Goal: Task Accomplishment & Management: Complete application form

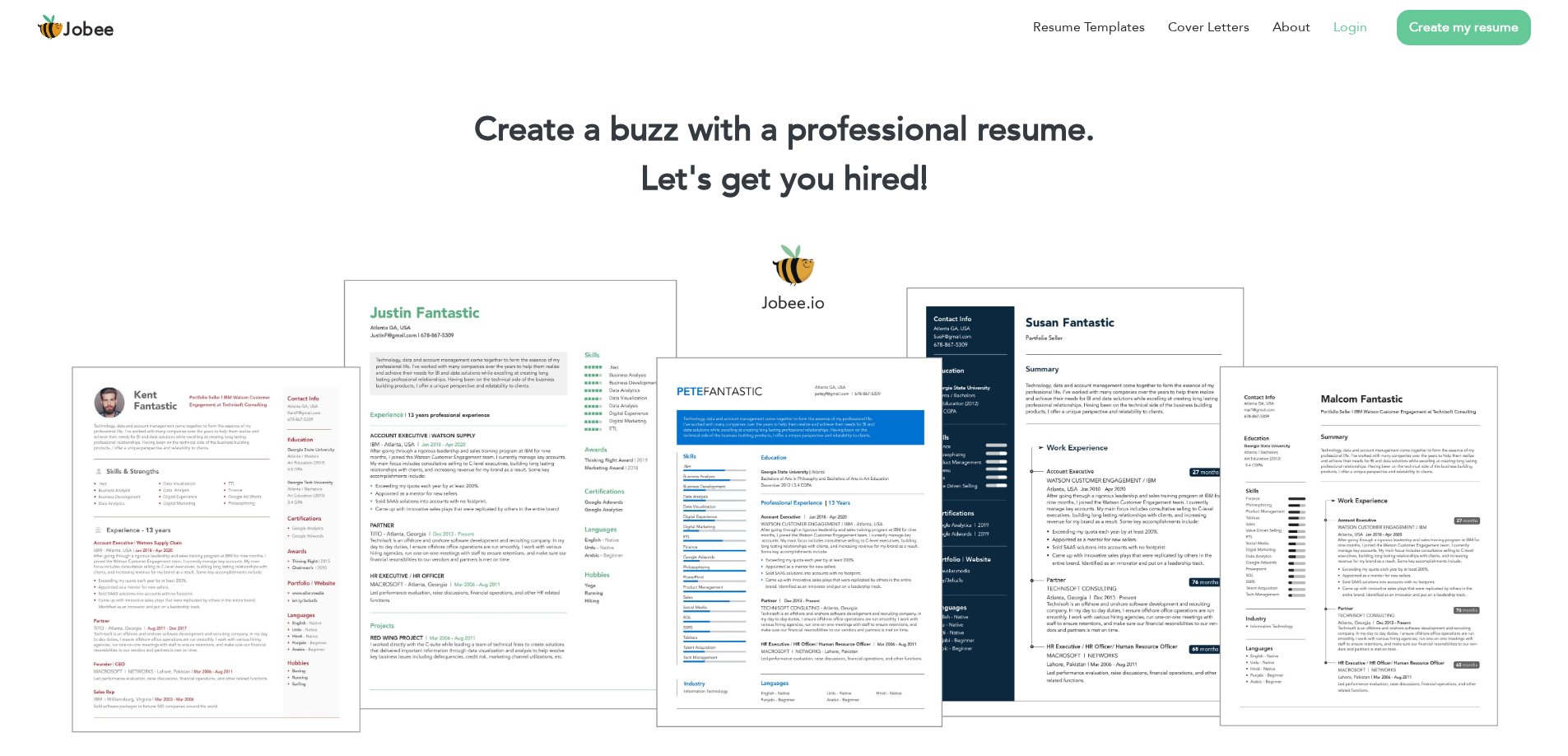
click at [1334, 28] on link "Login" at bounding box center [1351, 27] width 33 height 20
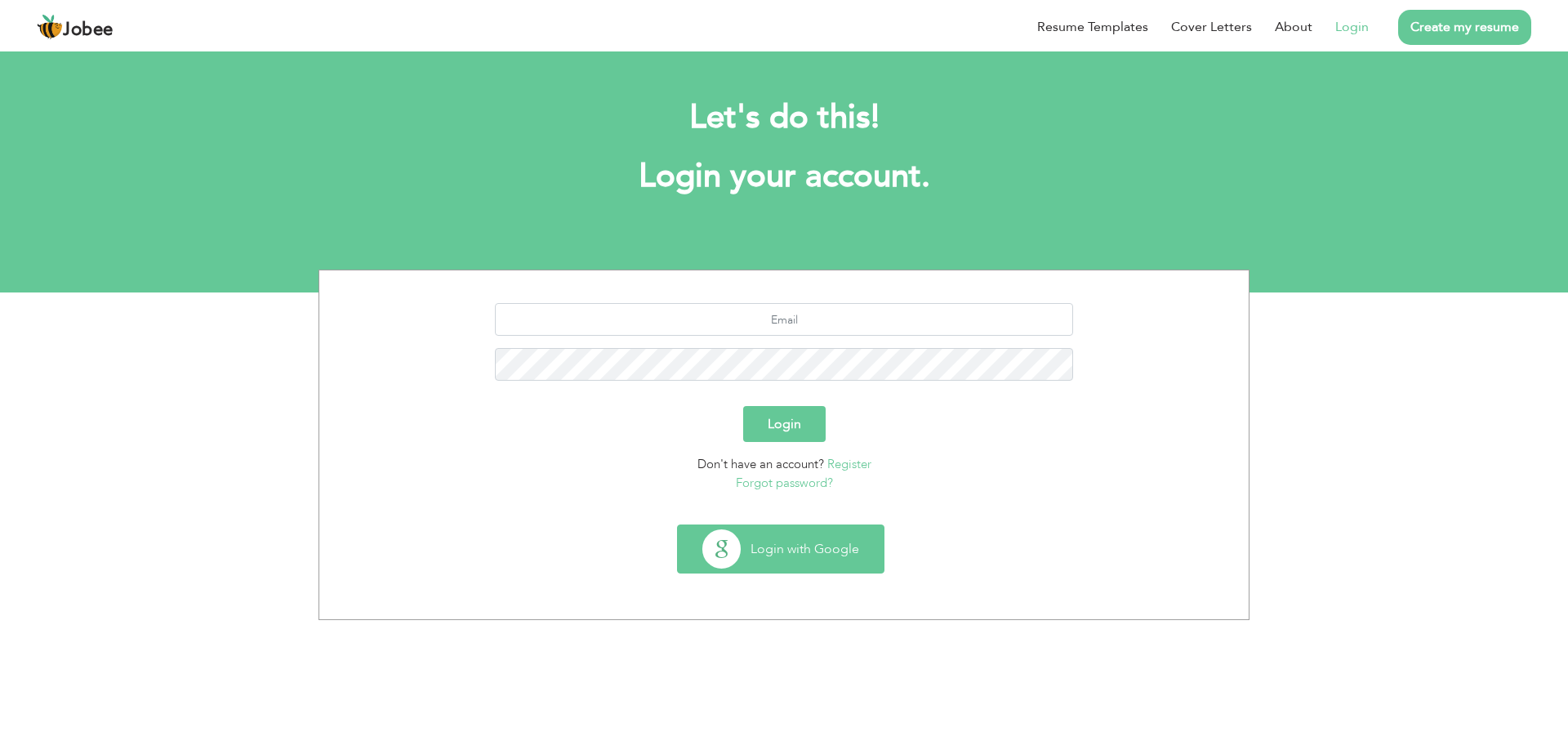
click at [764, 537] on button "Login with Google" at bounding box center [781, 549] width 206 height 48
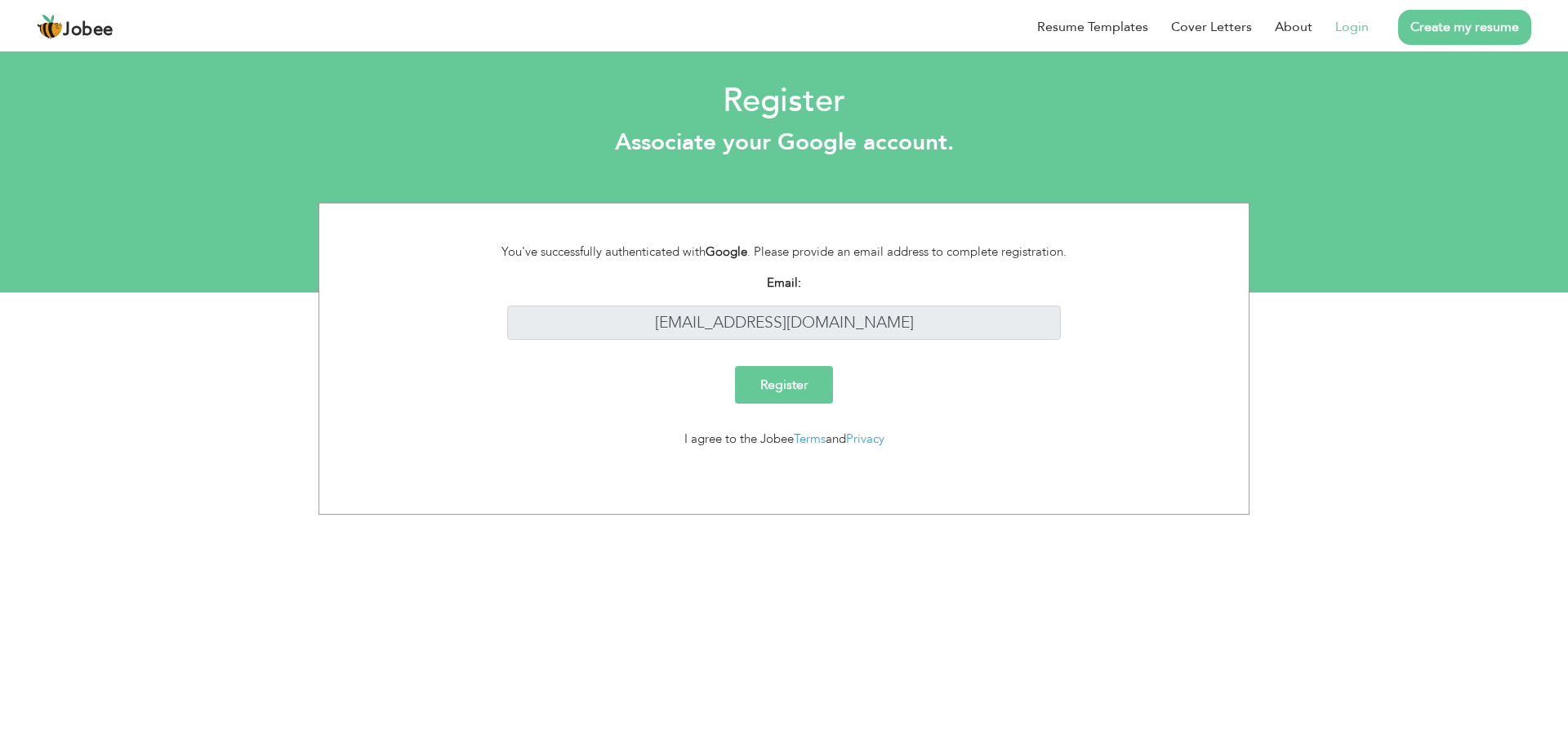
click at [791, 389] on input "Register" at bounding box center [784, 385] width 98 height 38
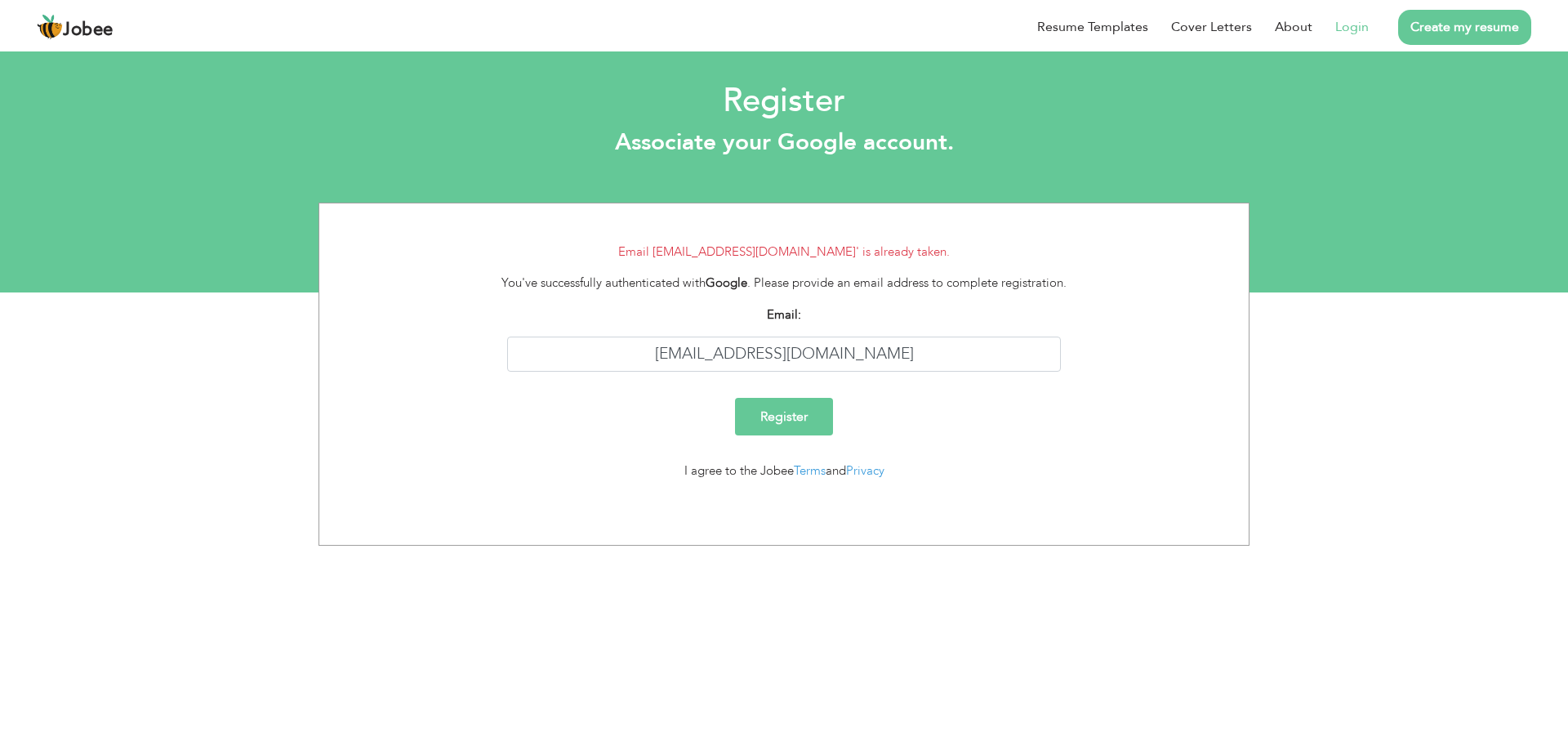
click at [1335, 27] on link "Login" at bounding box center [1351, 27] width 33 height 19
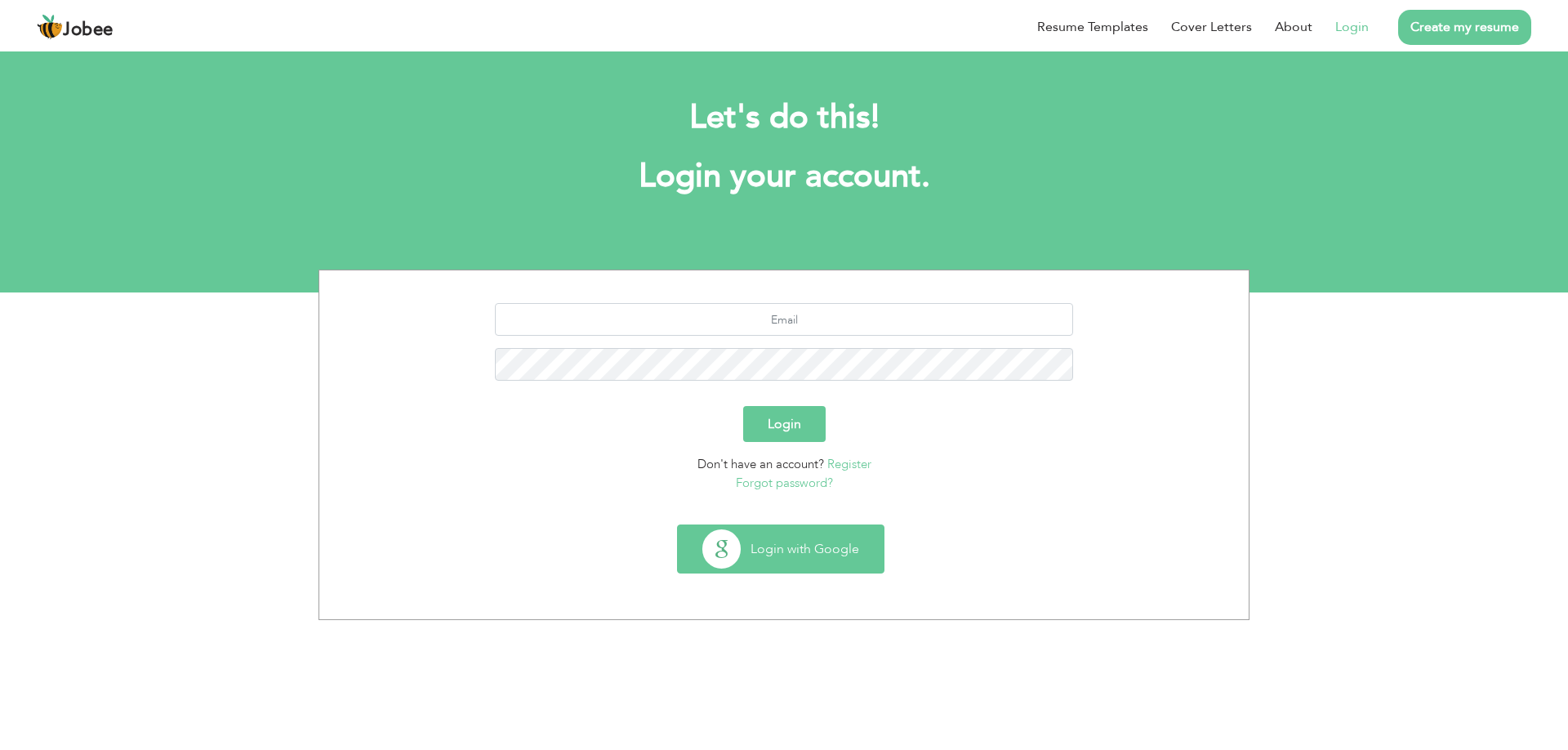
click at [768, 550] on button "Login with Google" at bounding box center [781, 549] width 206 height 48
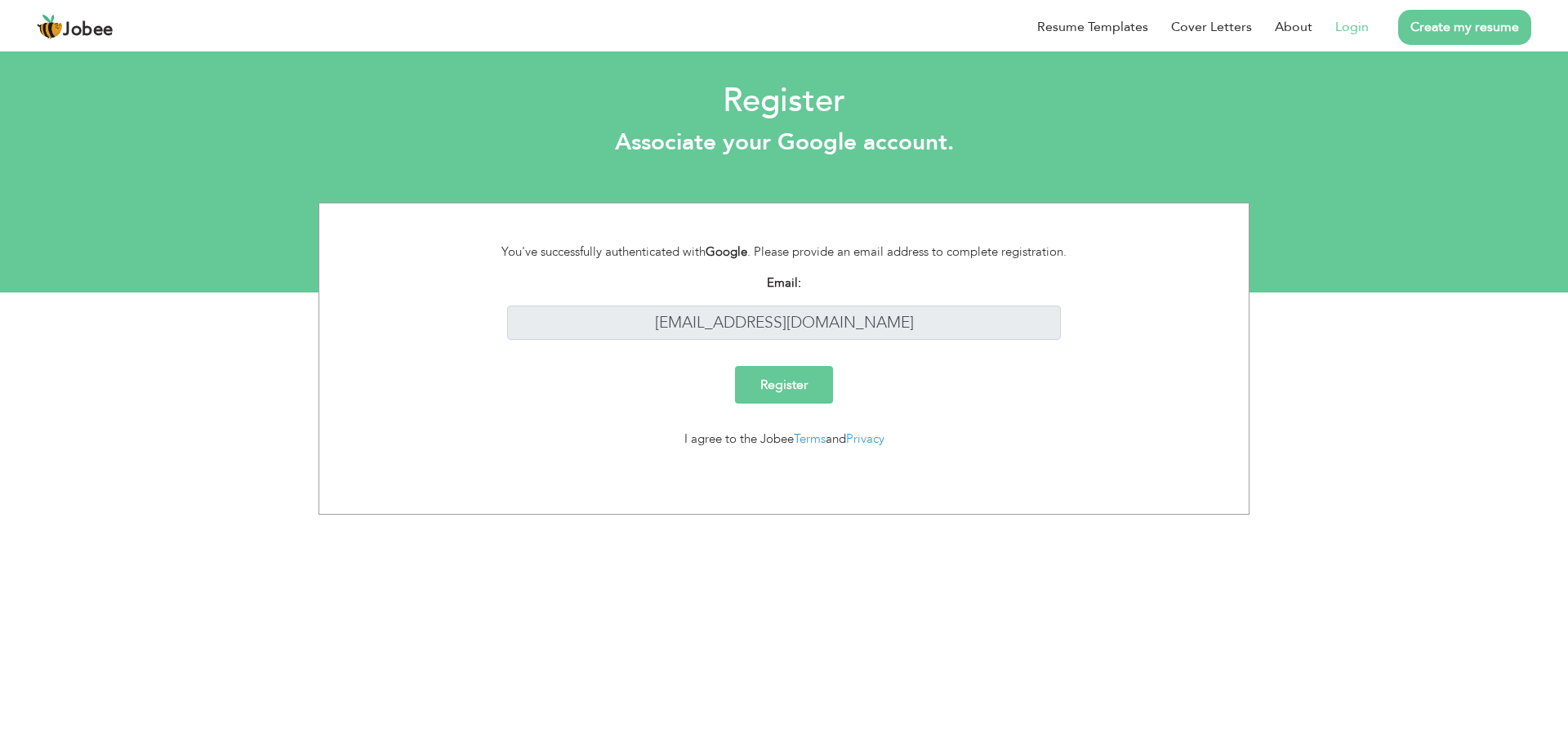
click at [1335, 25] on link "Login" at bounding box center [1351, 27] width 33 height 19
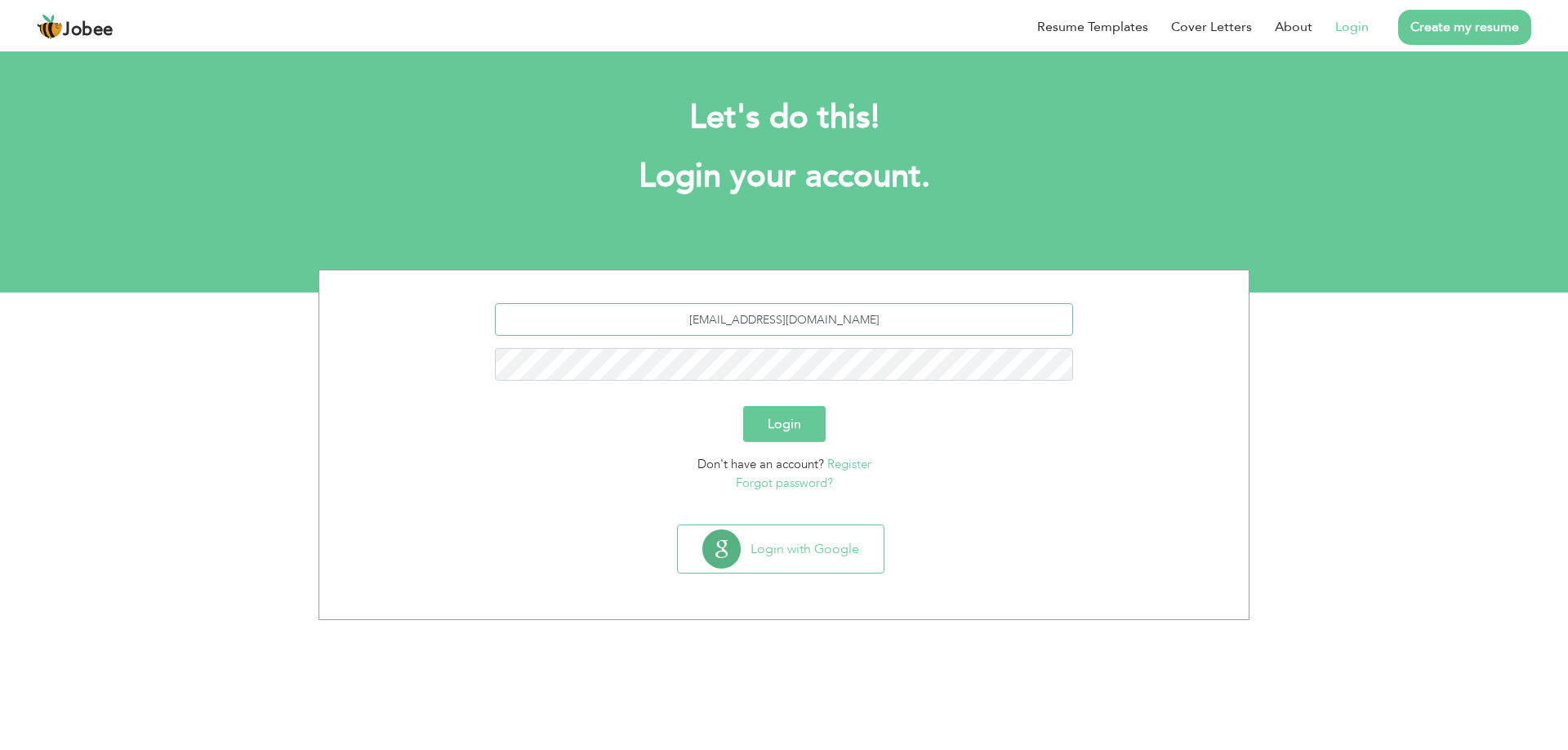
type input "[EMAIL_ADDRESS][DOMAIN_NAME]"
click at [773, 424] on button "Login" at bounding box center [784, 424] width 83 height 36
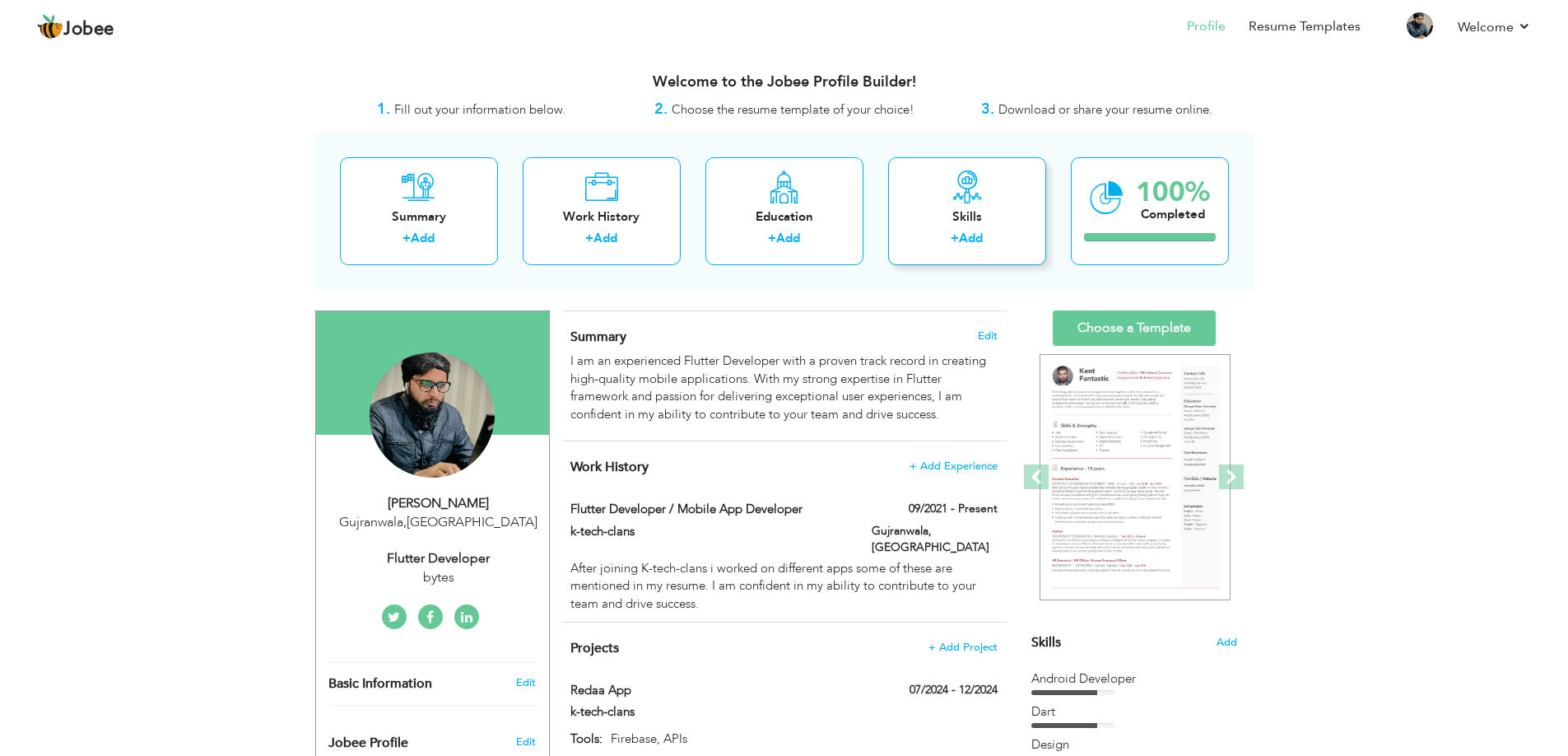
click at [968, 209] on div "Skills" at bounding box center [967, 217] width 132 height 18
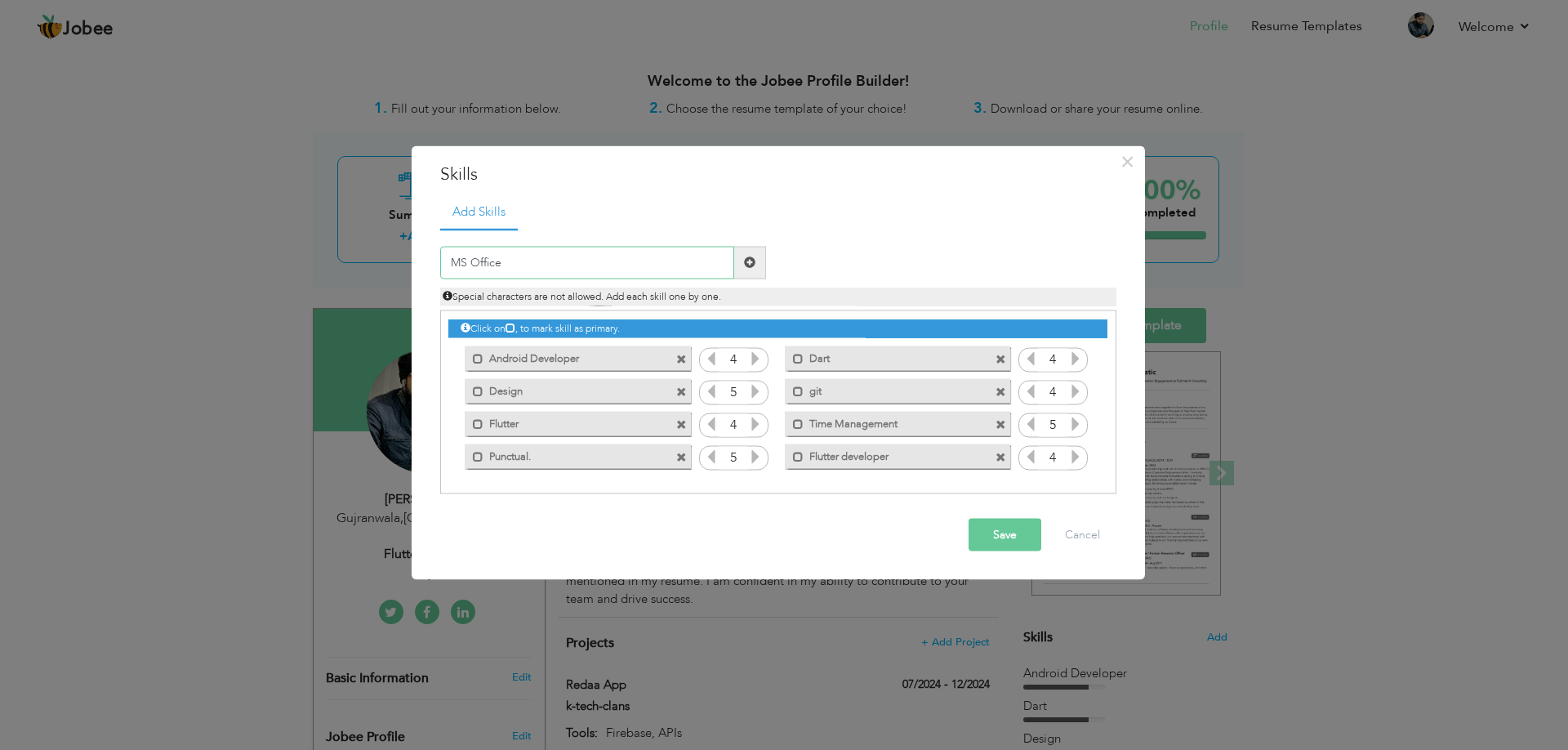
type input "MS Office"
click at [749, 258] on span at bounding box center [750, 262] width 12 height 12
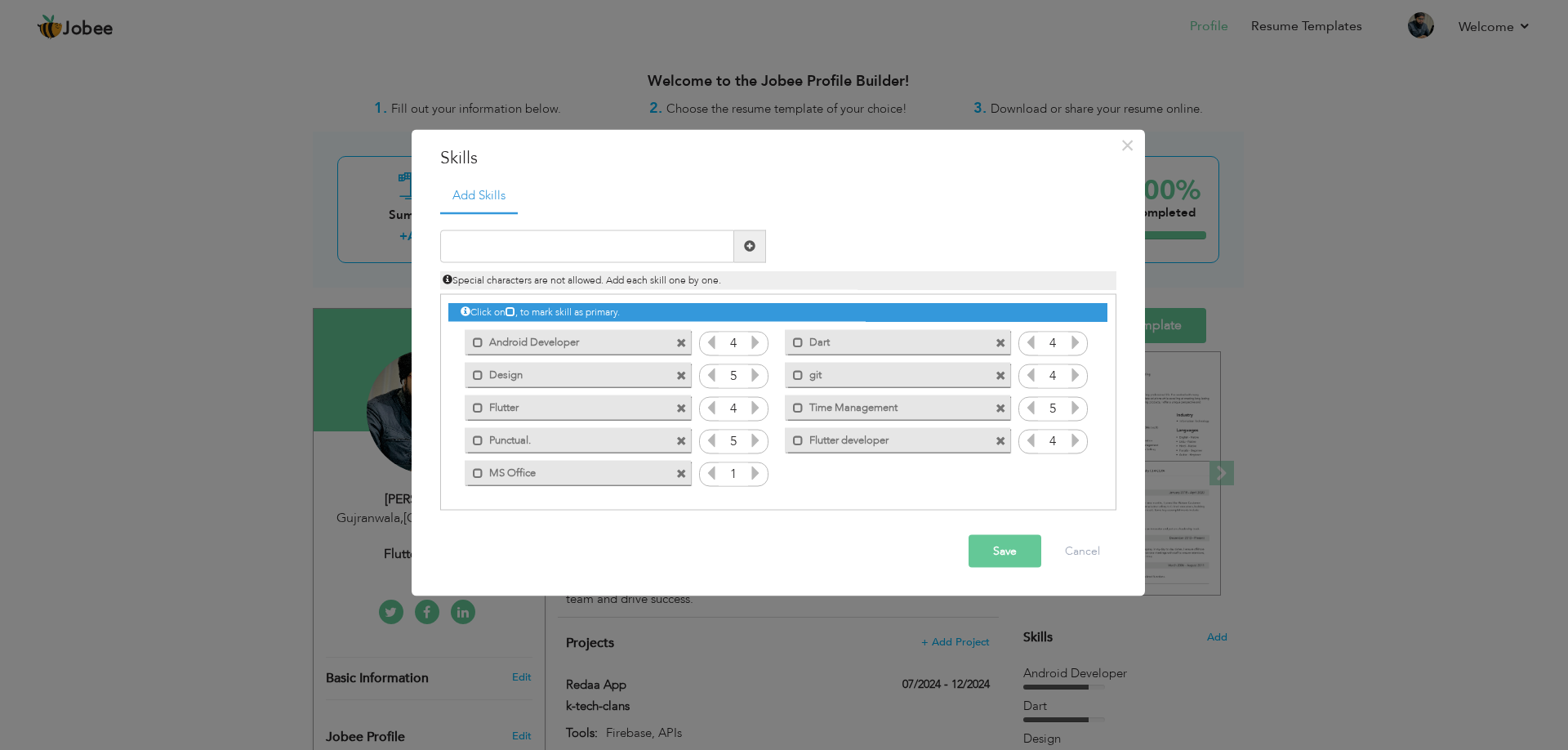
click at [753, 470] on icon at bounding box center [754, 472] width 15 height 15
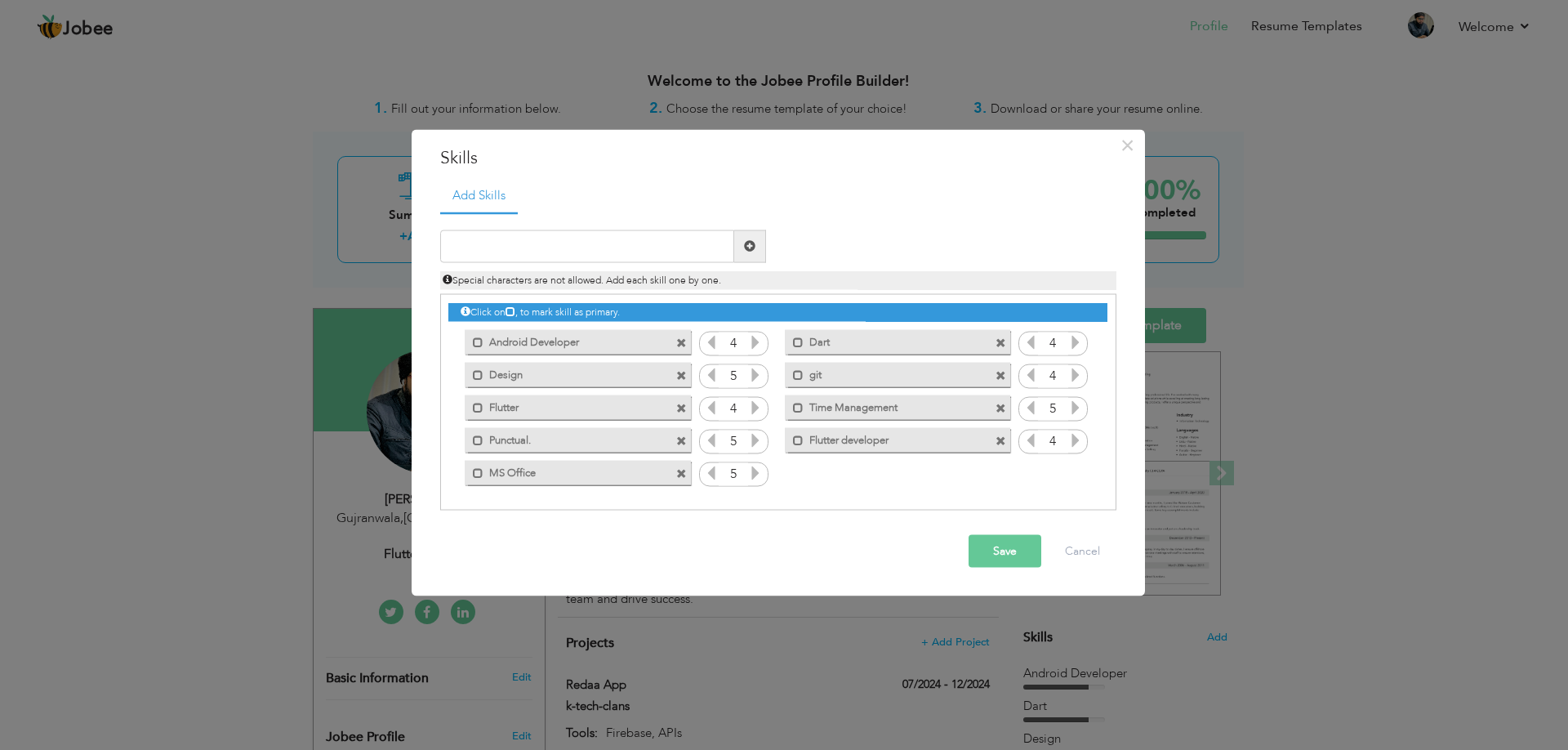
click at [753, 470] on icon at bounding box center [754, 472] width 15 height 15
click at [713, 476] on icon at bounding box center [711, 472] width 15 height 15
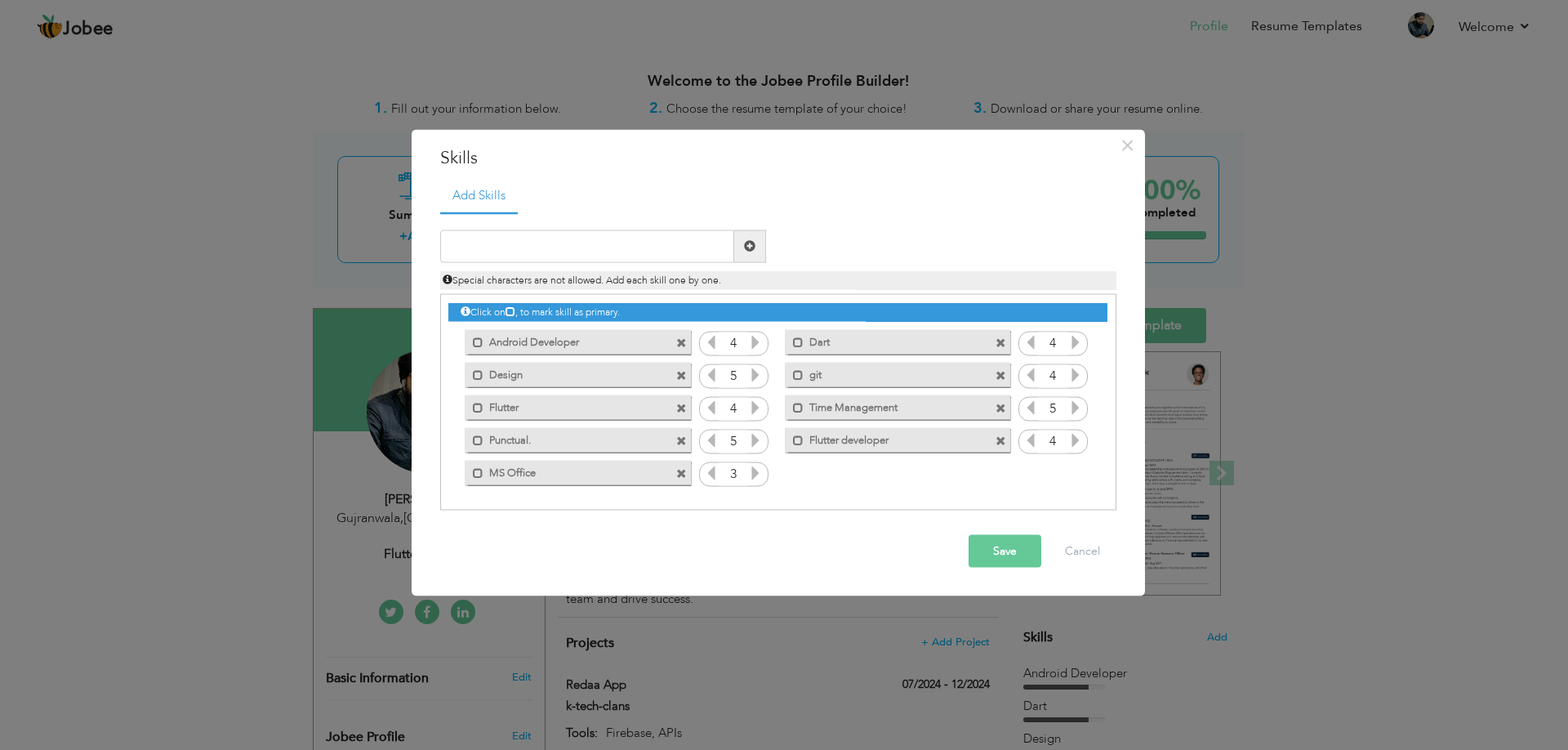
click at [758, 473] on icon at bounding box center [754, 472] width 15 height 15
click at [557, 470] on label "MS Office" at bounding box center [566, 470] width 165 height 20
click at [551, 479] on label "MS Office" at bounding box center [567, 470] width 162 height 20
click at [497, 476] on label "MS Office" at bounding box center [566, 470] width 165 height 20
click at [481, 471] on span at bounding box center [481, 473] width 11 height 11
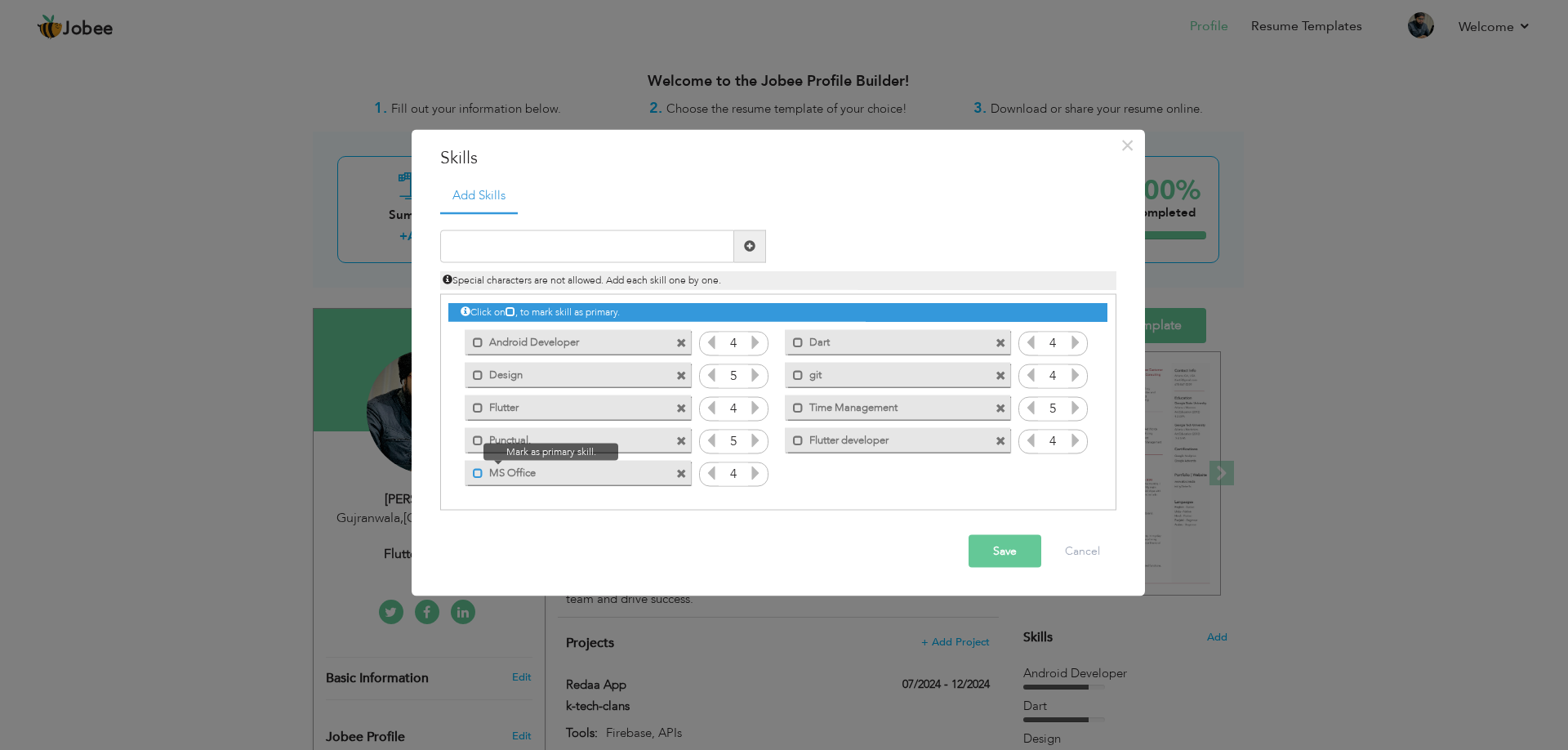
click at [481, 471] on span at bounding box center [478, 473] width 11 height 11
click at [481, 471] on span at bounding box center [481, 473] width 11 height 11
click at [1017, 549] on button "Save" at bounding box center [1005, 551] width 73 height 33
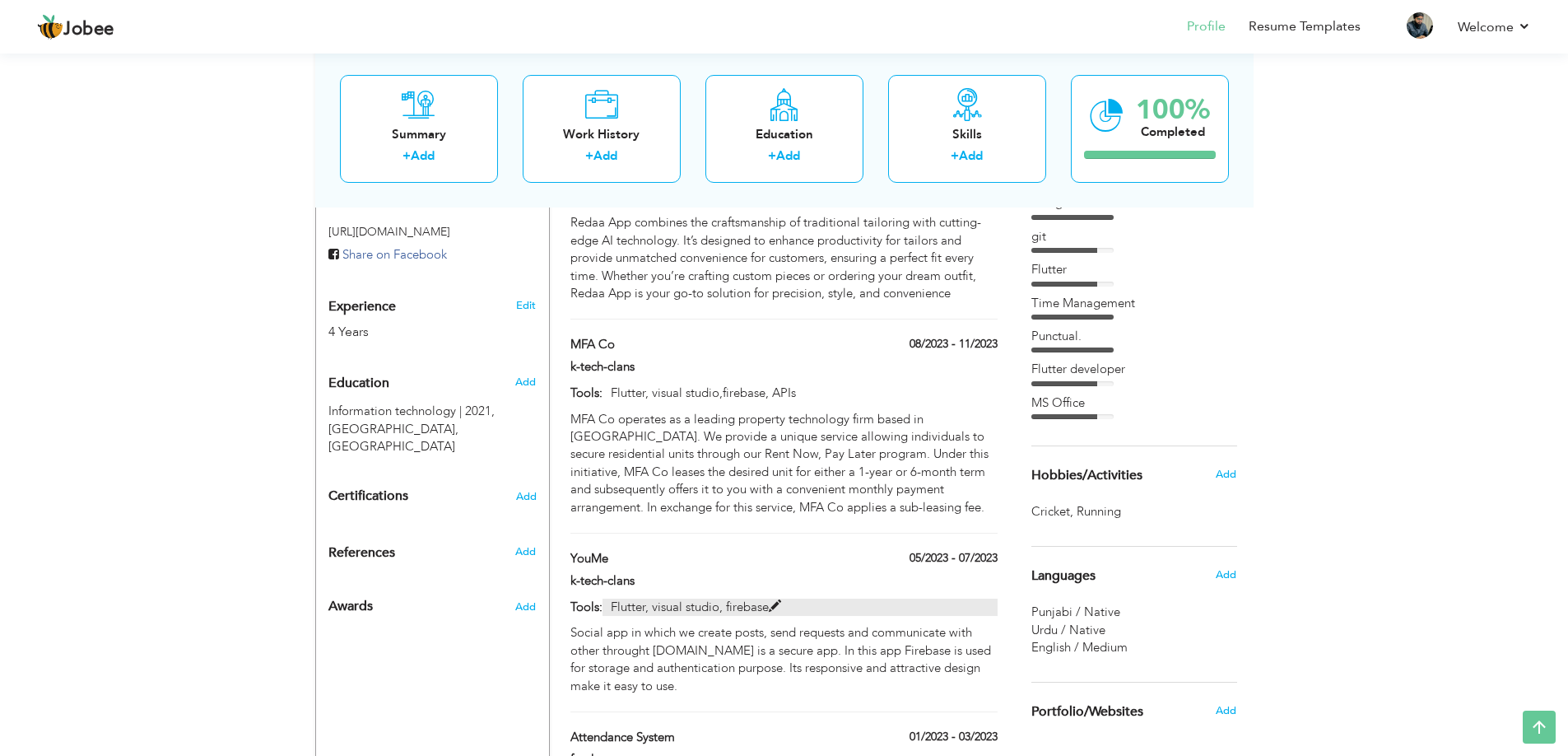
scroll to position [532, 0]
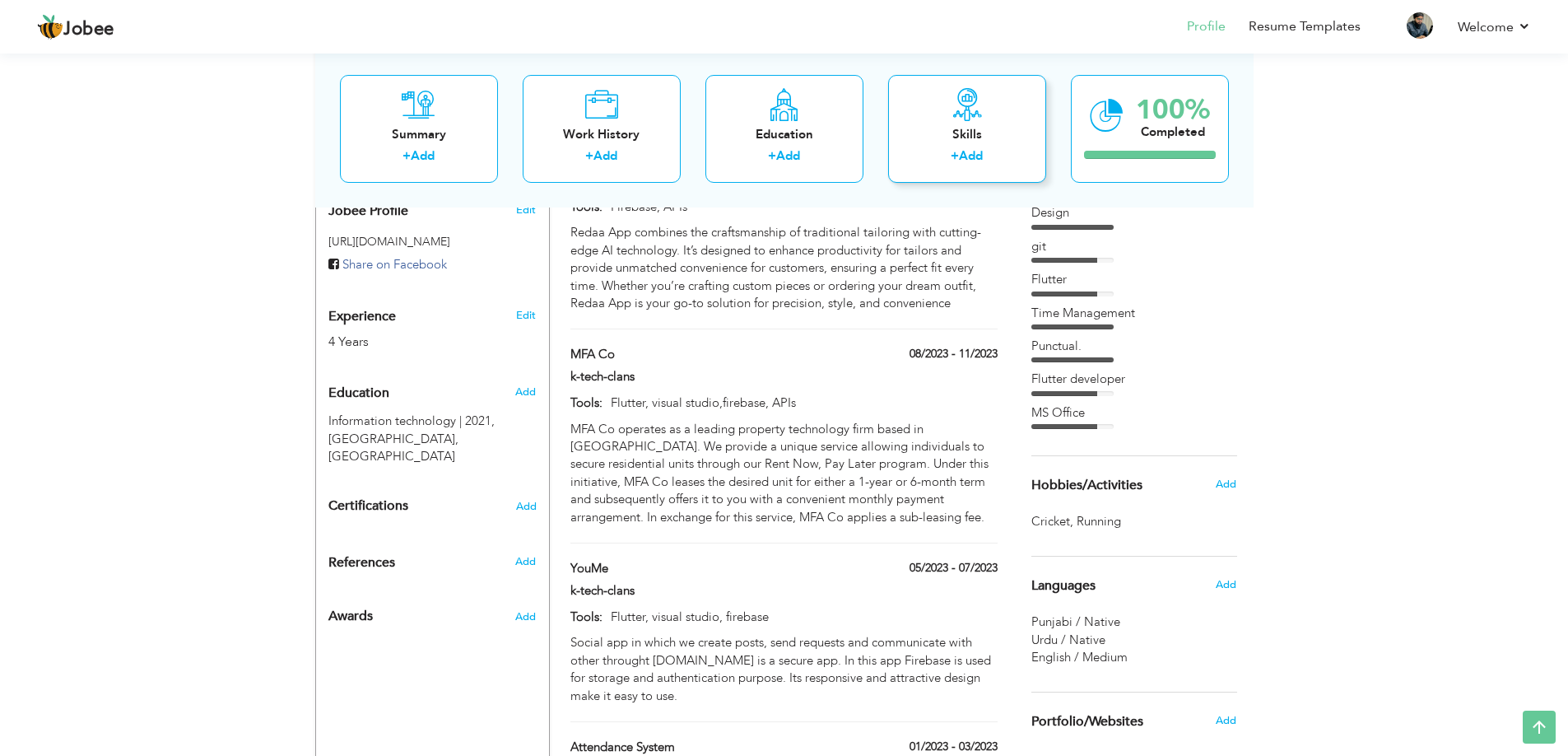
click at [953, 141] on div "Skills" at bounding box center [967, 134] width 132 height 18
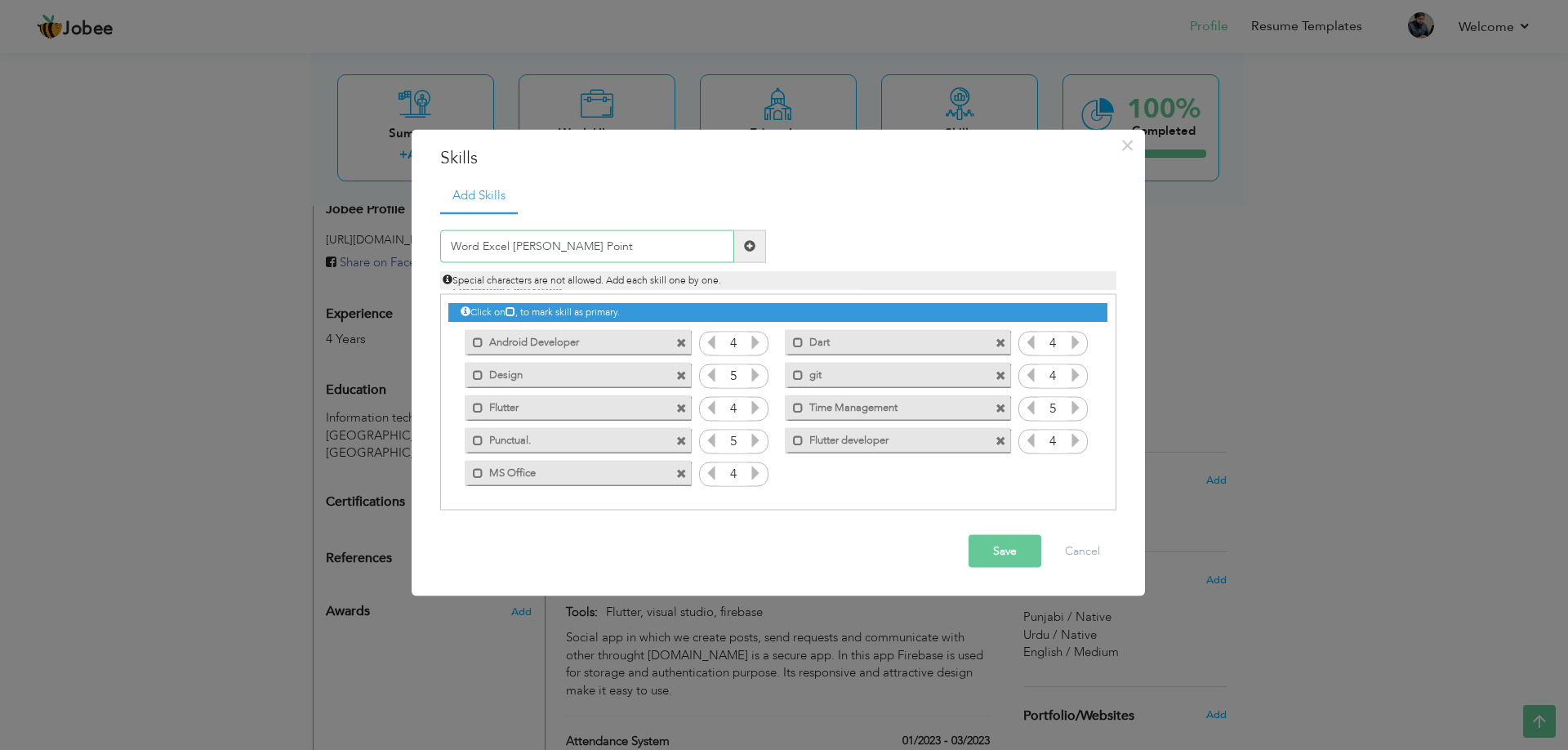
type input "Word Excel [PERSON_NAME] Point"
click at [747, 250] on span at bounding box center [750, 246] width 12 height 12
click at [1074, 473] on icon at bounding box center [1075, 472] width 15 height 15
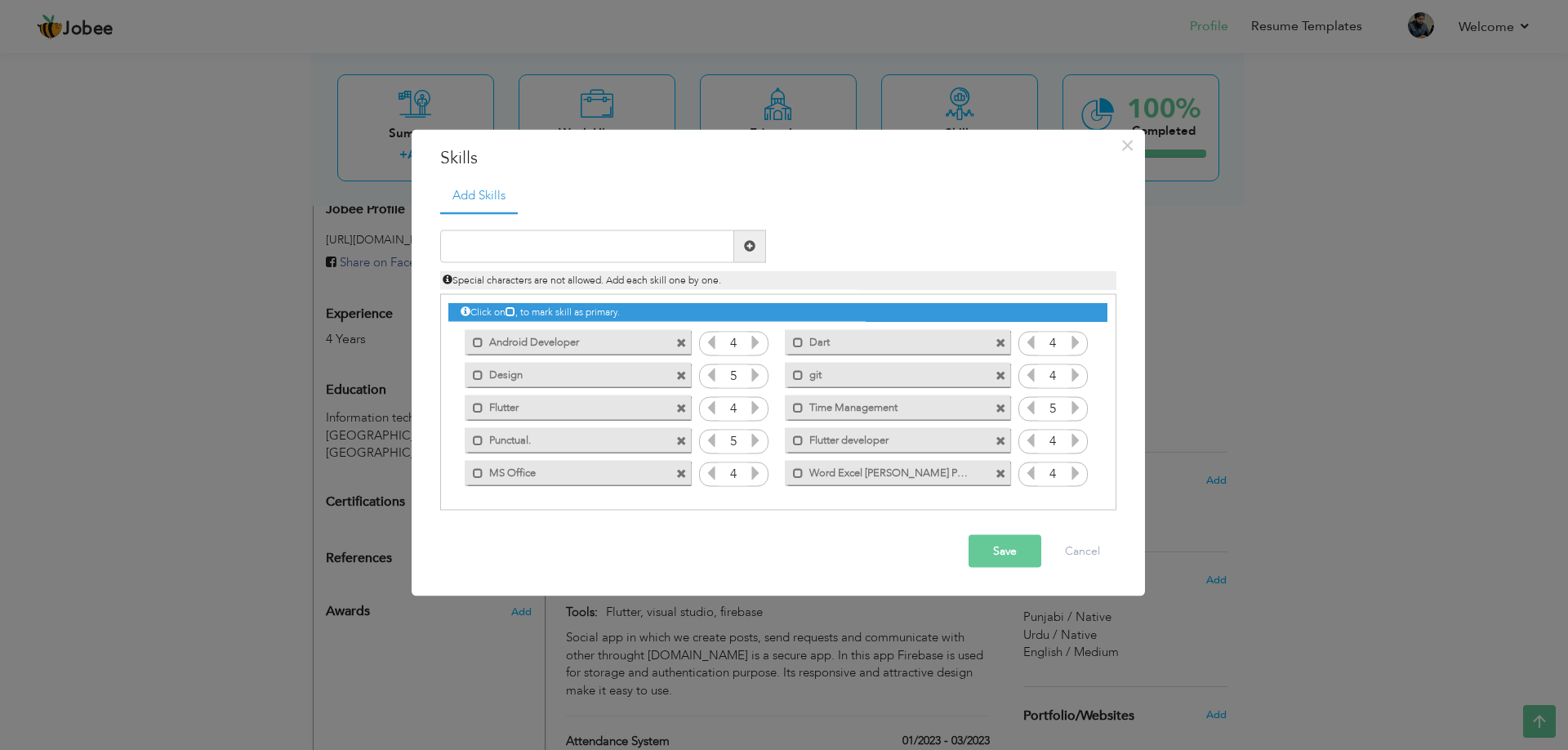
click at [992, 549] on button "Save" at bounding box center [1005, 551] width 73 height 33
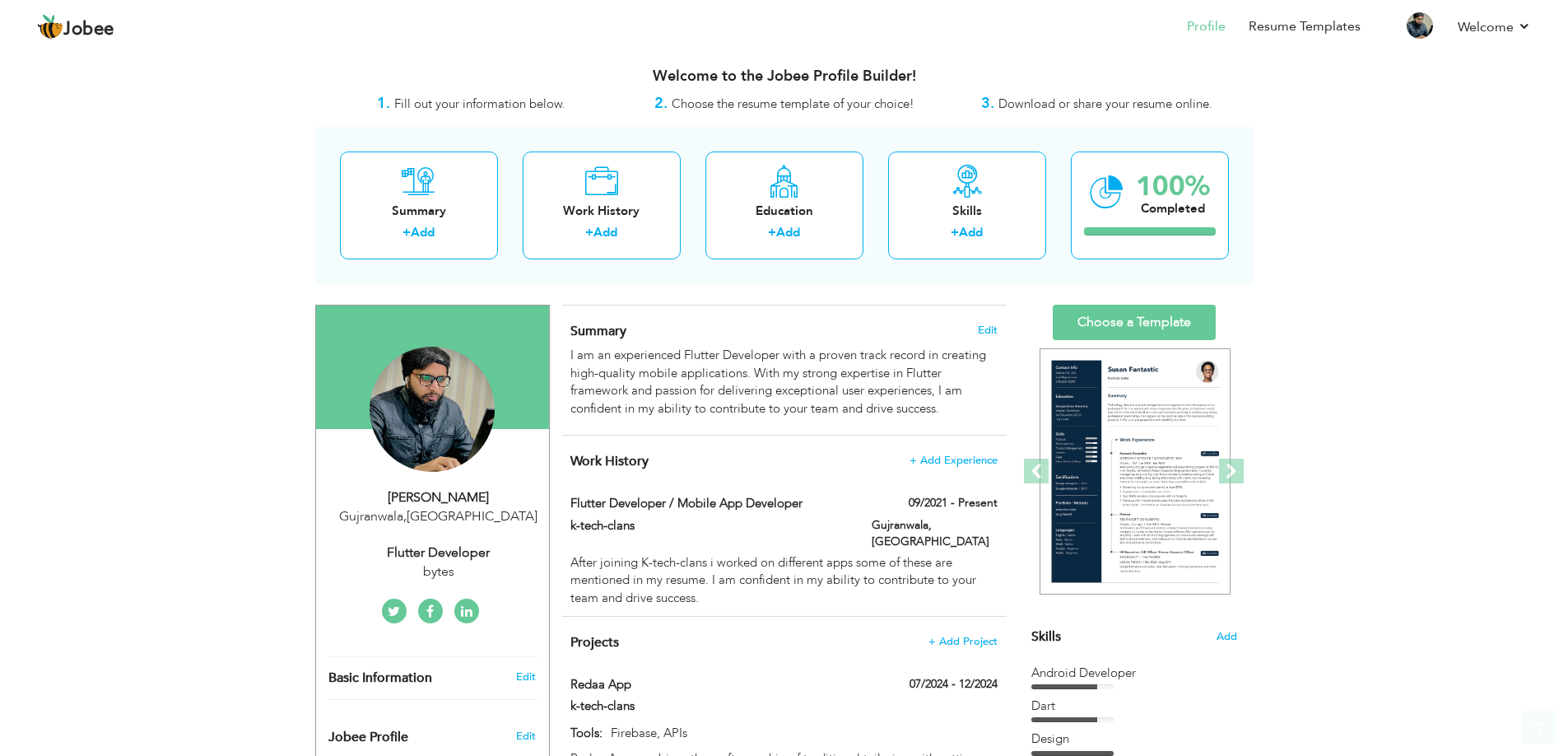
scroll to position [5, 0]
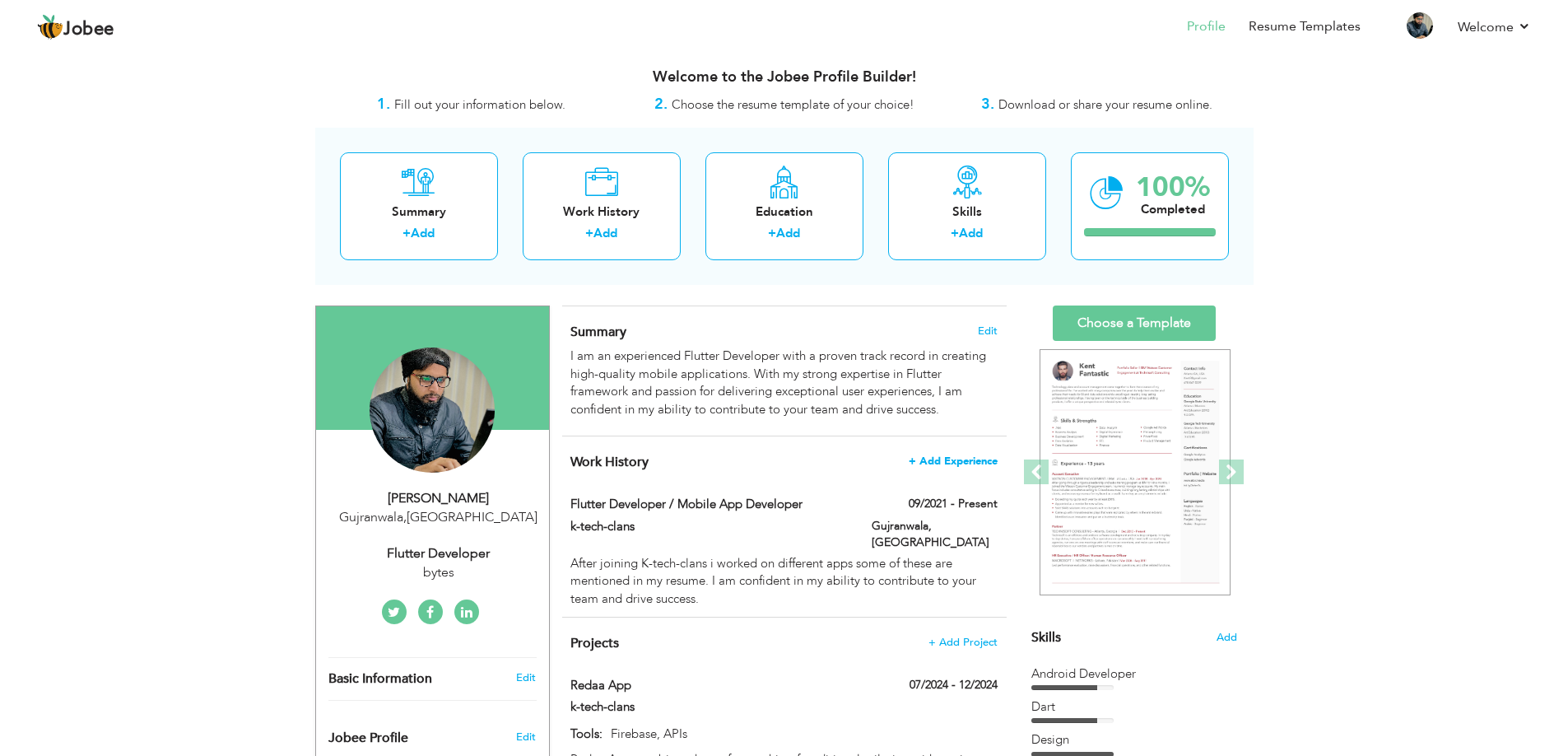
click at [968, 461] on span "+ Add Experience" at bounding box center [953, 461] width 89 height 12
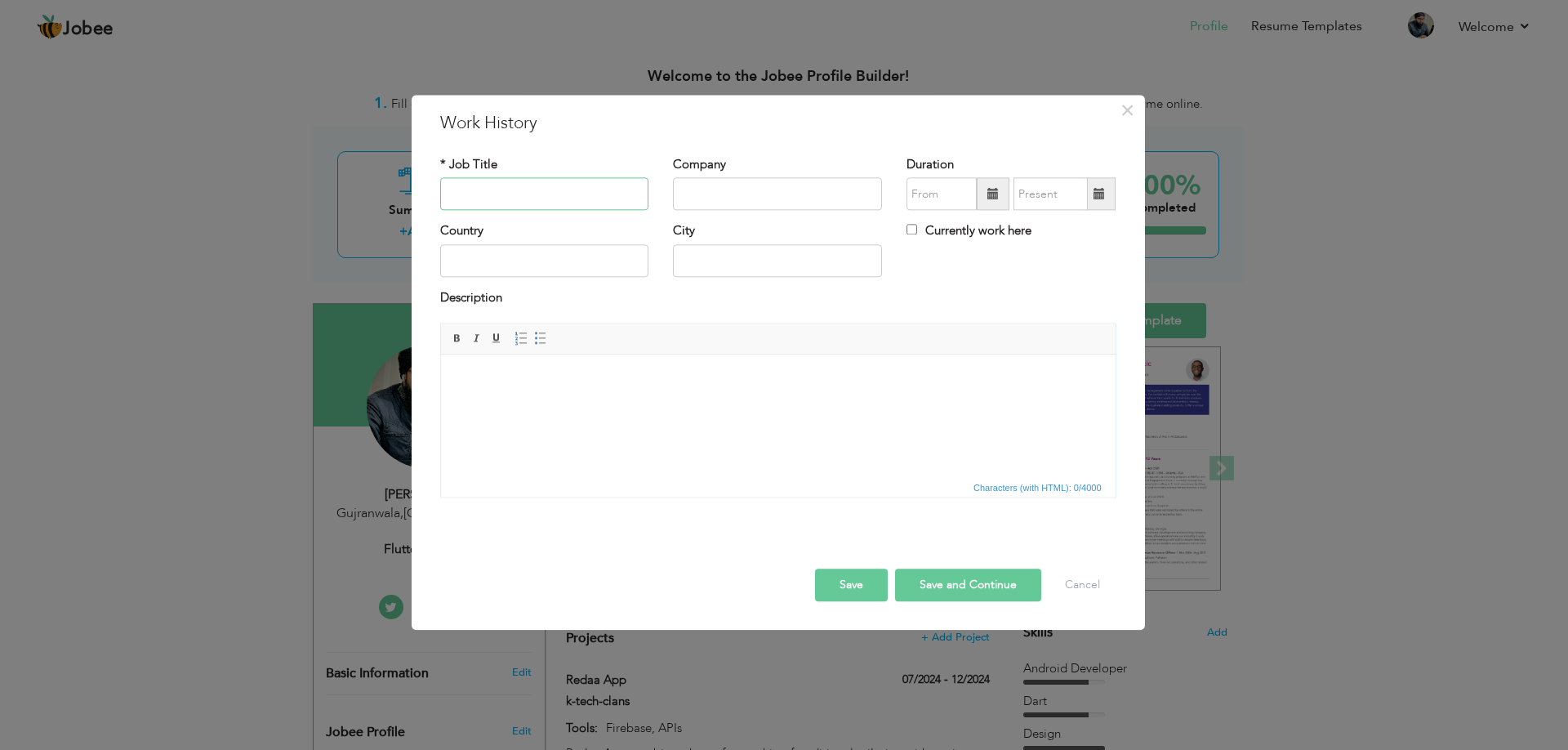
click at [534, 190] on input "text" at bounding box center [544, 194] width 209 height 33
click at [496, 193] on input "Record officer" at bounding box center [544, 194] width 209 height 33
type input "Record Officer"
click at [733, 203] on input "text" at bounding box center [777, 194] width 209 height 33
click at [812, 201] on input "Ajwa city" at bounding box center [777, 194] width 209 height 33
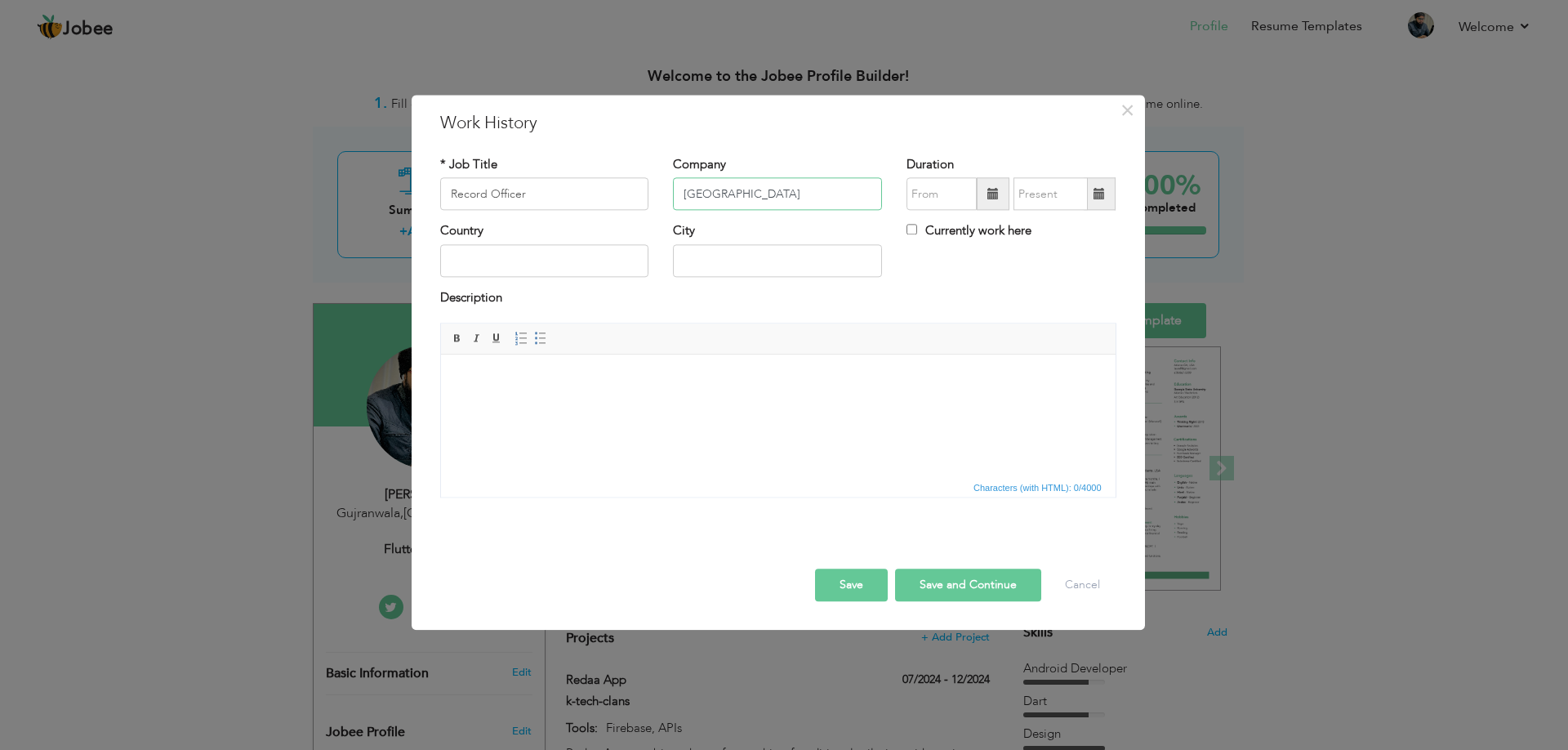
click at [717, 195] on input "Ajwa city" at bounding box center [777, 194] width 209 height 33
click at [764, 198] on input "Ajwa City" at bounding box center [777, 194] width 209 height 33
click at [751, 196] on input "Ajwa City (Pet.Ltd)" at bounding box center [777, 194] width 209 height 33
type input "Ajwa City ([DOMAIN_NAME])"
click at [939, 192] on input "08/2025" at bounding box center [942, 194] width 70 height 33
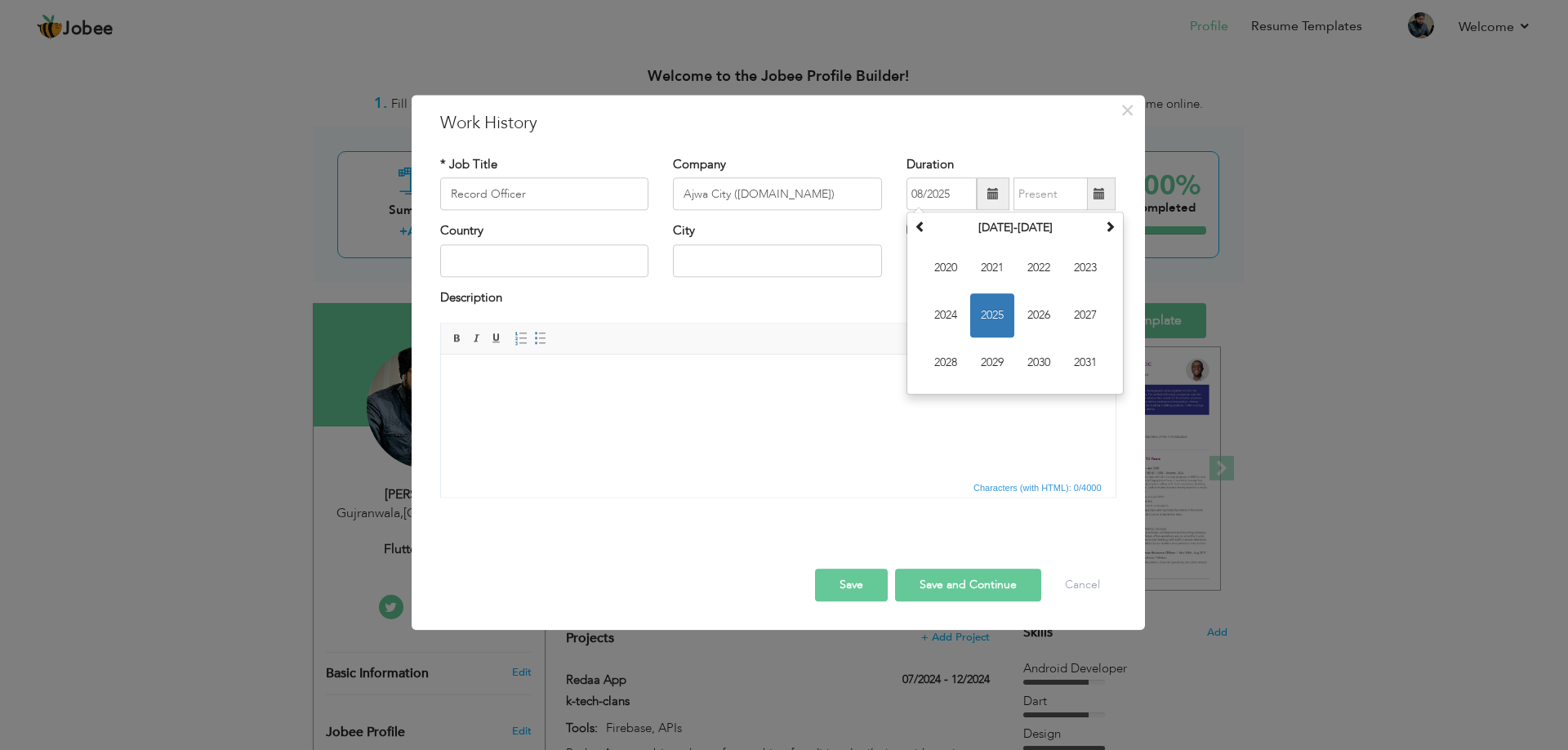
click at [850, 594] on button "Save" at bounding box center [851, 586] width 73 height 33
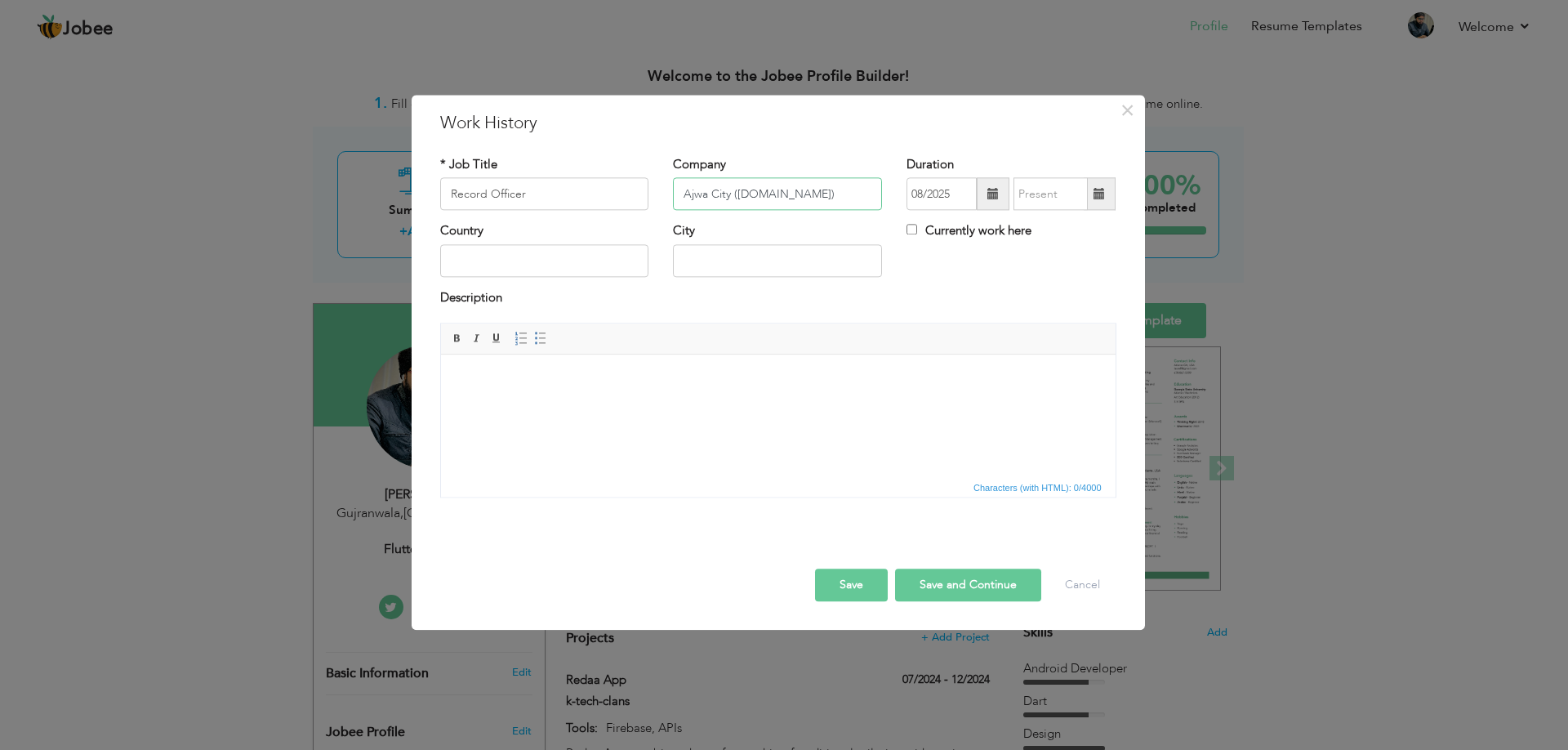
drag, startPoint x: 794, startPoint y: 198, endPoint x: 673, endPoint y: 181, distance: 122.2
click at [673, 181] on input "Ajwa City ([DOMAIN_NAME])" at bounding box center [777, 194] width 209 height 33
click at [969, 572] on button "Save and Continue" at bounding box center [968, 586] width 147 height 33
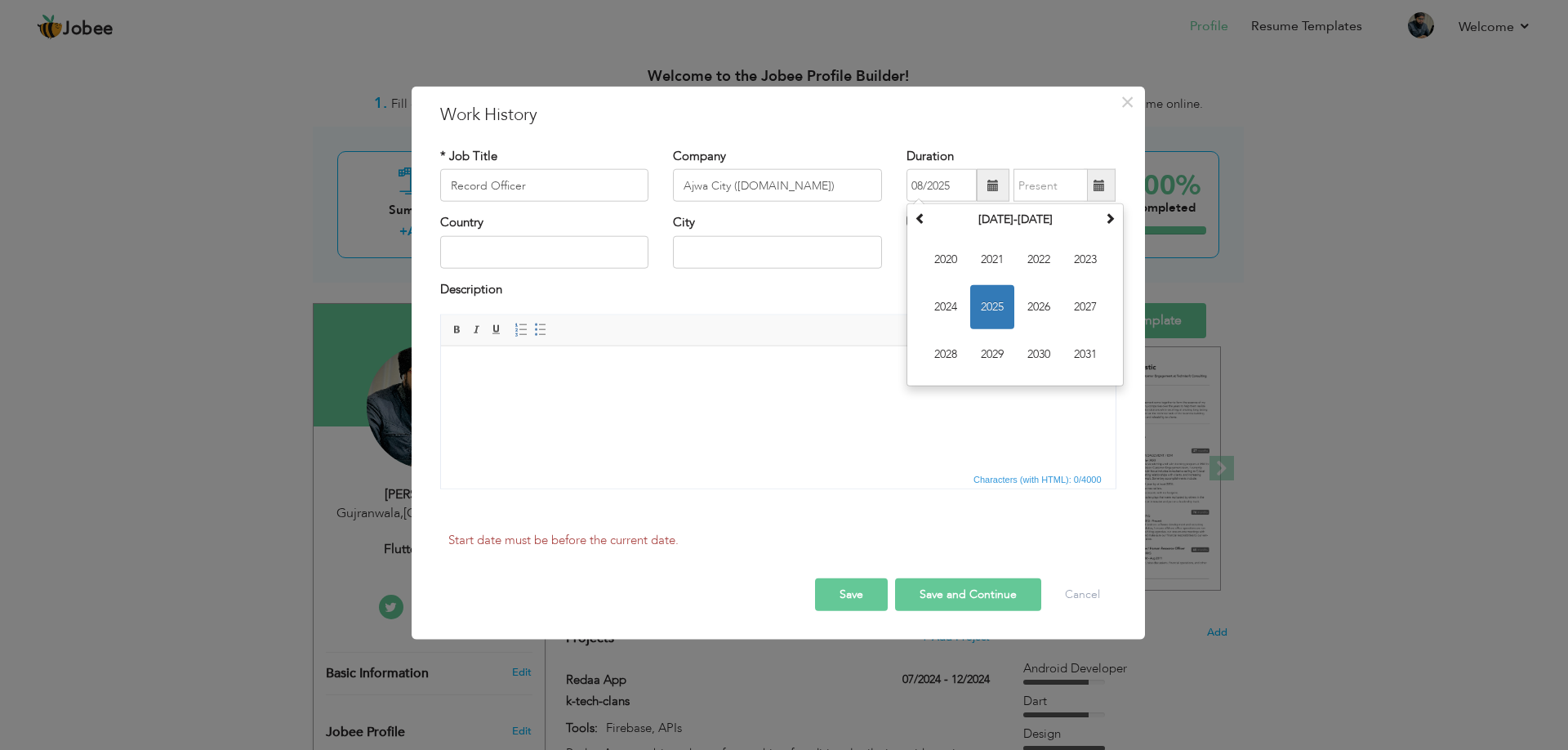
click at [962, 594] on button "Save and Continue" at bounding box center [968, 595] width 147 height 33
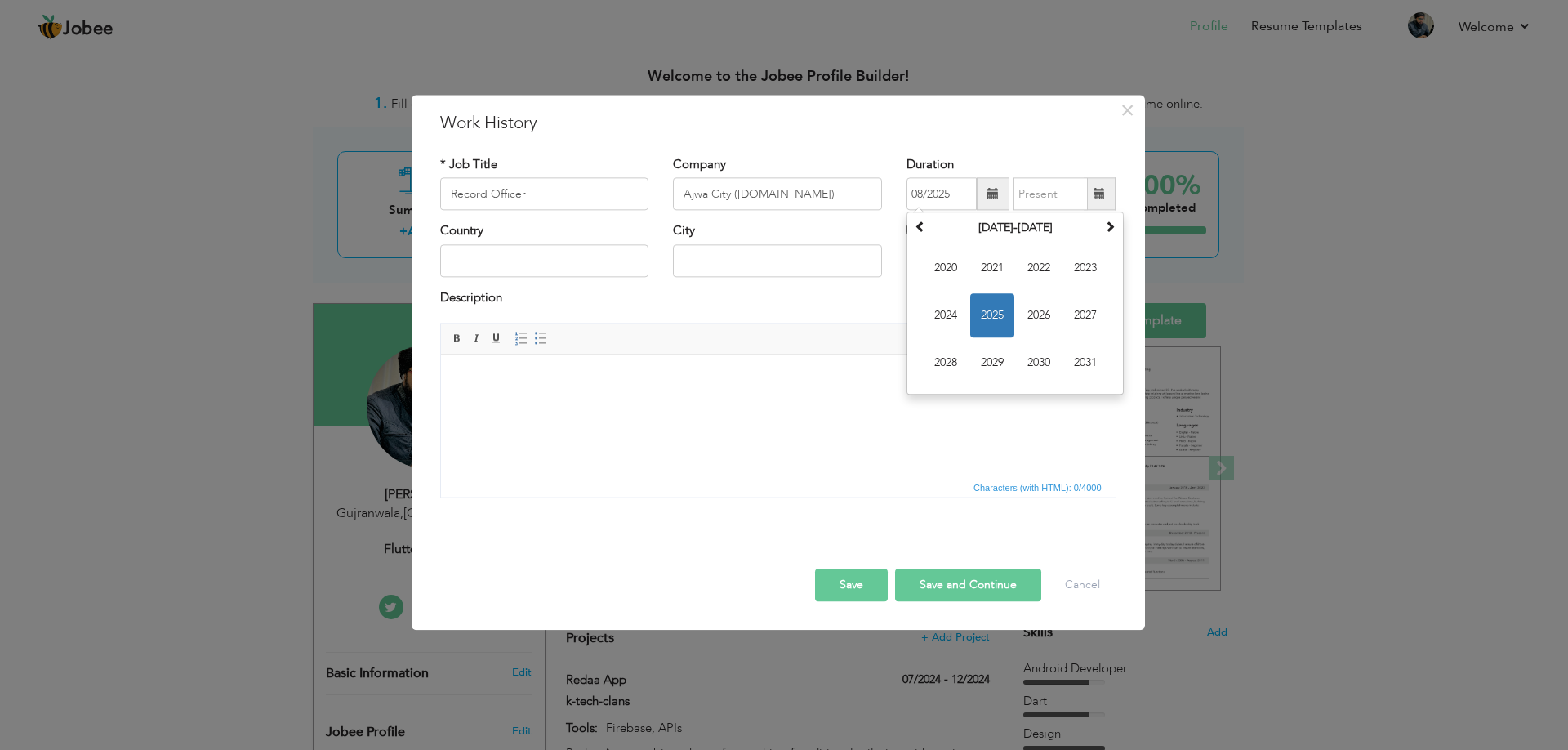
click at [916, 589] on button "Save and Continue" at bounding box center [968, 586] width 147 height 33
click at [943, 265] on span "2020" at bounding box center [945, 268] width 44 height 44
click at [936, 582] on button "Save and Continue" at bounding box center [968, 586] width 147 height 33
click at [1047, 261] on span "Mar" at bounding box center [1038, 268] width 44 height 44
type input "03/2025"
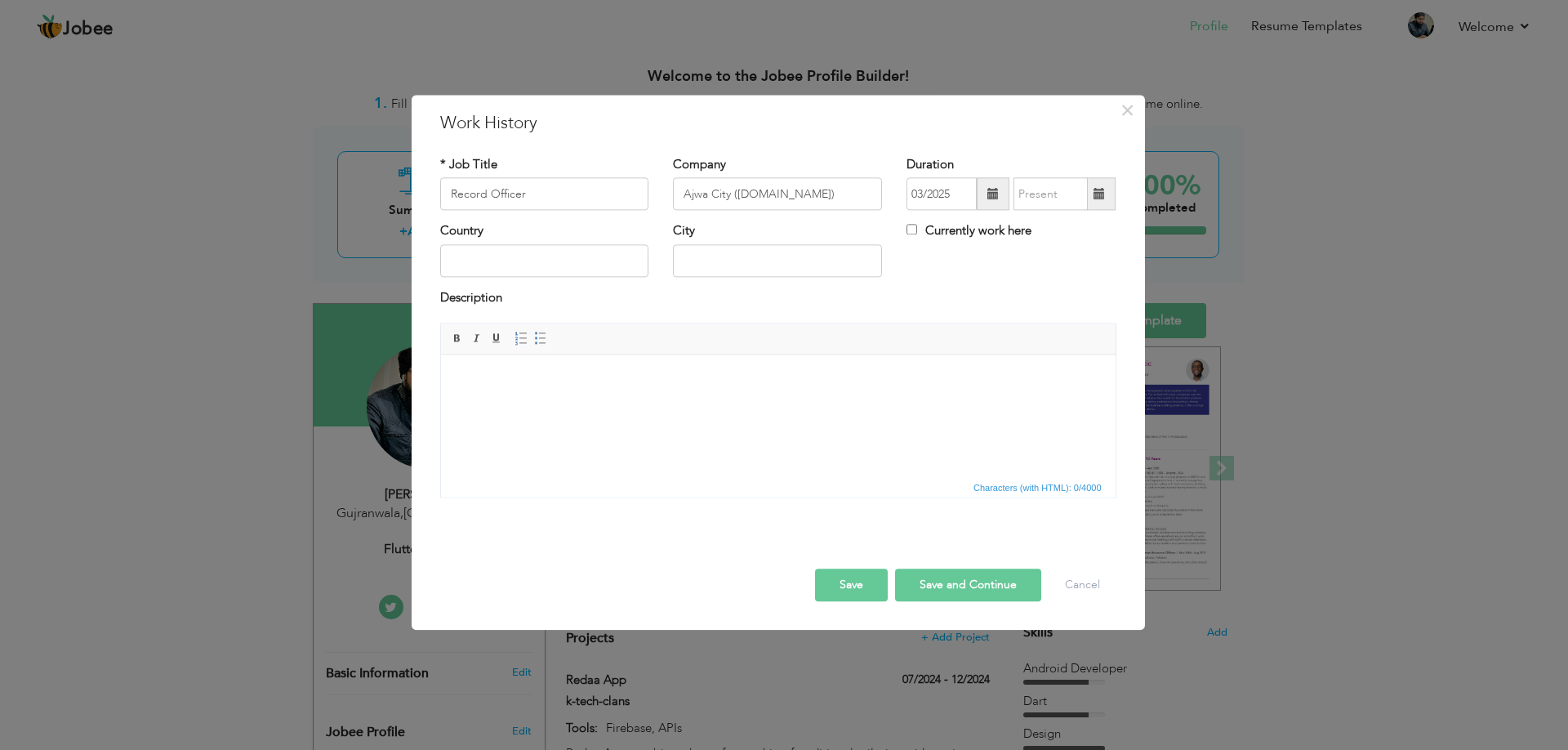
click at [923, 579] on button "Save and Continue" at bounding box center [968, 586] width 147 height 33
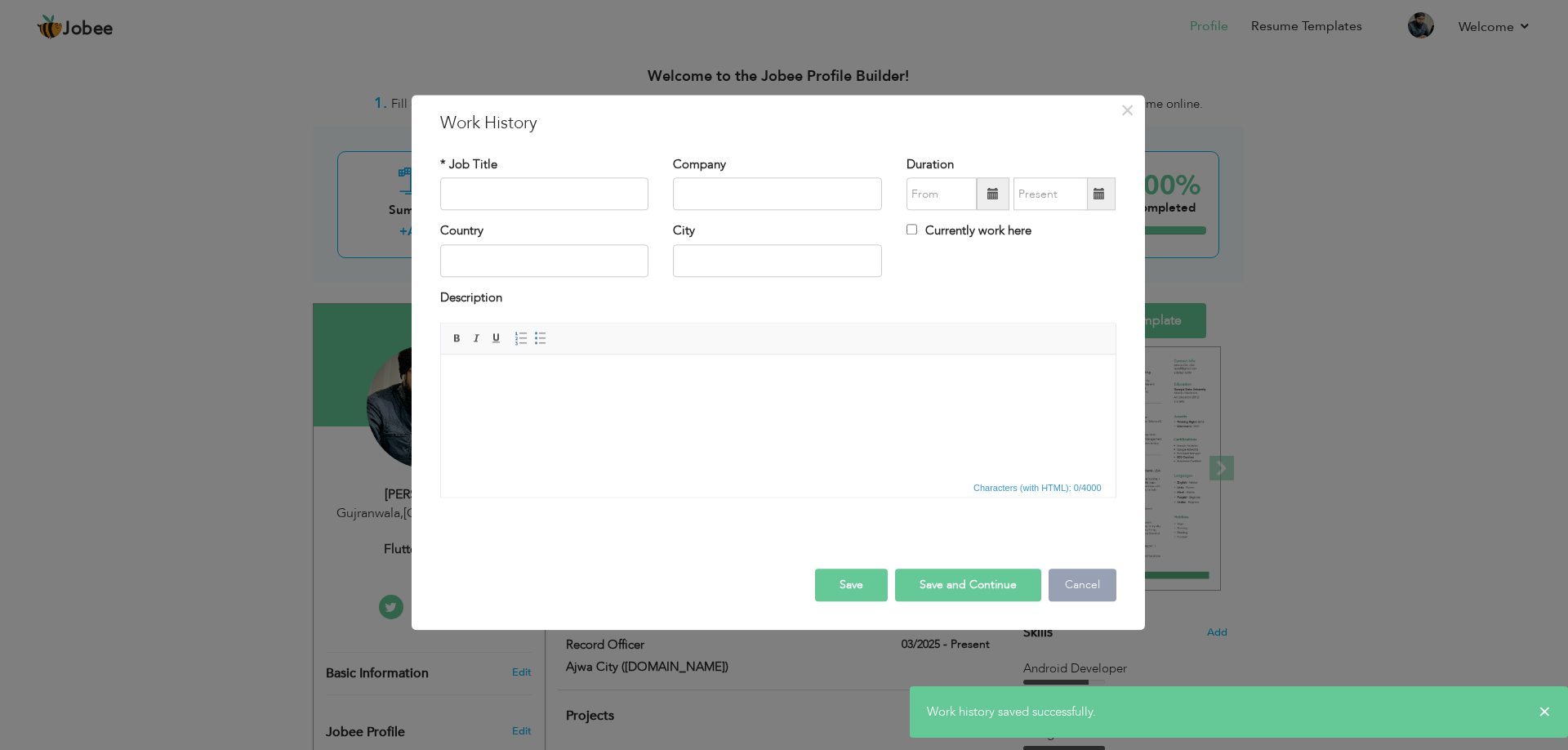
click at [1092, 582] on button "Cancel" at bounding box center [1083, 586] width 68 height 33
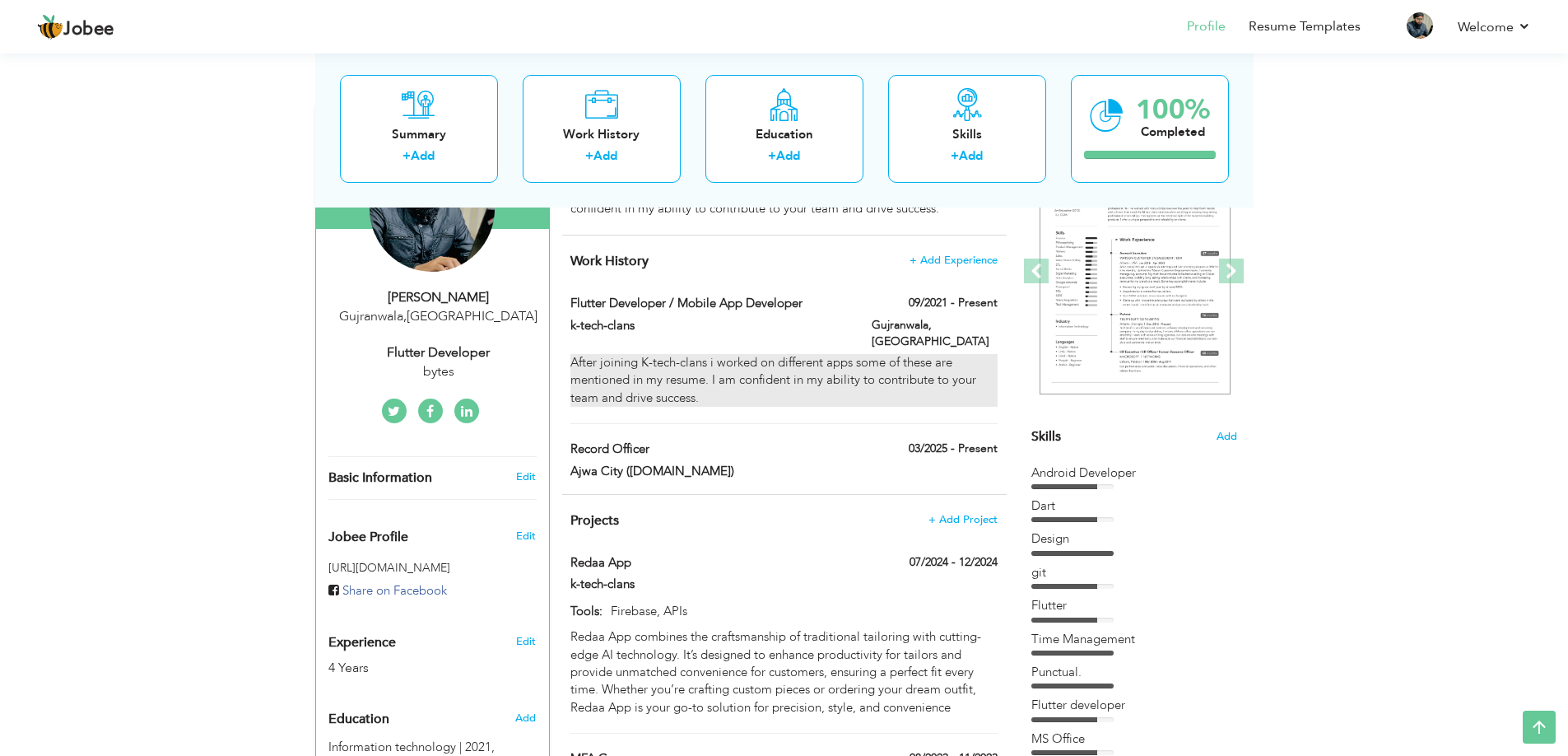
scroll to position [210, 0]
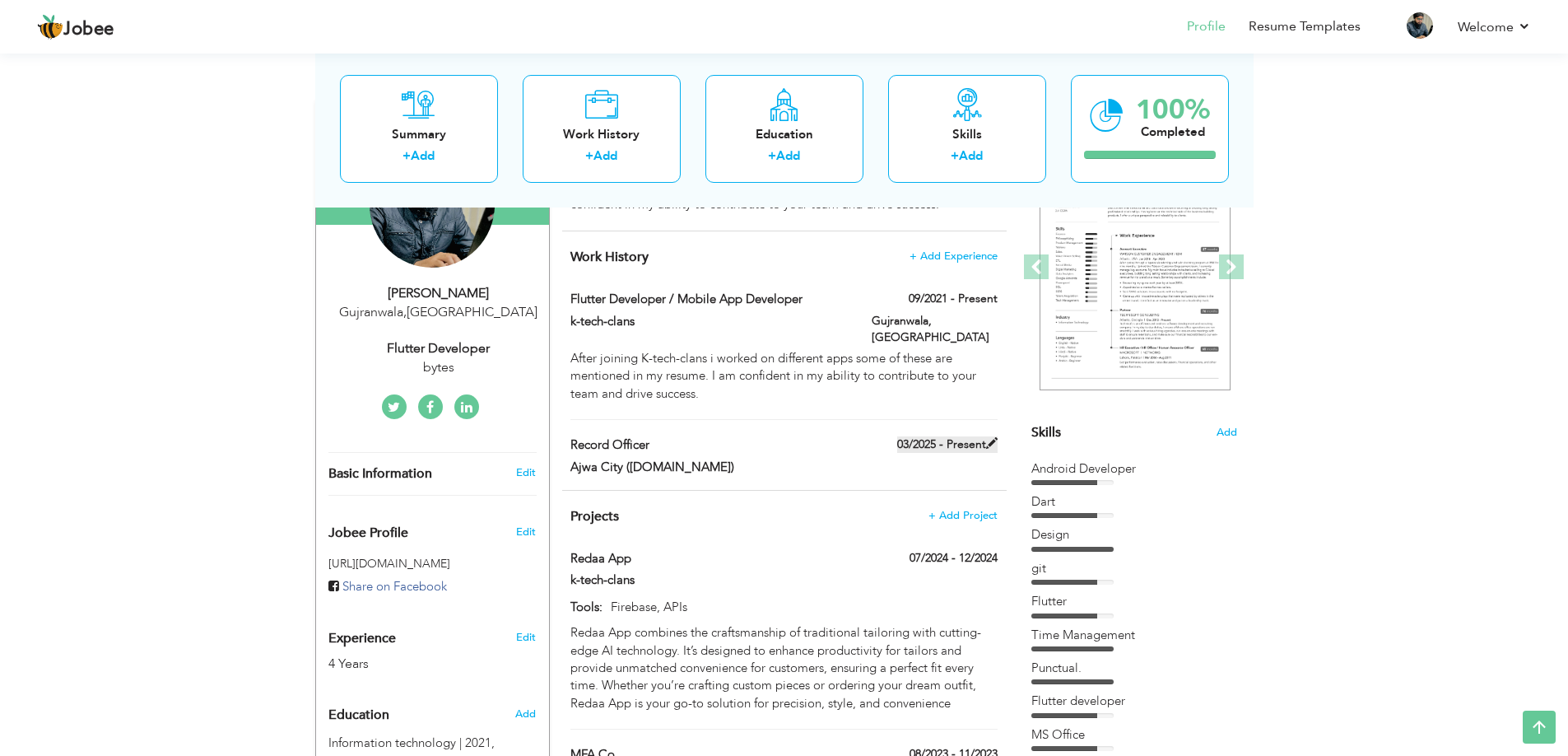
click at [992, 438] on span at bounding box center [992, 444] width 12 height 12
type input "Record Officer"
type input "Ajwa City ([DOMAIN_NAME])"
type input "03/2025"
checkbox input "true"
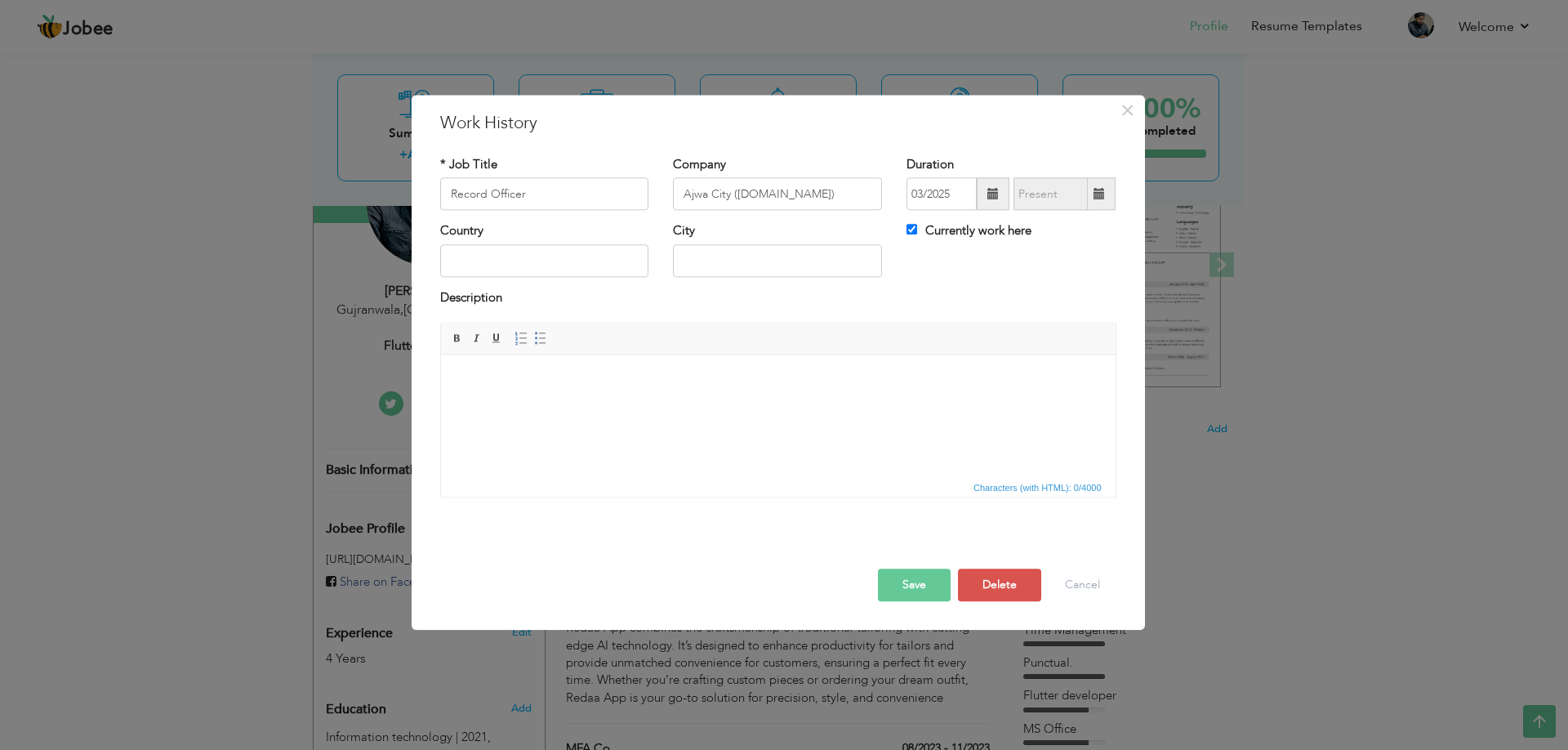
click at [989, 197] on span at bounding box center [993, 193] width 12 height 12
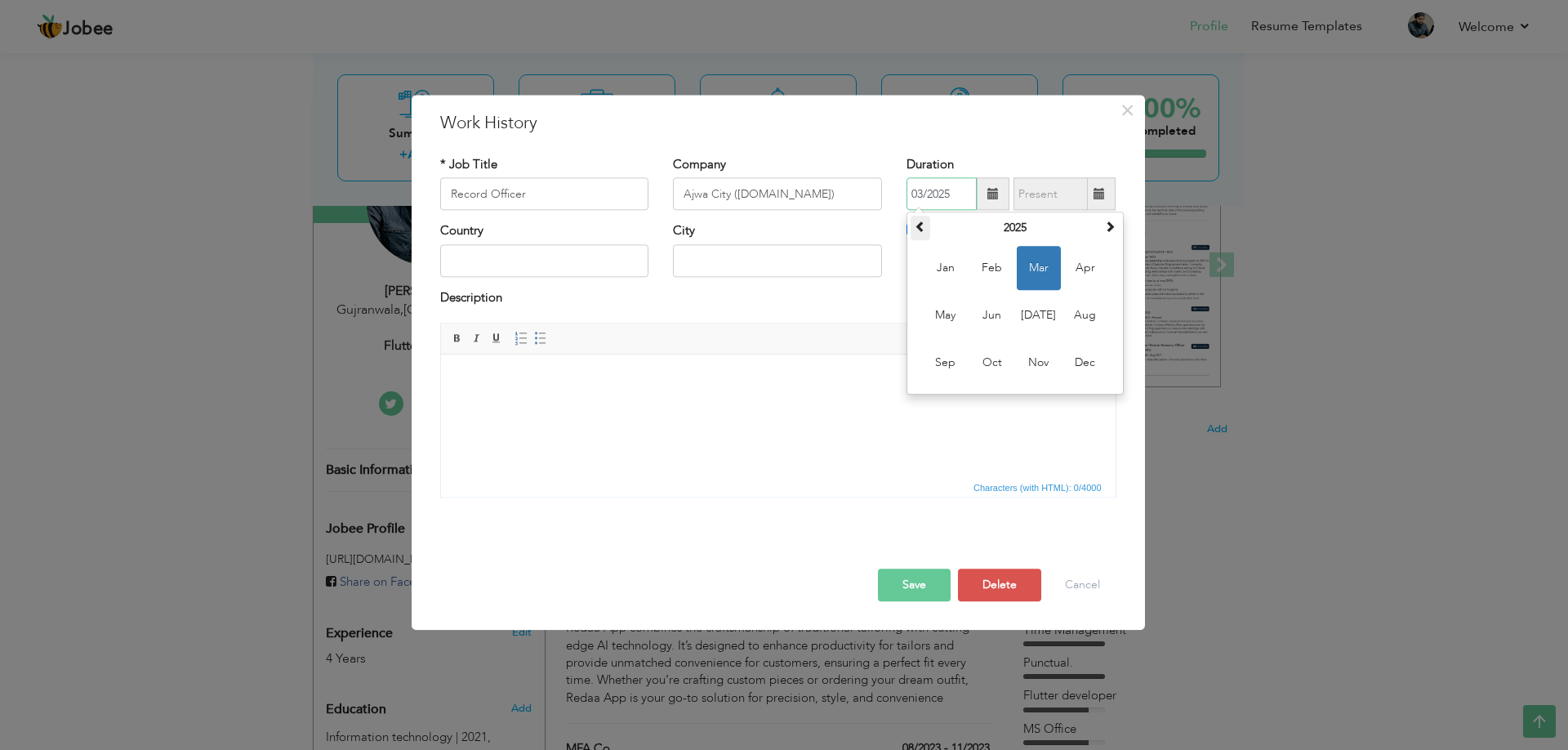
click at [923, 225] on span at bounding box center [920, 227] width 12 height 12
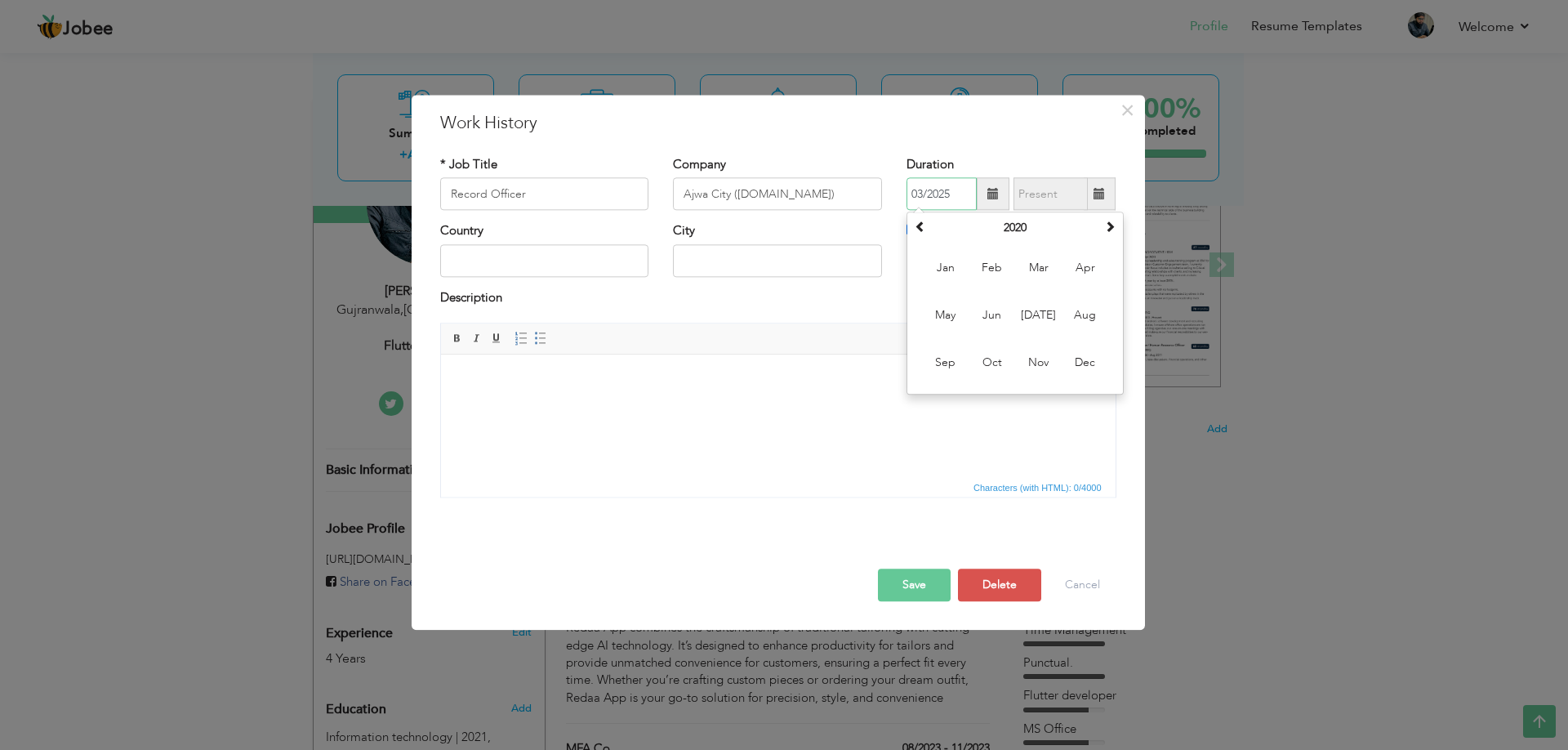
click at [923, 193] on input "03/2025" at bounding box center [942, 194] width 70 height 33
click at [984, 261] on span "Feb" at bounding box center [991, 268] width 44 height 44
type input "02/2020"
click at [1097, 188] on span at bounding box center [1099, 193] width 12 height 12
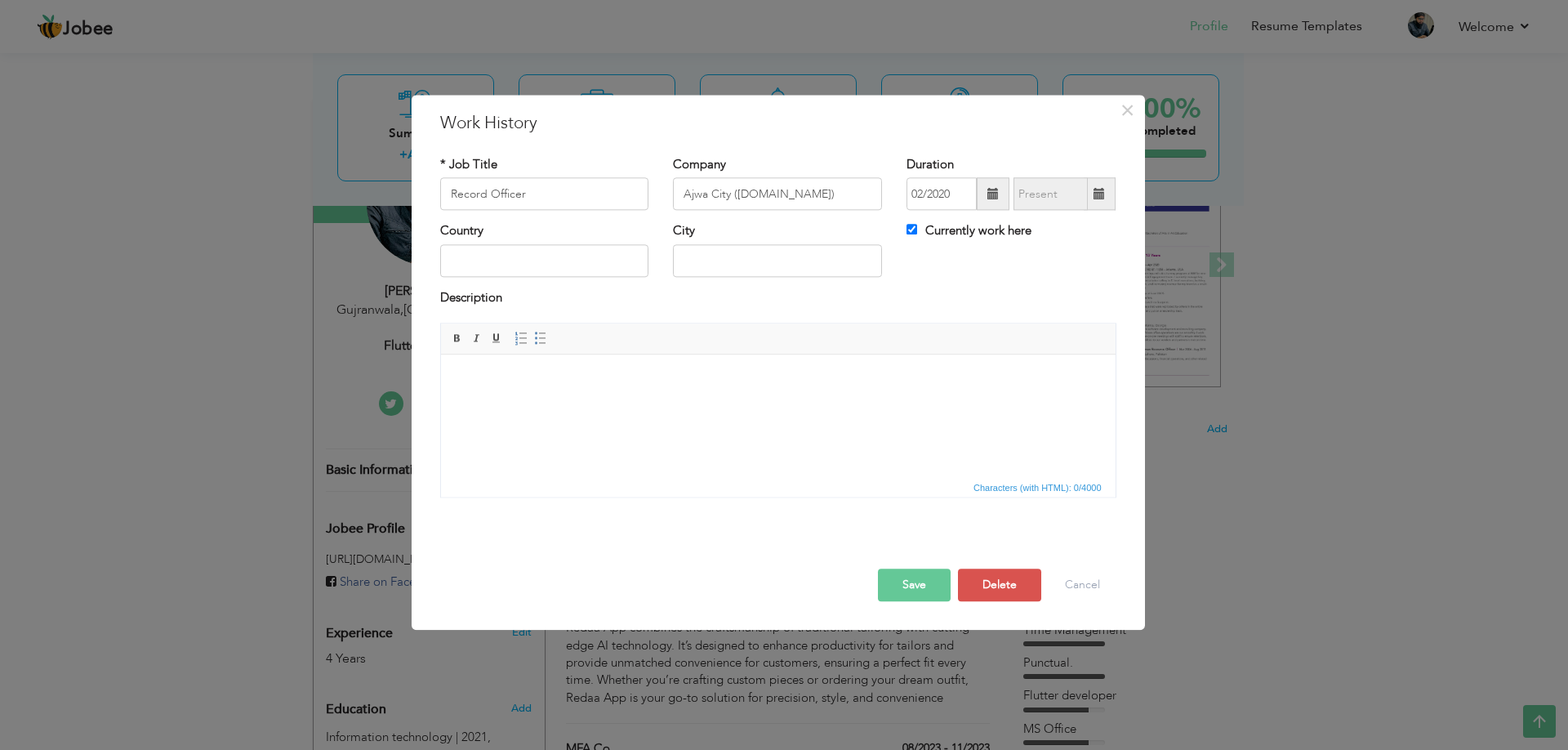
click at [1097, 188] on span at bounding box center [1099, 193] width 12 height 12
click at [913, 228] on input "Currently work here" at bounding box center [912, 229] width 11 height 11
checkbox input "false"
click at [1046, 198] on input "08/2025" at bounding box center [1051, 194] width 75 height 33
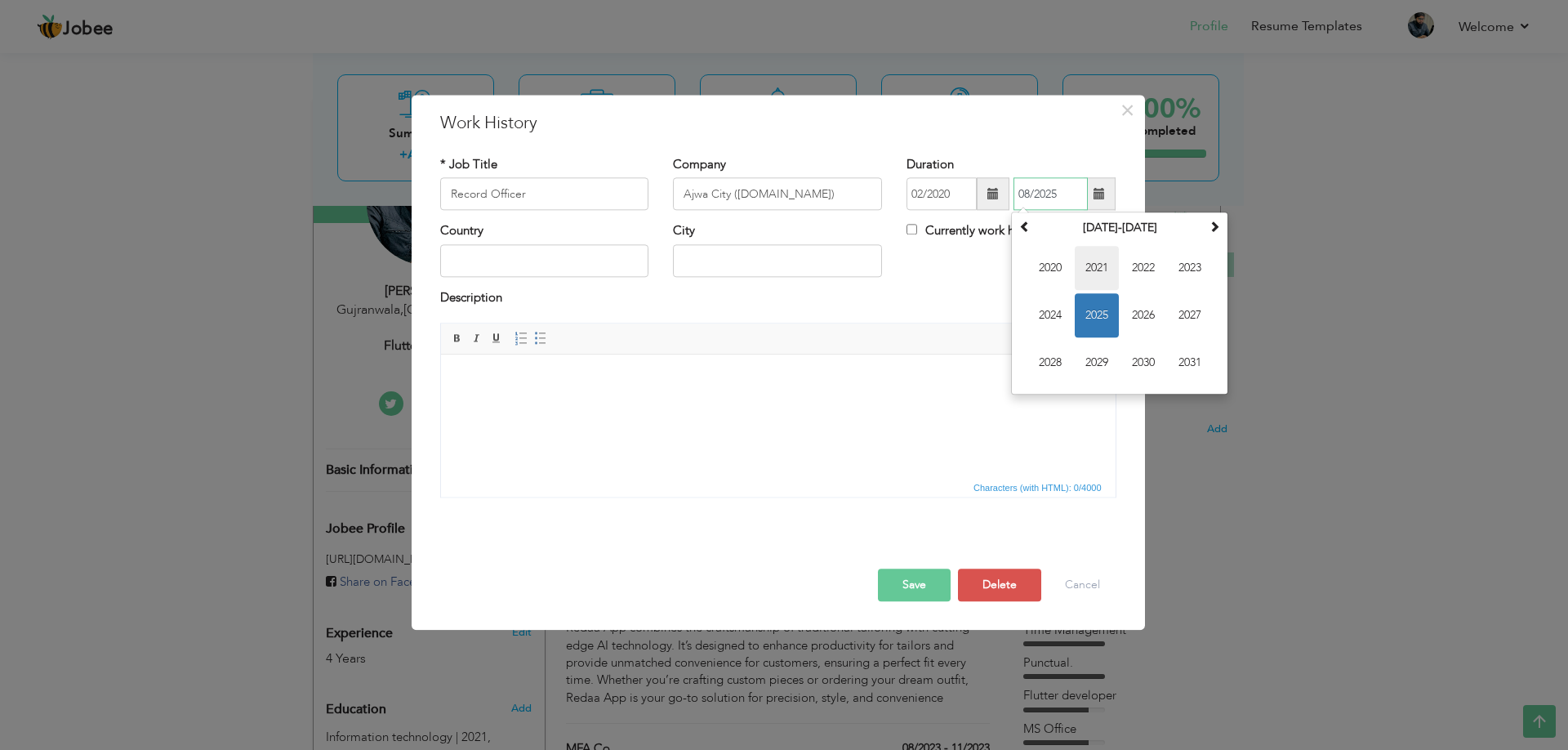
click at [1091, 274] on span "2021" at bounding box center [1096, 268] width 44 height 44
click at [1055, 272] on span "Jan" at bounding box center [1050, 268] width 44 height 44
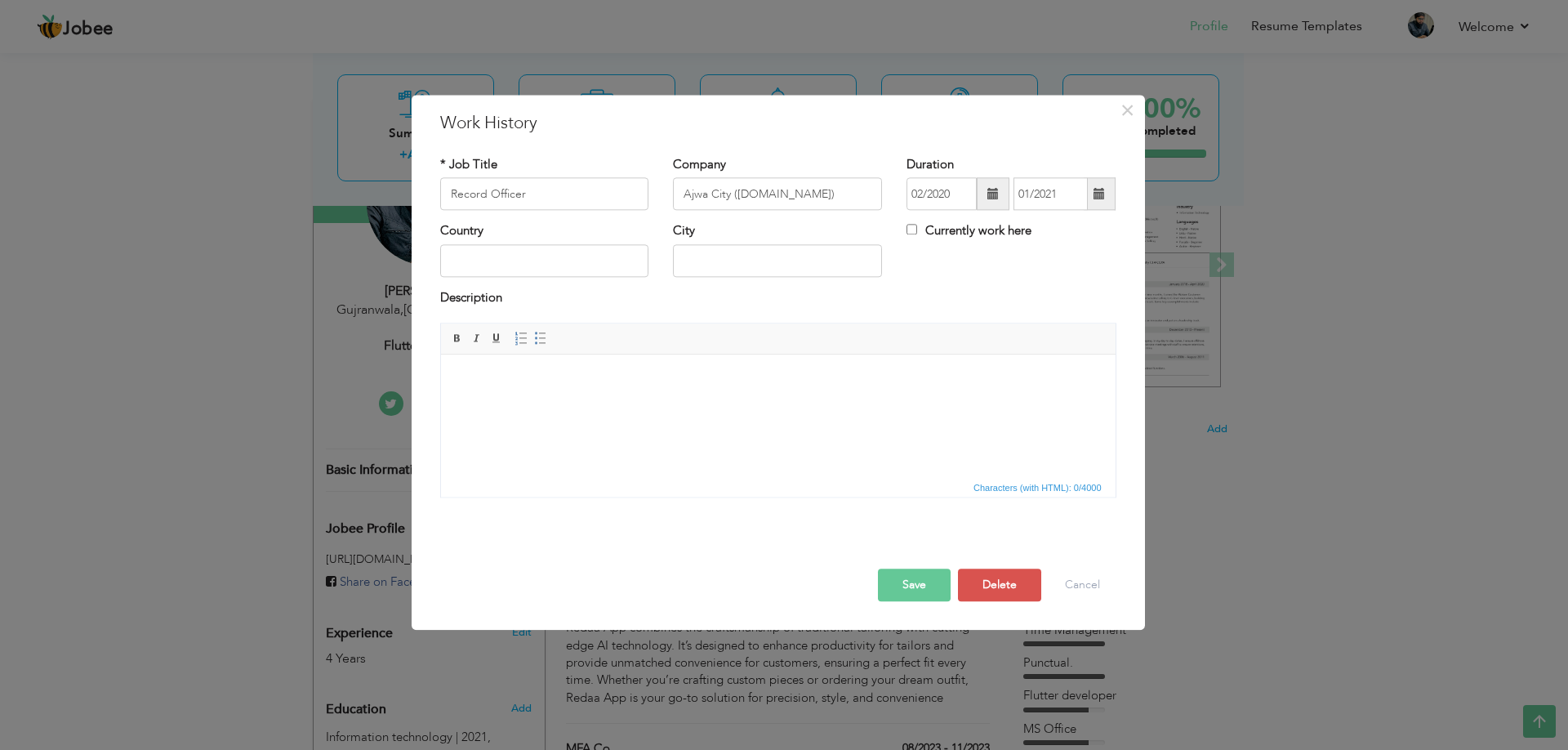
click at [1102, 199] on span at bounding box center [1099, 193] width 12 height 12
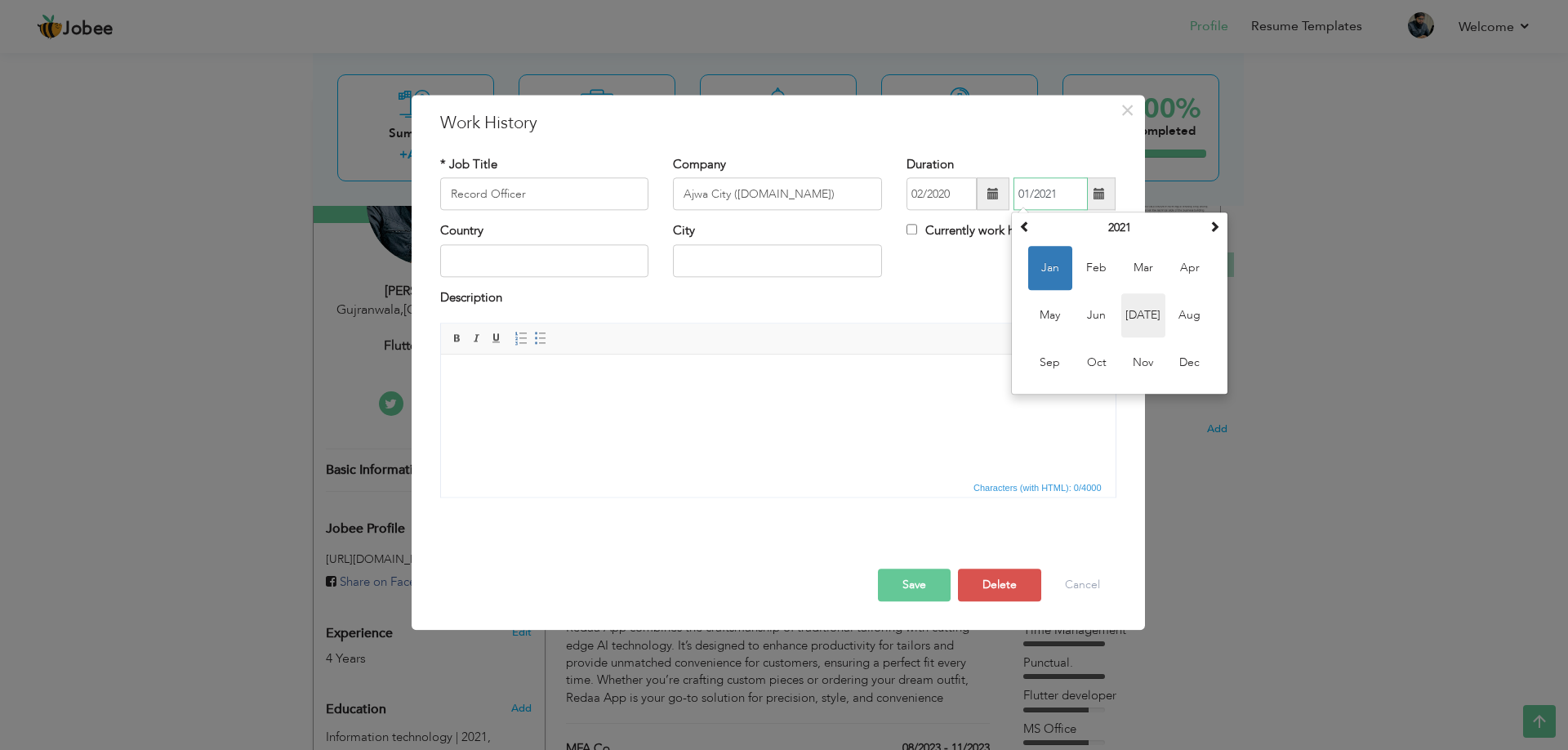
click at [1131, 317] on span "[DATE]" at bounding box center [1143, 316] width 44 height 44
type input "07/2021"
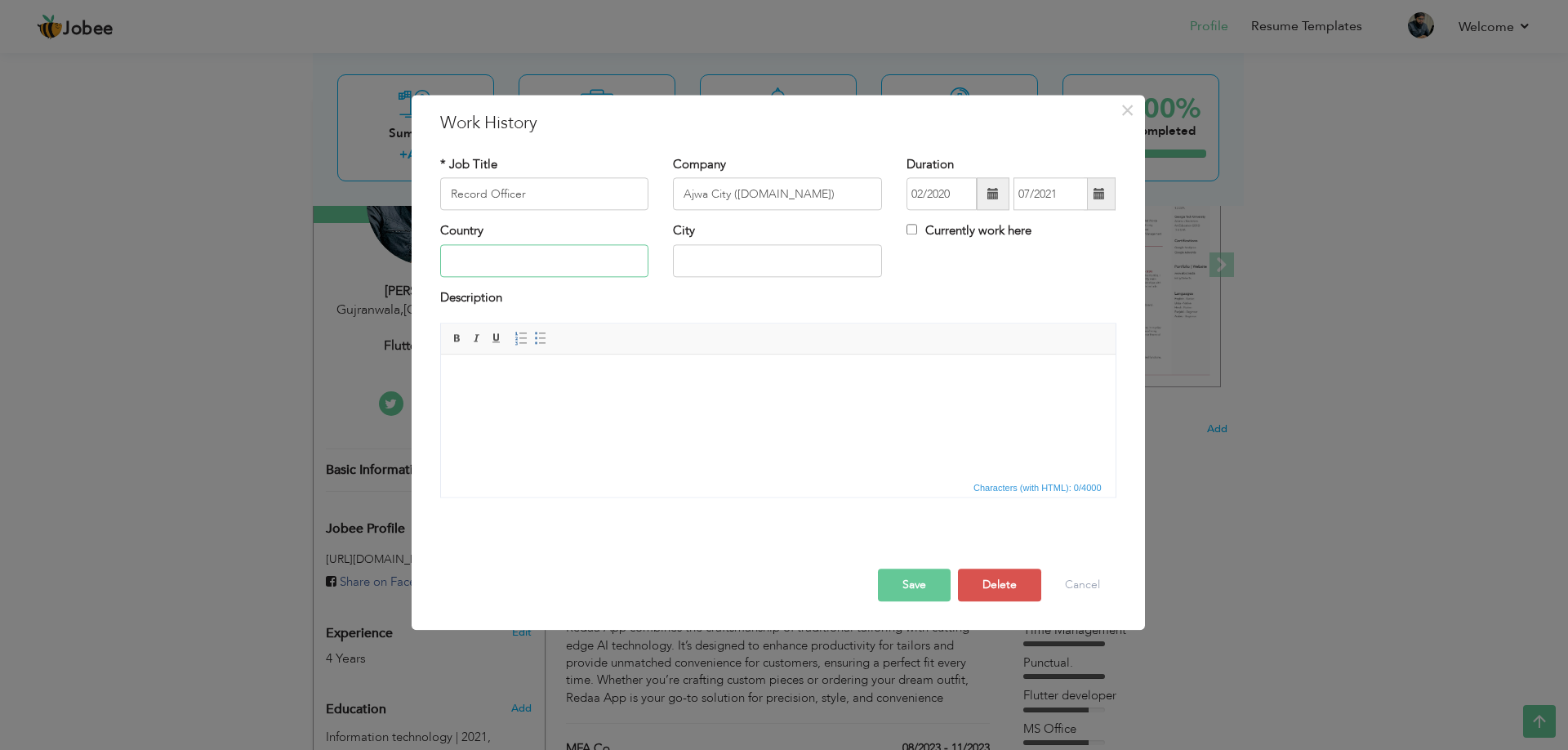
click at [528, 256] on input "text" at bounding box center [544, 260] width 209 height 33
type input "[GEOGRAPHIC_DATA]"
click at [736, 262] on input "text" at bounding box center [777, 260] width 209 height 33
type input "Gujranwala"
click at [544, 382] on body at bounding box center [777, 380] width 642 height 17
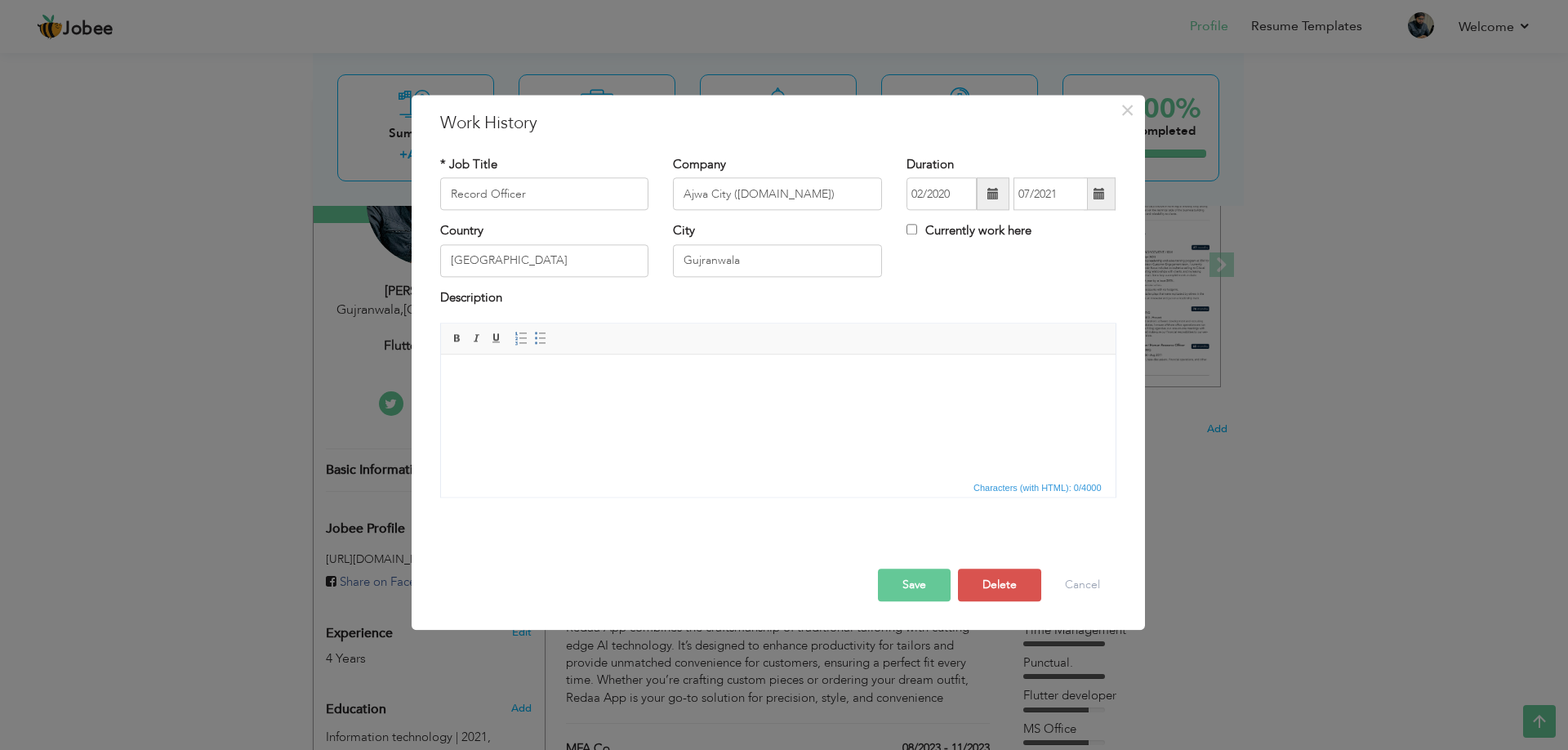
click at [544, 404] on html at bounding box center [777, 379] width 675 height 50
paste body
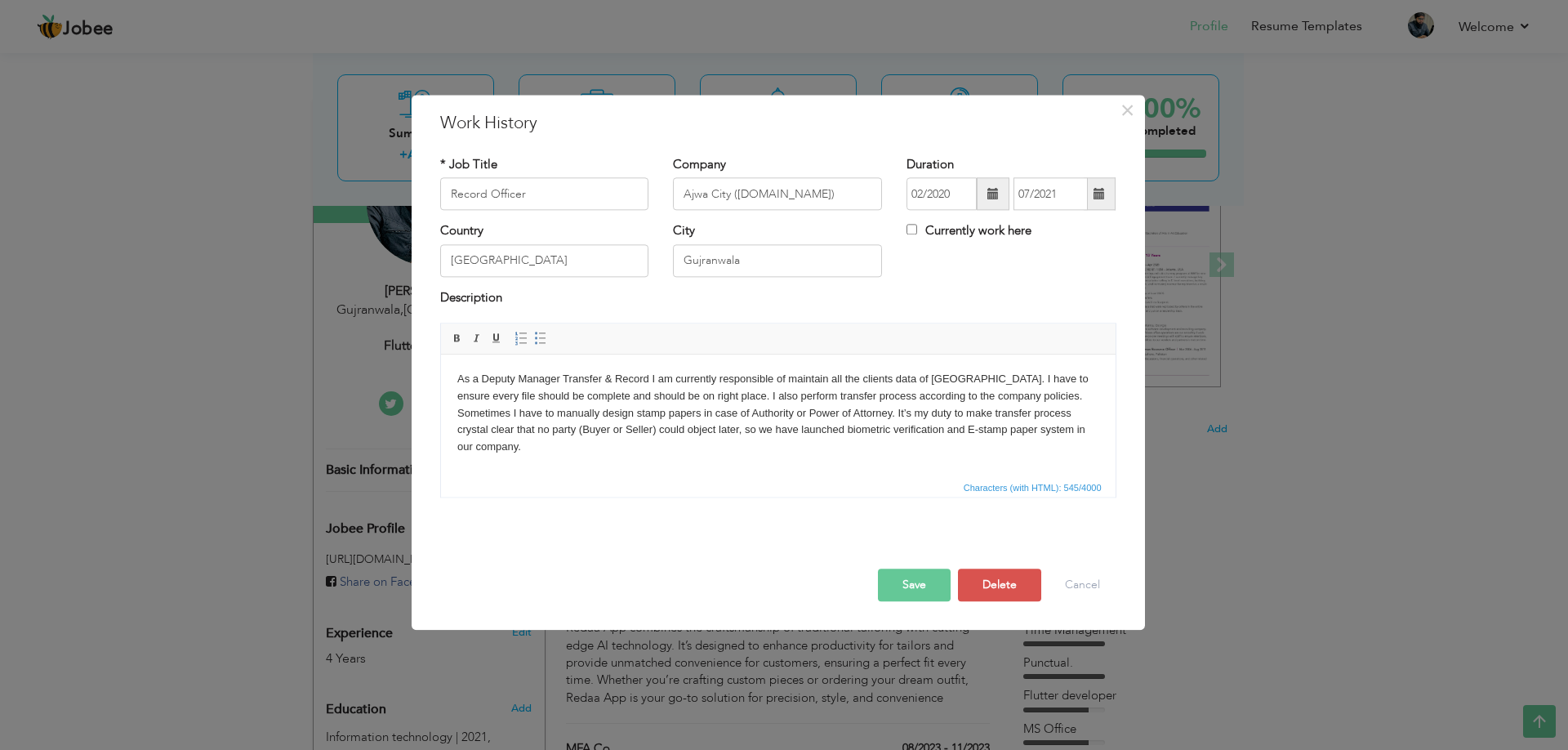
drag, startPoint x: 482, startPoint y: 378, endPoint x: 559, endPoint y: 380, distance: 77.0
click at [559, 380] on body "As a Deputy Manager Transfer & Record I am currently responsible of maintain al…" at bounding box center [777, 413] width 642 height 85
click at [903, 588] on button "Save" at bounding box center [914, 586] width 73 height 33
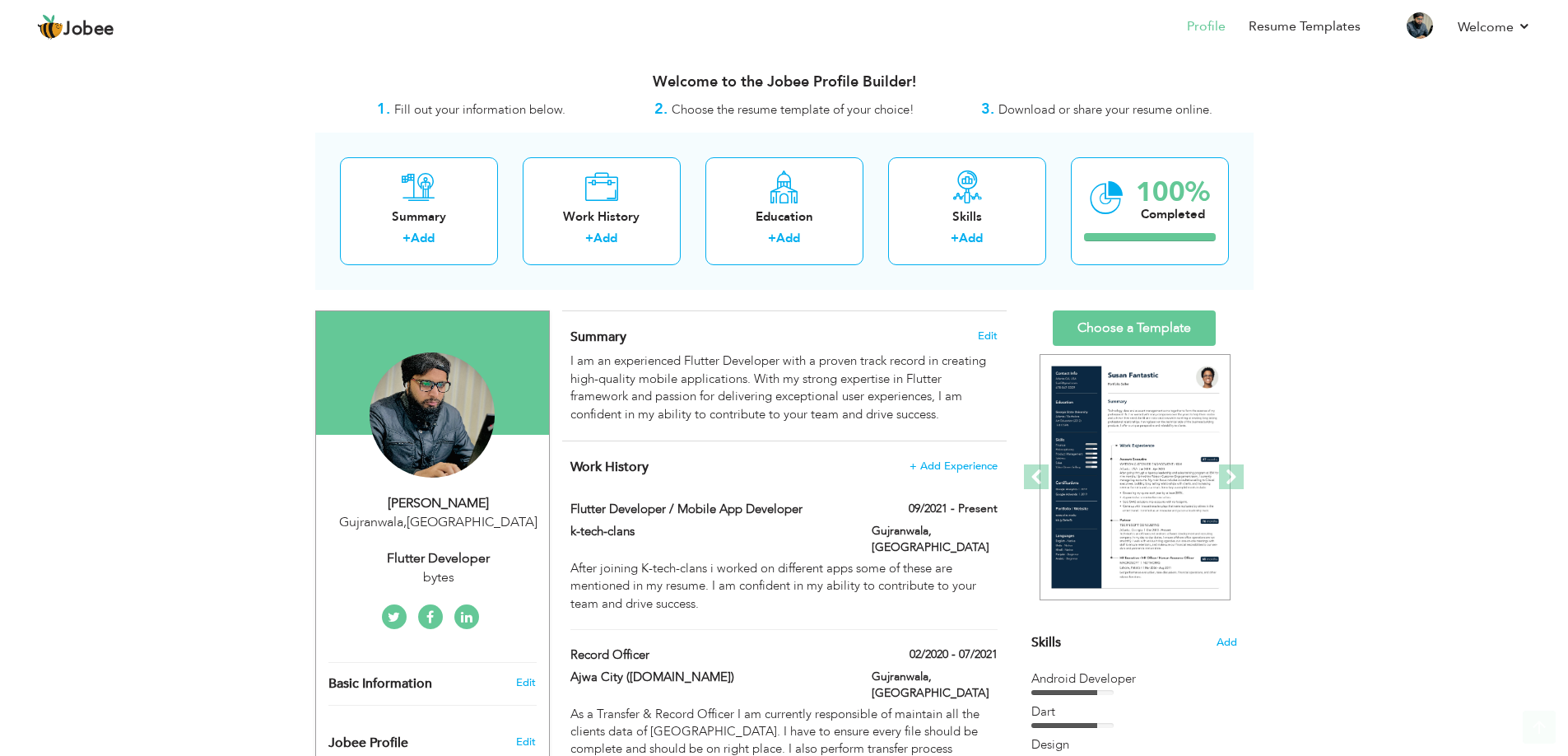
scroll to position [0, 0]
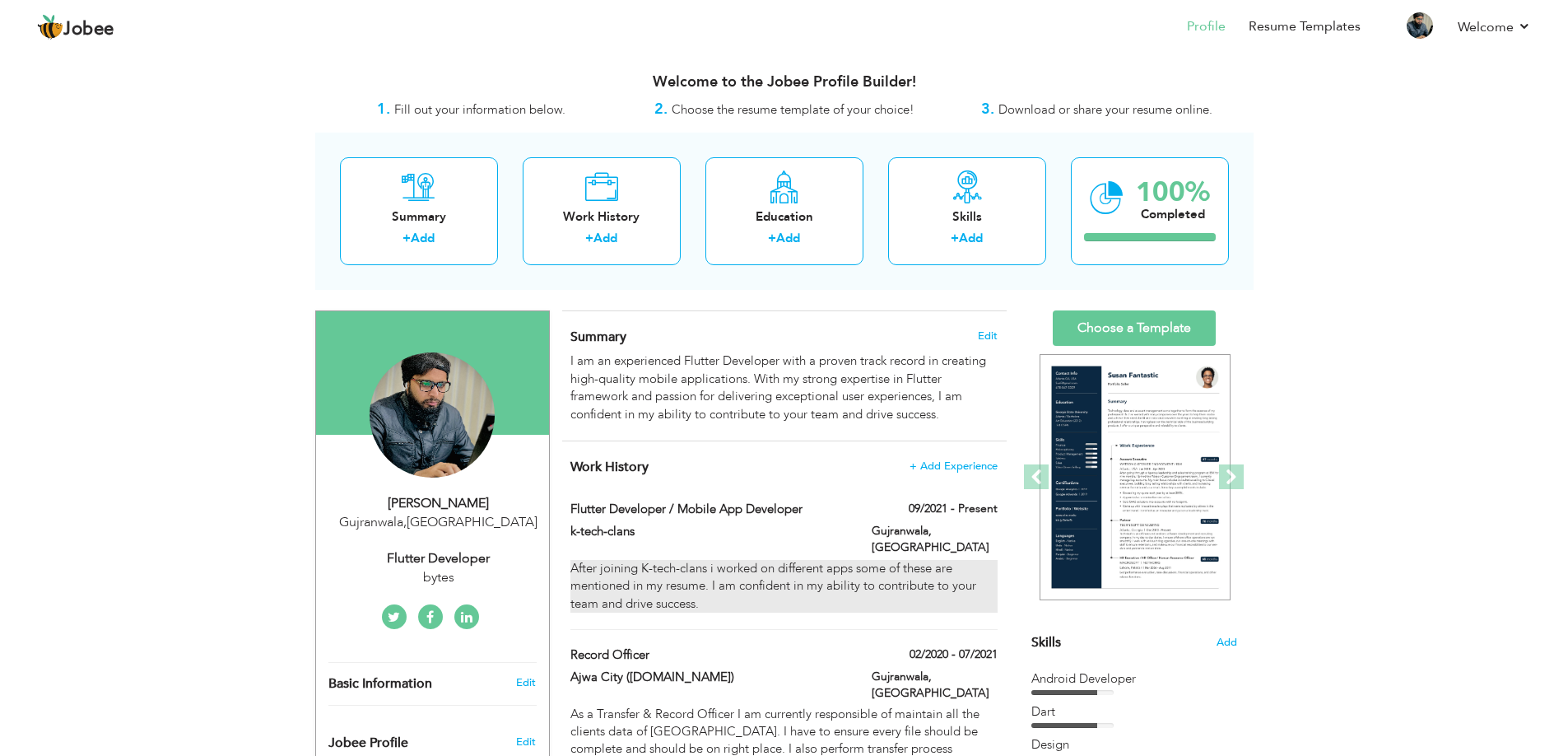
click at [824, 575] on div "After joining K-tech-clans i worked on different apps some of these are mention…" at bounding box center [784, 587] width 427 height 53
type input "Flutter Developer / Mobile App Developer"
type input "k-tech-clans"
type input "09/2021"
checkbox input "true"
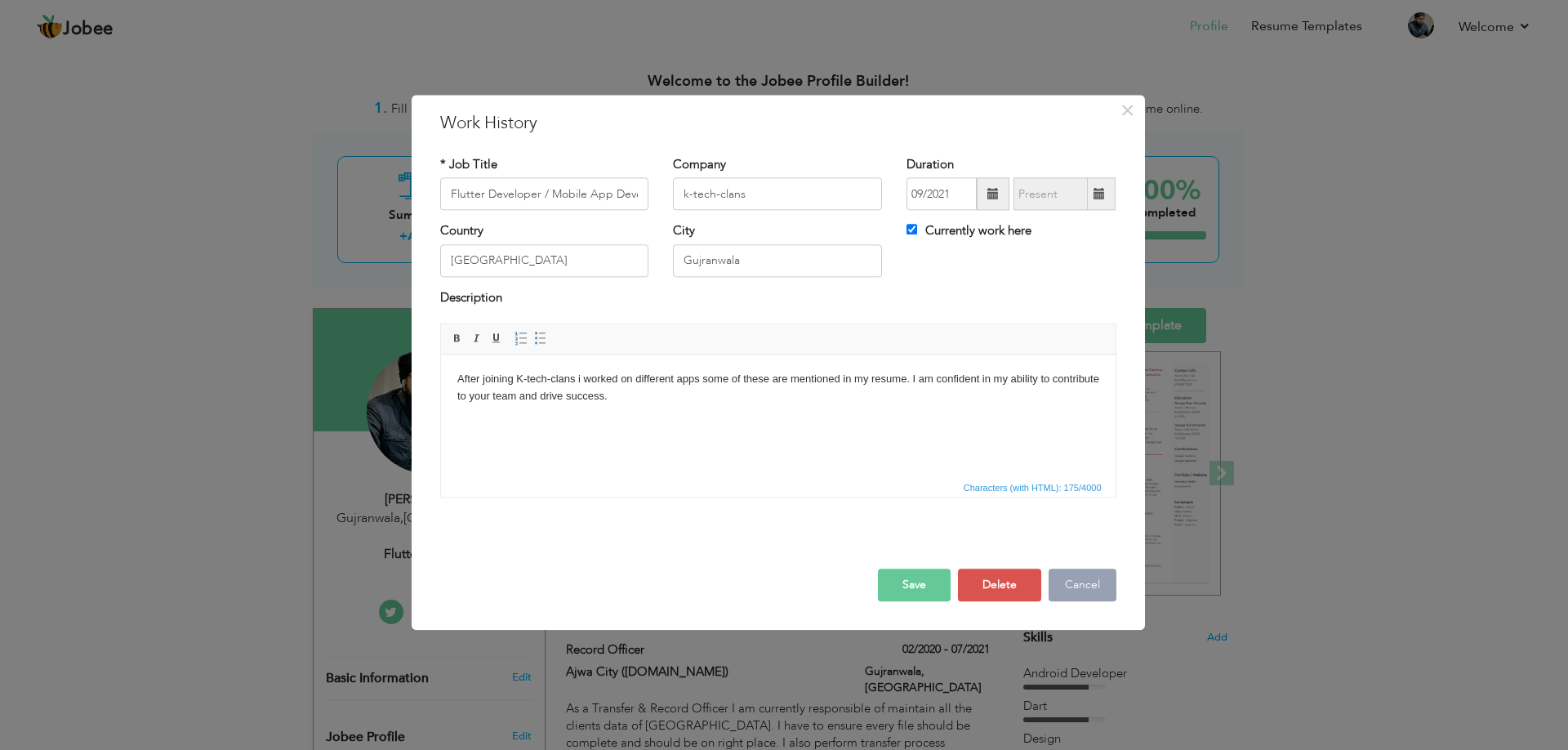
click at [1077, 589] on button "Cancel" at bounding box center [1083, 586] width 68 height 33
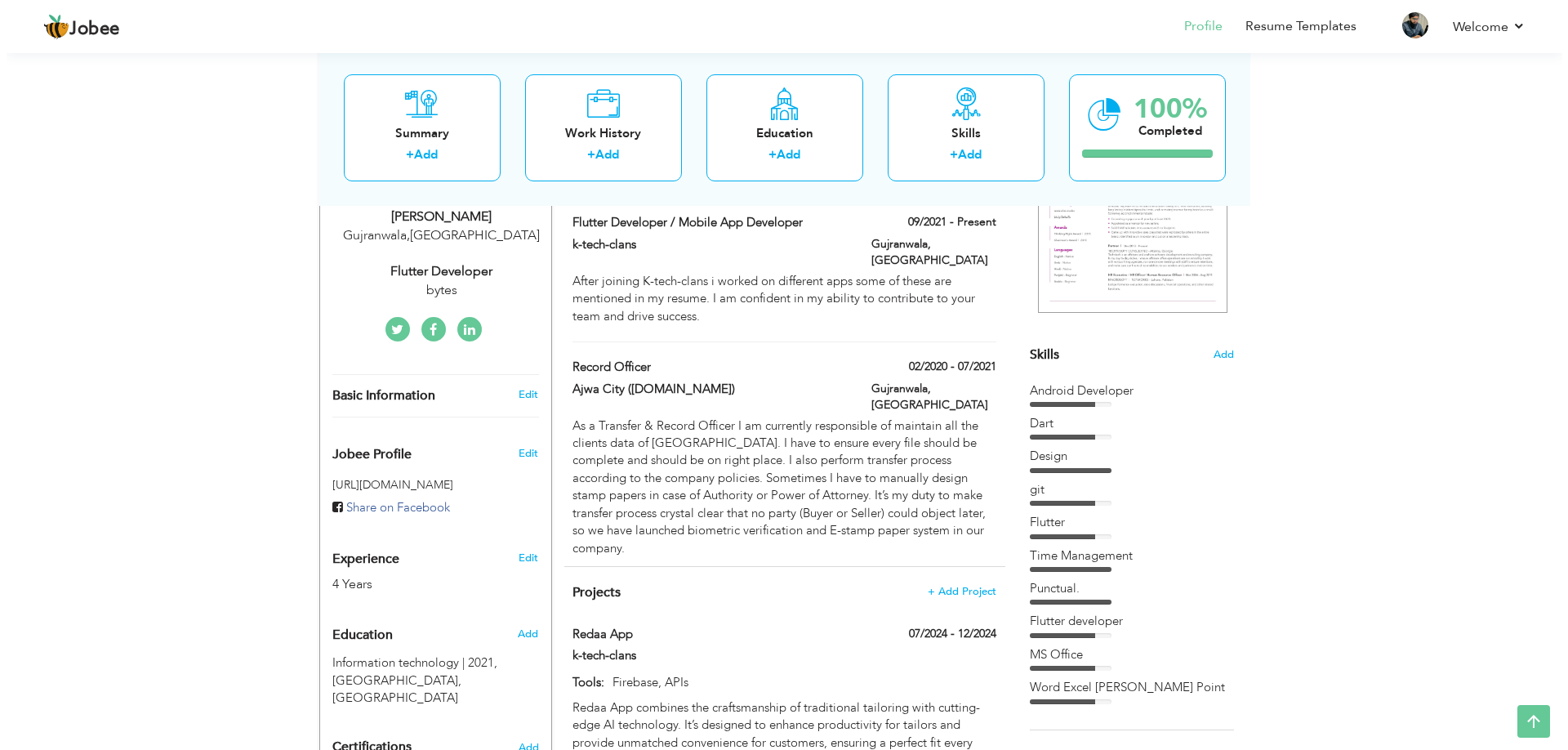
scroll to position [292, 0]
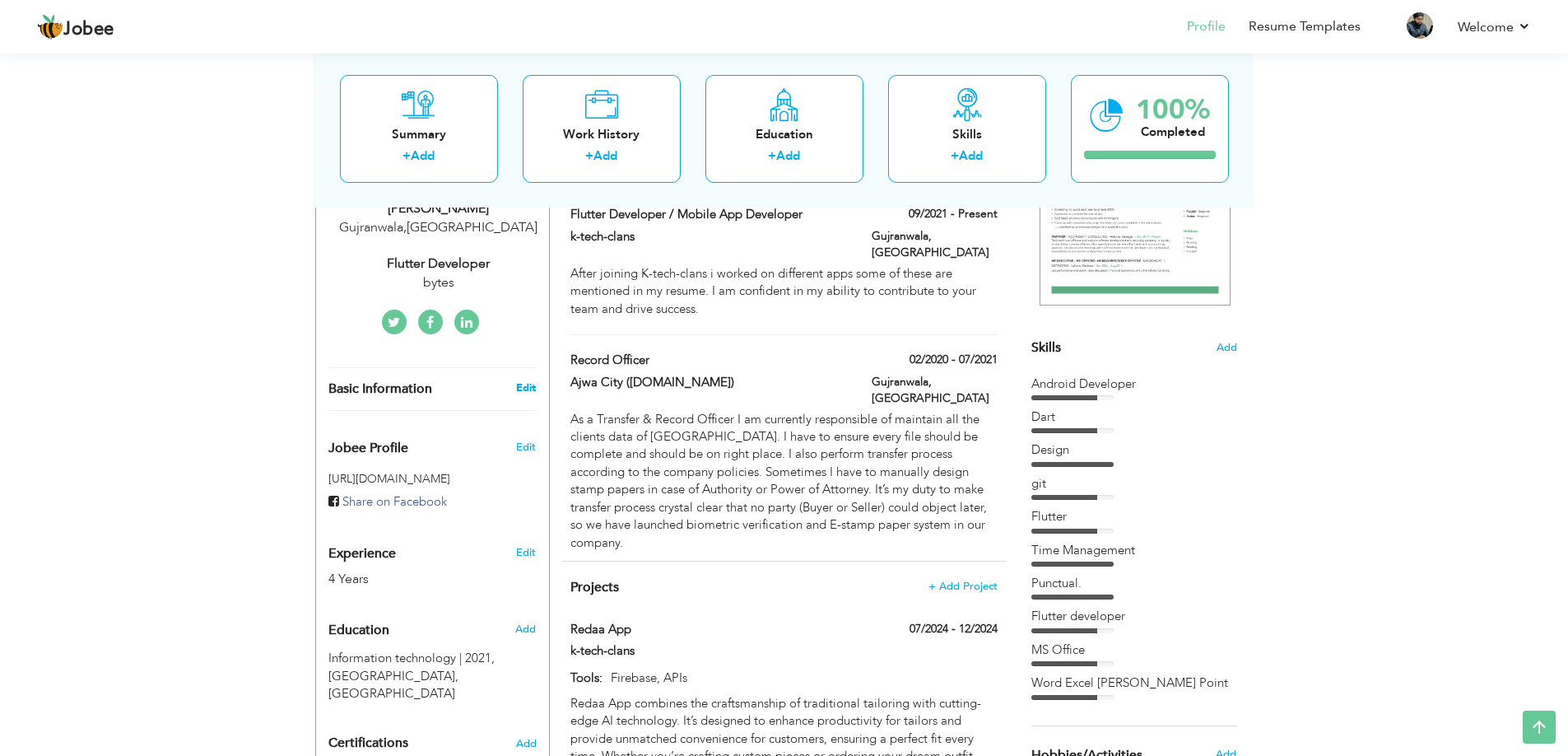
click at [525, 381] on link "Edit" at bounding box center [526, 388] width 20 height 15
type input "Hafiz"
type input "Zeshan"
type input "03066631471"
select select "number:166"
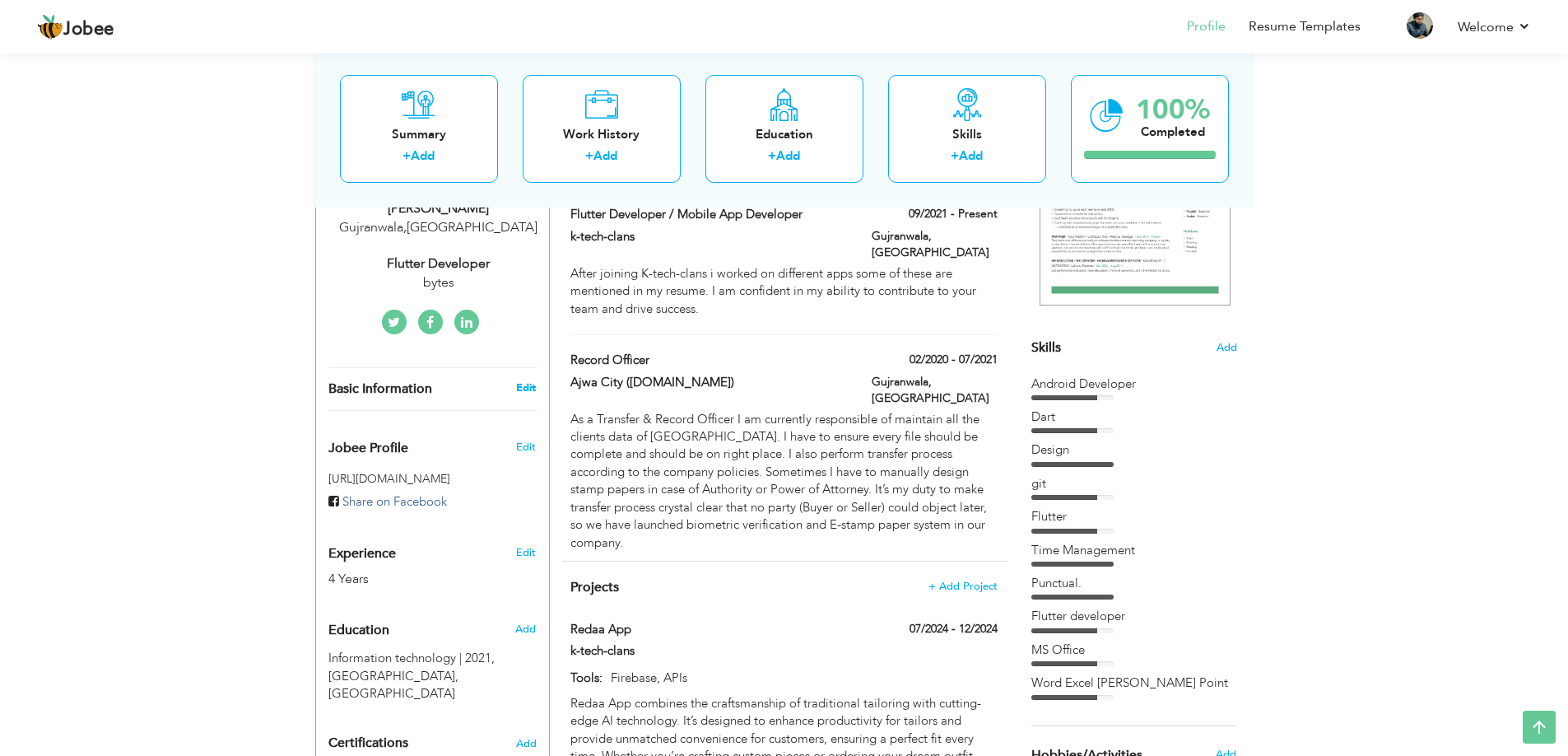
type input "Gujranwala"
select select "number:6"
type input "bytes"
type input "Flutter developer"
type input "https://www.linkedin.com/in/hafiz-zeshan-244747279/"
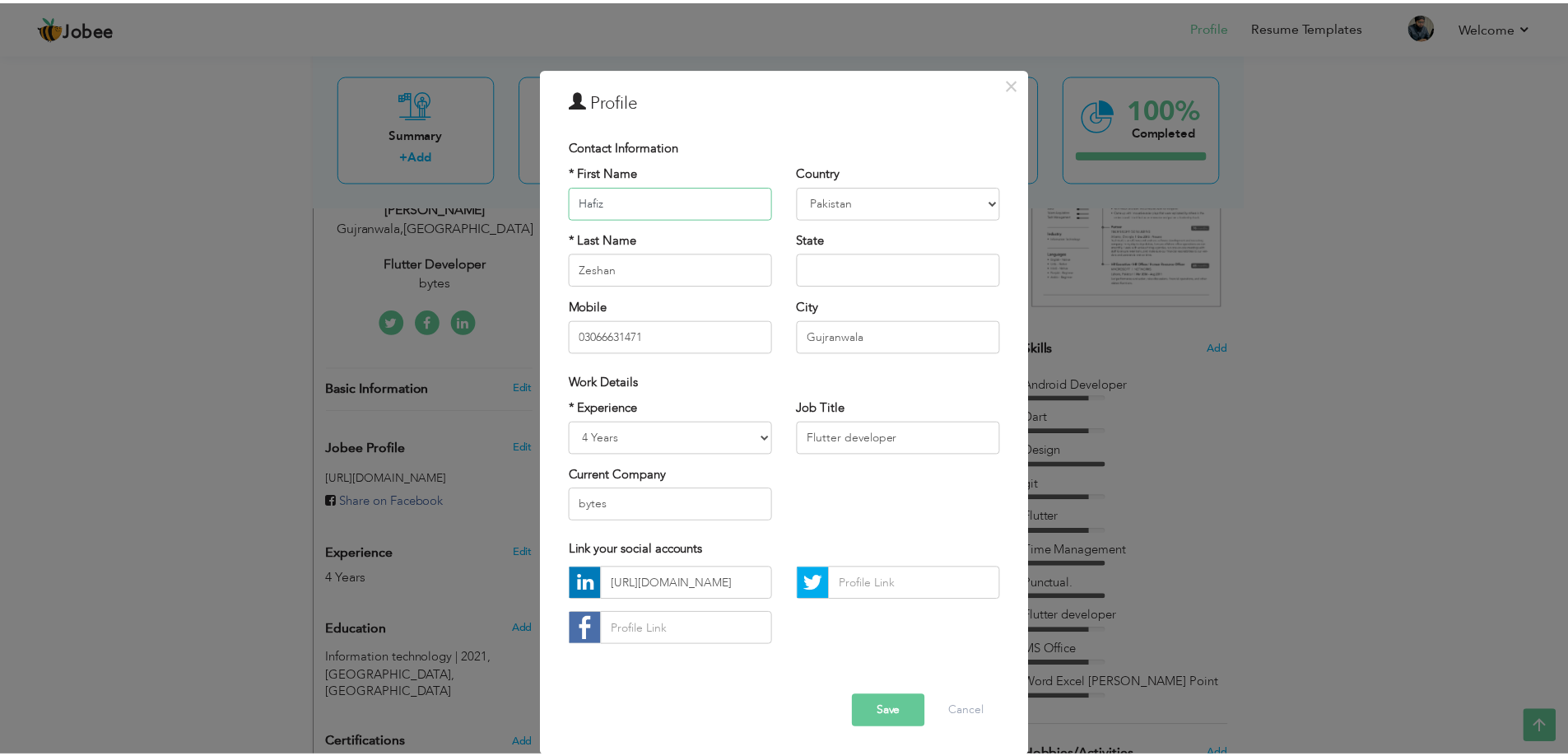
scroll to position [8, 0]
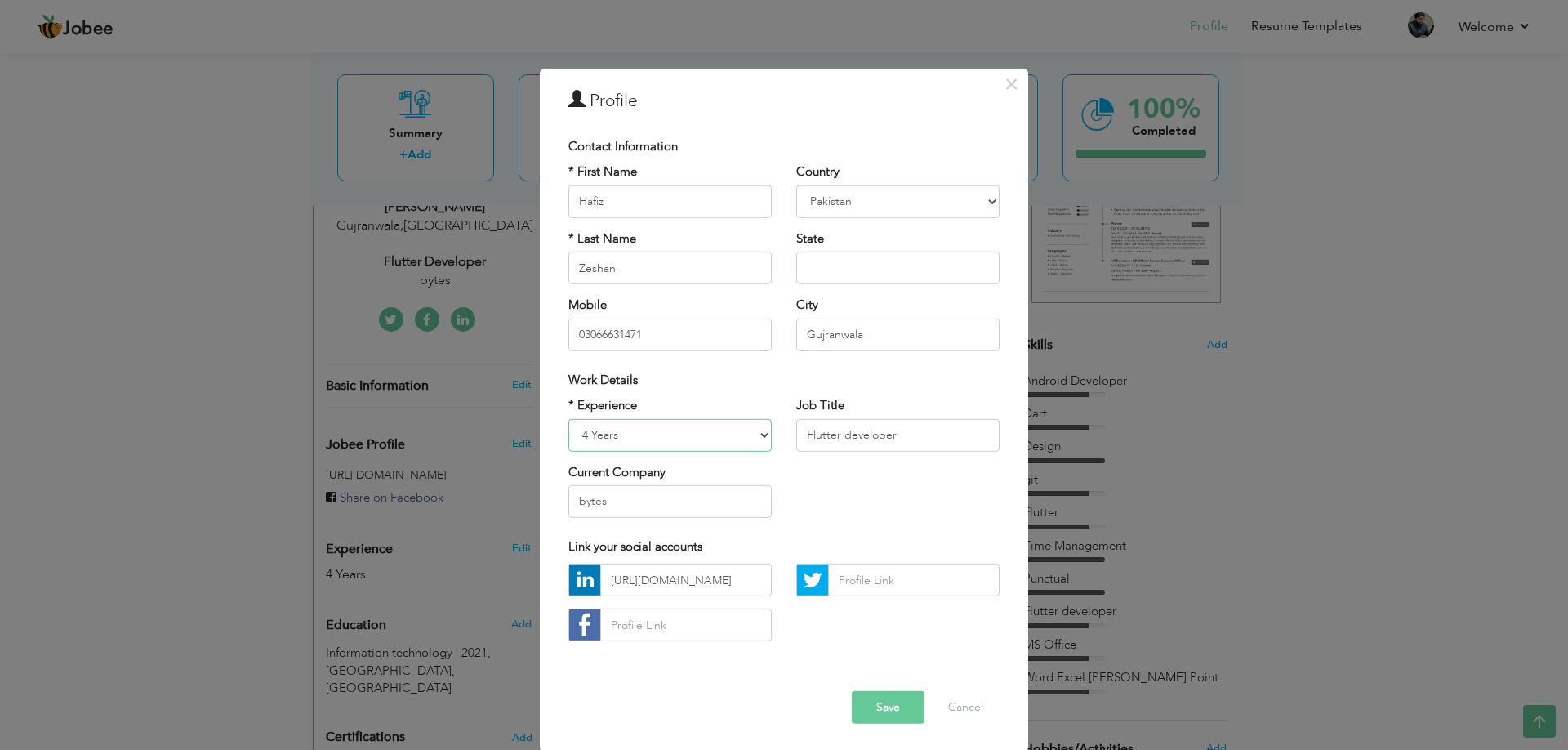
select select "number:7"
click at [981, 262] on input "text" at bounding box center [897, 268] width 203 height 33
click at [981, 265] on input "text" at bounding box center [897, 268] width 203 height 33
click at [837, 269] on input "text" at bounding box center [897, 268] width 203 height 33
type input "Punjab"
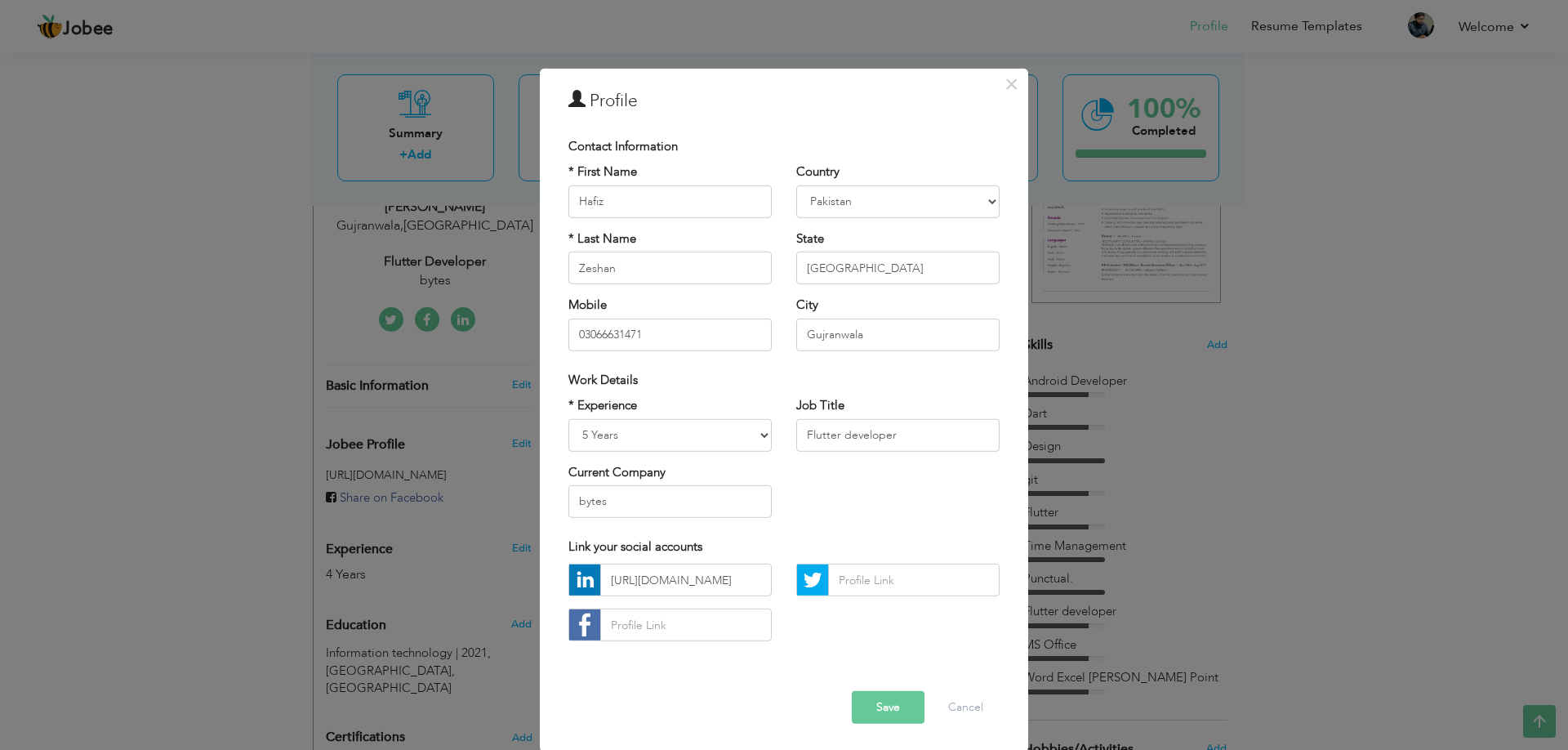
click at [898, 306] on div "City Gujranwala Are you sure?" at bounding box center [897, 324] width 203 height 54
click at [804, 236] on label "State" at bounding box center [810, 239] width 28 height 17
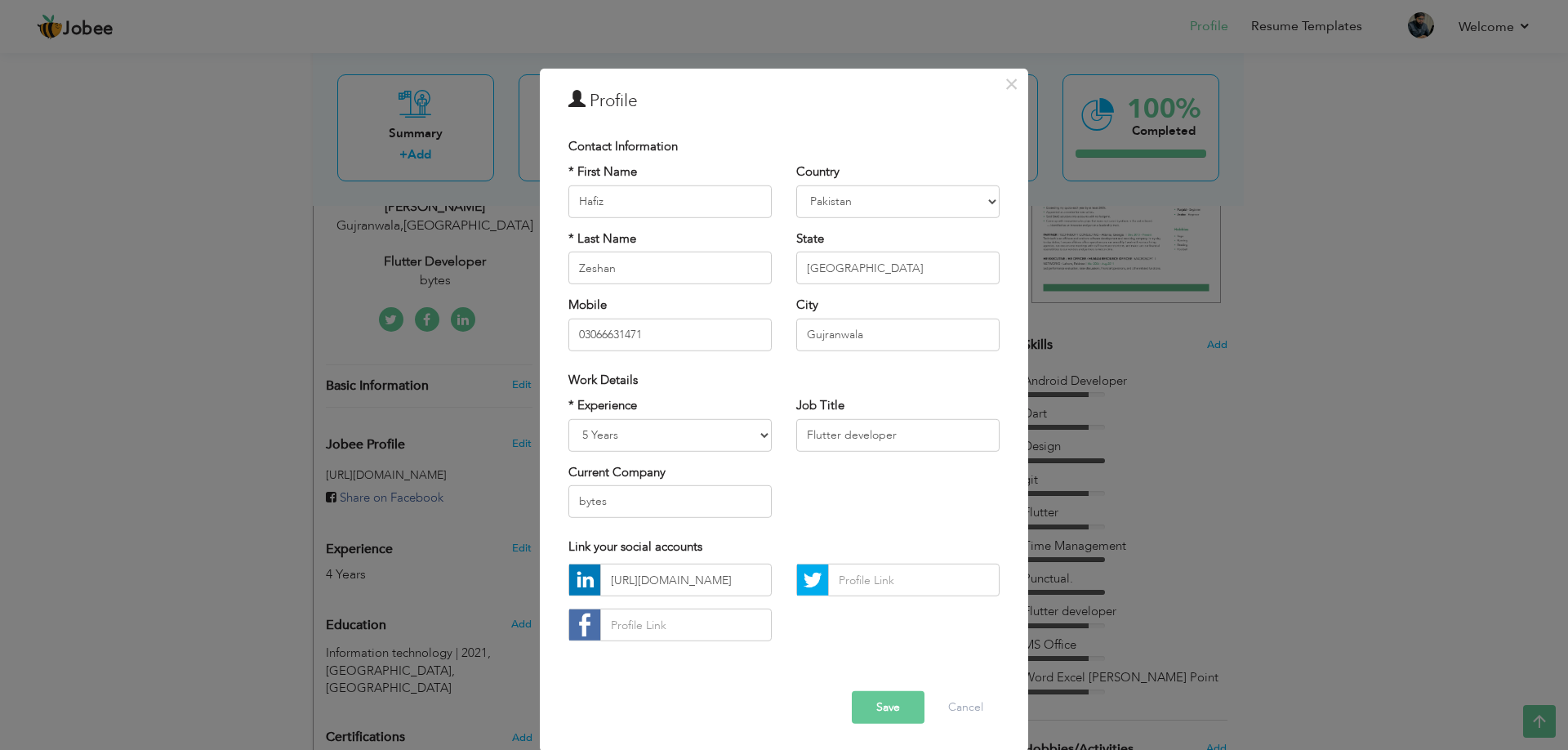
click at [881, 707] on button "Save" at bounding box center [887, 708] width 73 height 33
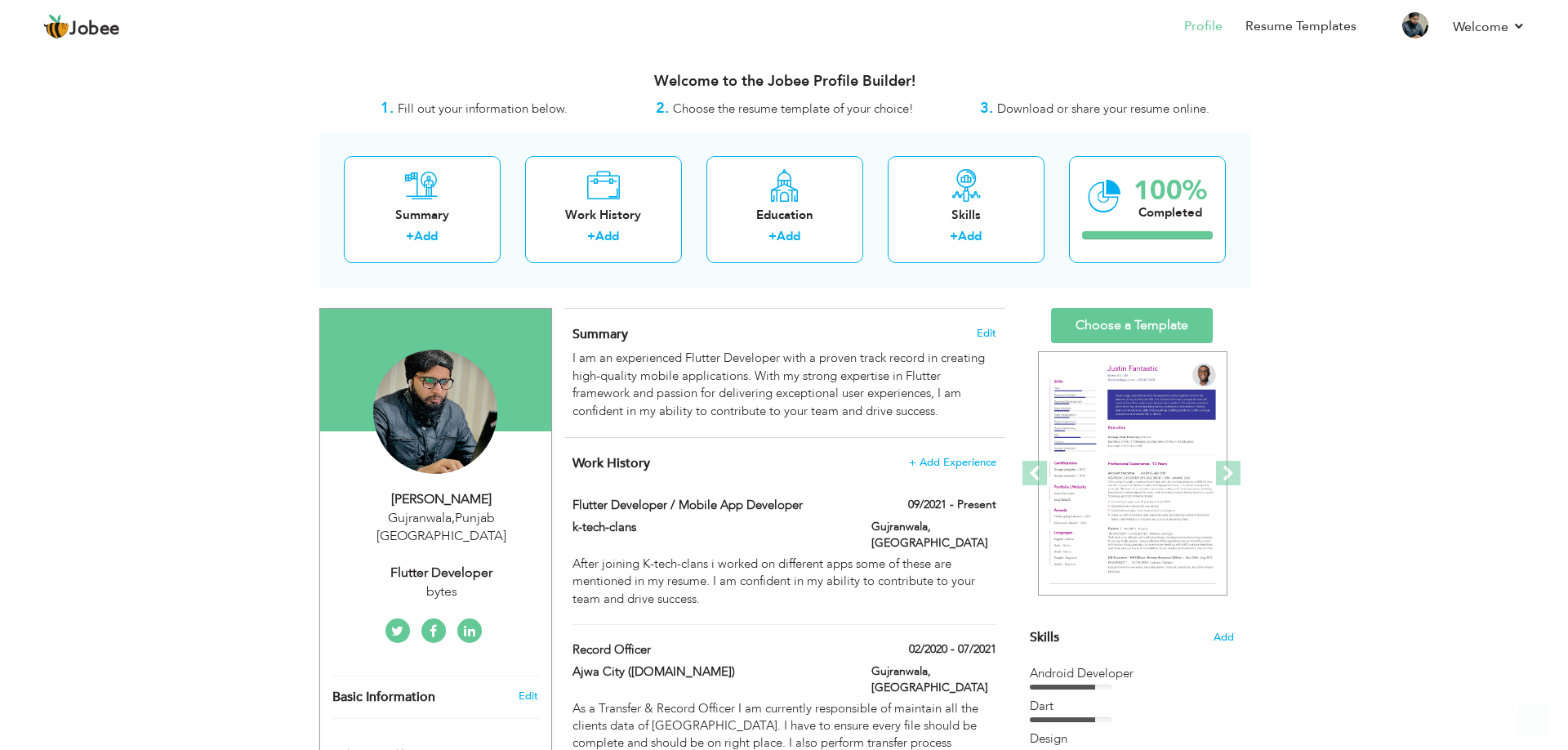
scroll to position [0, 0]
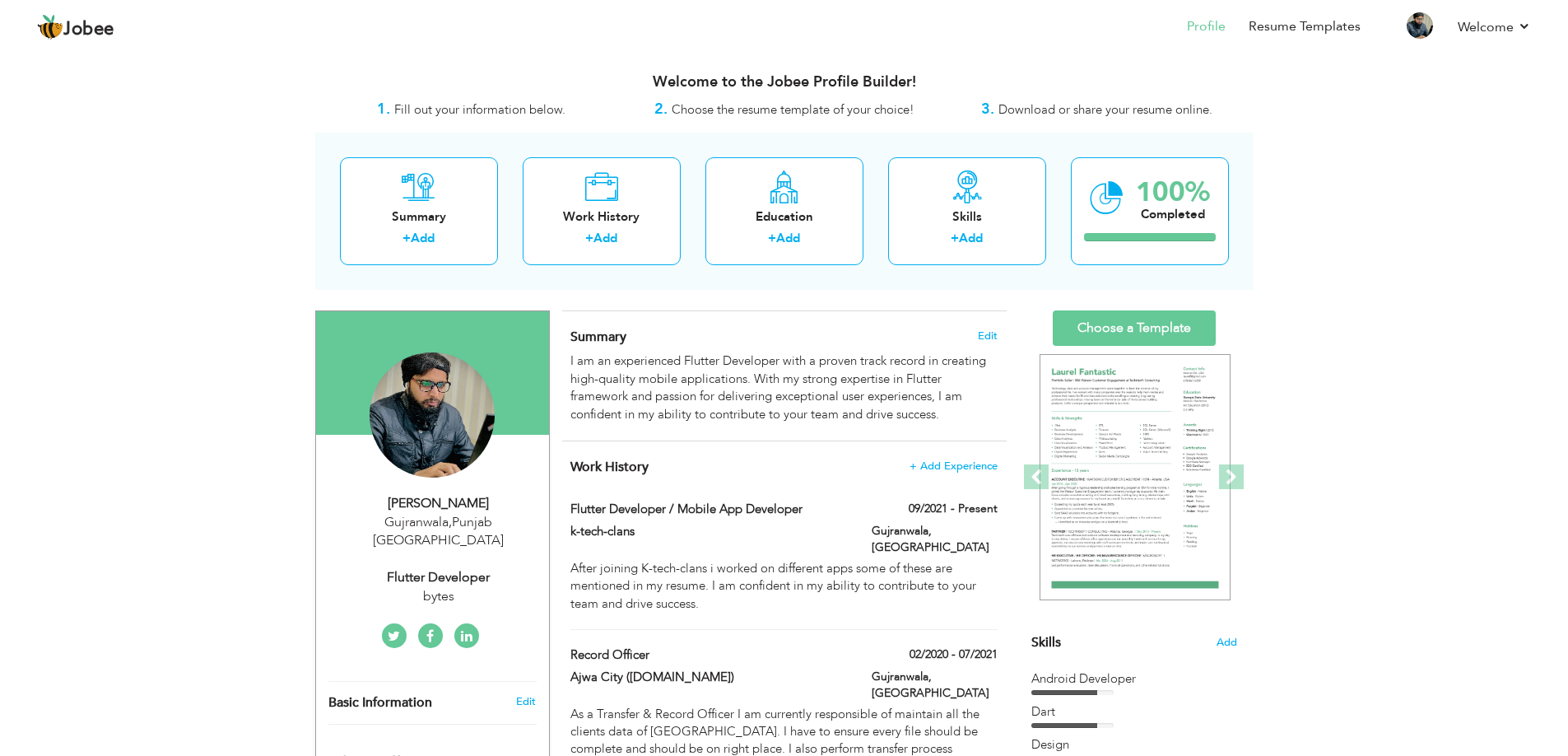
drag, startPoint x: 397, startPoint y: 500, endPoint x: 392, endPoint y: 495, distance: 7.1
click at [392, 495] on div "[PERSON_NAME]" at bounding box center [438, 503] width 220 height 19
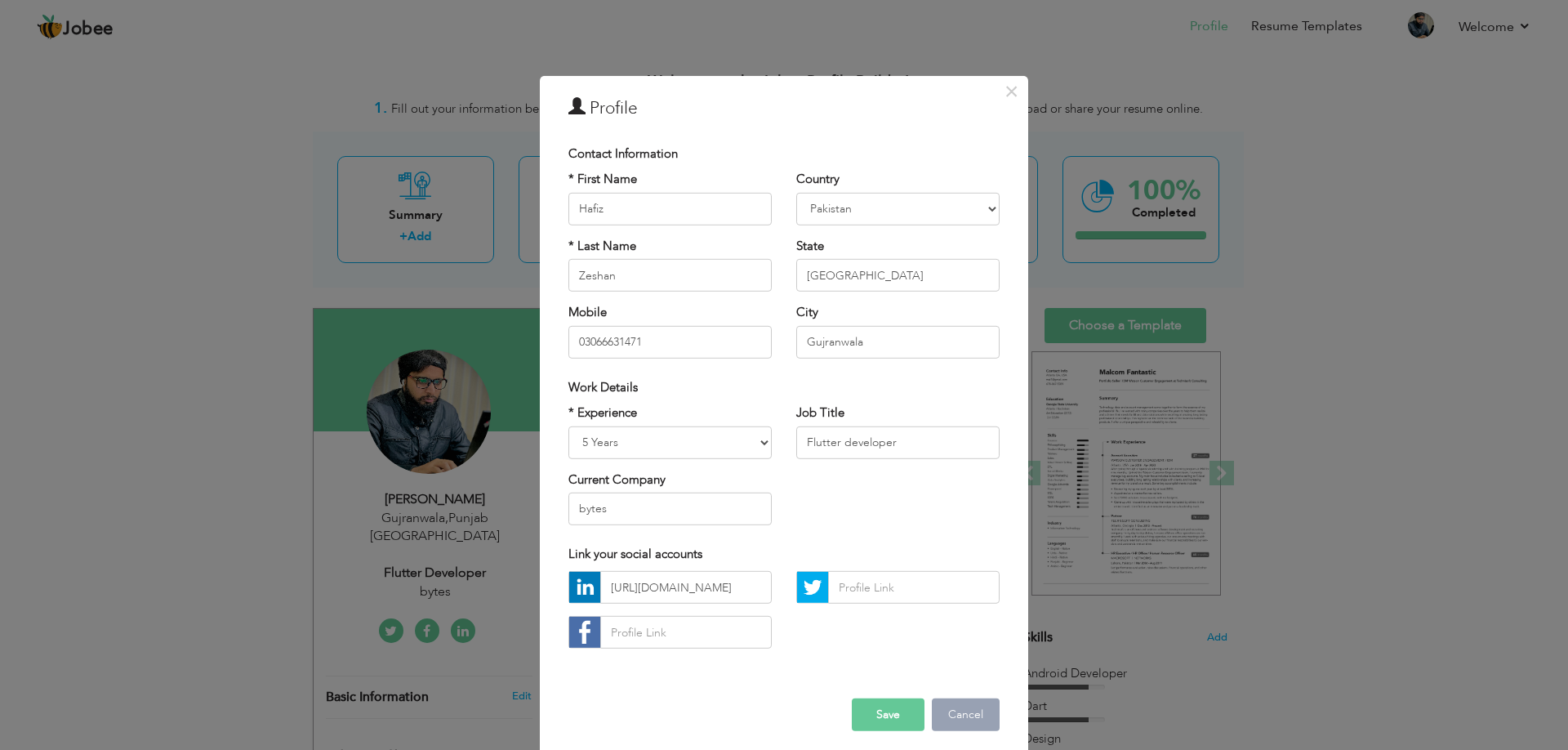
click at [961, 702] on button "Cancel" at bounding box center [966, 715] width 68 height 33
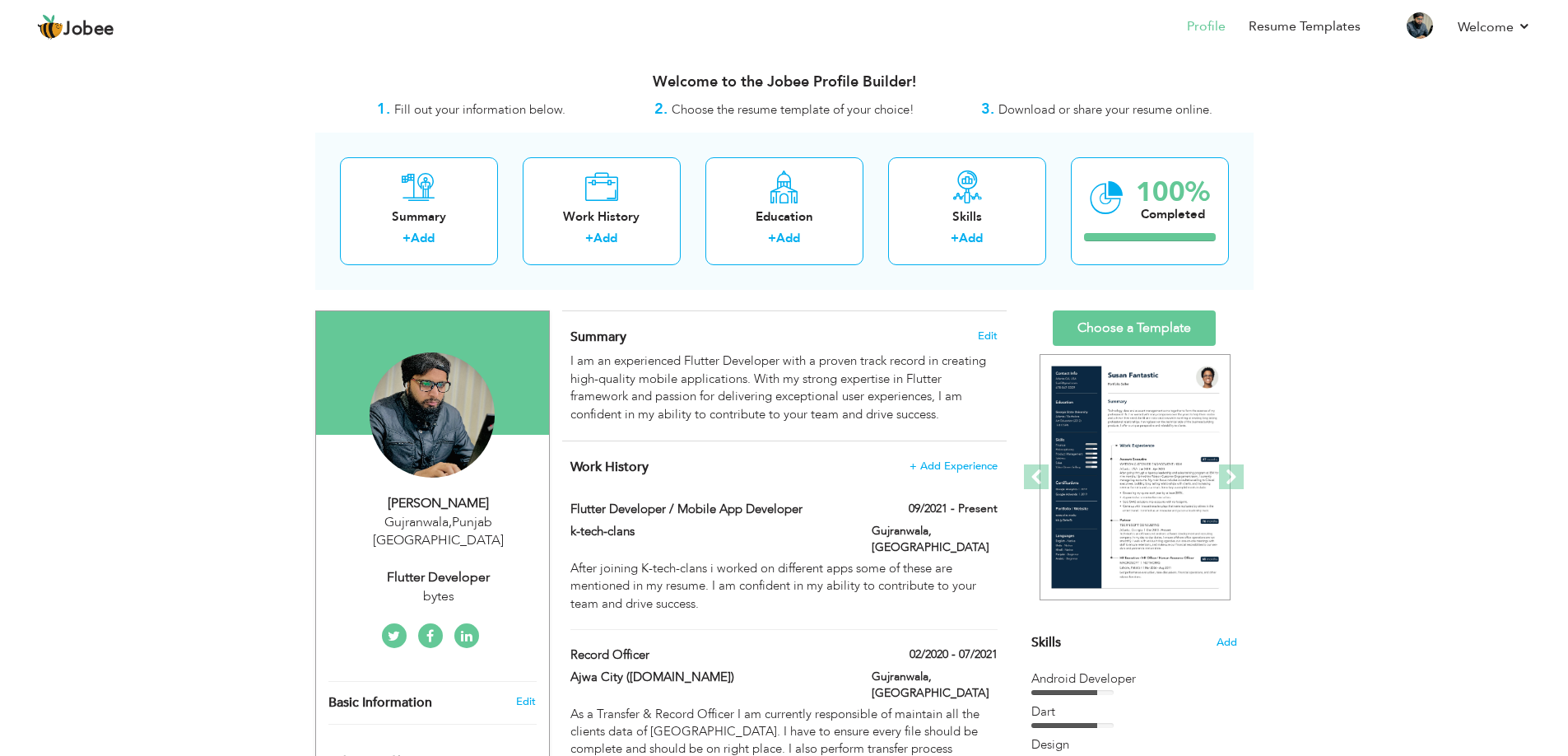
click at [390, 630] on icon at bounding box center [393, 636] width 13 height 13
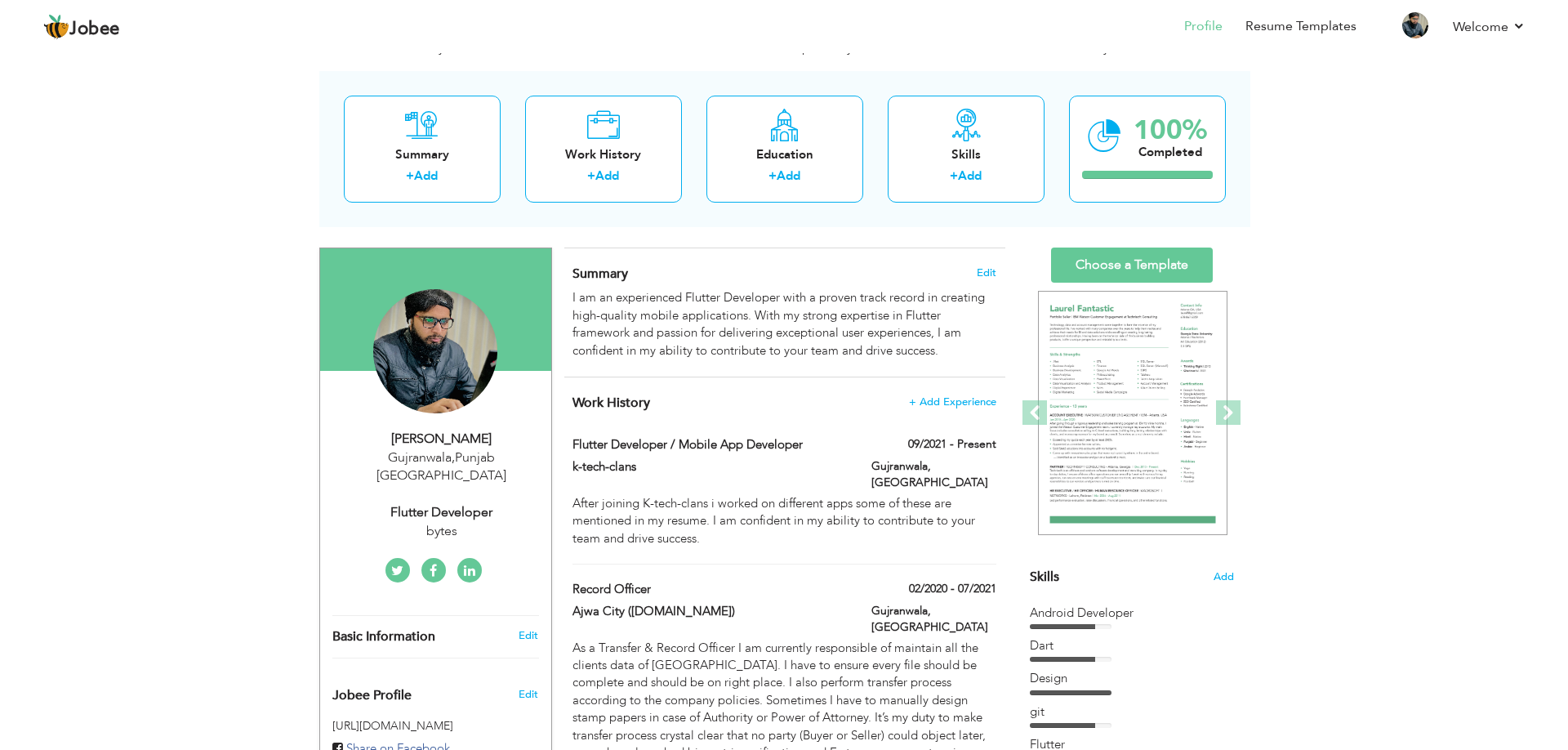
scroll to position [66, 0]
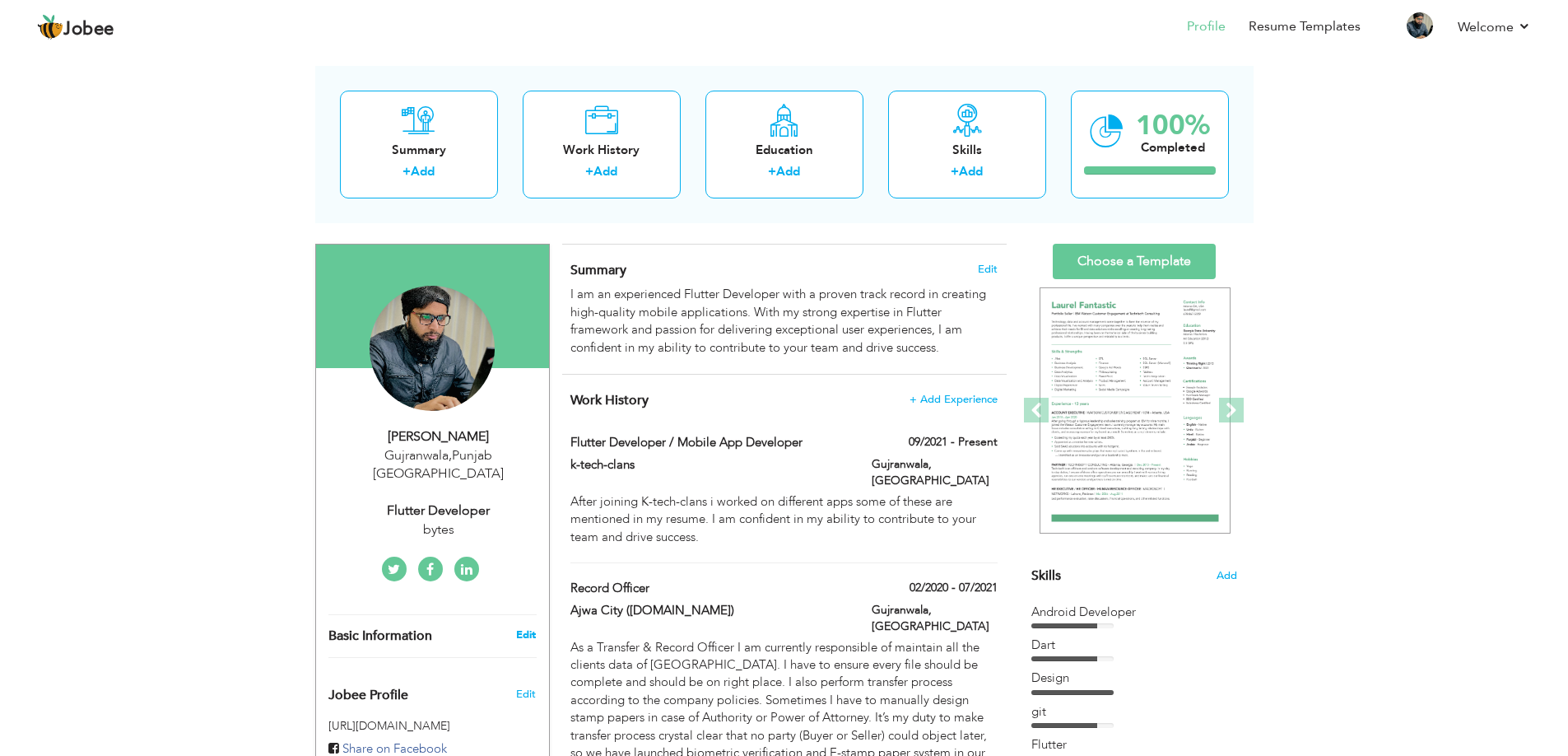
click at [518, 628] on link "Edit" at bounding box center [526, 635] width 20 height 15
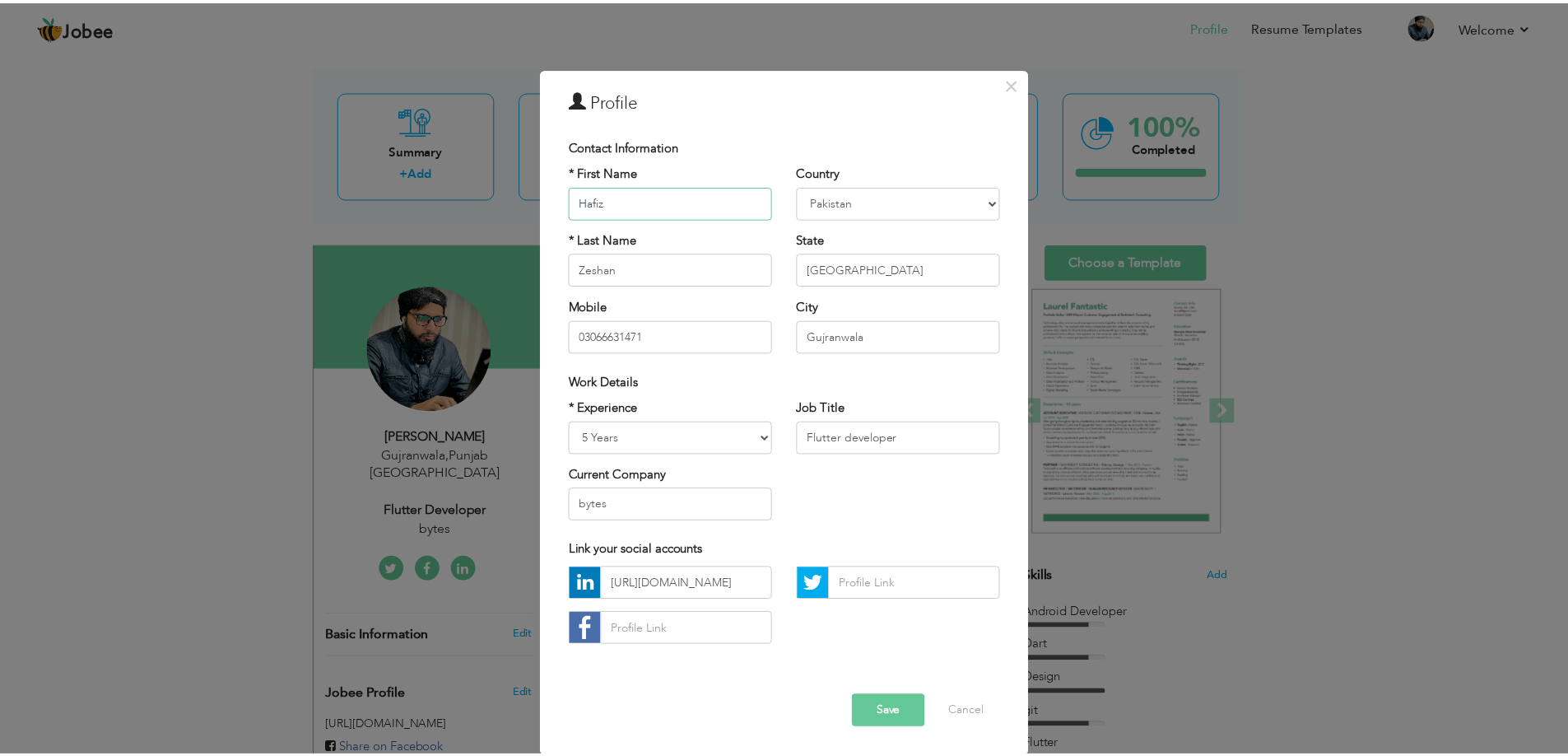
scroll to position [8, 0]
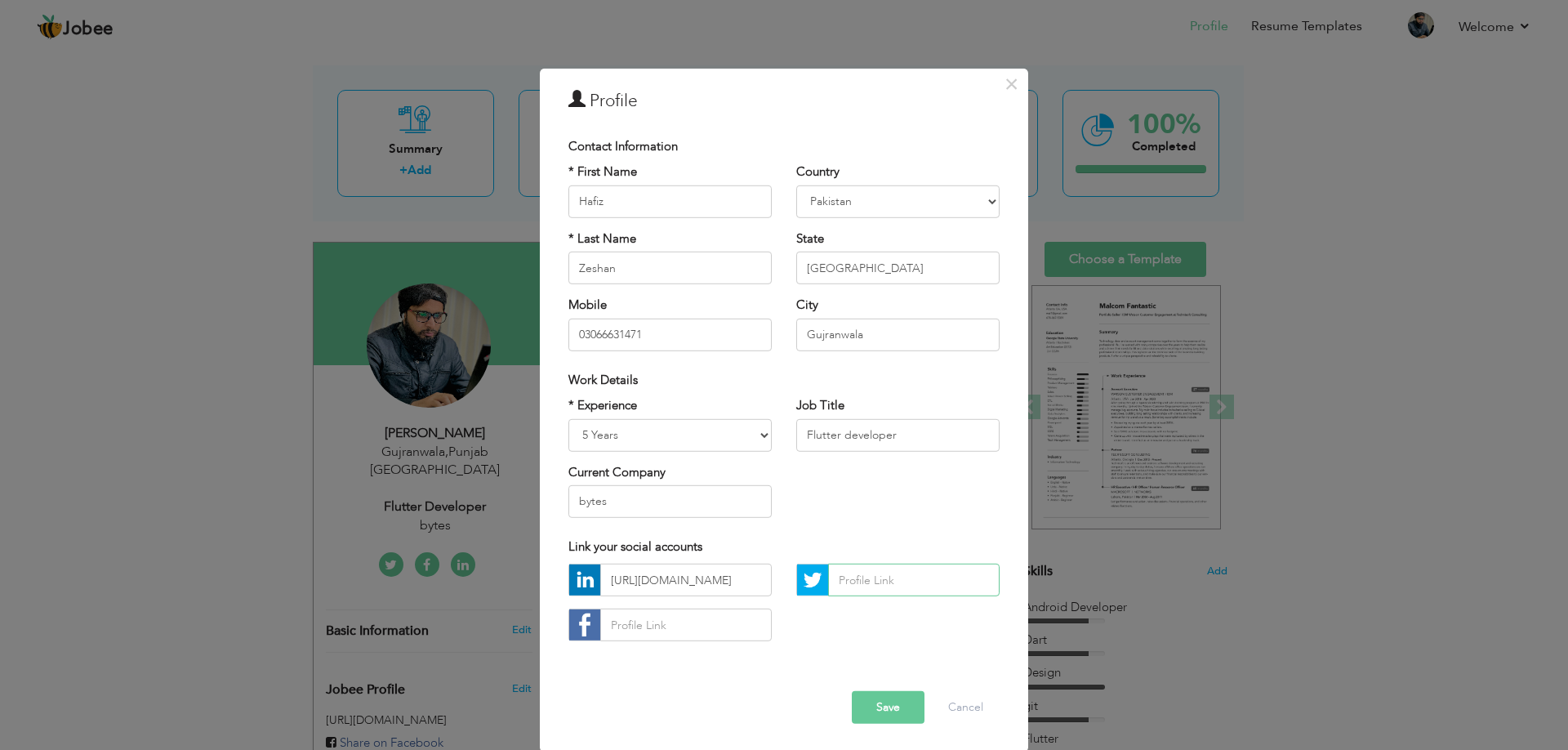
click at [884, 584] on input "text" at bounding box center [914, 580] width 172 height 33
click at [655, 551] on span "Link your social accounts" at bounding box center [635, 546] width 134 height 17
click at [898, 573] on input "text" at bounding box center [914, 580] width 172 height 33
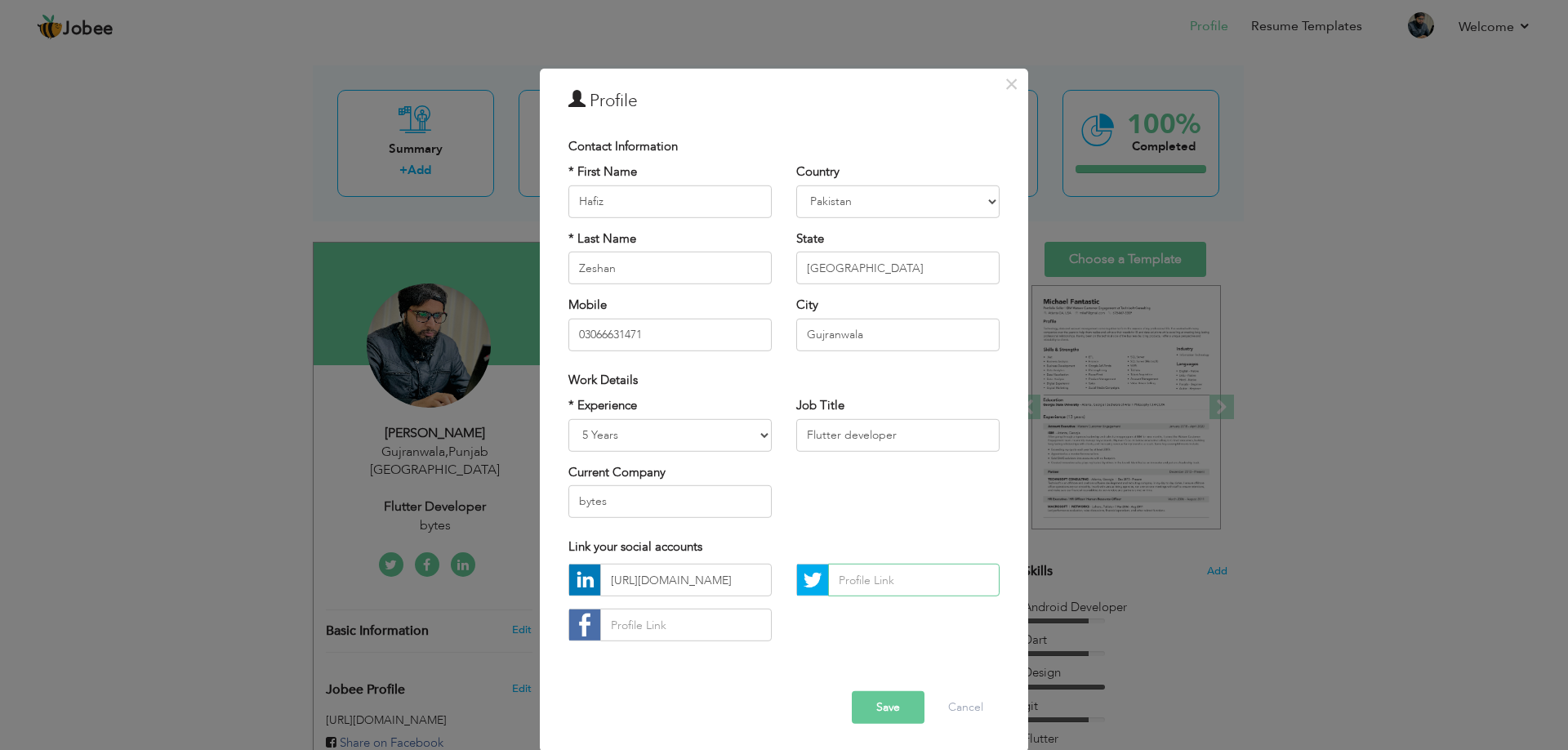
click at [898, 573] on input "text" at bounding box center [914, 580] width 172 height 33
click at [848, 647] on div "https://www.linkedin.com/in/hafiz-zeshan-244747279/" at bounding box center [784, 608] width 455 height 90
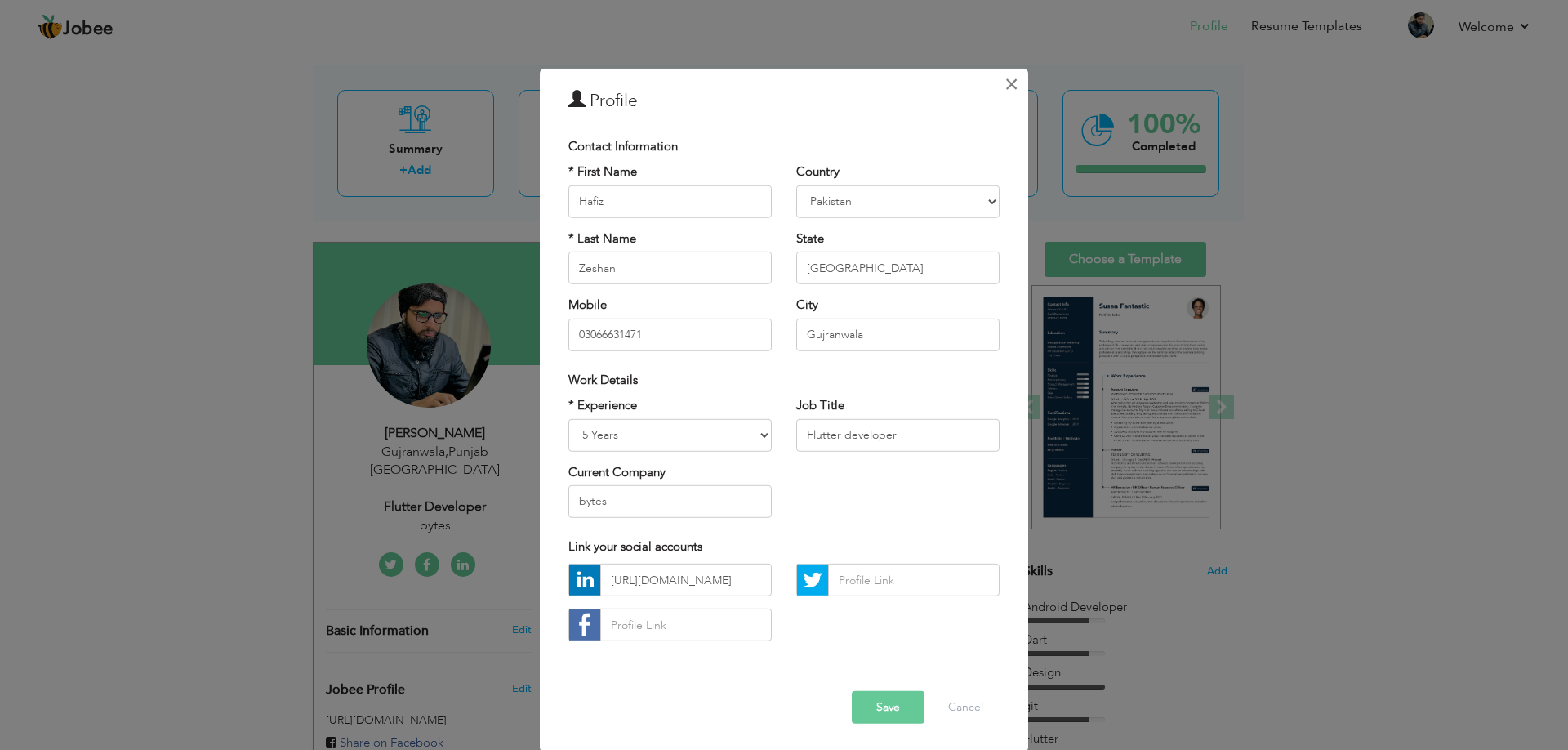
click at [1005, 82] on span "×" at bounding box center [1012, 84] width 14 height 29
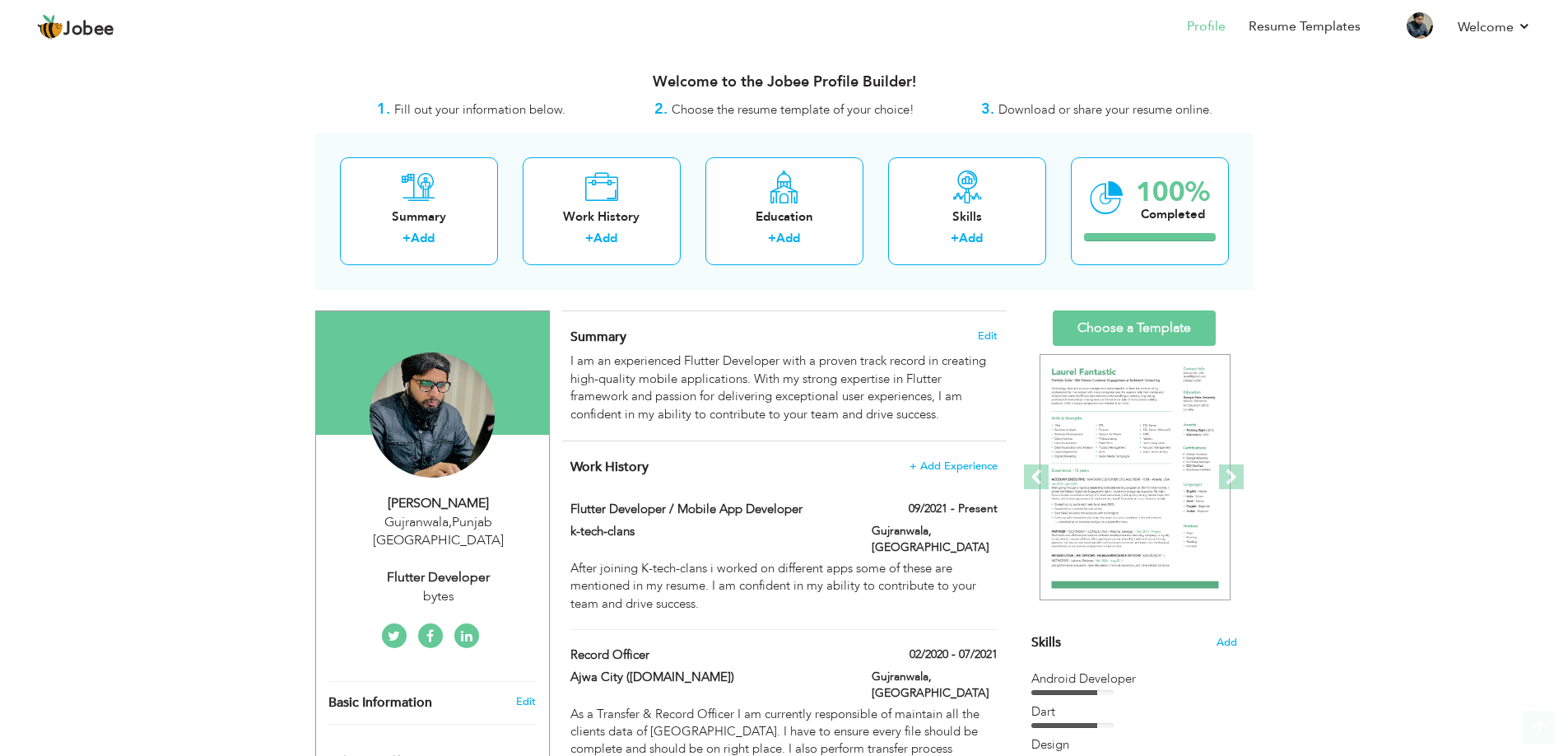
scroll to position [0, 0]
click at [962, 465] on span "+ Add Experience" at bounding box center [953, 466] width 89 height 12
checkbox input "false"
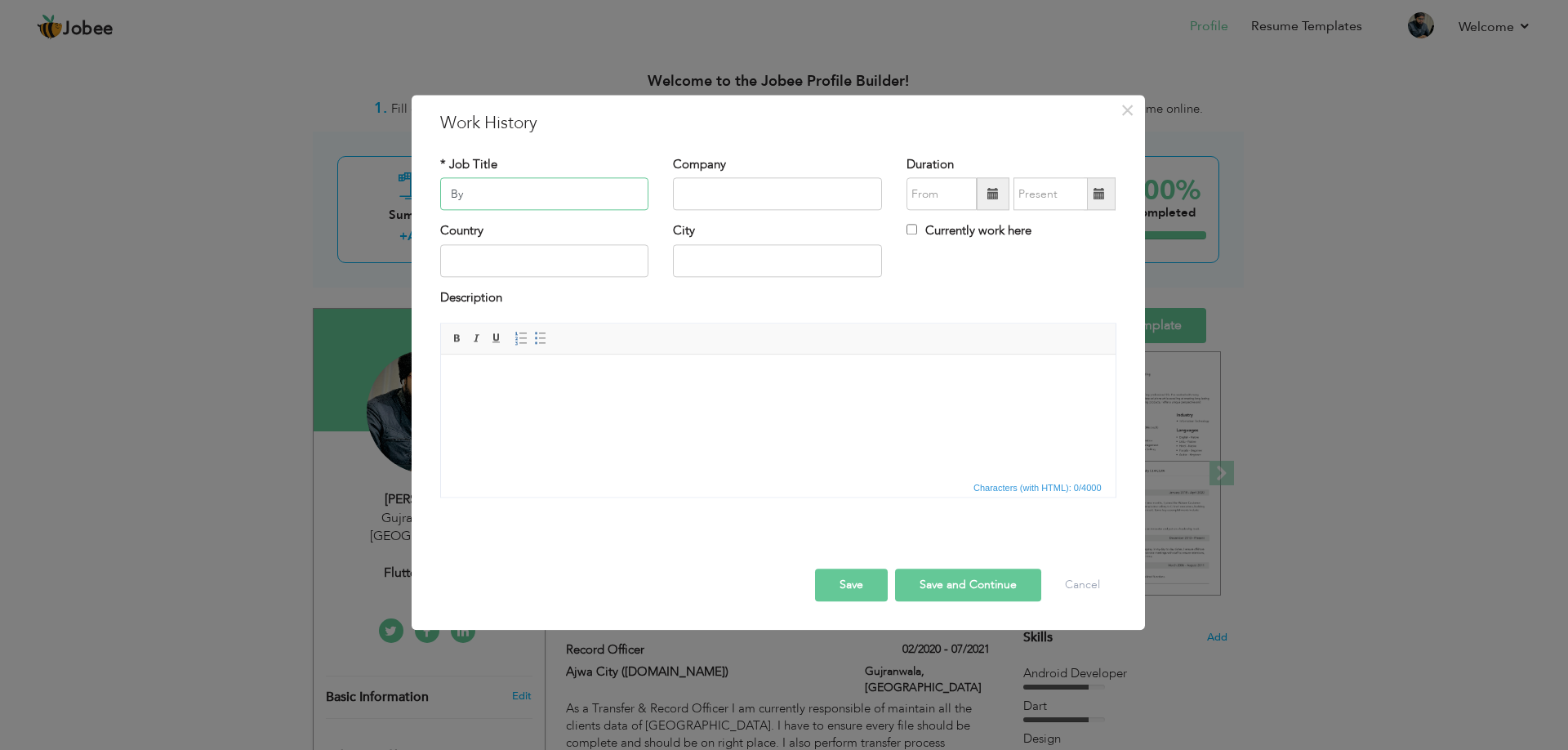
type input "B"
click at [1079, 589] on button "Cancel" at bounding box center [1083, 586] width 68 height 33
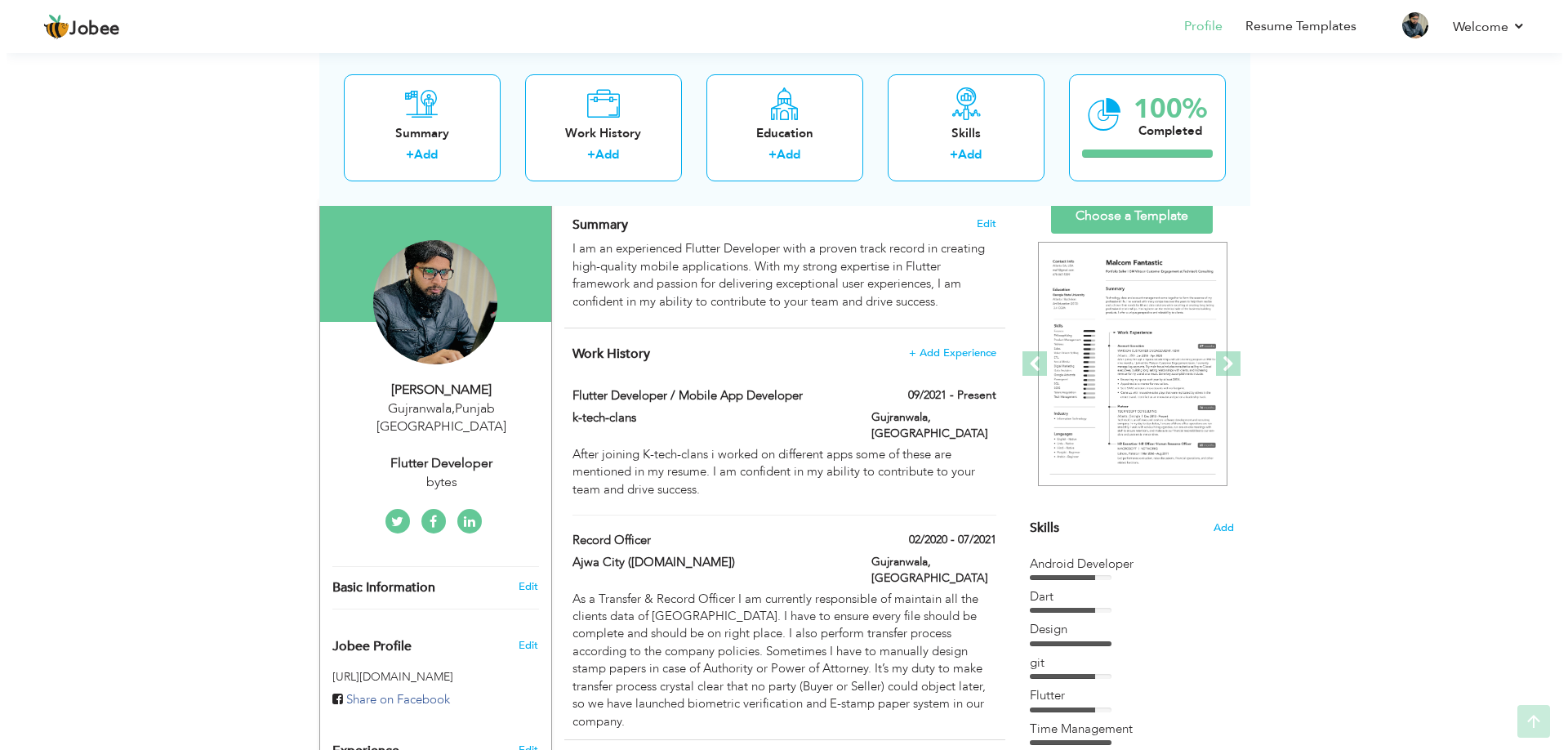
scroll to position [111, 0]
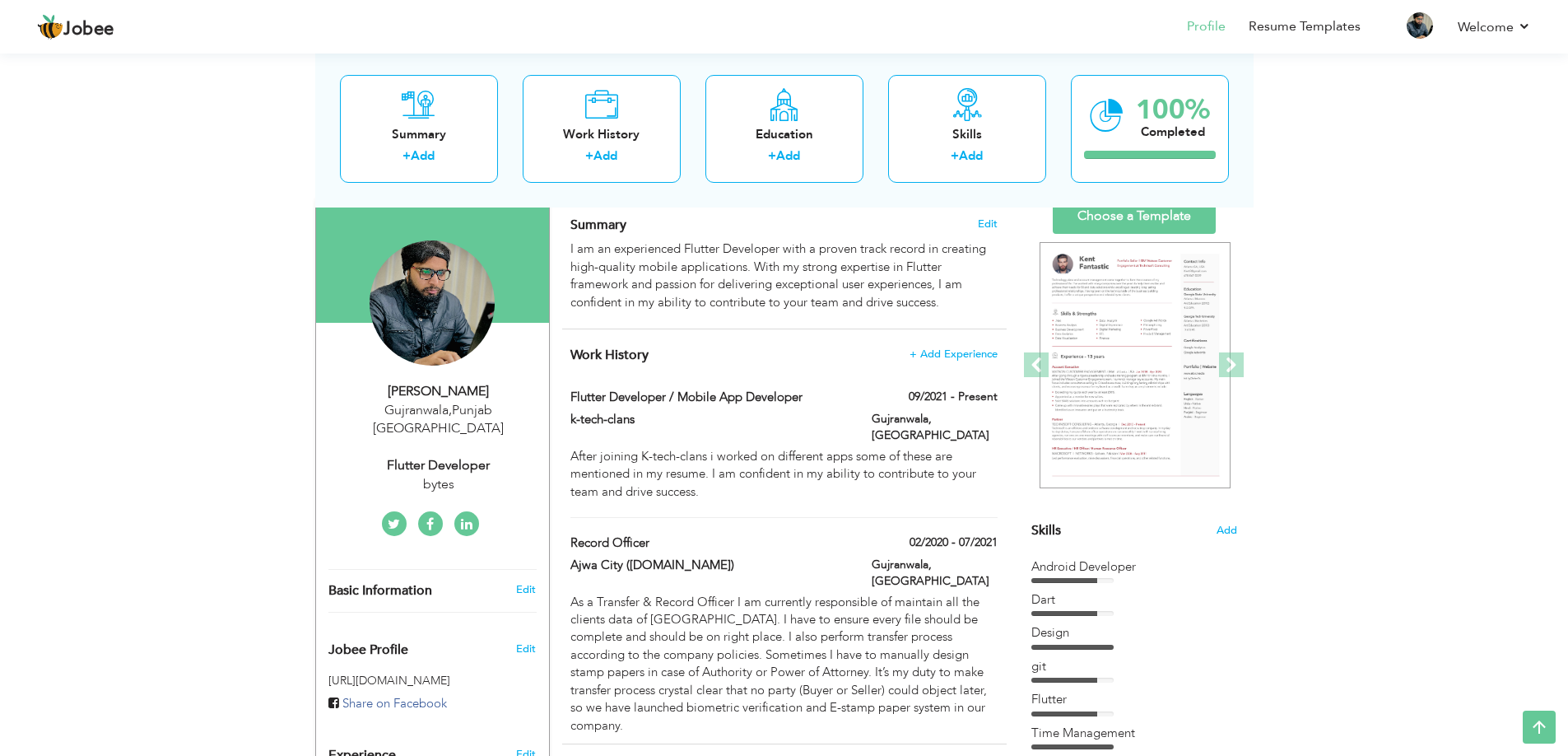
drag, startPoint x: 717, startPoint y: 485, endPoint x: 735, endPoint y: 493, distance: 19.7
click at [735, 493] on div "Flutter Developer / Mobile App Developer 09/2021 - Present Flutter Developer / …" at bounding box center [784, 453] width 427 height 129
type input "Flutter Developer / Mobile App Developer"
type input "k-tech-clans"
type input "09/2021"
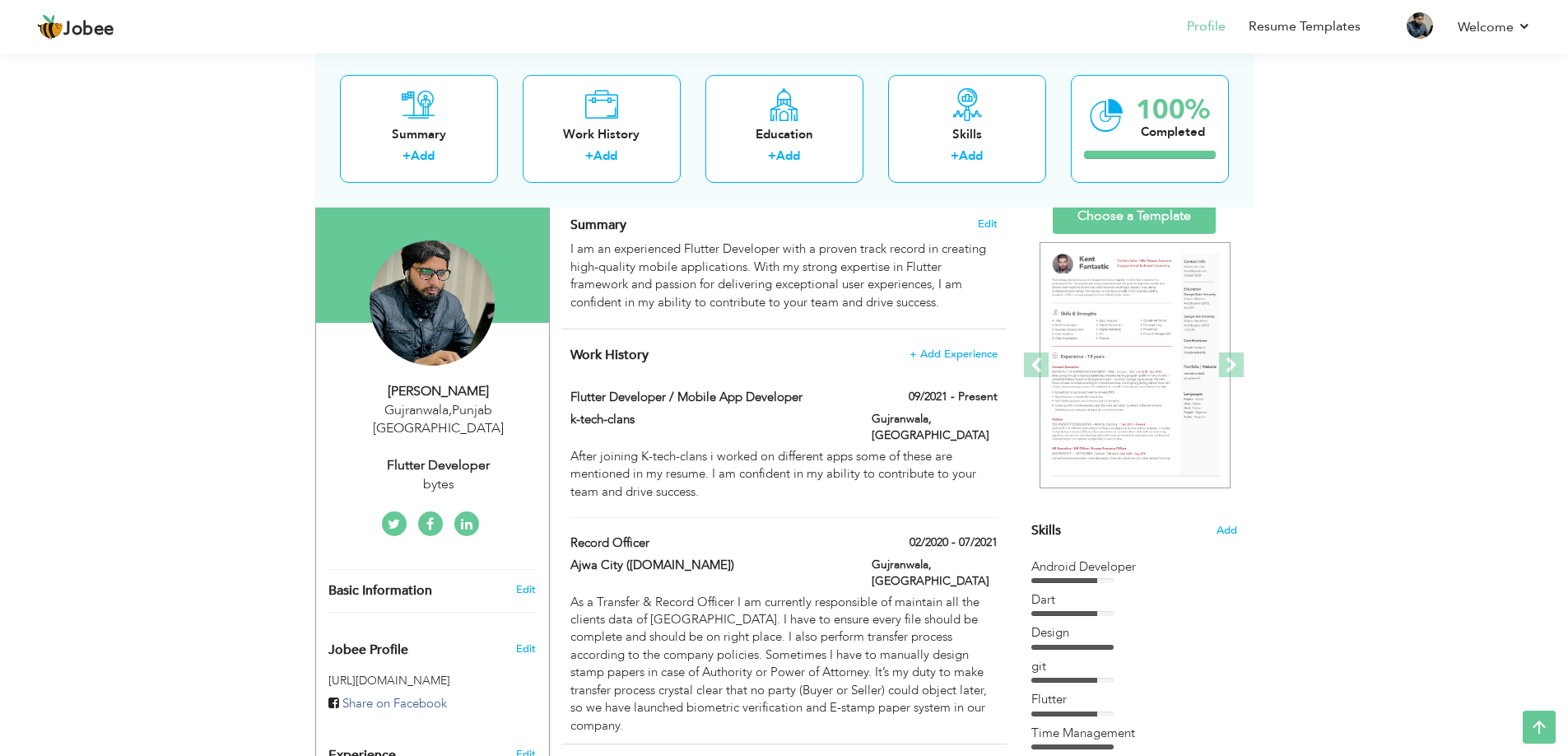
type input "[GEOGRAPHIC_DATA]"
type input "Gujranwala"
checkbox input "true"
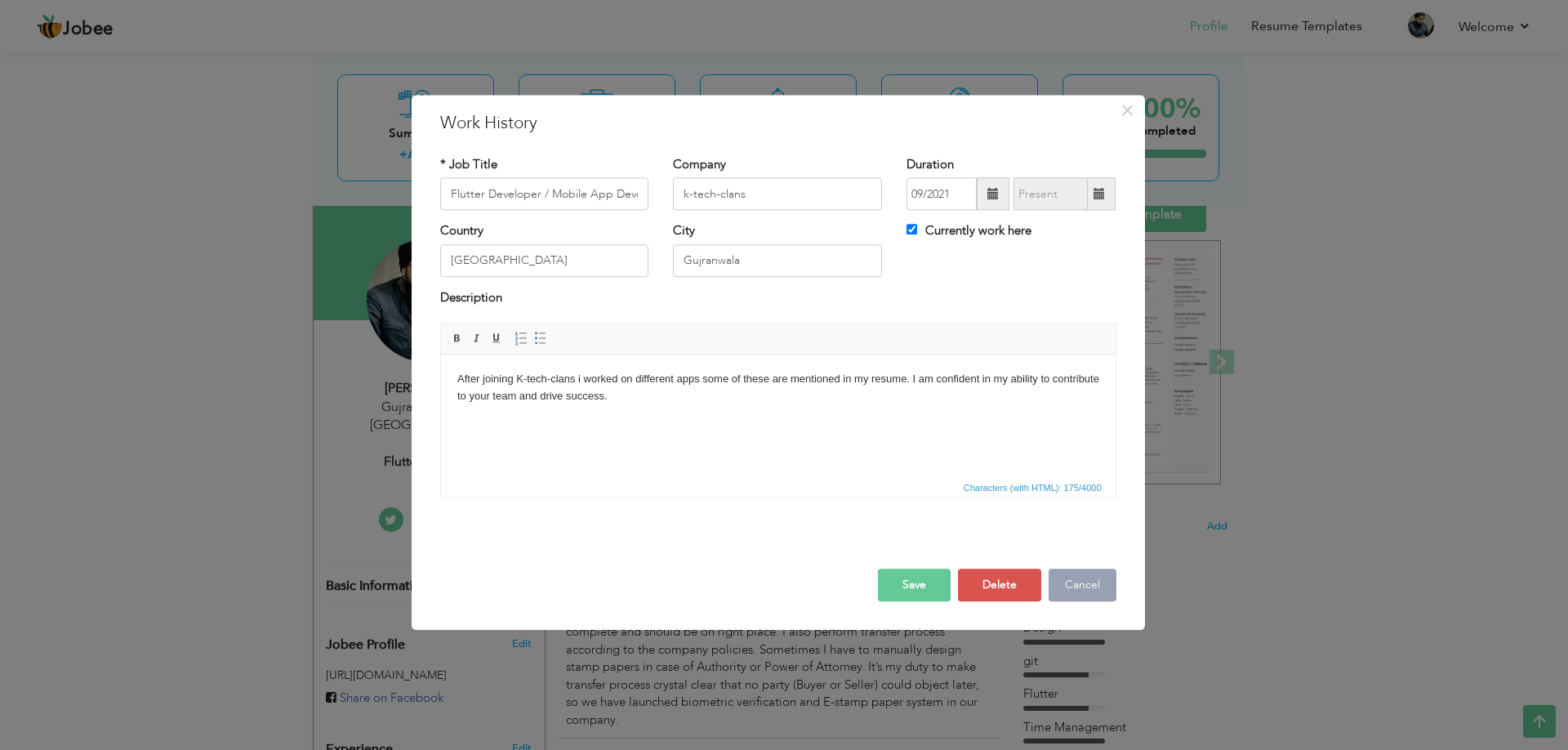
click at [1069, 582] on button "Cancel" at bounding box center [1083, 586] width 68 height 33
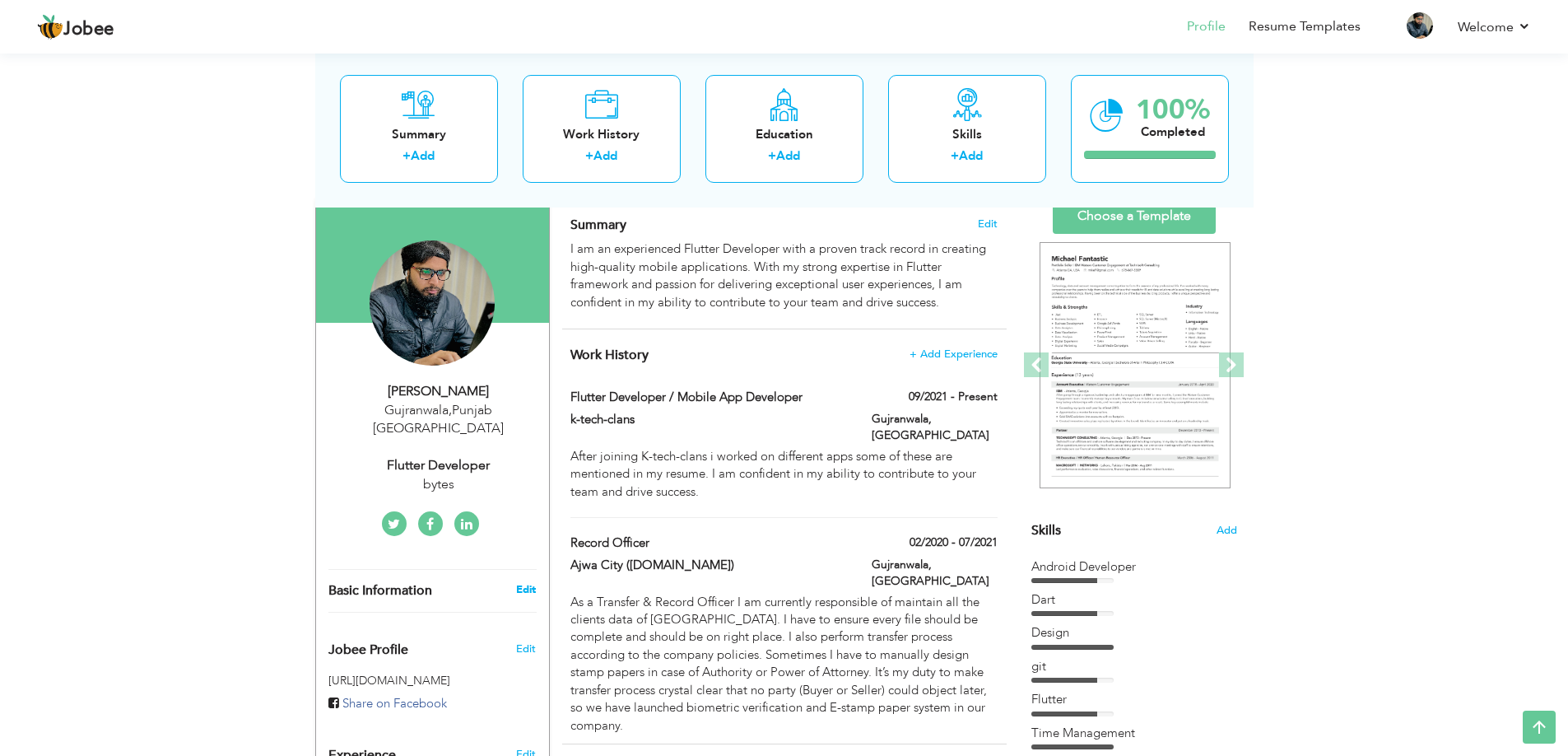
click at [529, 583] on link "Edit" at bounding box center [526, 590] width 20 height 15
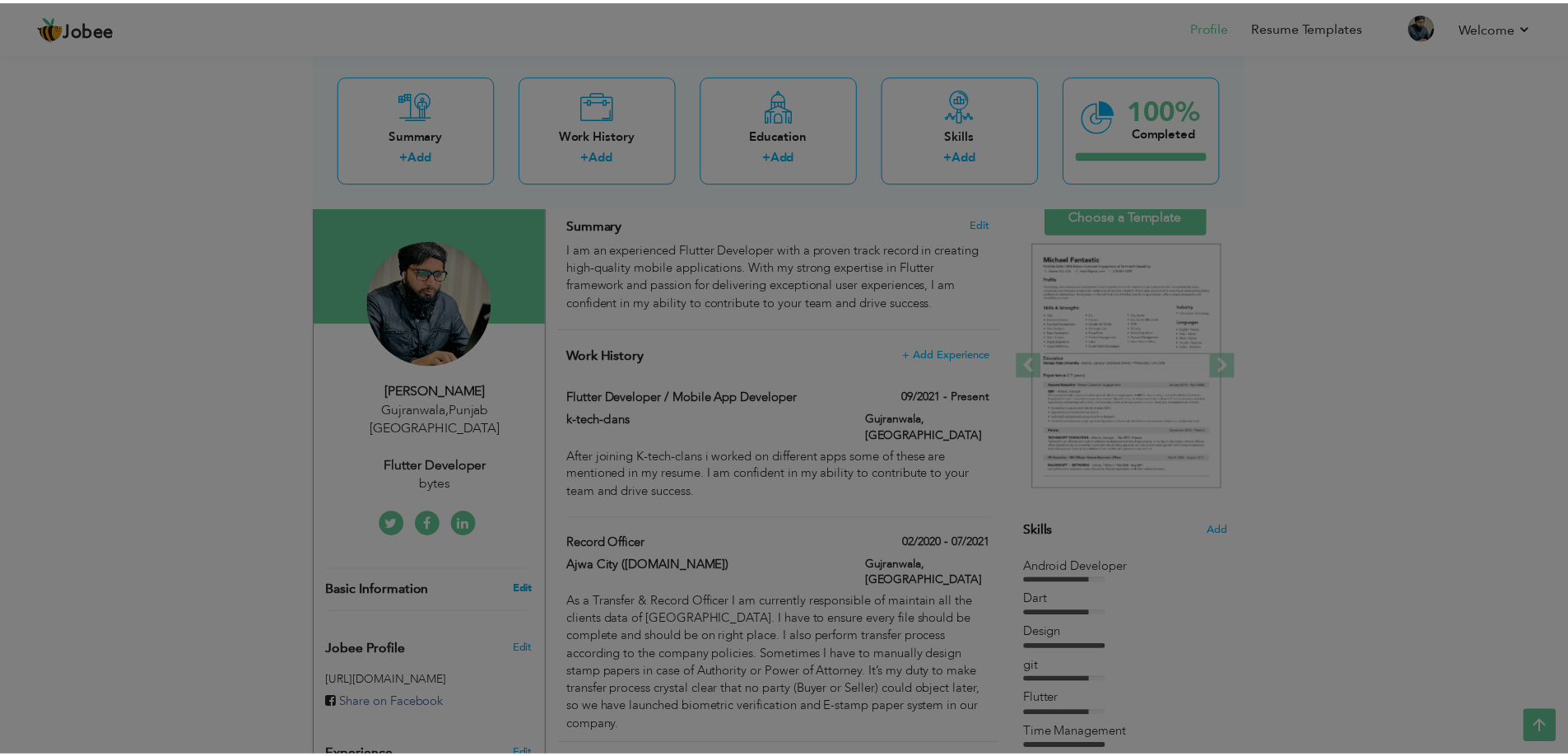
scroll to position [0, 0]
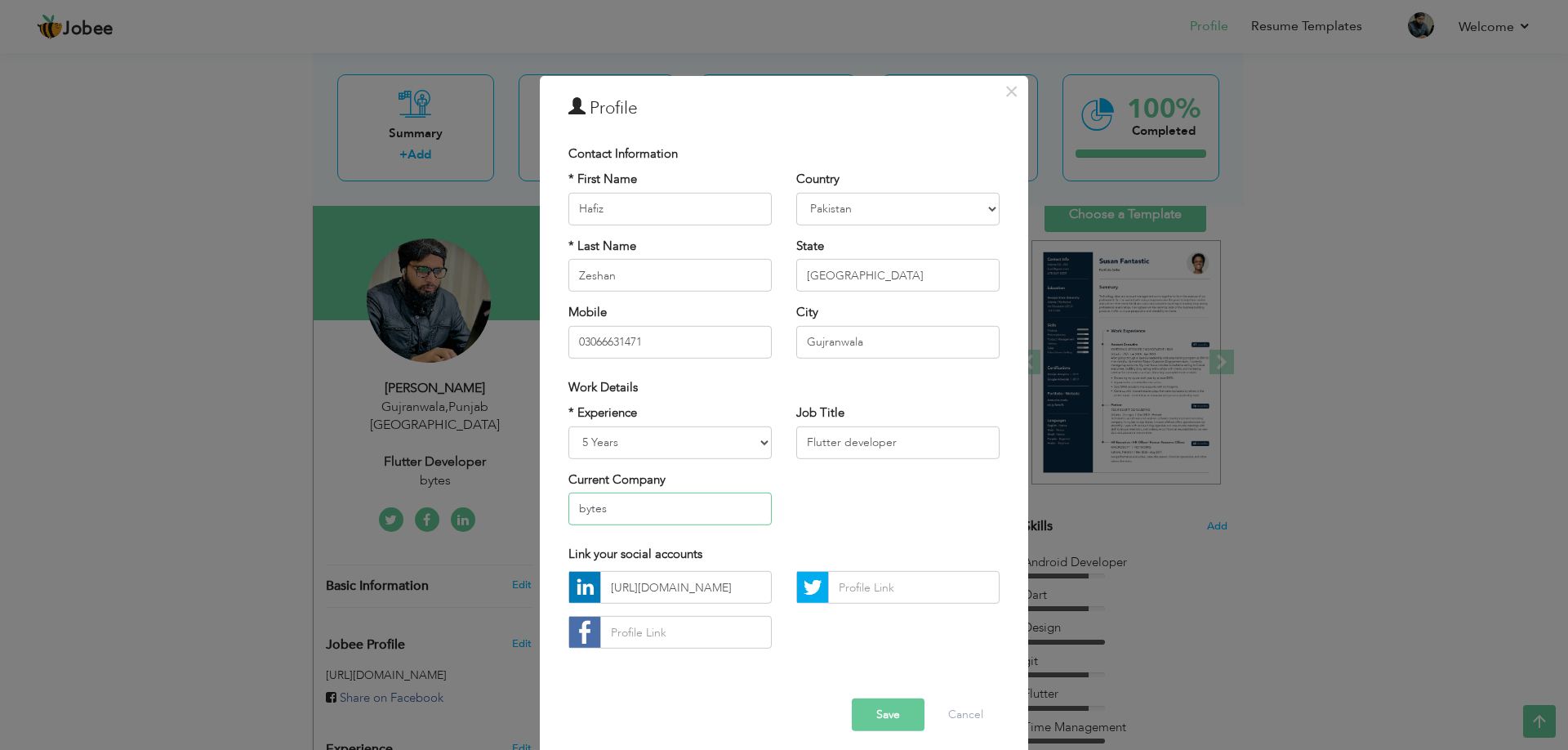
click at [626, 499] on input "bytes" at bounding box center [669, 509] width 203 height 33
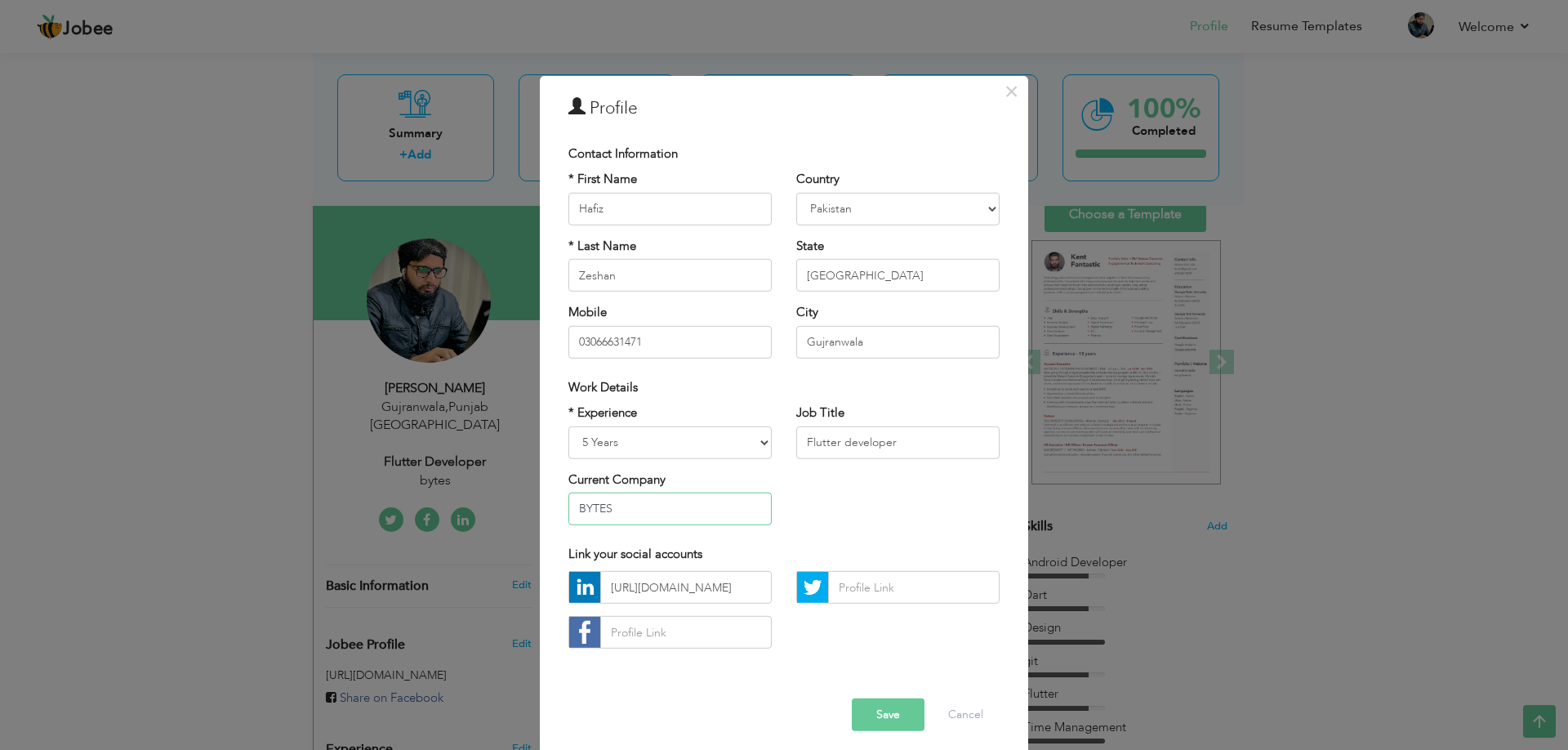
type input "BYTES"
click at [889, 717] on button "Save" at bounding box center [887, 715] width 73 height 33
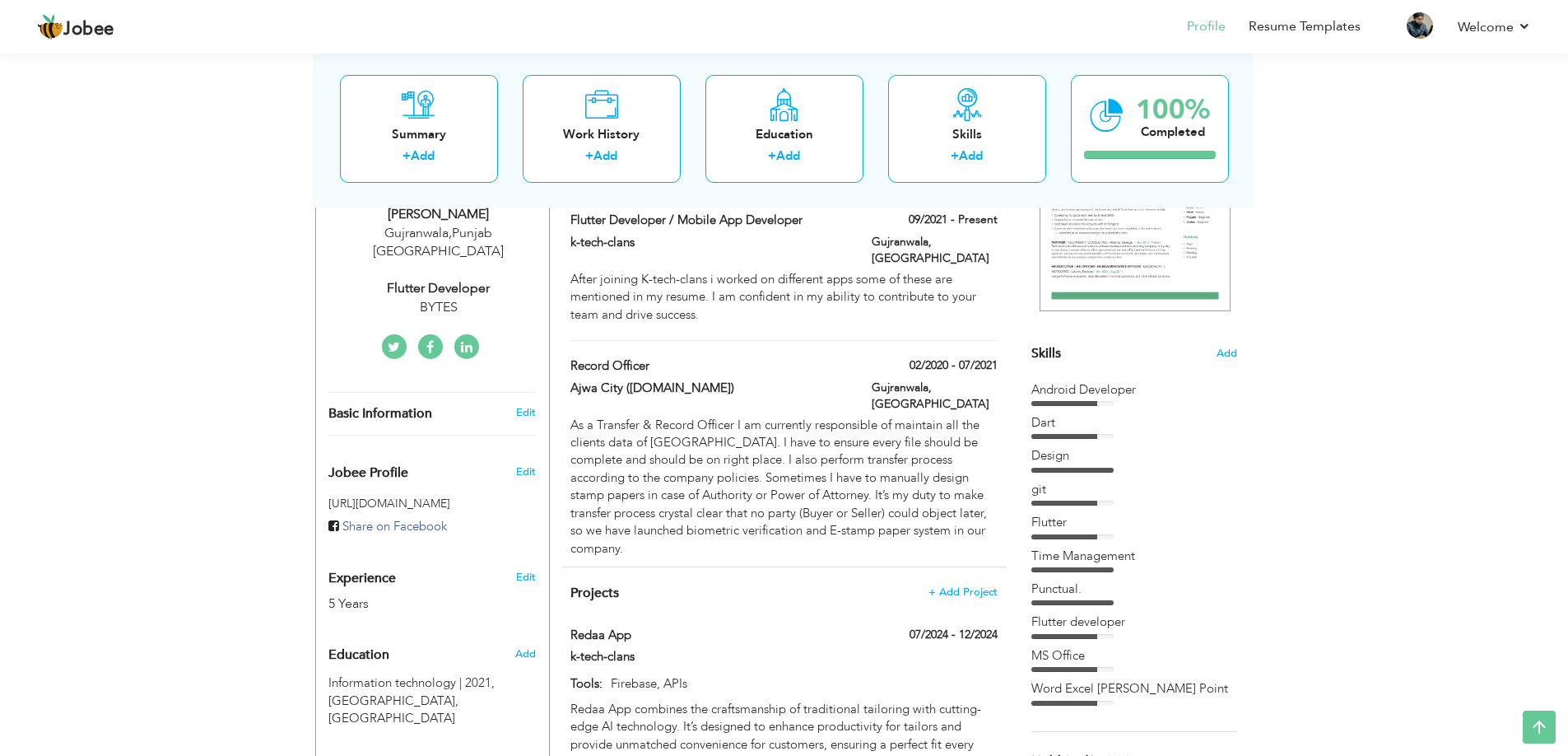
scroll to position [292, 0]
drag, startPoint x: 934, startPoint y: 486, endPoint x: 897, endPoint y: 496, distance: 38.3
click at [897, 496] on div "Work History + Add Experience Flutter Developer / Mobile App Developer 09/2021 …" at bounding box center [784, 356] width 444 height 413
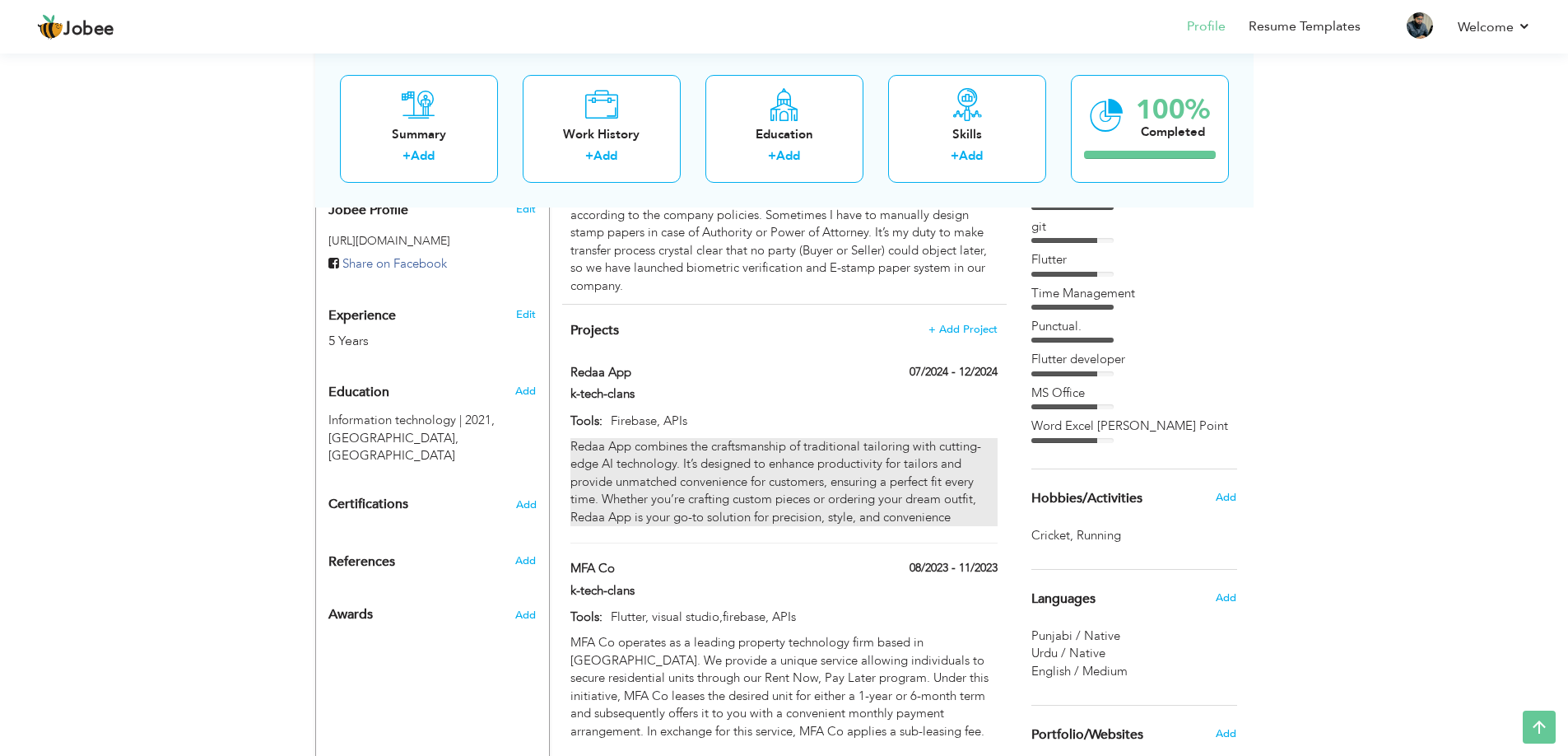
scroll to position [552, 0]
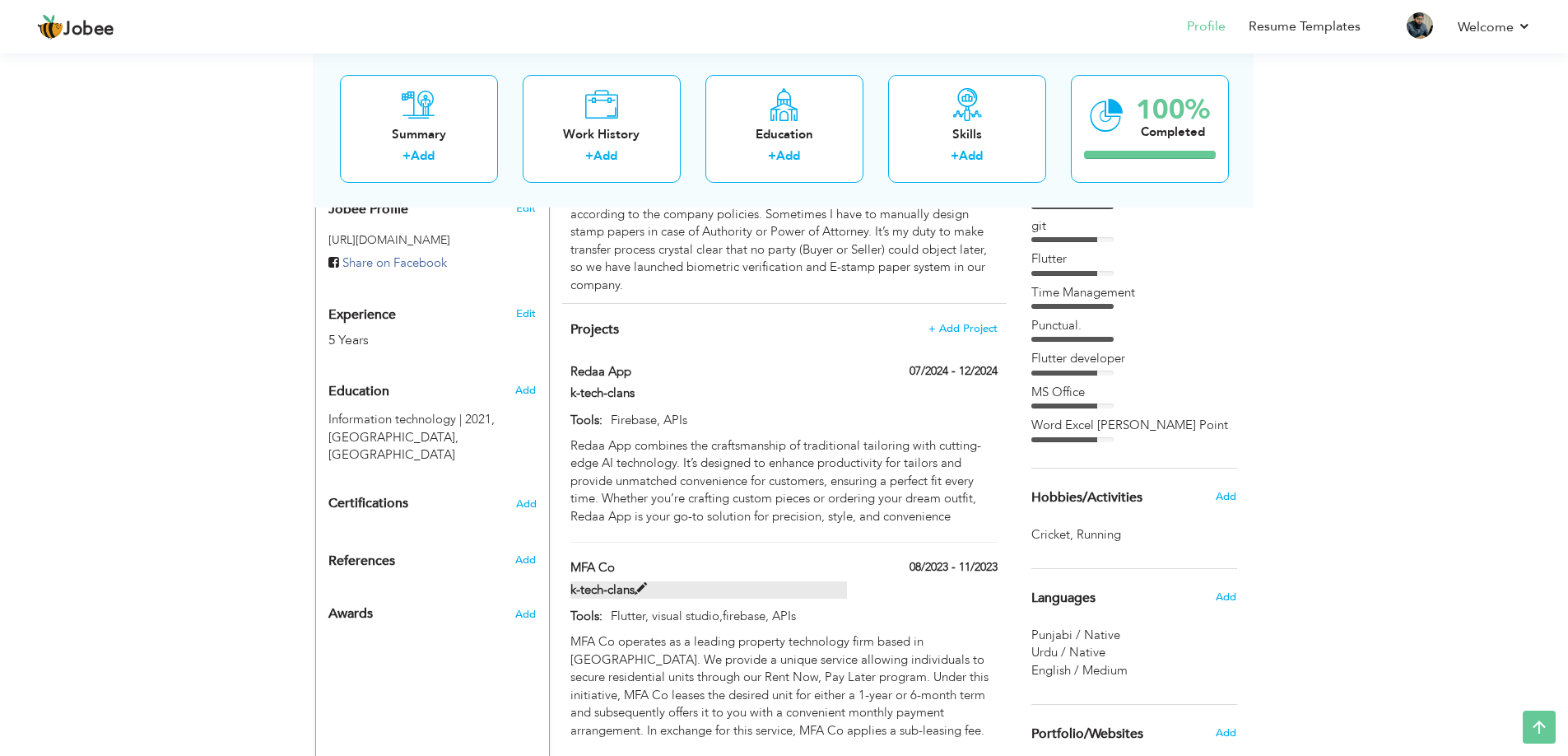
click at [805, 582] on label "k-tech-clans" at bounding box center [709, 591] width 277 height 18
type input "MFA Co"
type input "k-tech-clans"
type input "08/2023"
type input "11/2023"
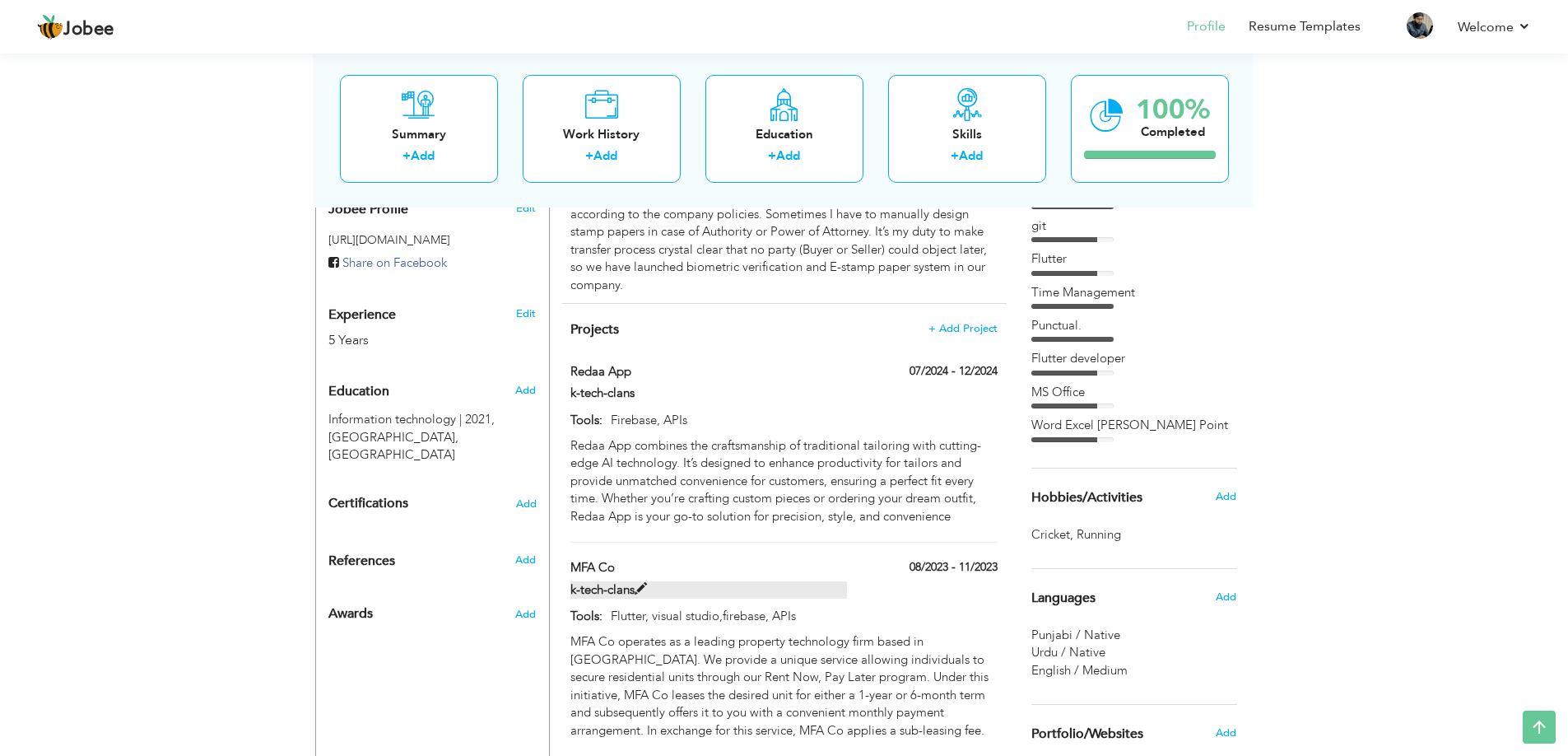
type input "Flutter, visual studio,firebase, APIs"
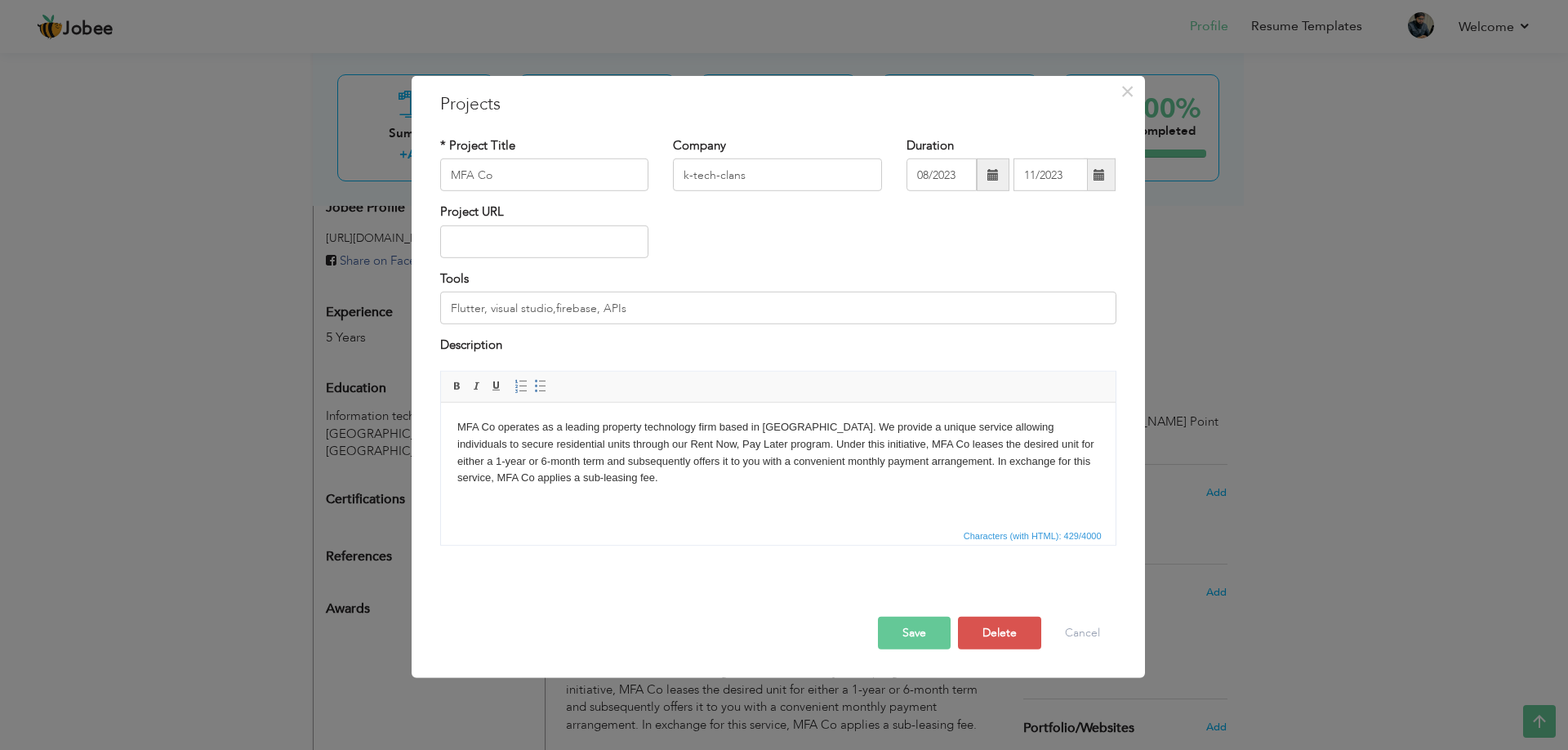
click at [798, 502] on html "MFA Co operates as a leading property technology firm based in [GEOGRAPHIC_DATA…" at bounding box center [777, 452] width 675 height 100
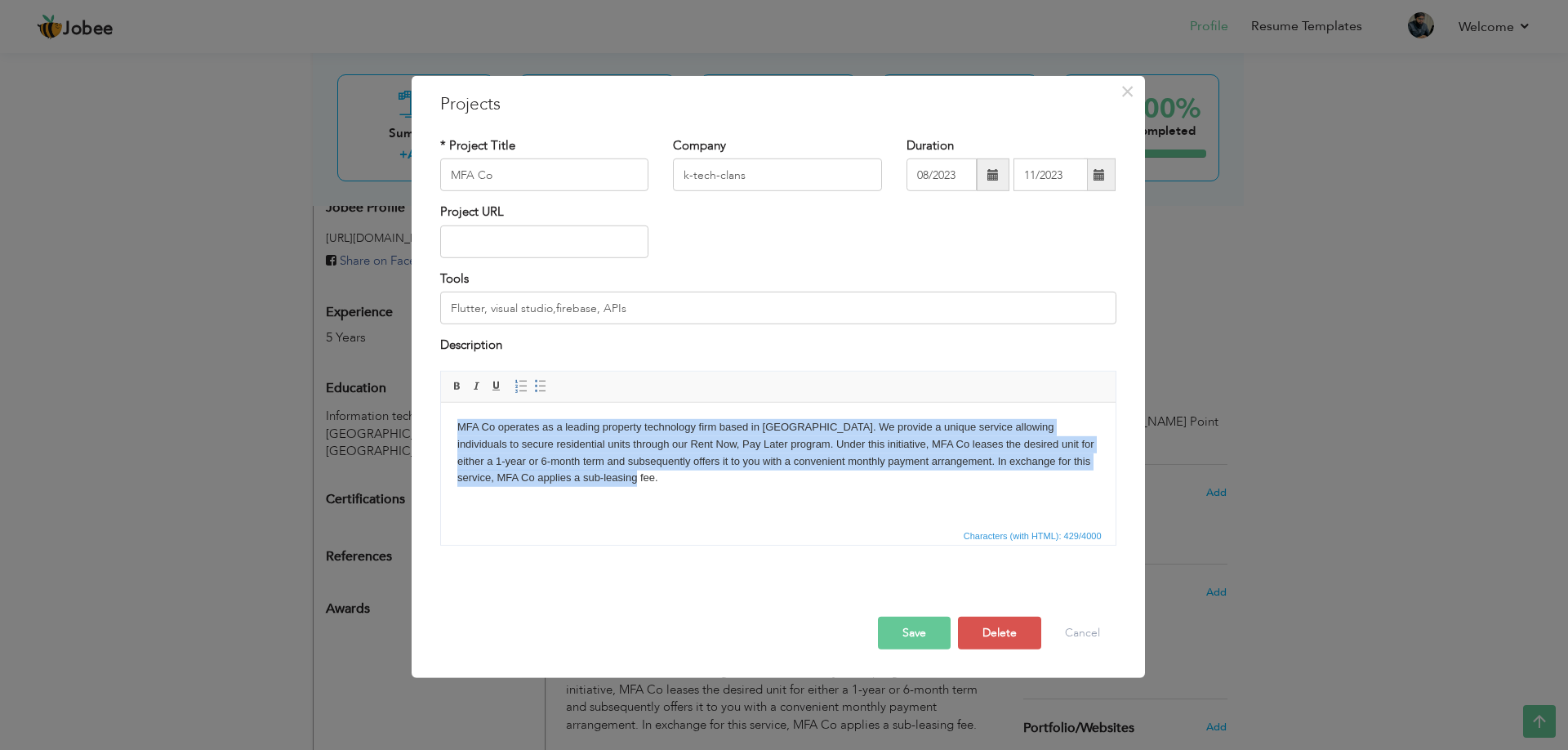
click at [798, 502] on html "MFA Co operates as a leading property technology firm based in [GEOGRAPHIC_DATA…" at bounding box center [777, 452] width 675 height 100
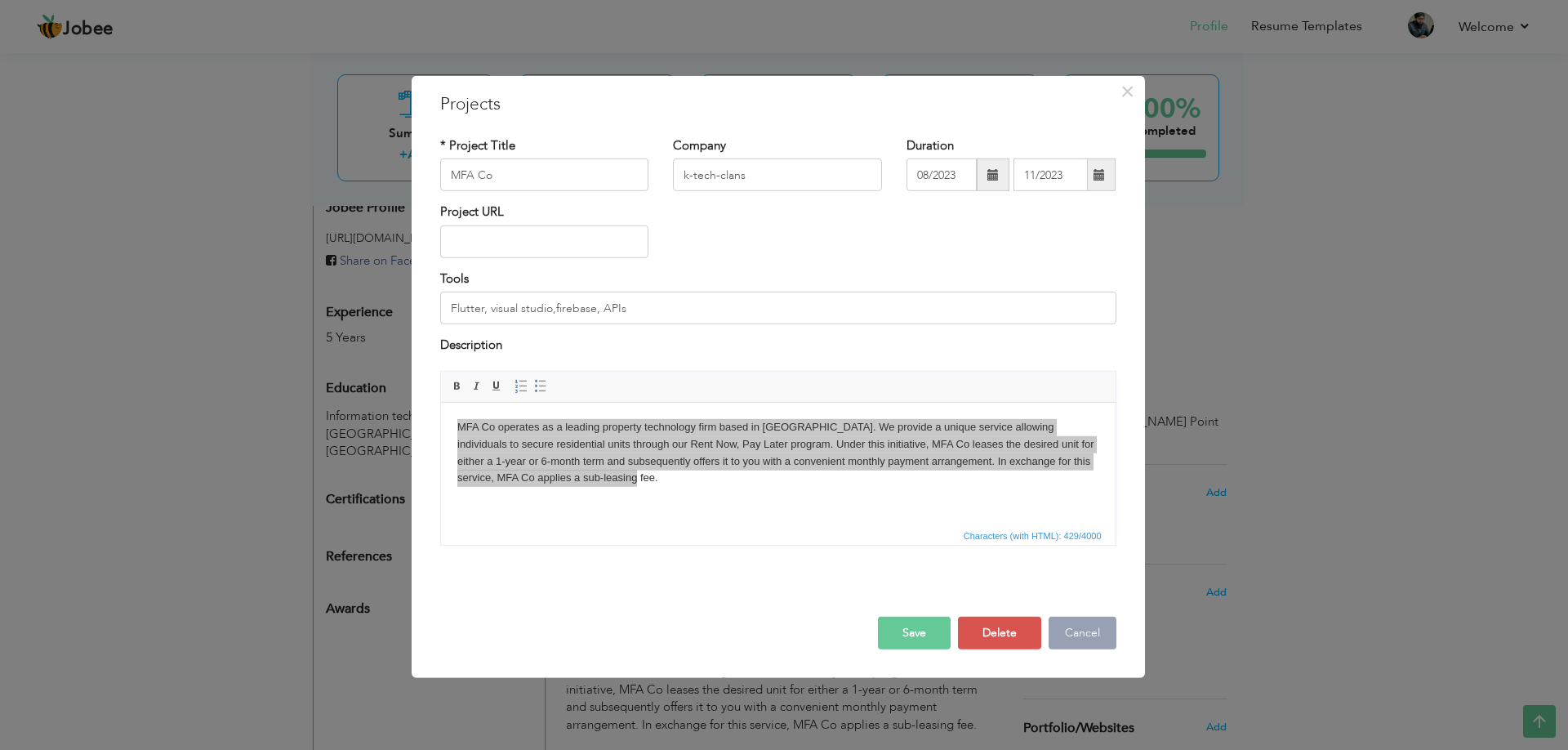
click at [1066, 630] on button "Cancel" at bounding box center [1083, 632] width 68 height 33
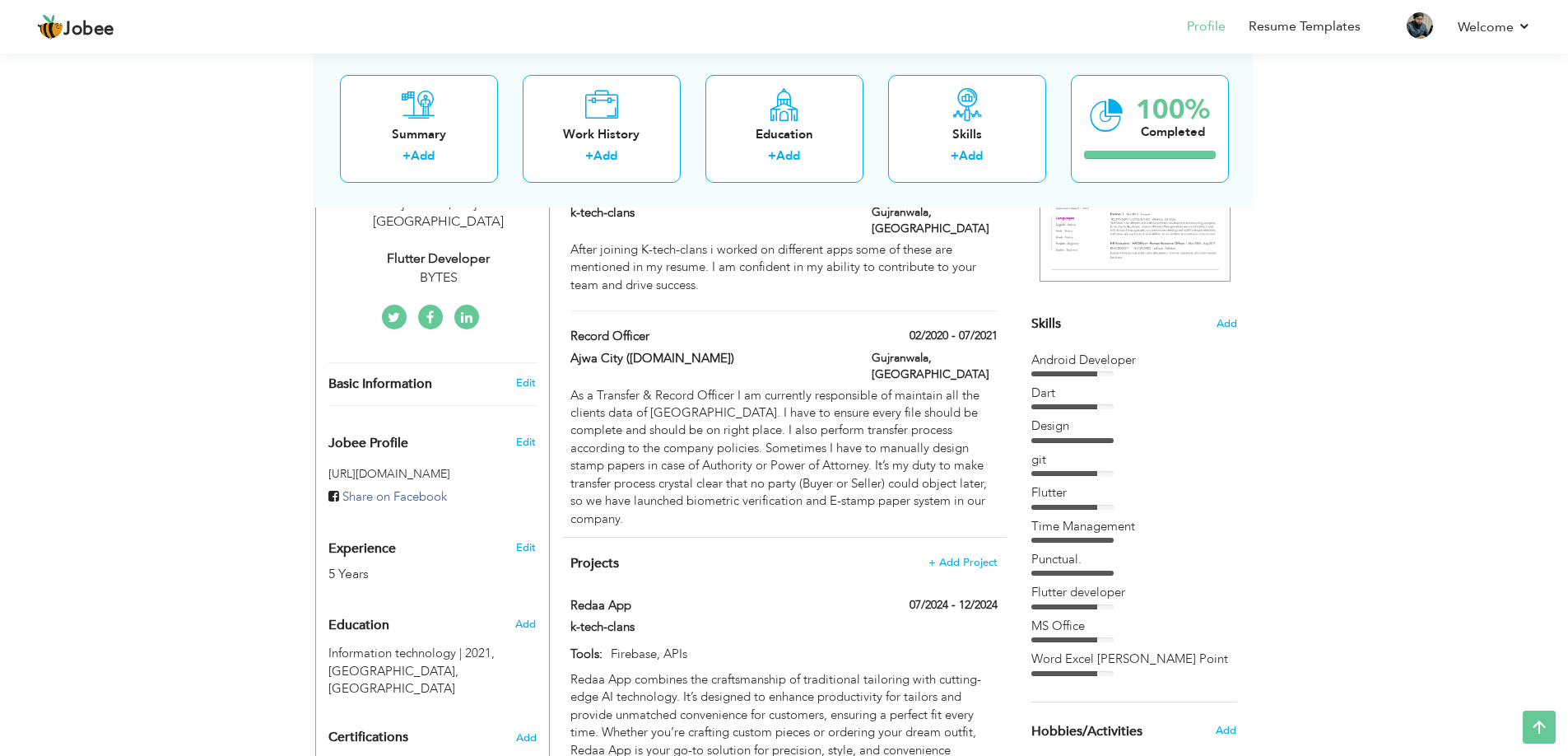
scroll to position [323, 0]
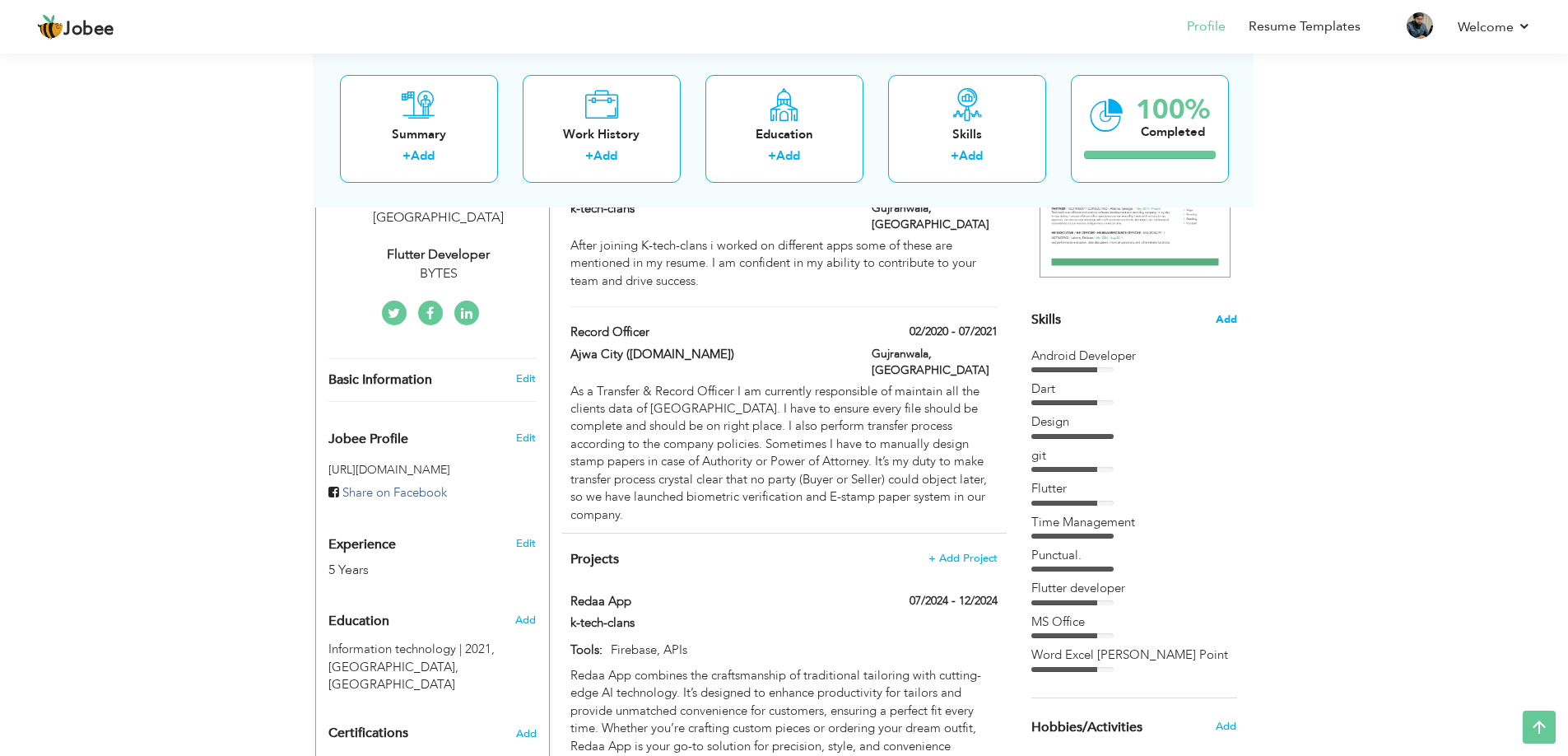
click at [1229, 312] on span "Add" at bounding box center [1226, 320] width 22 height 16
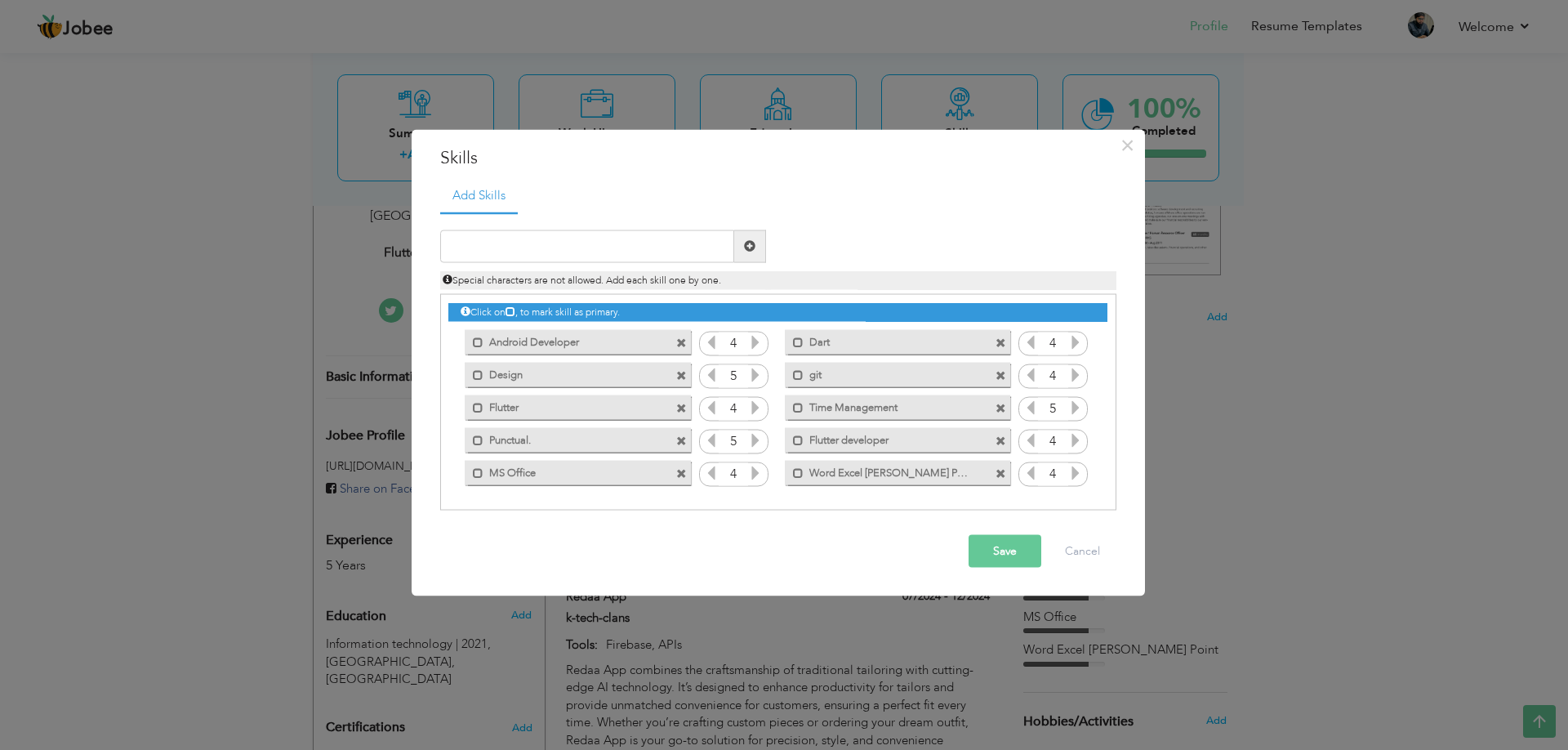
click at [760, 406] on icon at bounding box center [754, 406] width 15 height 15
click at [1072, 342] on icon at bounding box center [1075, 341] width 15 height 15
click at [1001, 546] on button "Save" at bounding box center [1005, 551] width 73 height 33
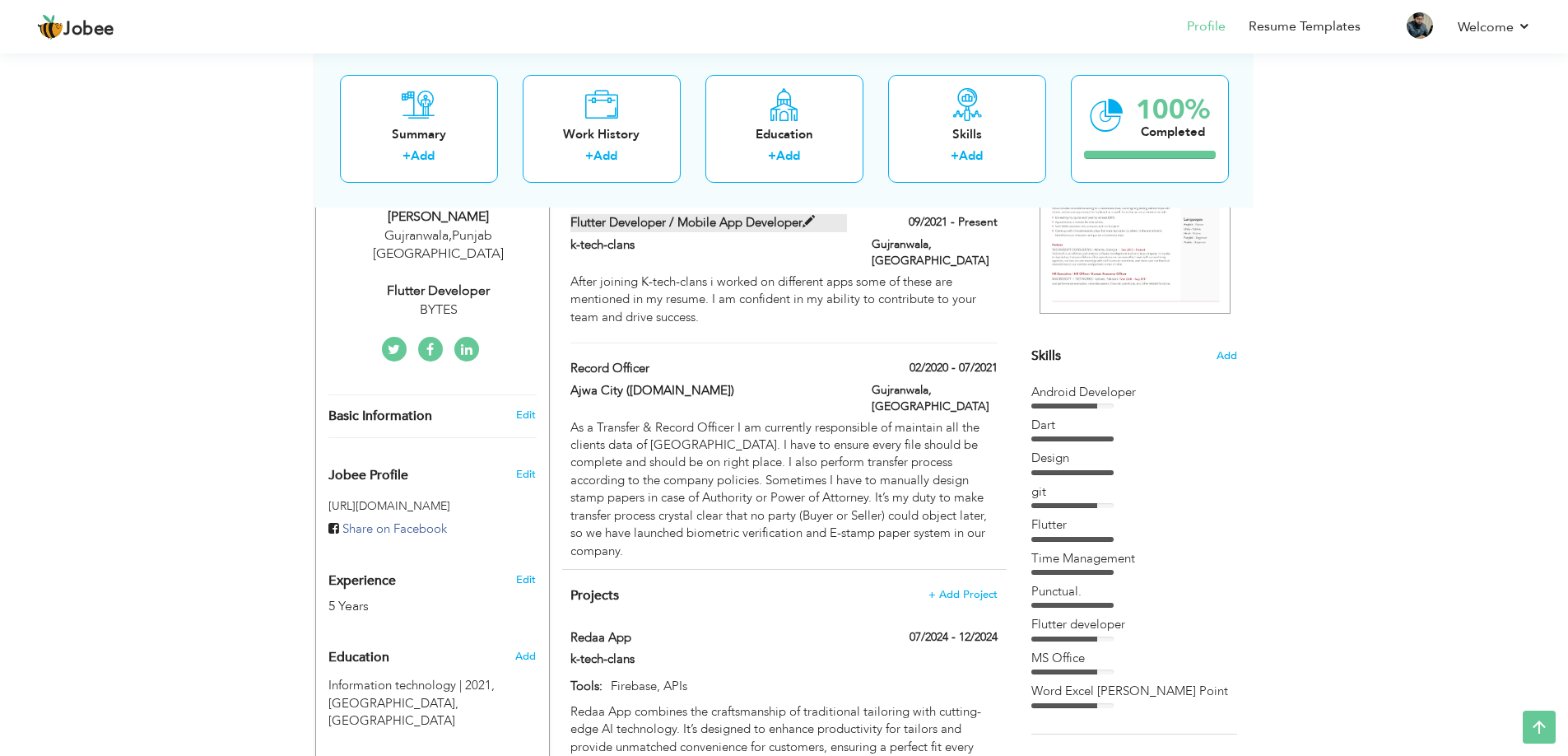
scroll to position [297, 0]
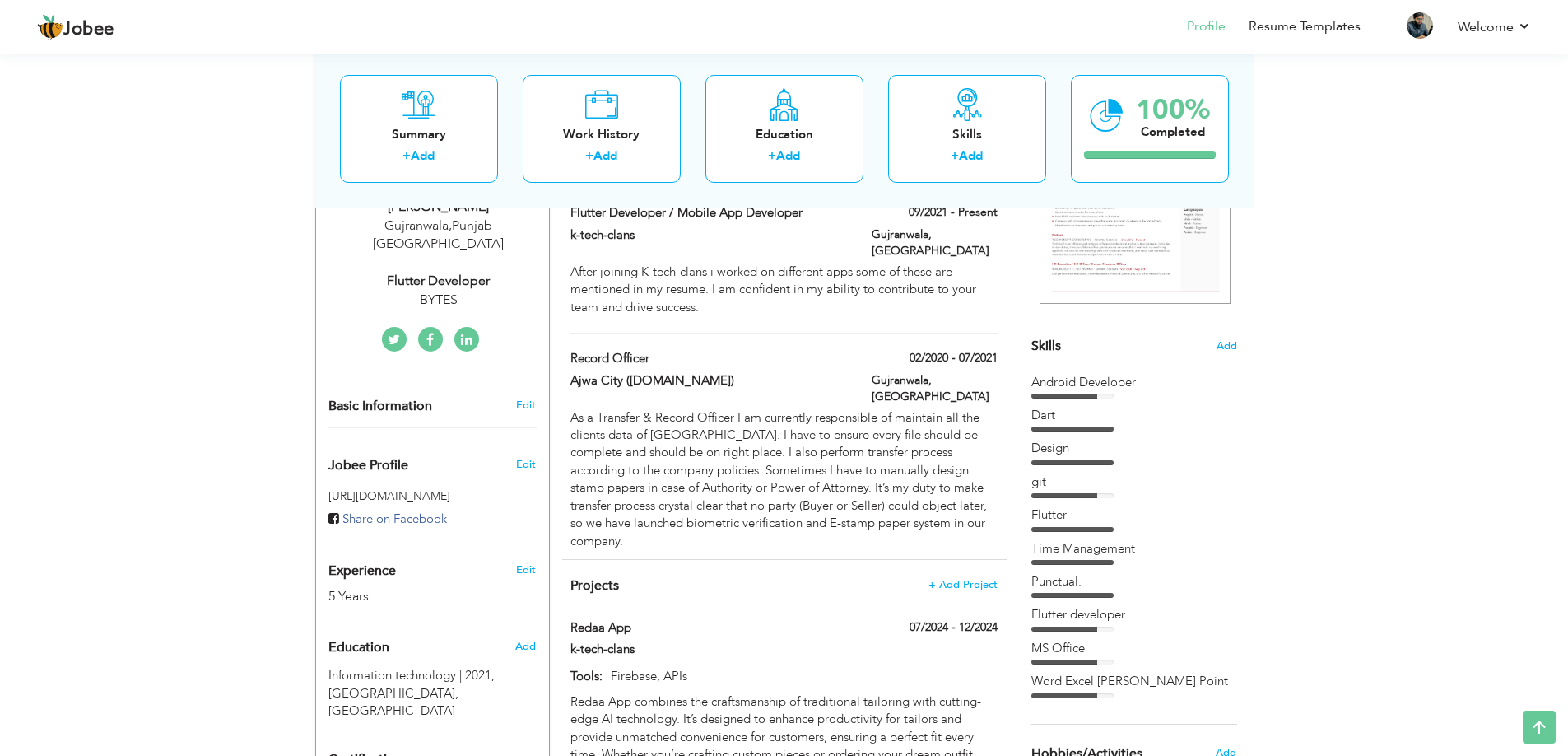
click at [461, 334] on icon at bounding box center [467, 340] width 12 height 13
click at [465, 334] on icon at bounding box center [467, 340] width 12 height 13
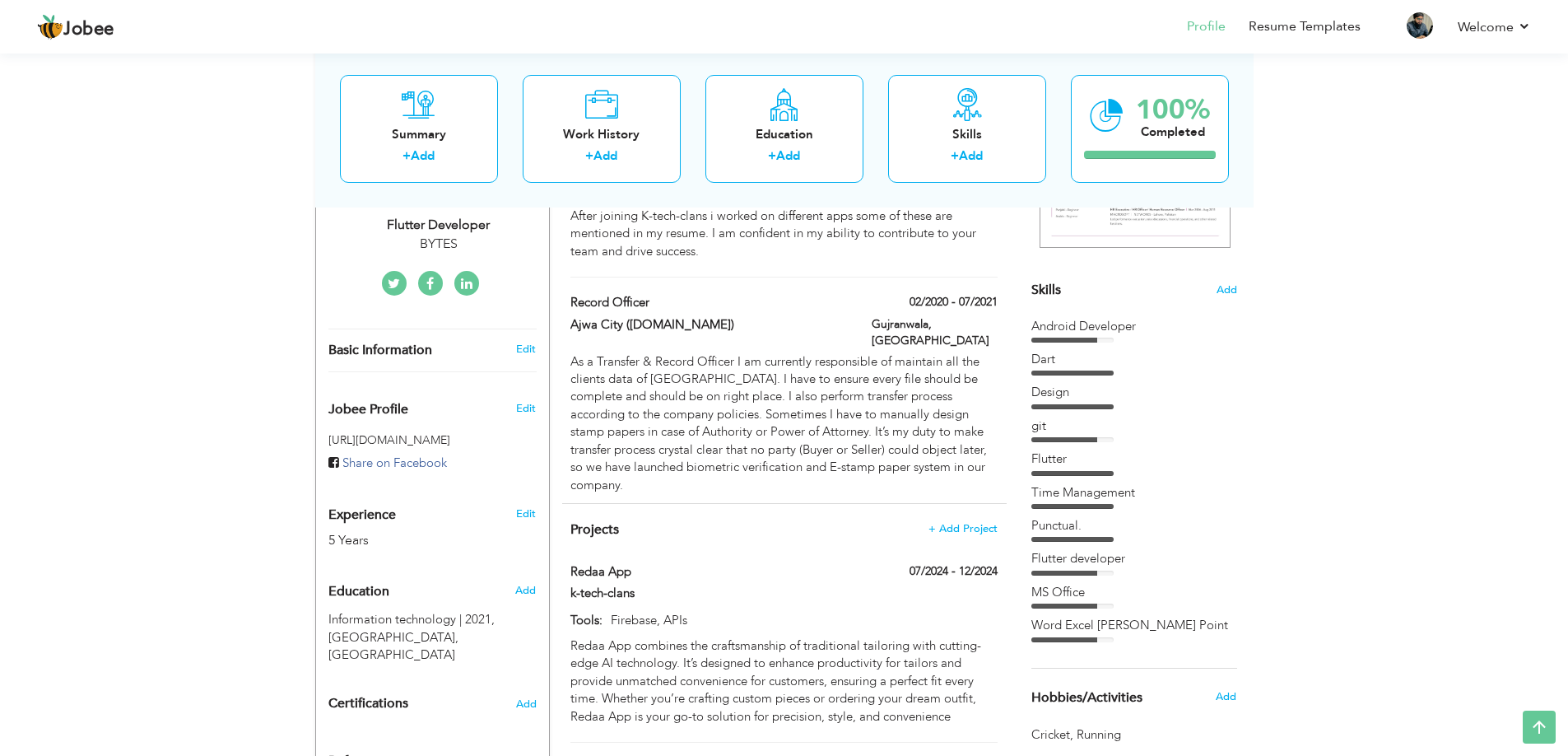
scroll to position [355, 0]
click at [1015, 503] on div "CV Import Profile Strength 0% Select an Item from right menu Work History * Job…" at bounding box center [784, 745] width 469 height 1580
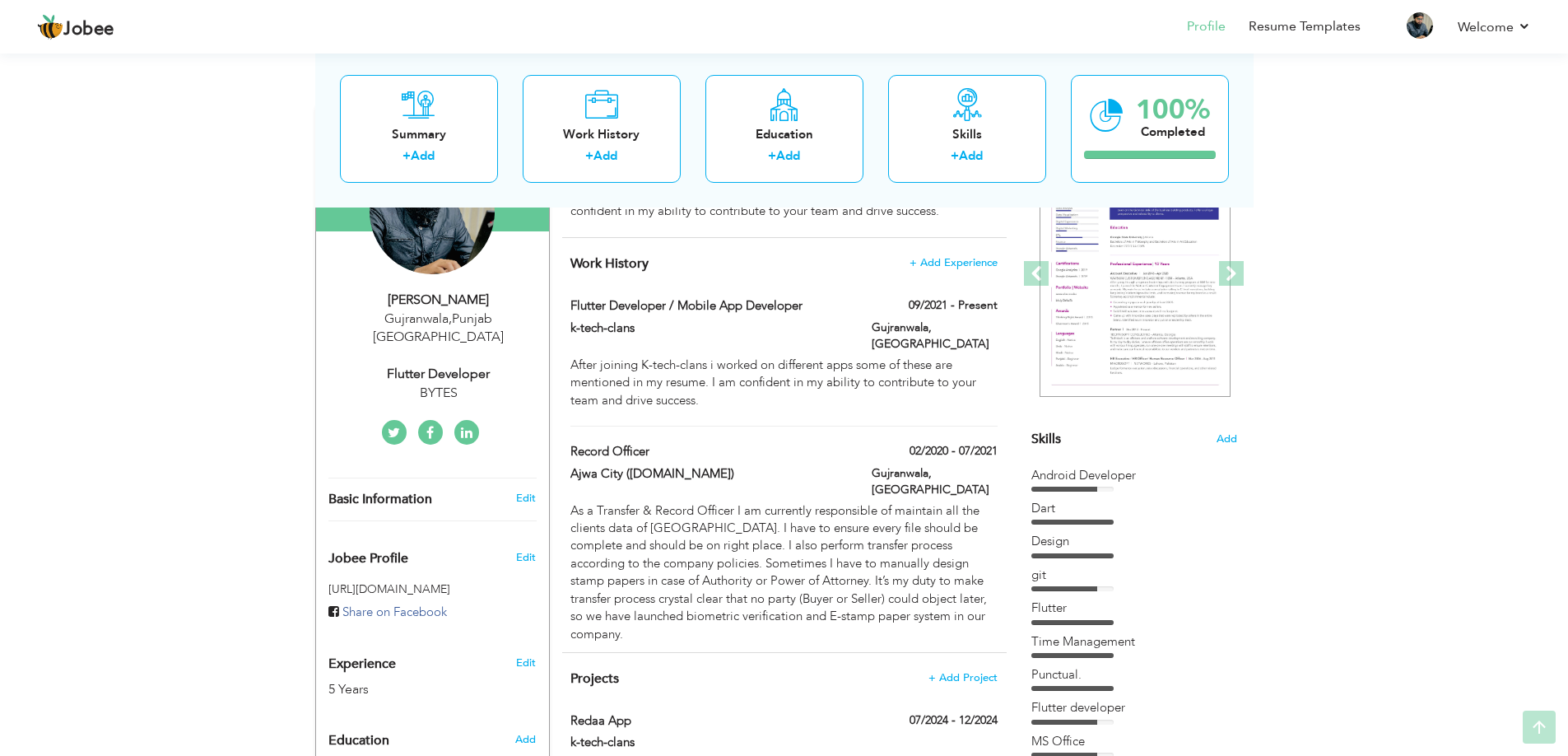
scroll to position [205, 0]
click at [469, 425] on icon at bounding box center [467, 431] width 12 height 13
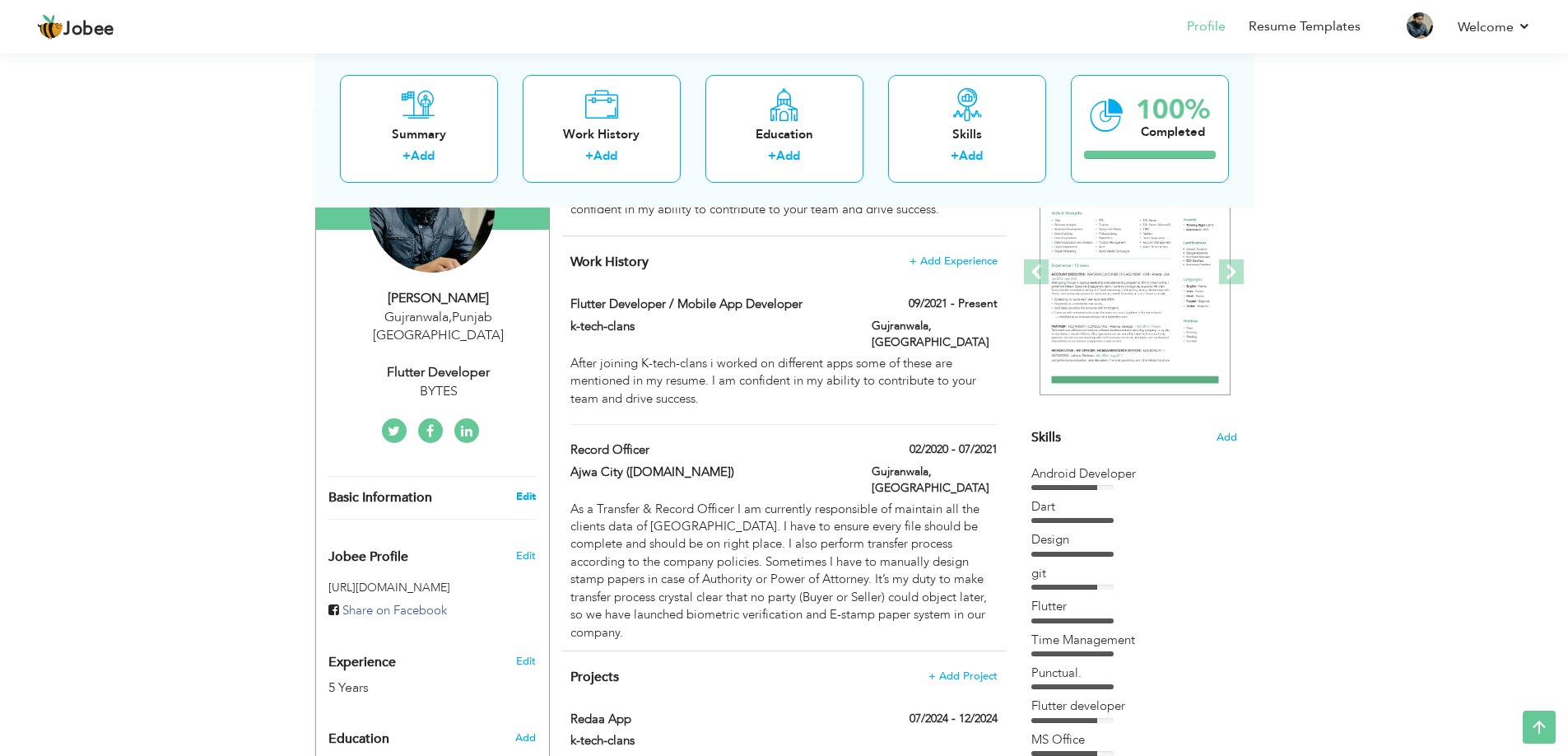
click at [522, 490] on link "Edit" at bounding box center [526, 496] width 20 height 15
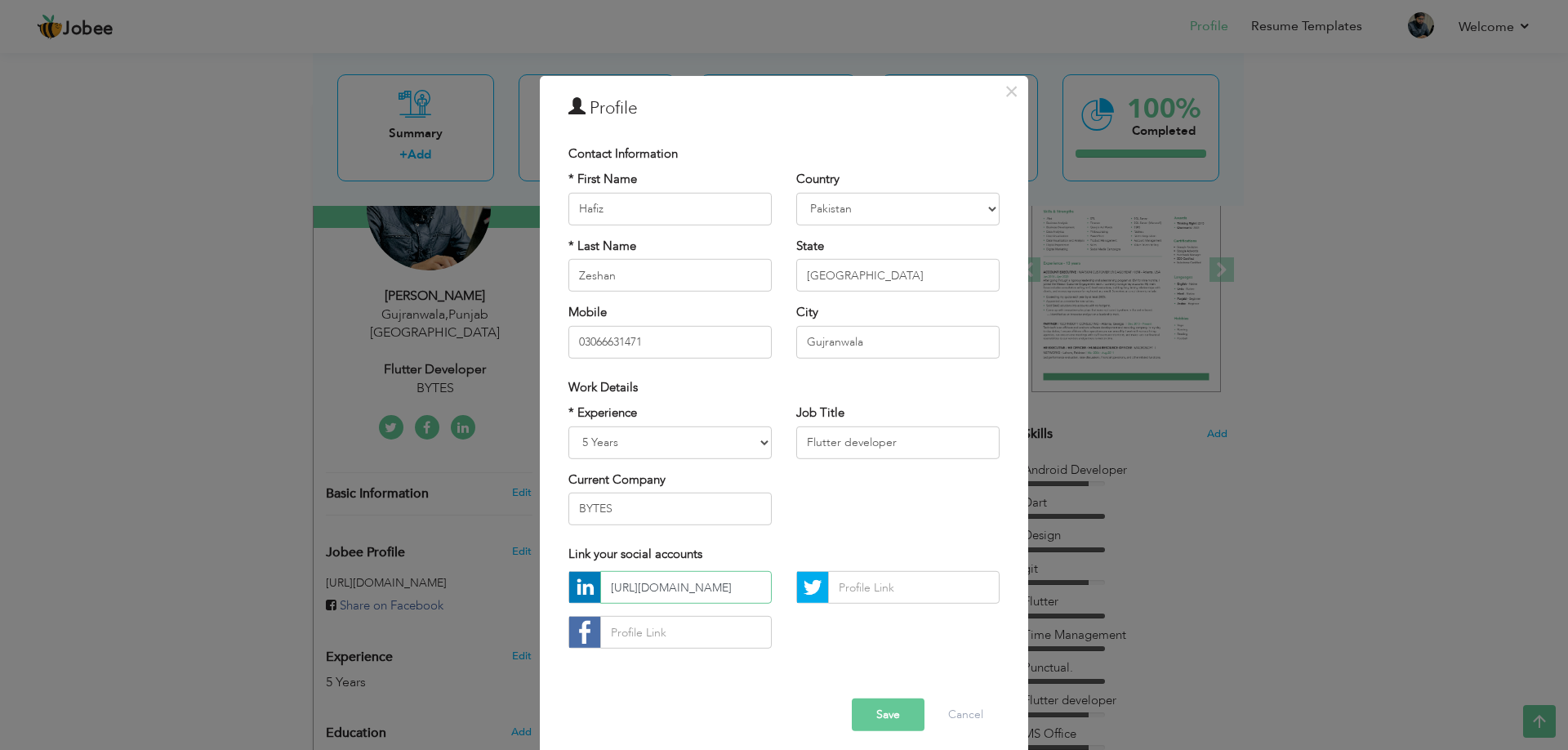
click at [698, 591] on input "https://www.linkedin.com/in/hafiz-zeshan-244747279/" at bounding box center [685, 588] width 172 height 33
click at [647, 589] on input "https://www.linkedin.com/in/hafiz-zeshan-244747279/" at bounding box center [685, 588] width 172 height 33
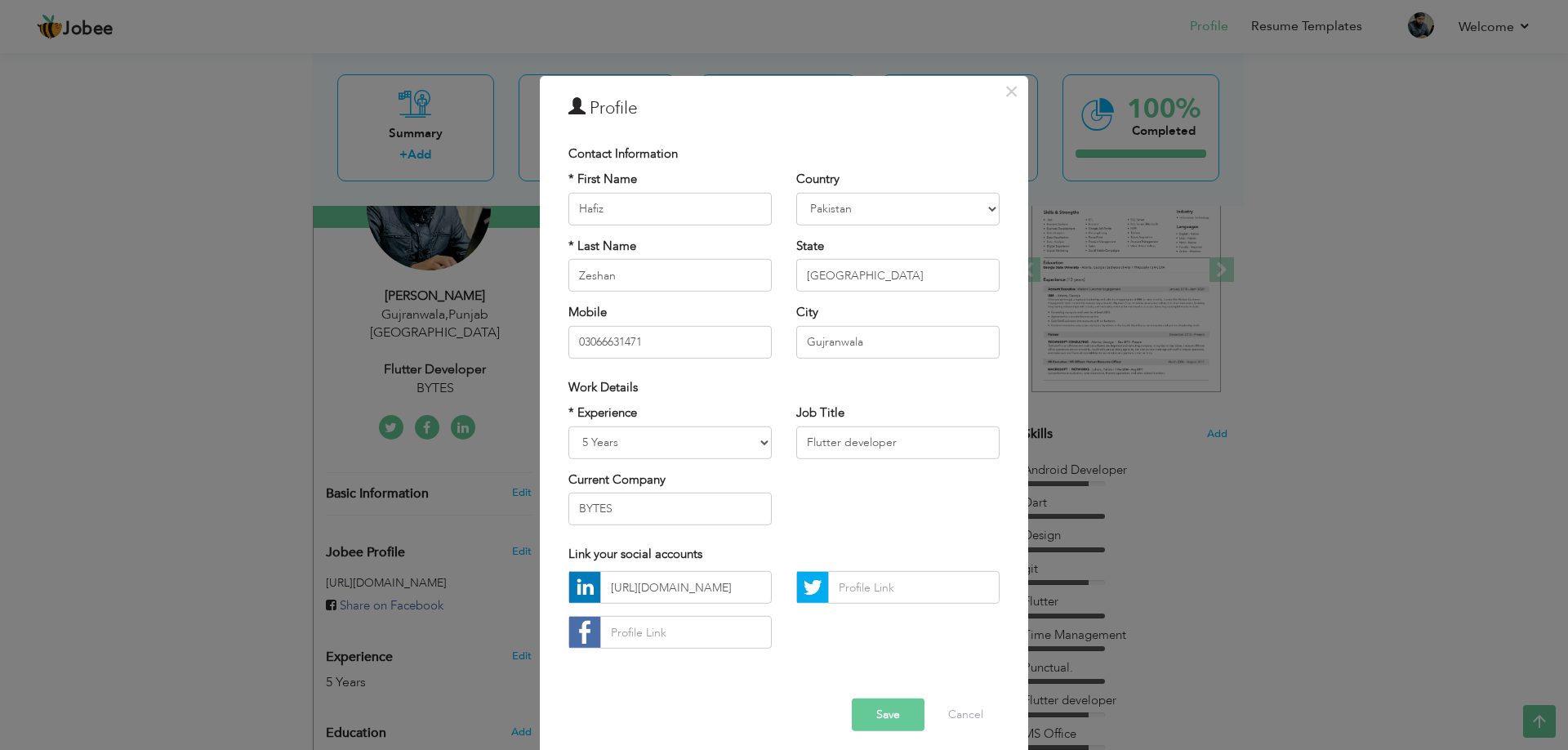
click at [804, 644] on div "https://www.linkedin.com/in/hafiz-zeshan-244747279/" at bounding box center [784, 616] width 455 height 90
click at [696, 630] on input "text" at bounding box center [685, 632] width 172 height 33
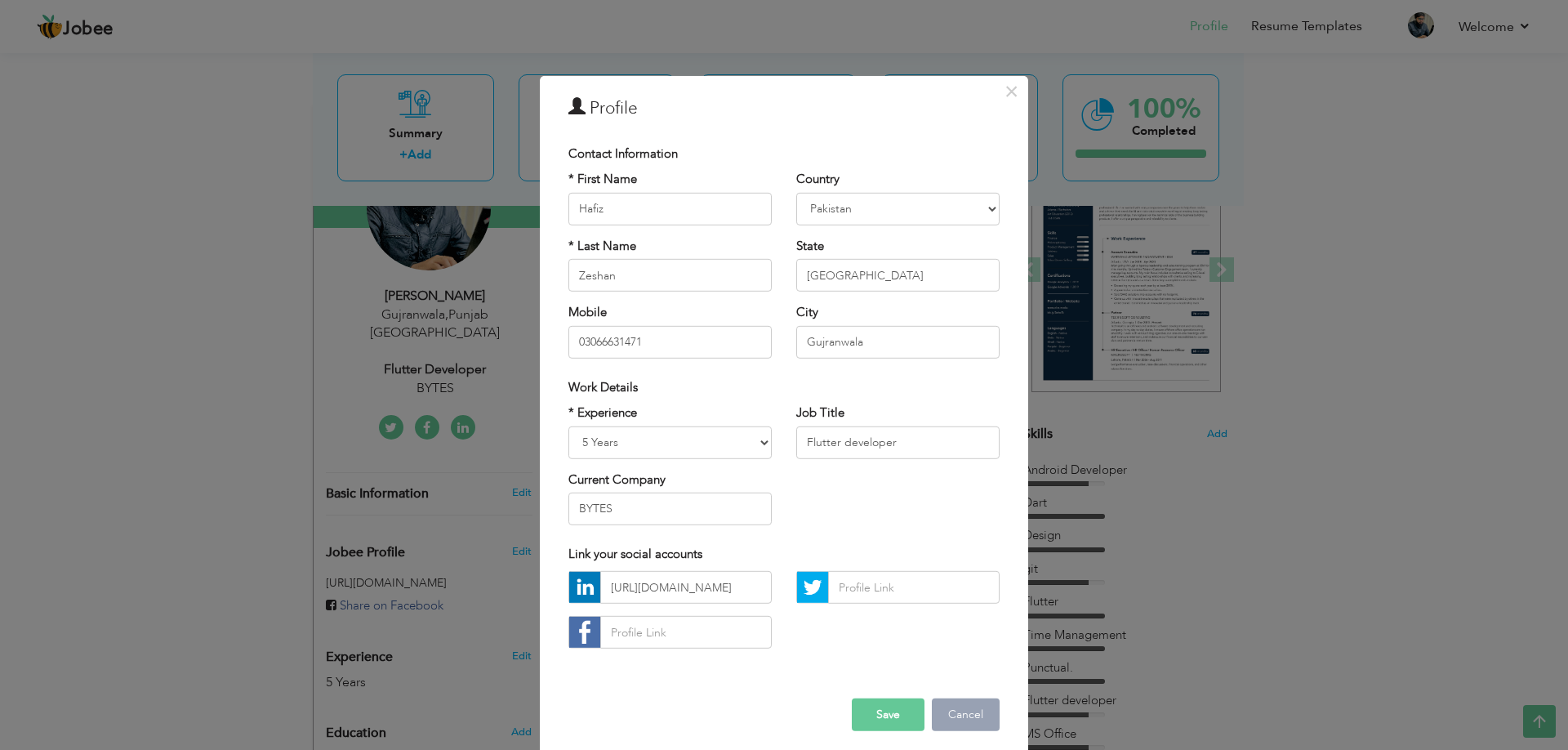
click at [943, 712] on button "Cancel" at bounding box center [966, 715] width 68 height 33
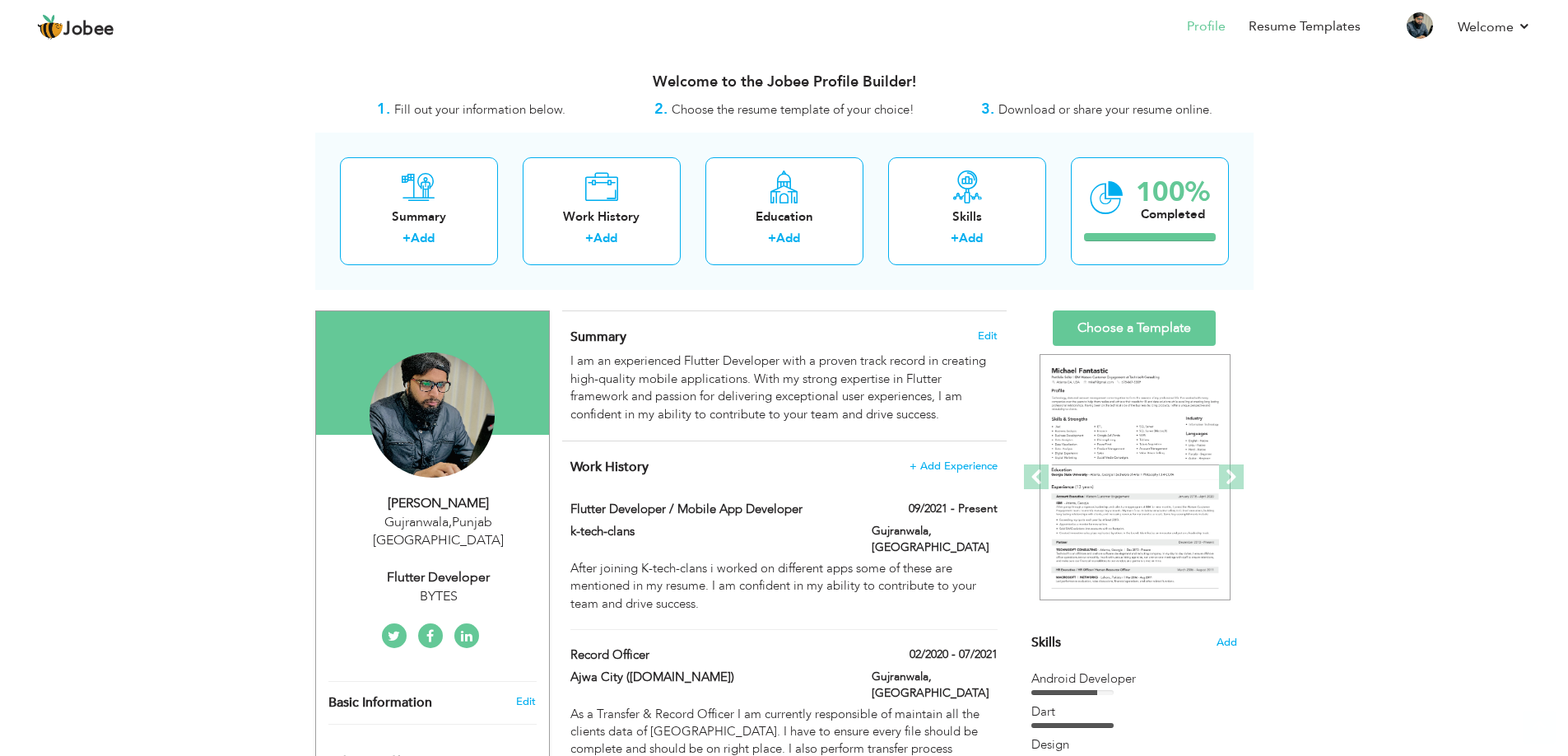
scroll to position [0, 0]
click at [1293, 27] on link "Resume Templates" at bounding box center [1305, 26] width 112 height 19
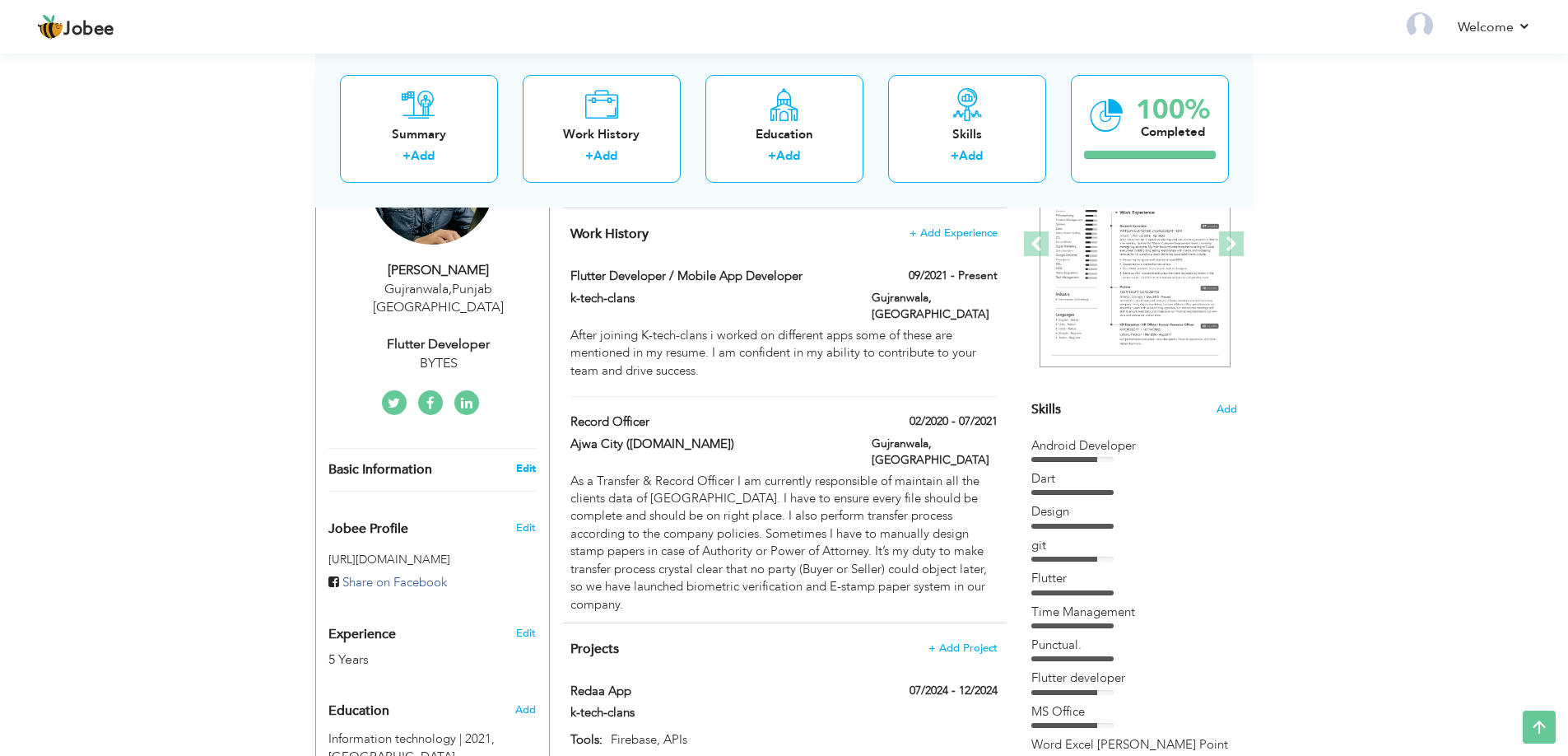
scroll to position [240, 0]
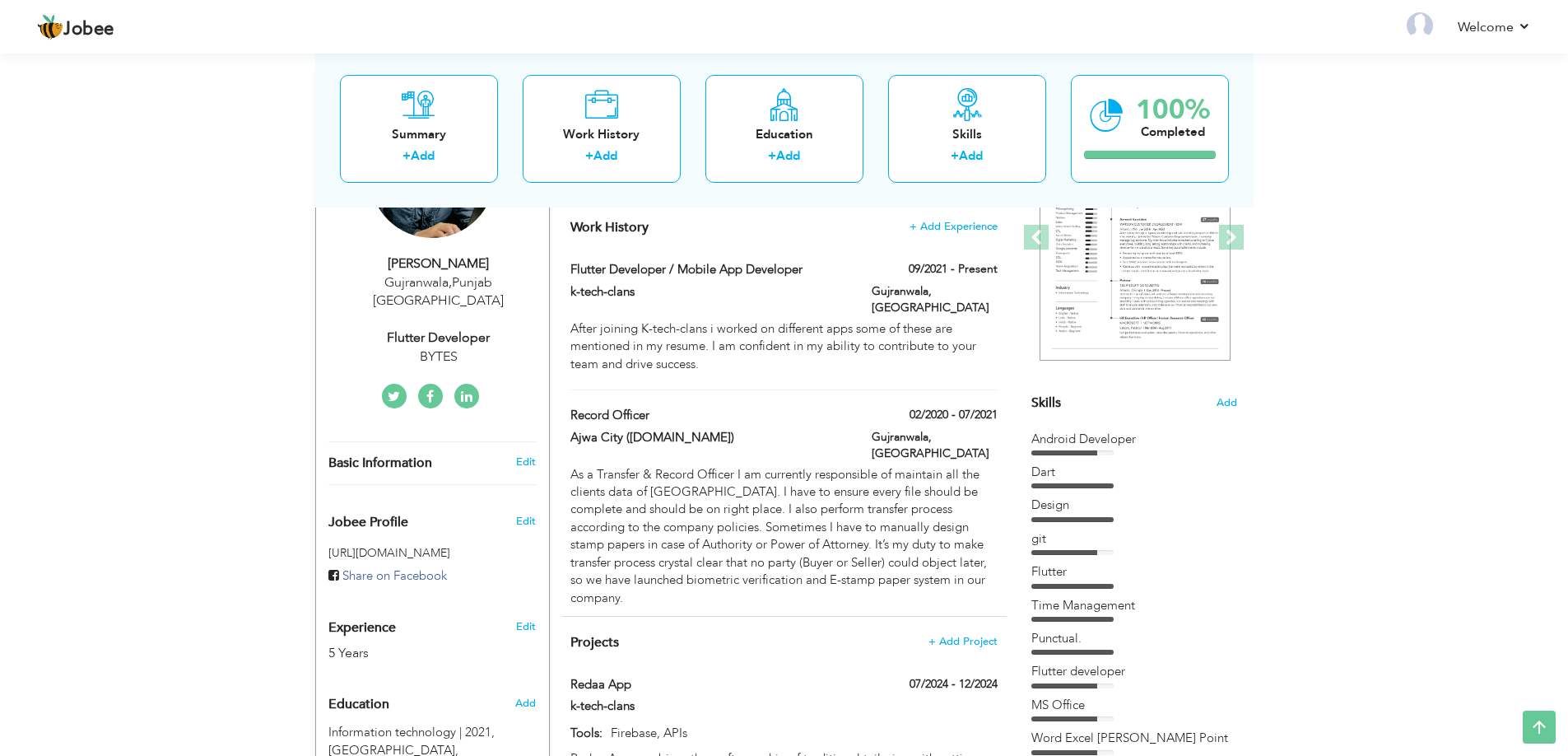
click at [516, 603] on div "Edit" at bounding box center [530, 623] width 39 height 39
type input "Hafiz"
type input "Zeshan"
type input "03066631471"
select select "number:166"
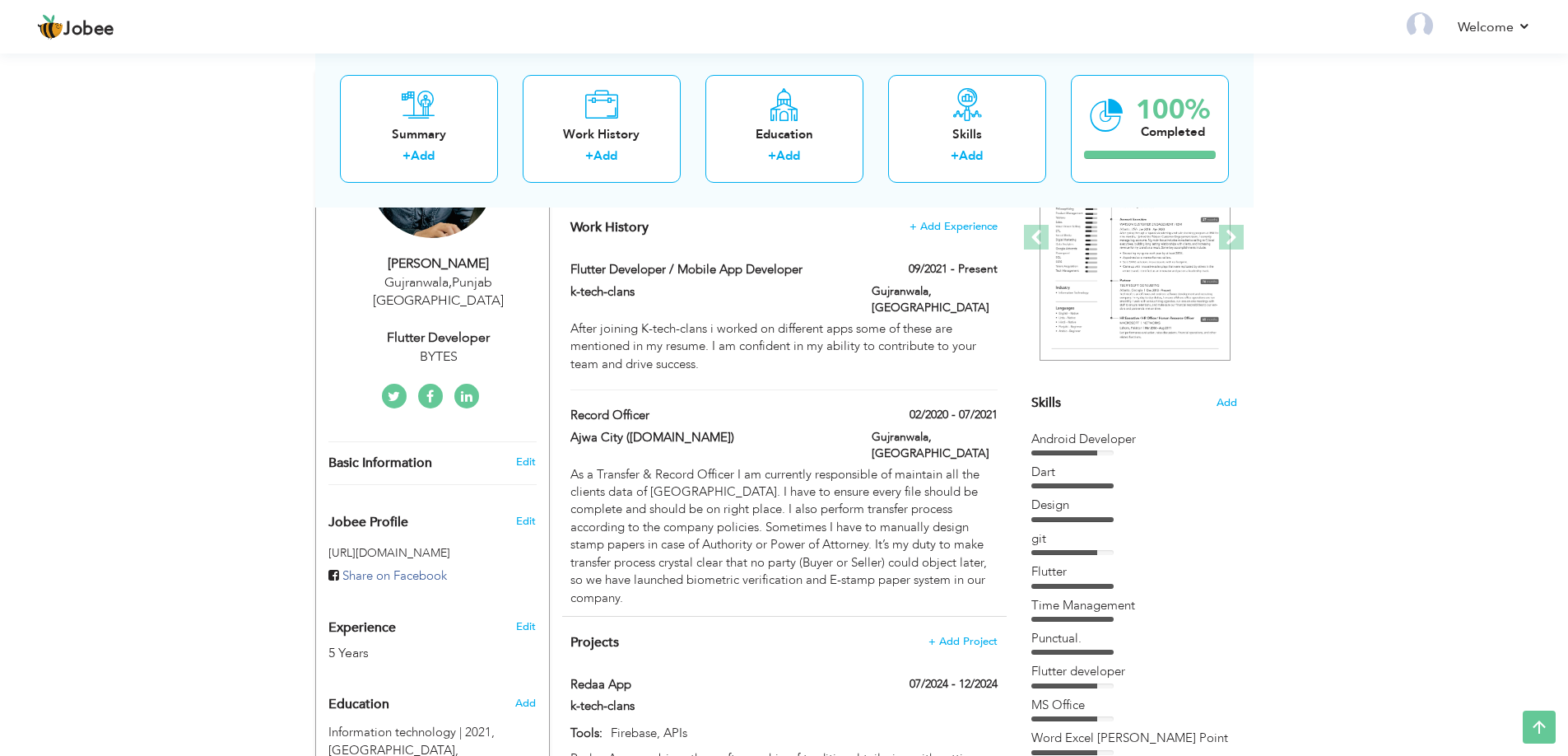
type input "Punjab"
type input "Gujranwala"
select select "number:7"
type input "BYTES"
type input "Flutter developer"
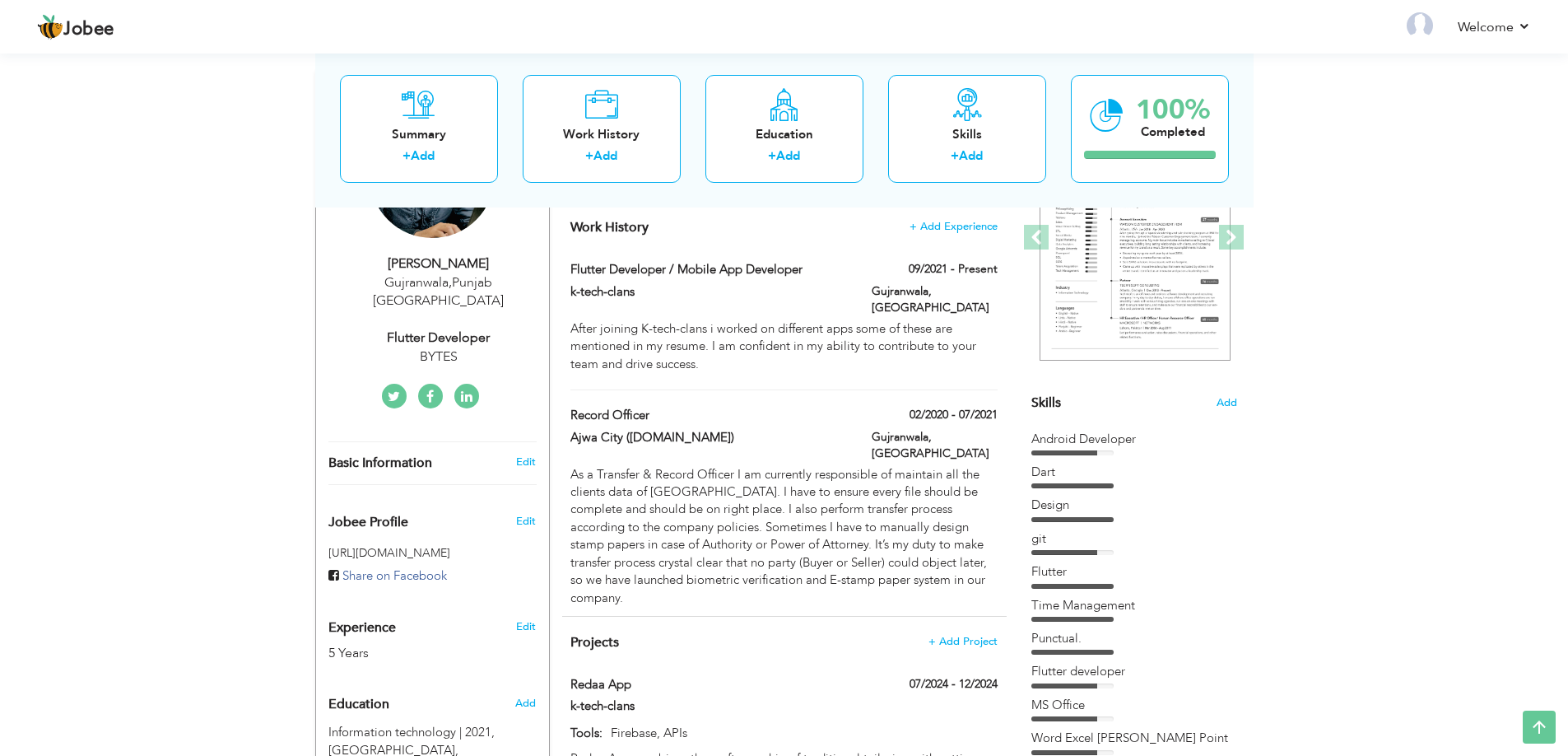
type input "https://www.linkedin.com/in/hafiz-zeshan-244747279/"
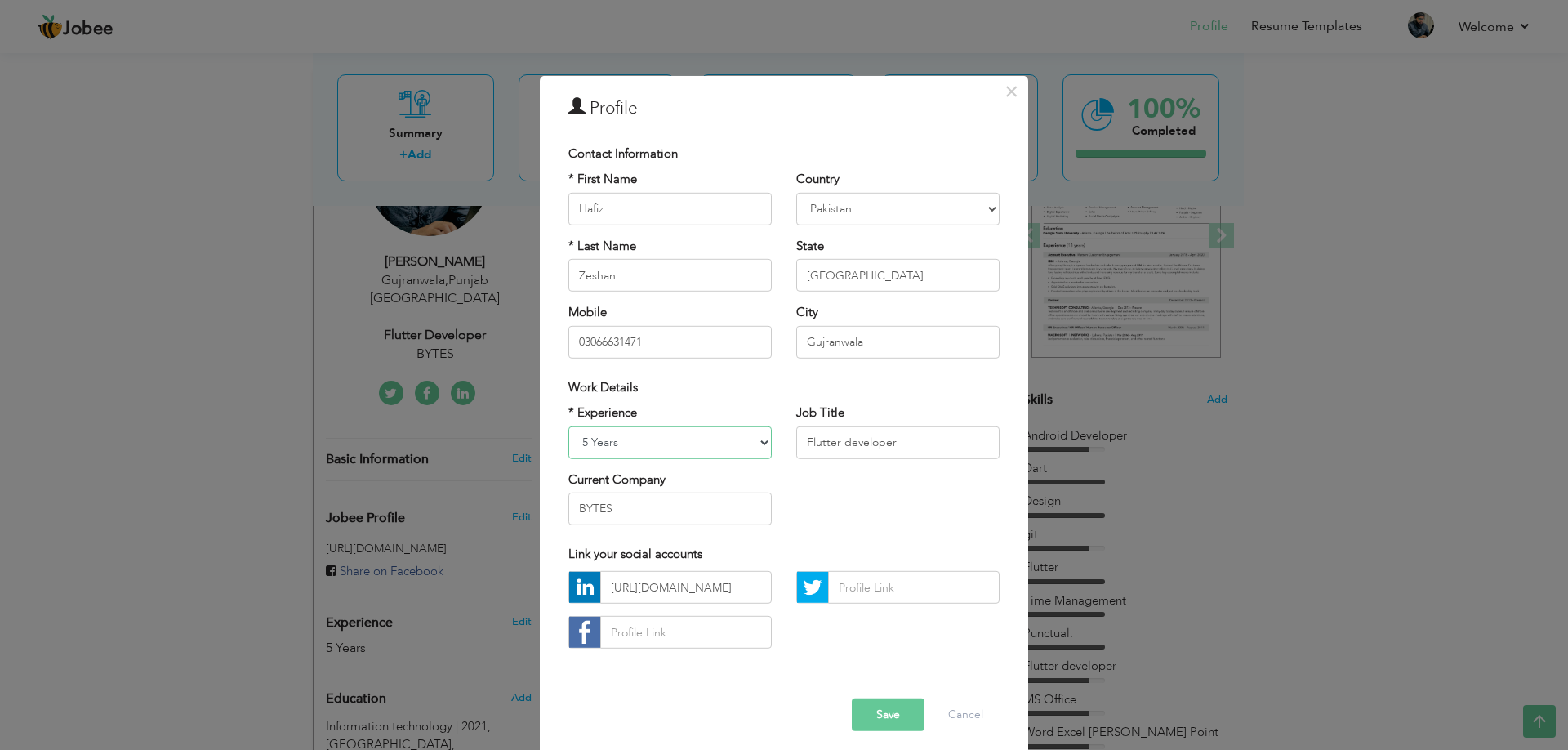
select select "number:6"
click at [872, 700] on button "Save" at bounding box center [887, 715] width 73 height 33
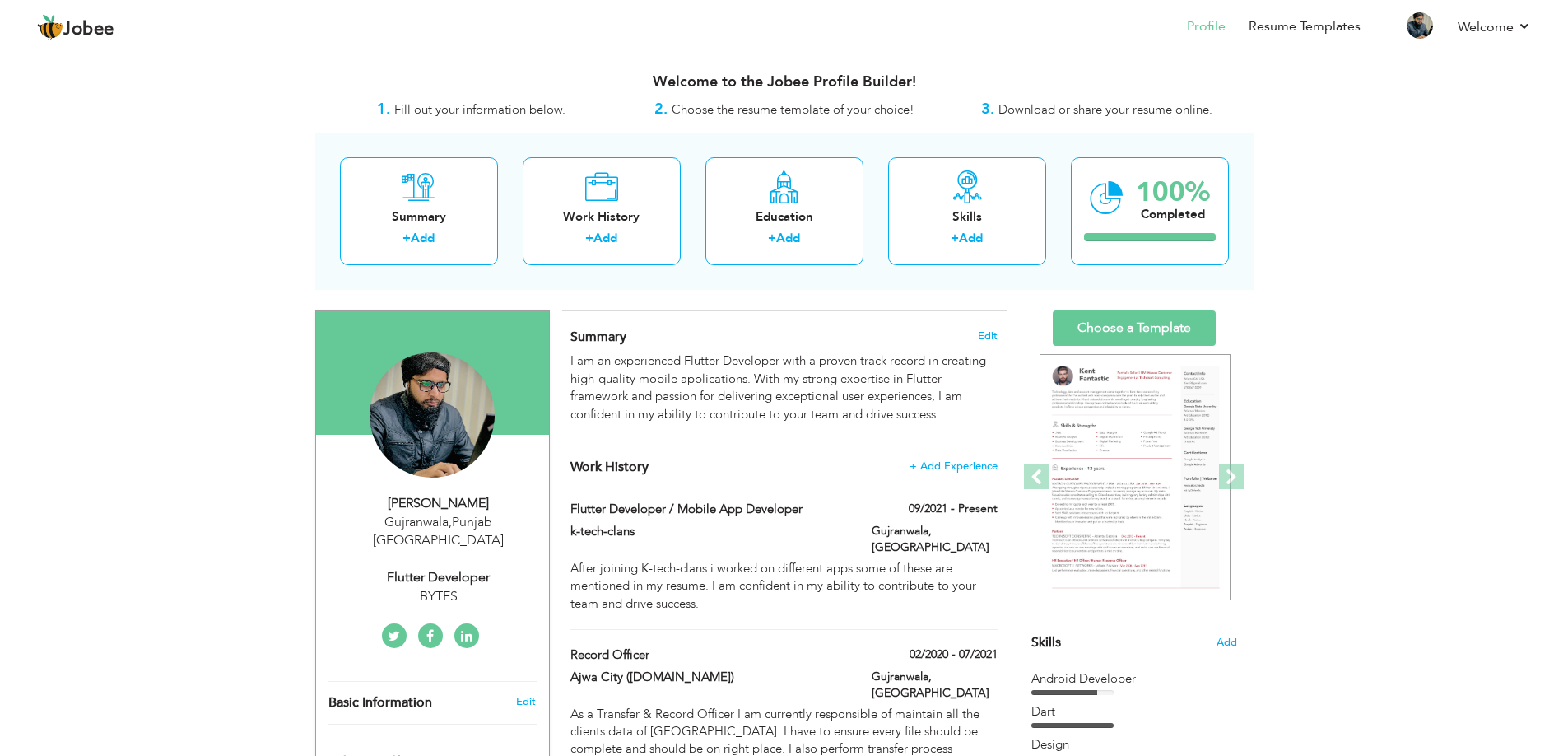
scroll to position [0, 0]
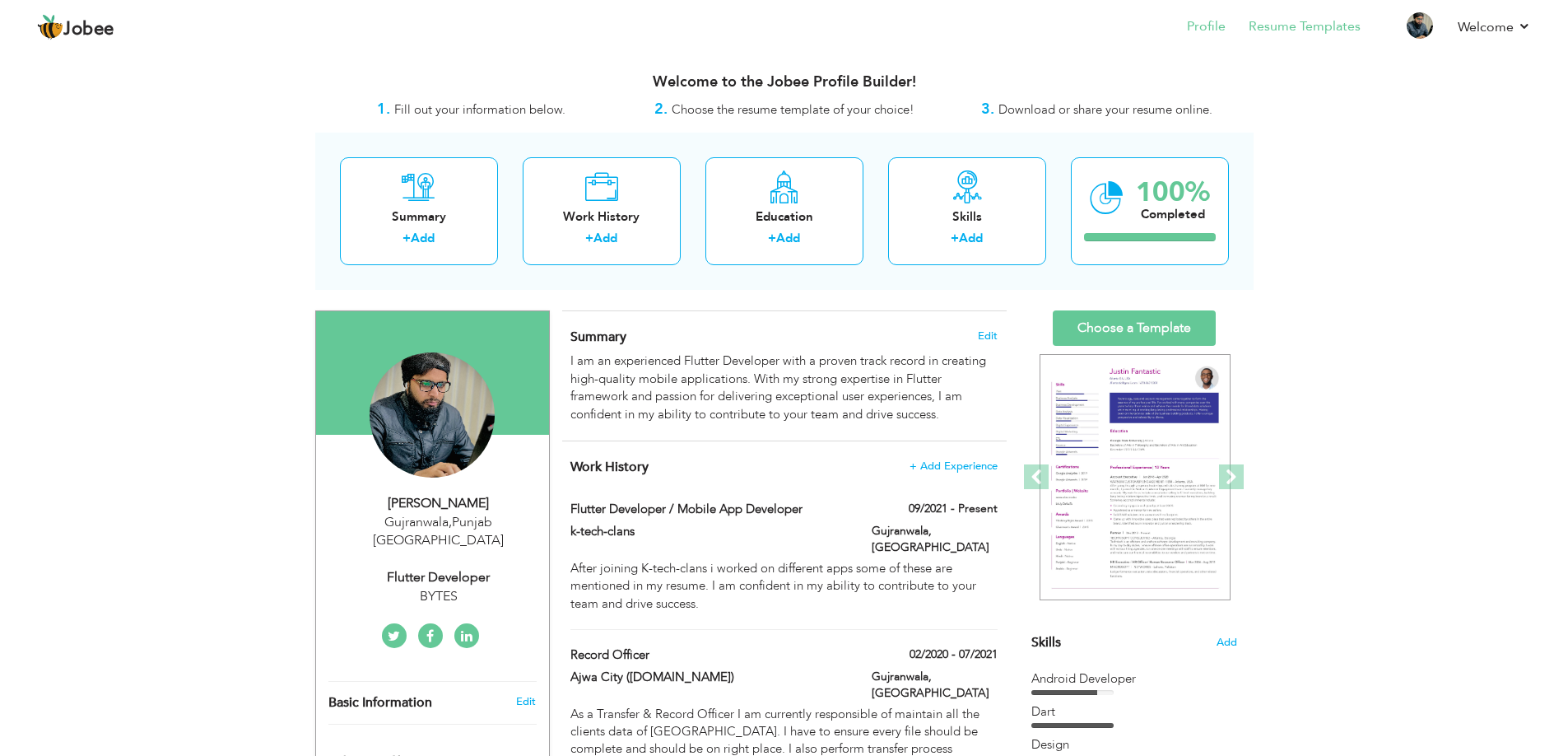
click at [1322, 23] on link "Resume Templates" at bounding box center [1305, 26] width 112 height 19
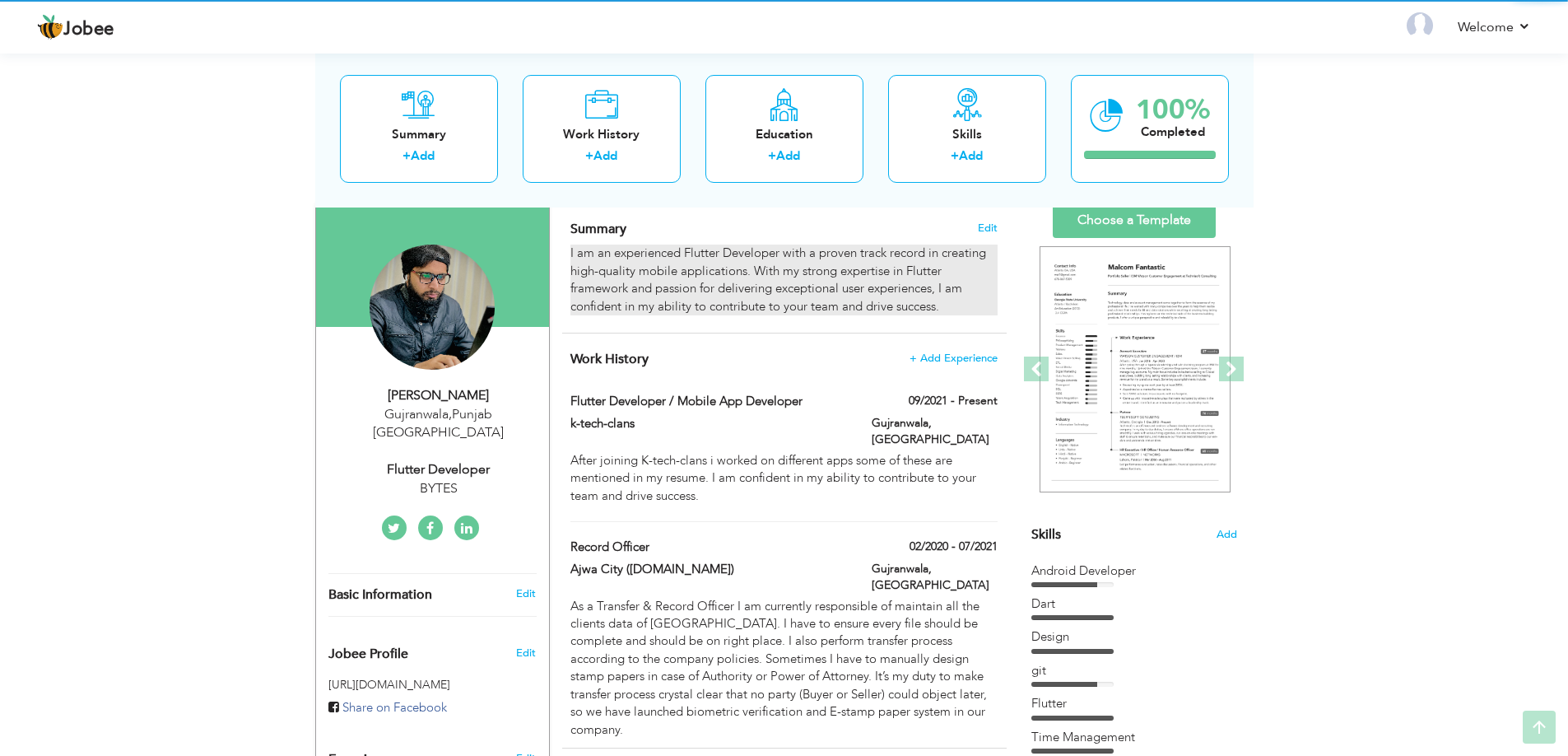
scroll to position [111, 0]
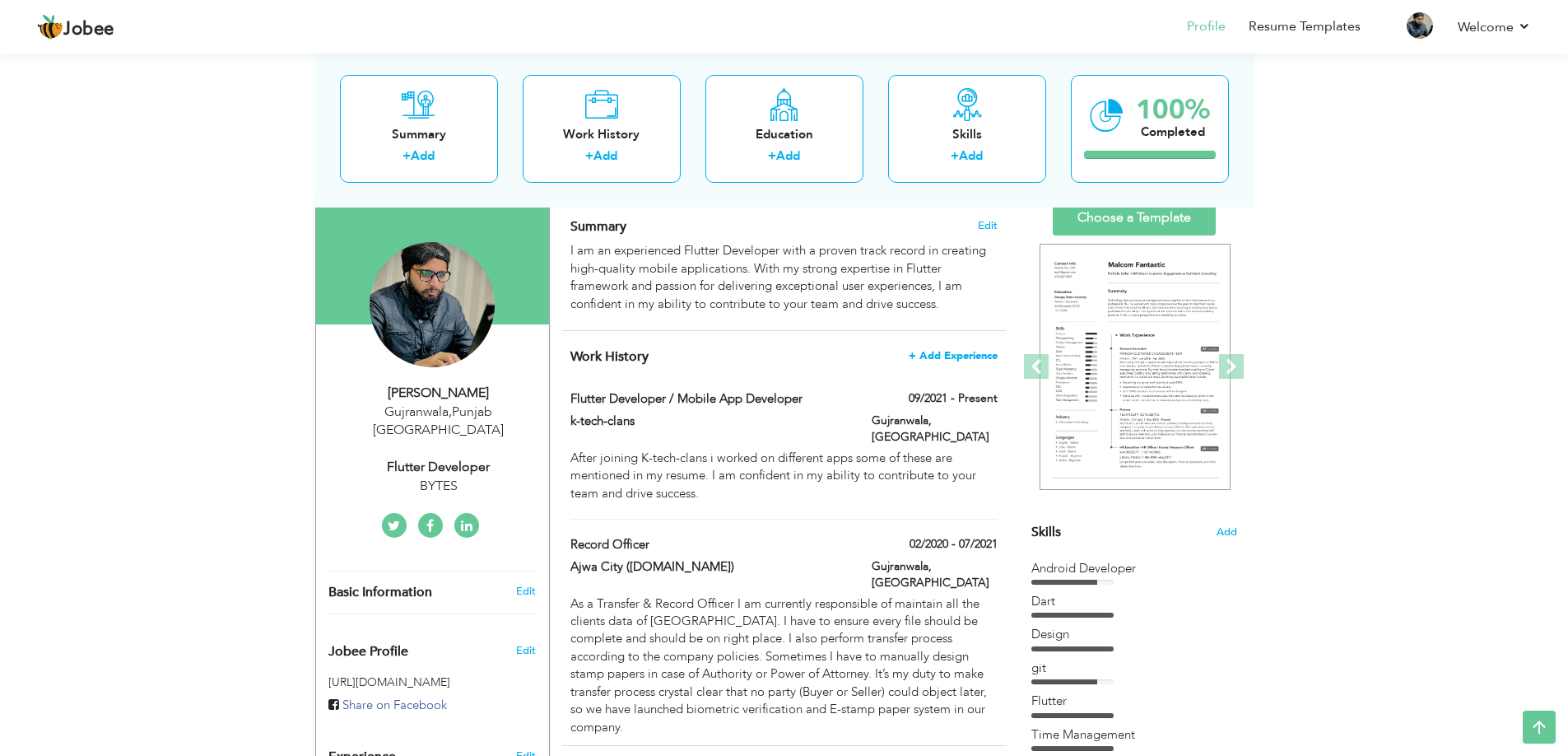
click at [964, 350] on span "+ Add Experience" at bounding box center [953, 355] width 89 height 12
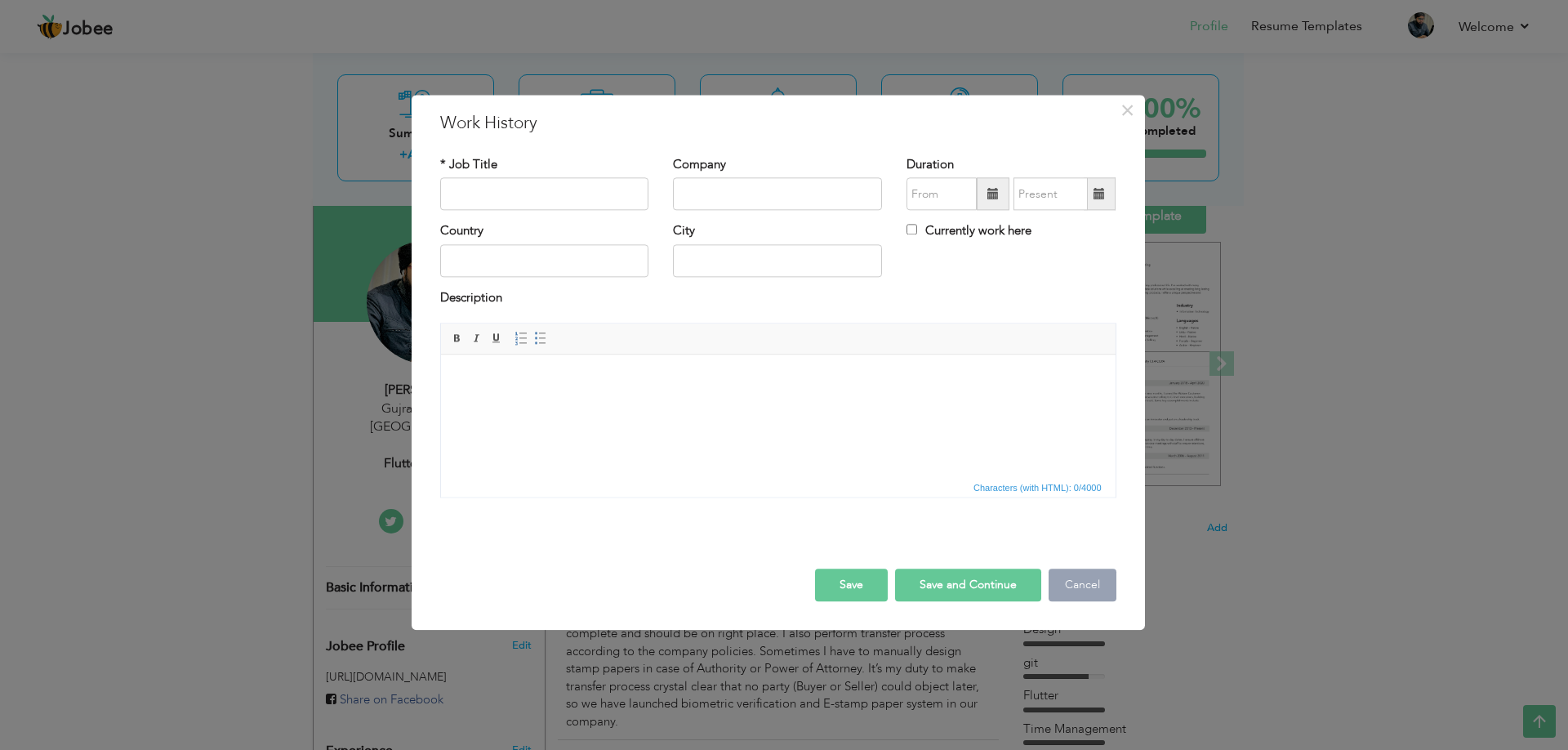
click at [1069, 587] on button "Cancel" at bounding box center [1083, 586] width 68 height 33
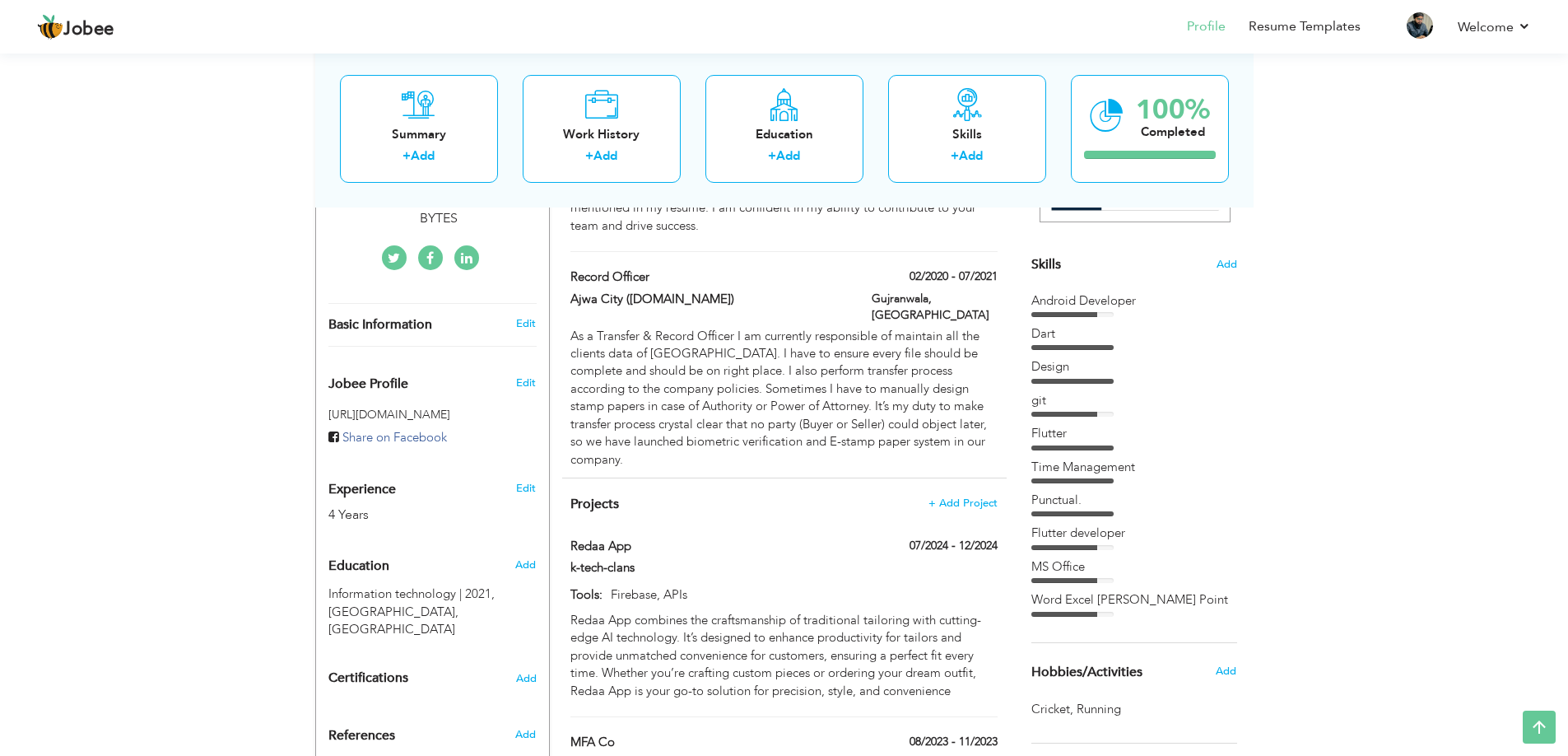
scroll to position [369, 0]
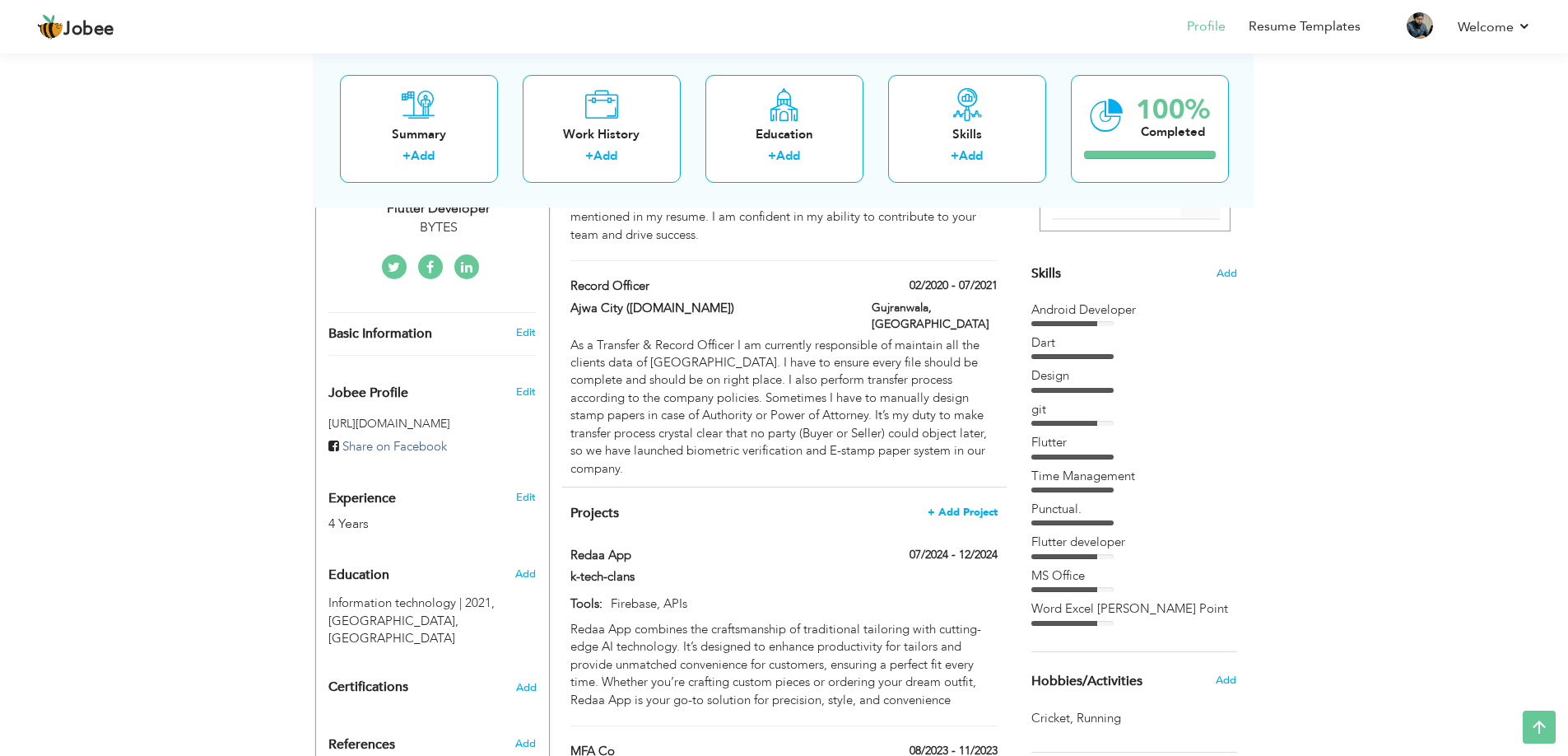
click at [967, 506] on span "+ Add Project" at bounding box center [962, 512] width 69 height 12
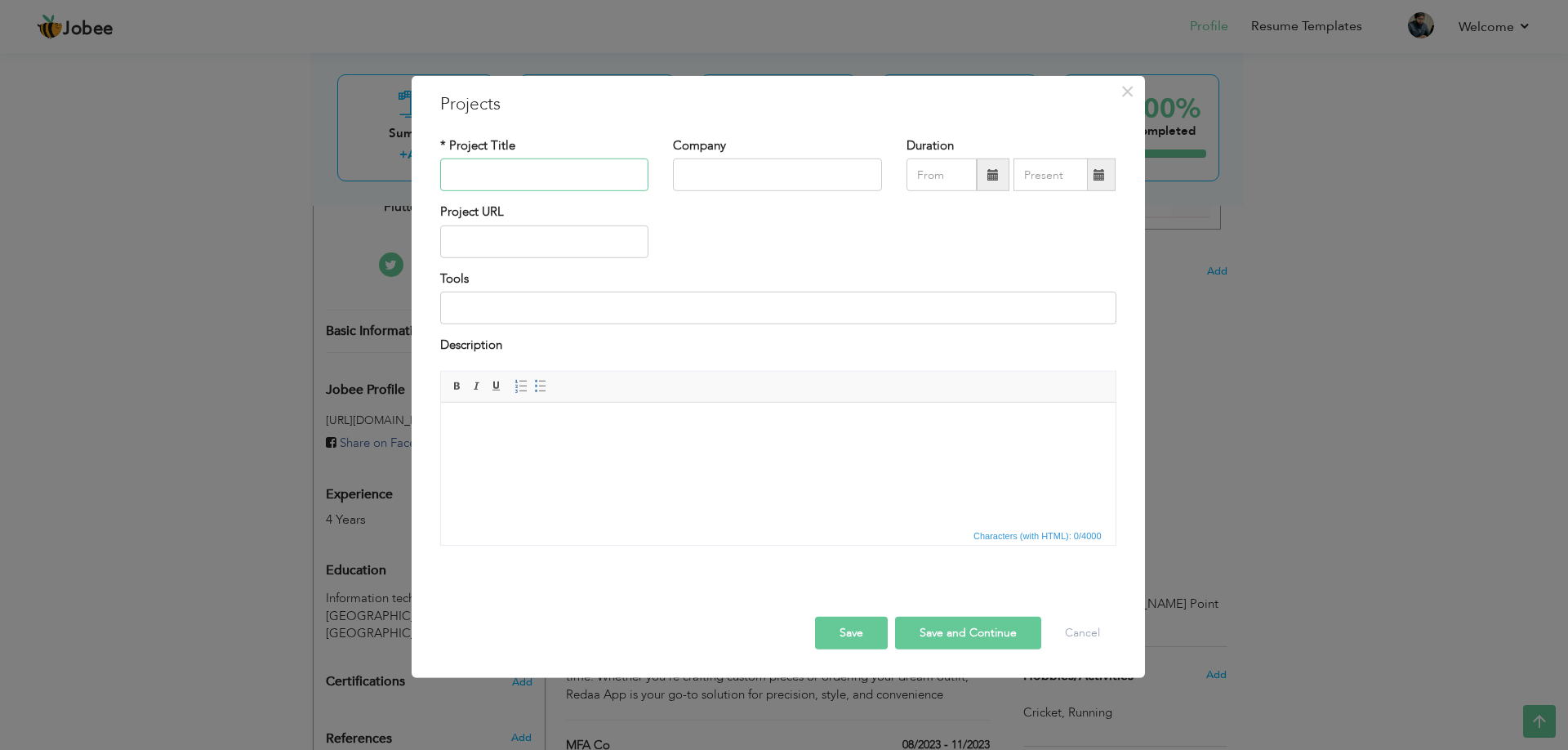
click at [505, 179] on input "text" at bounding box center [544, 175] width 209 height 33
type input "Flutter developer"
click at [732, 171] on input "text" at bounding box center [777, 175] width 209 height 33
type input "BYTES"
click at [990, 169] on span at bounding box center [993, 175] width 12 height 12
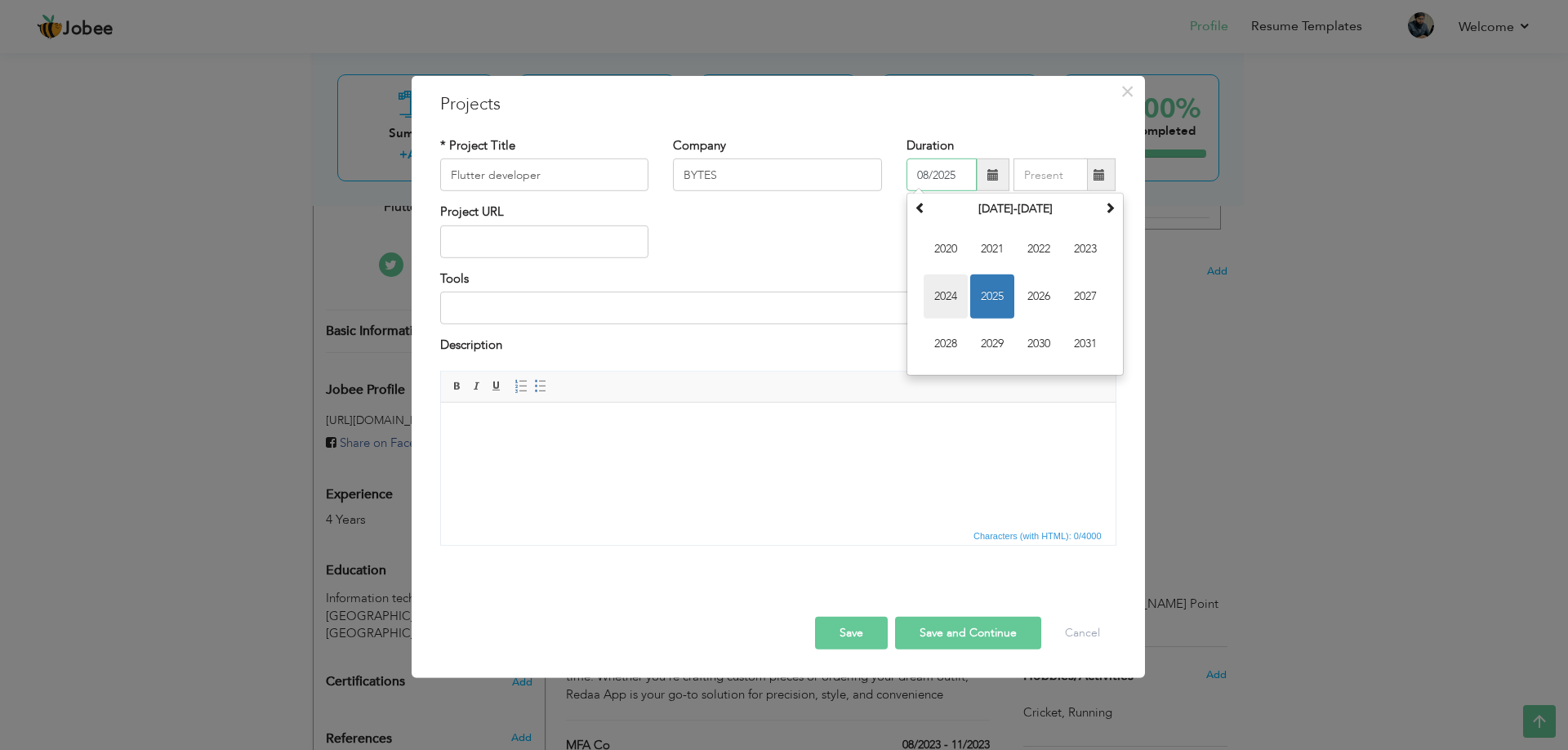
click at [955, 299] on span "2024" at bounding box center [945, 296] width 44 height 44
click at [1068, 337] on span "Dec" at bounding box center [1084, 343] width 44 height 44
type input "12/2024"
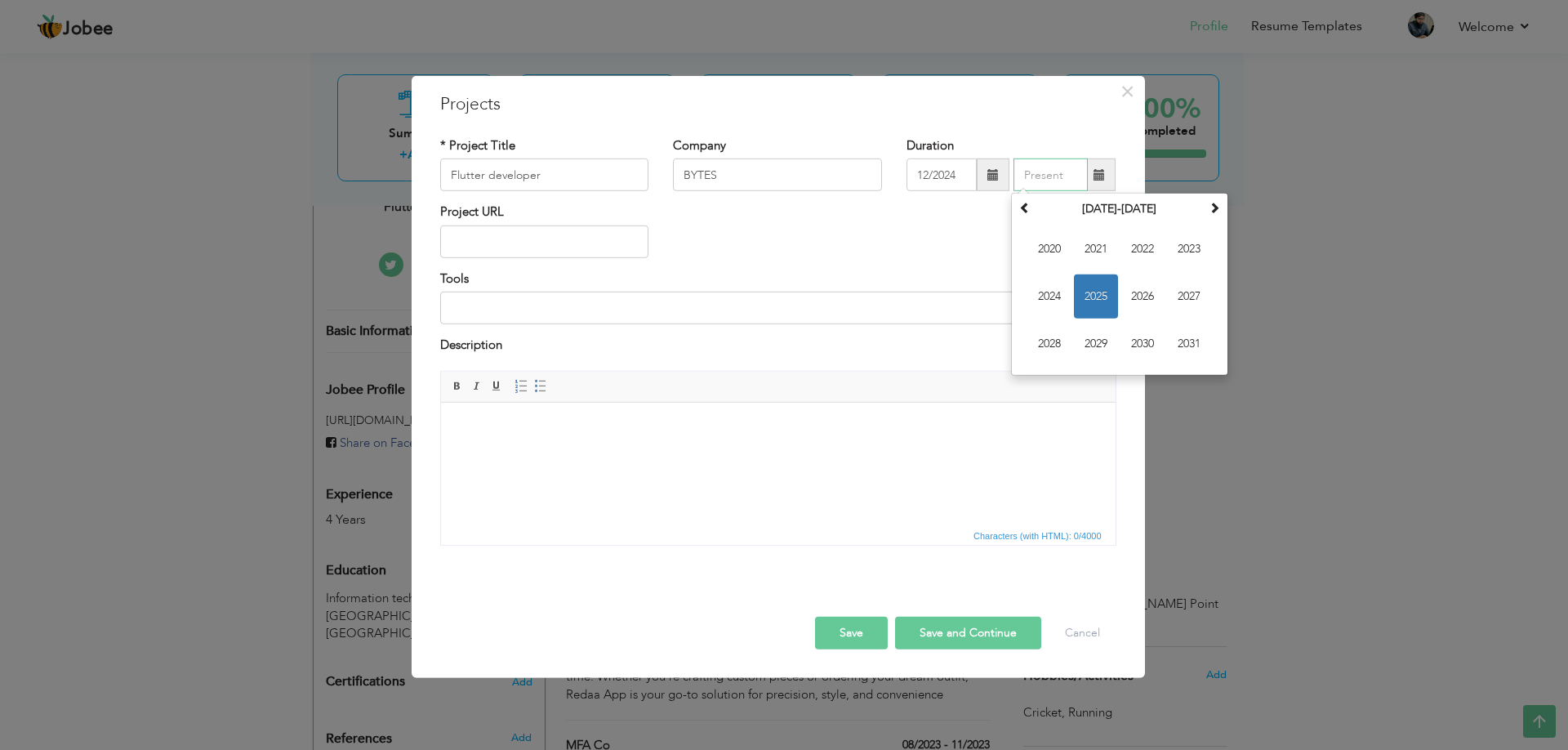
type input "08/2025"
click at [1058, 168] on input "08/2025" at bounding box center [1051, 175] width 75 height 33
click at [958, 228] on div "Project URL" at bounding box center [779, 236] width 701 height 66
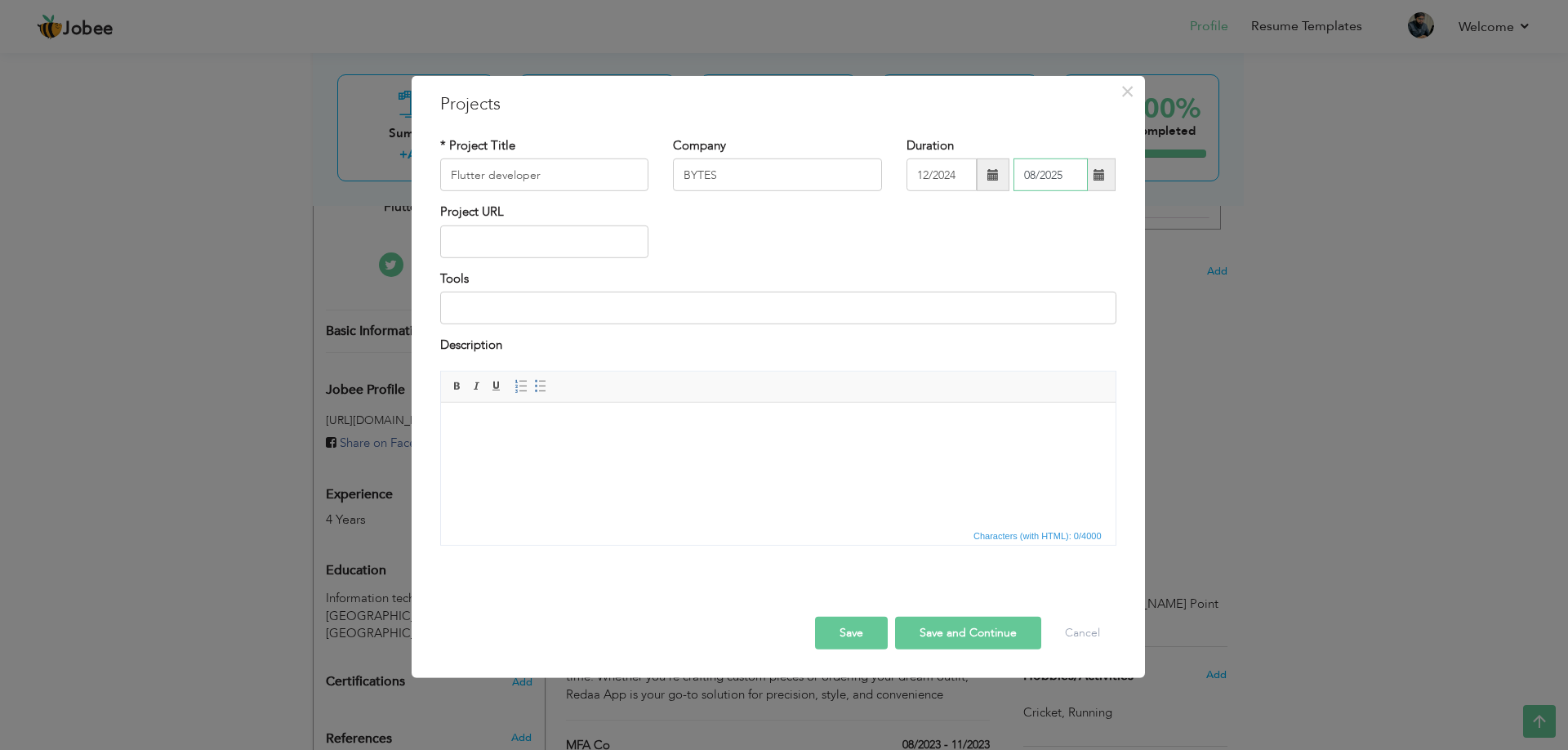
click at [1050, 176] on input "08/2025" at bounding box center [1051, 175] width 75 height 33
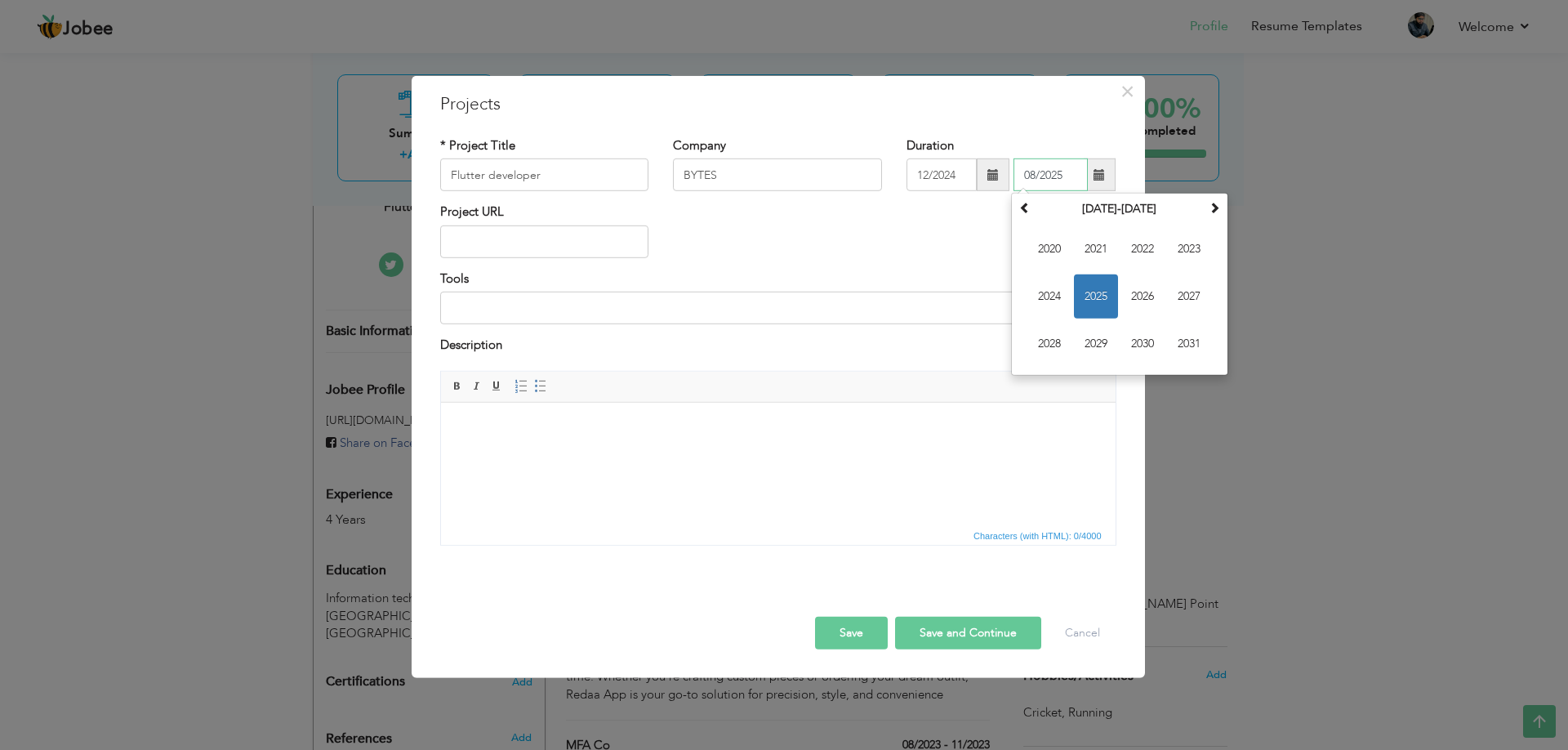
click at [1050, 176] on input "08/2025" at bounding box center [1051, 175] width 75 height 33
click at [977, 220] on div "Project URL" at bounding box center [779, 236] width 701 height 66
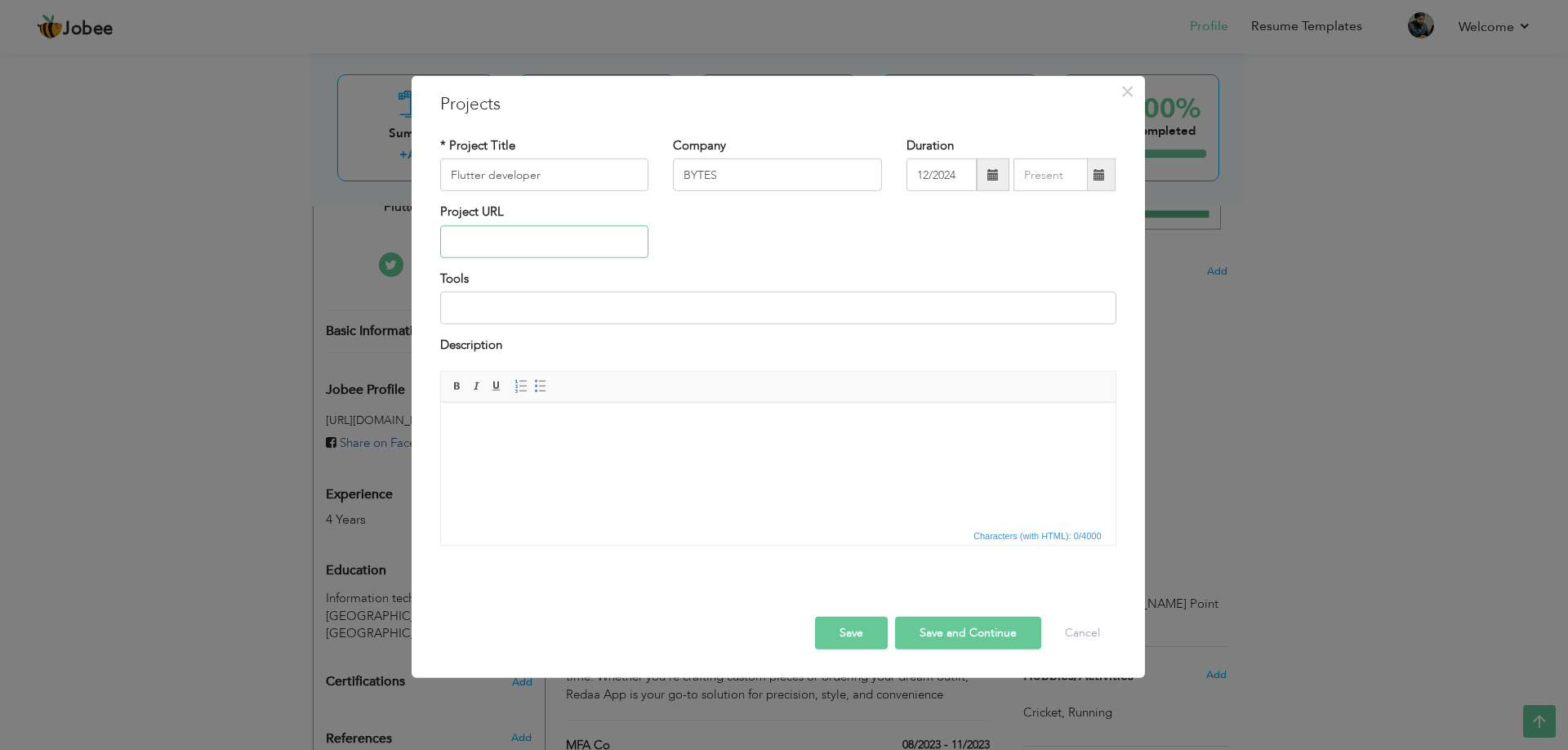
click at [550, 237] on input "text" at bounding box center [544, 242] width 209 height 33
click at [516, 315] on input at bounding box center [778, 308] width 676 height 33
click at [508, 452] on html at bounding box center [777, 426] width 675 height 50
click at [910, 628] on button "Save and Continue" at bounding box center [968, 632] width 147 height 33
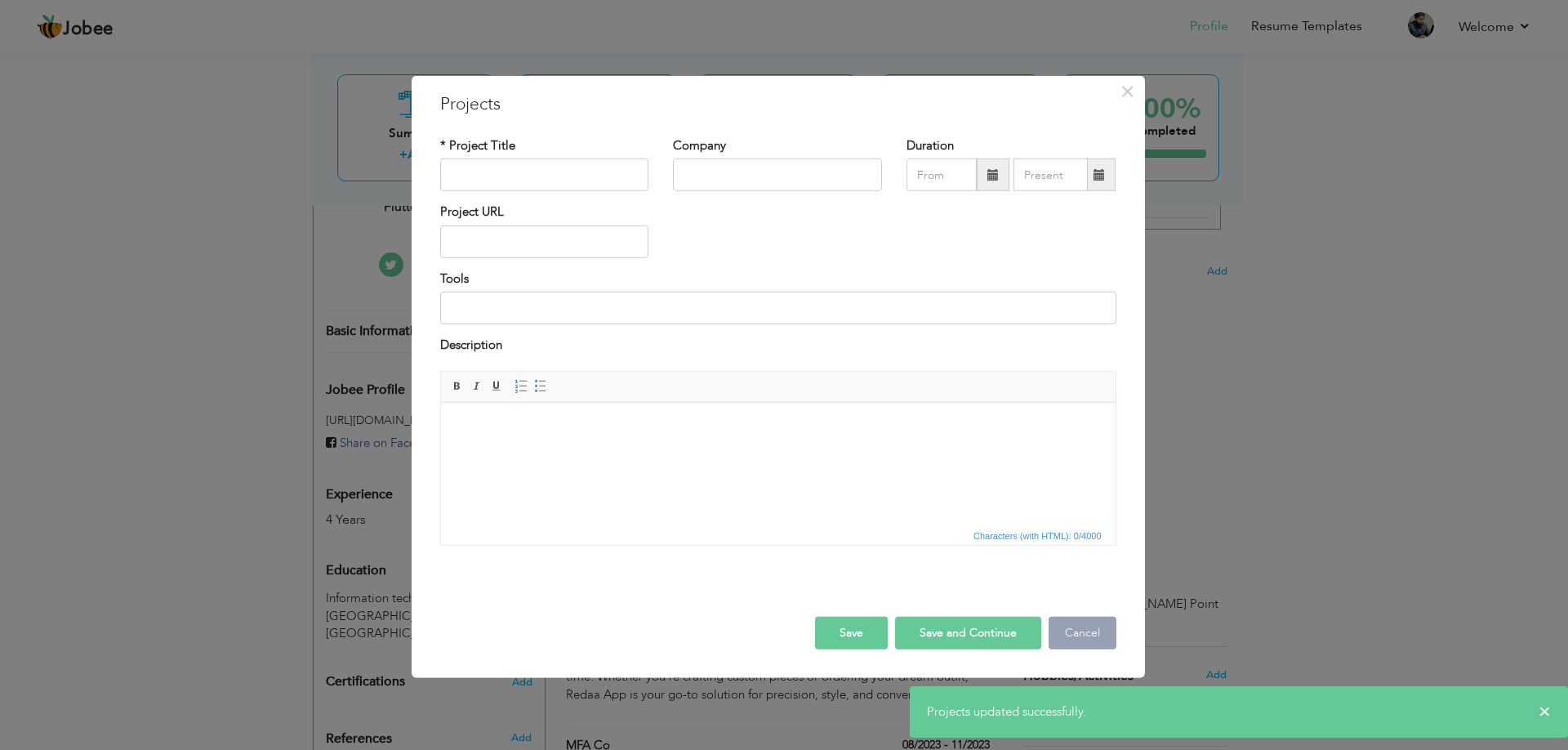
click at [1077, 627] on button "Cancel" at bounding box center [1083, 632] width 68 height 33
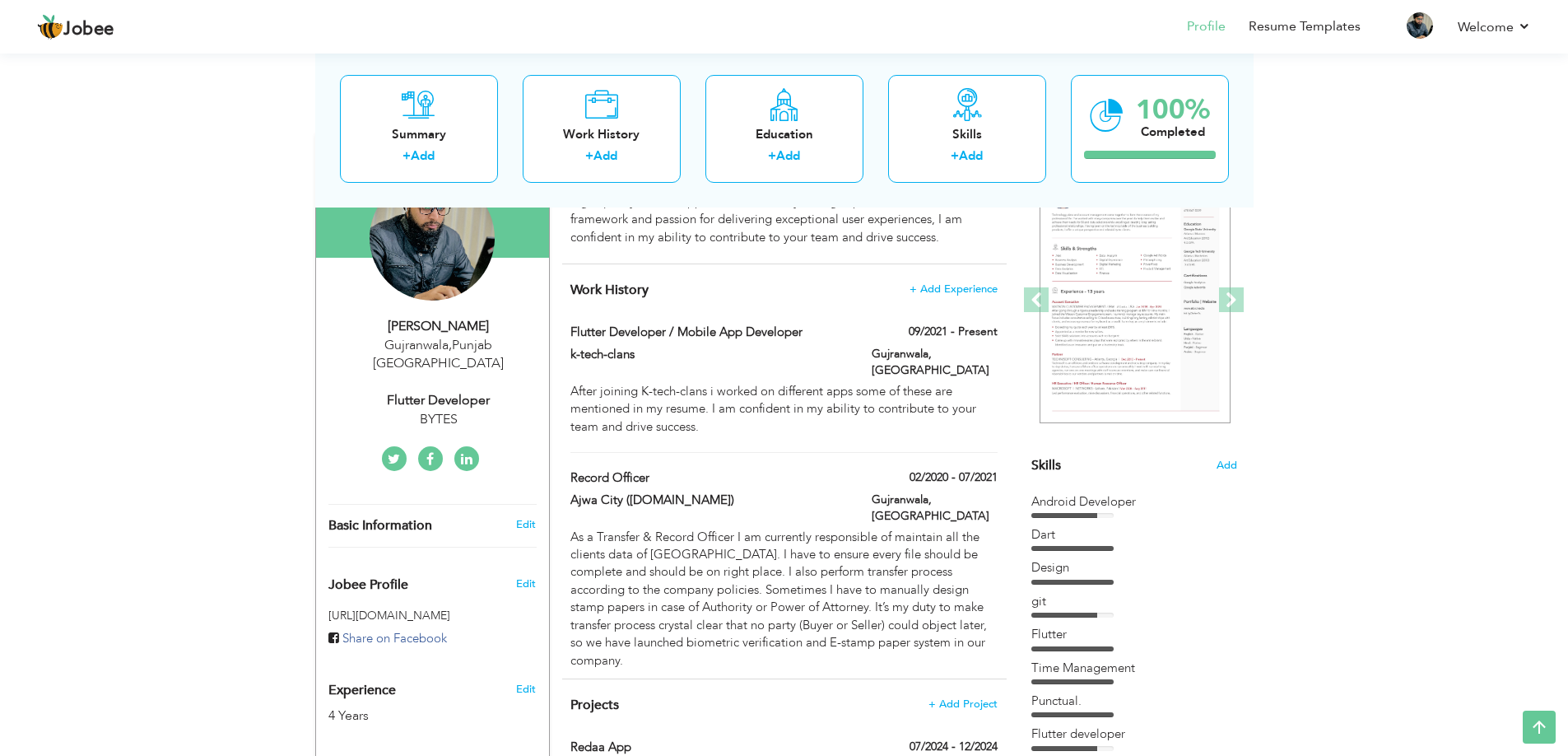
scroll to position [172, 0]
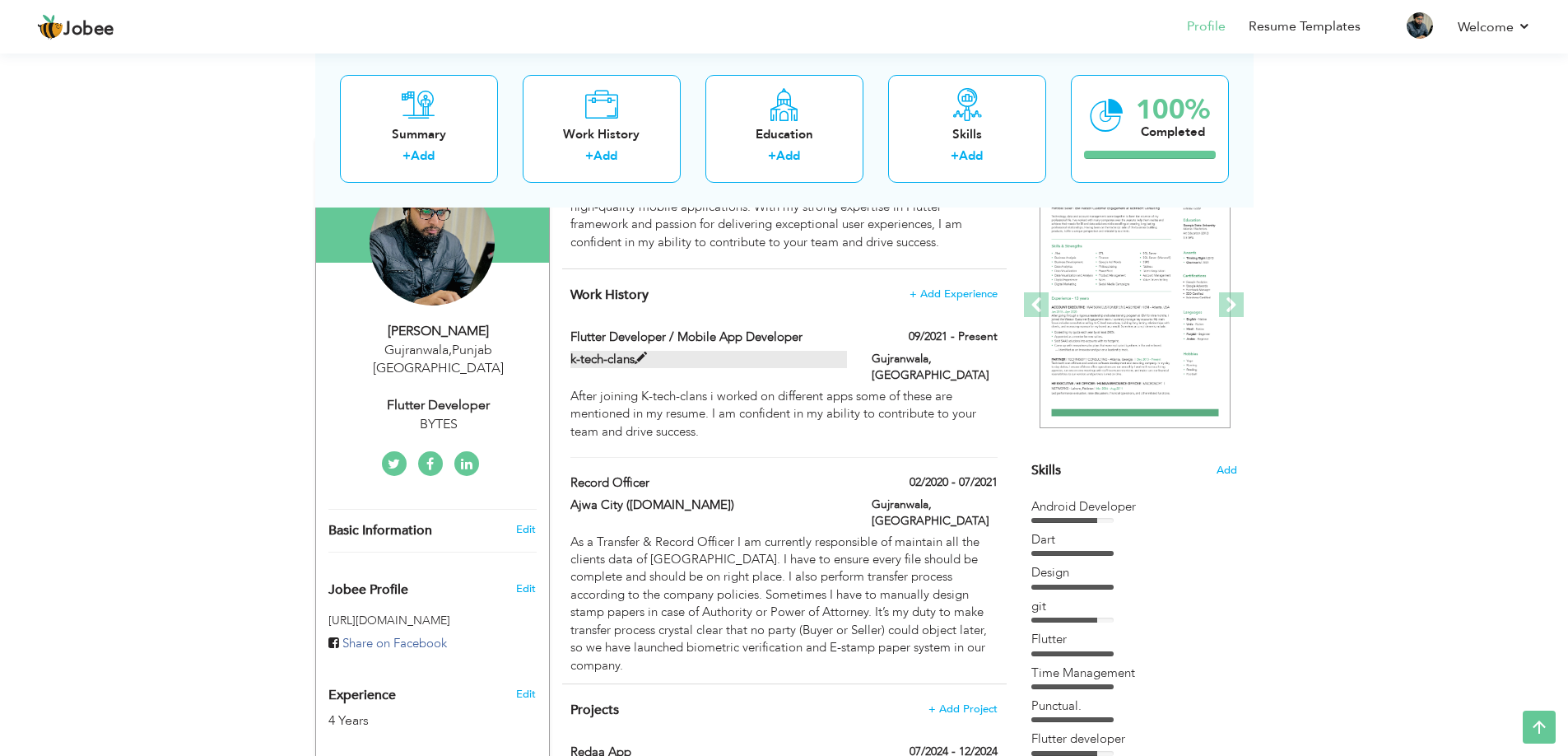
click at [645, 353] on span at bounding box center [640, 358] width 13 height 13
type input "Flutter Developer / Mobile App Developer"
type input "k-tech-clans"
type input "09/2021"
type input "[GEOGRAPHIC_DATA]"
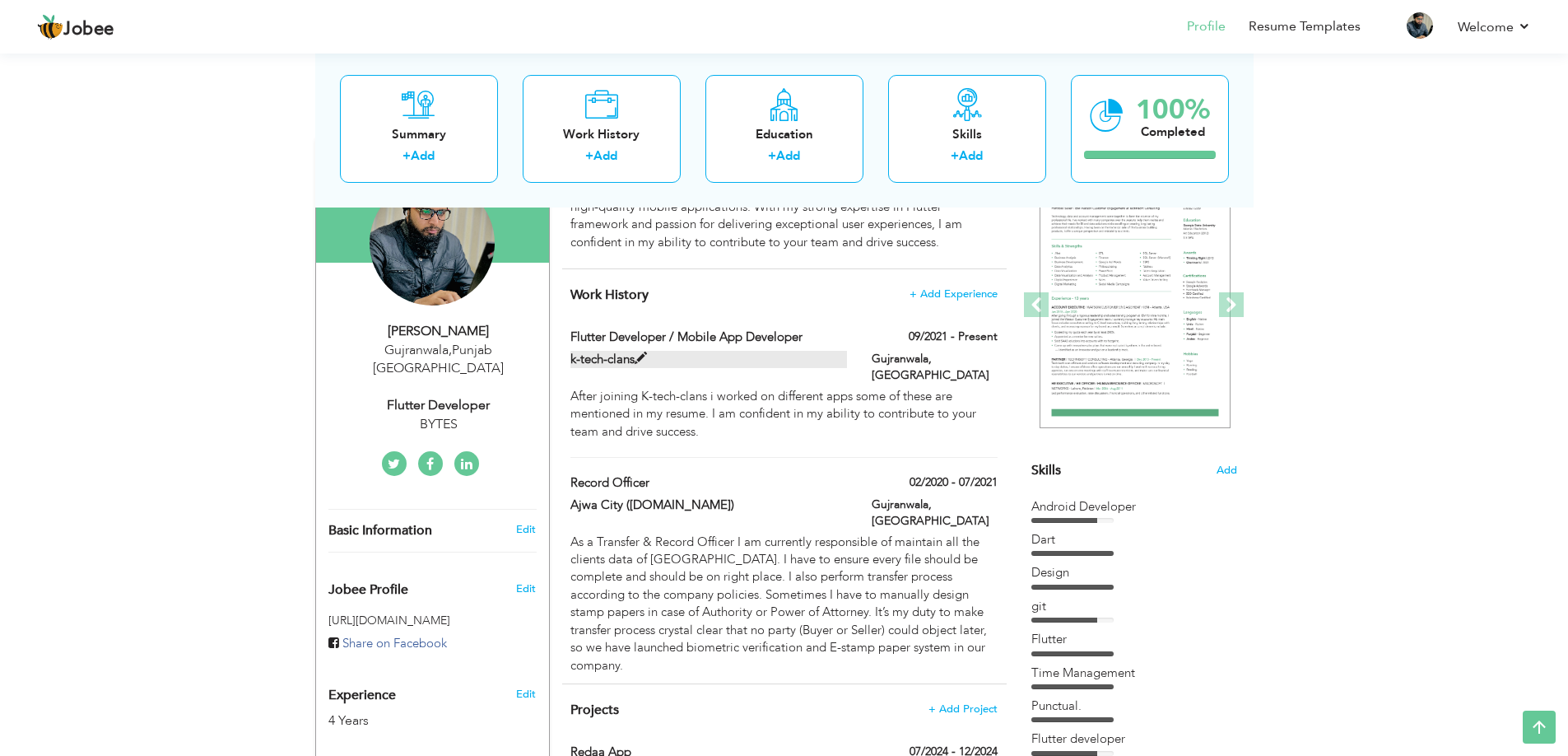
type input "Gujranwala"
checkbox input "true"
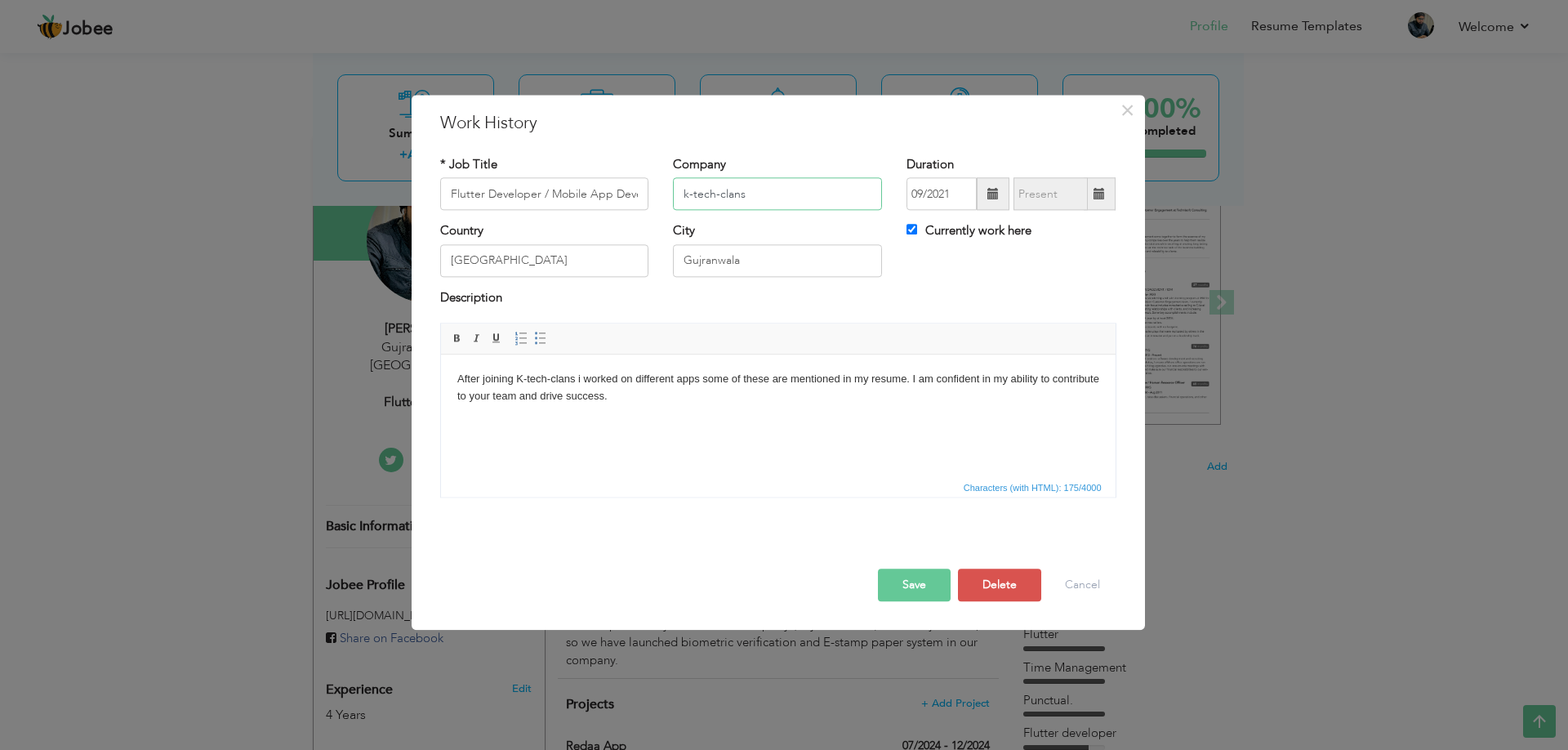
click at [828, 196] on input "k-tech-clans" at bounding box center [777, 194] width 209 height 33
type input "BYTES"
click at [931, 588] on button "Save" at bounding box center [914, 586] width 73 height 33
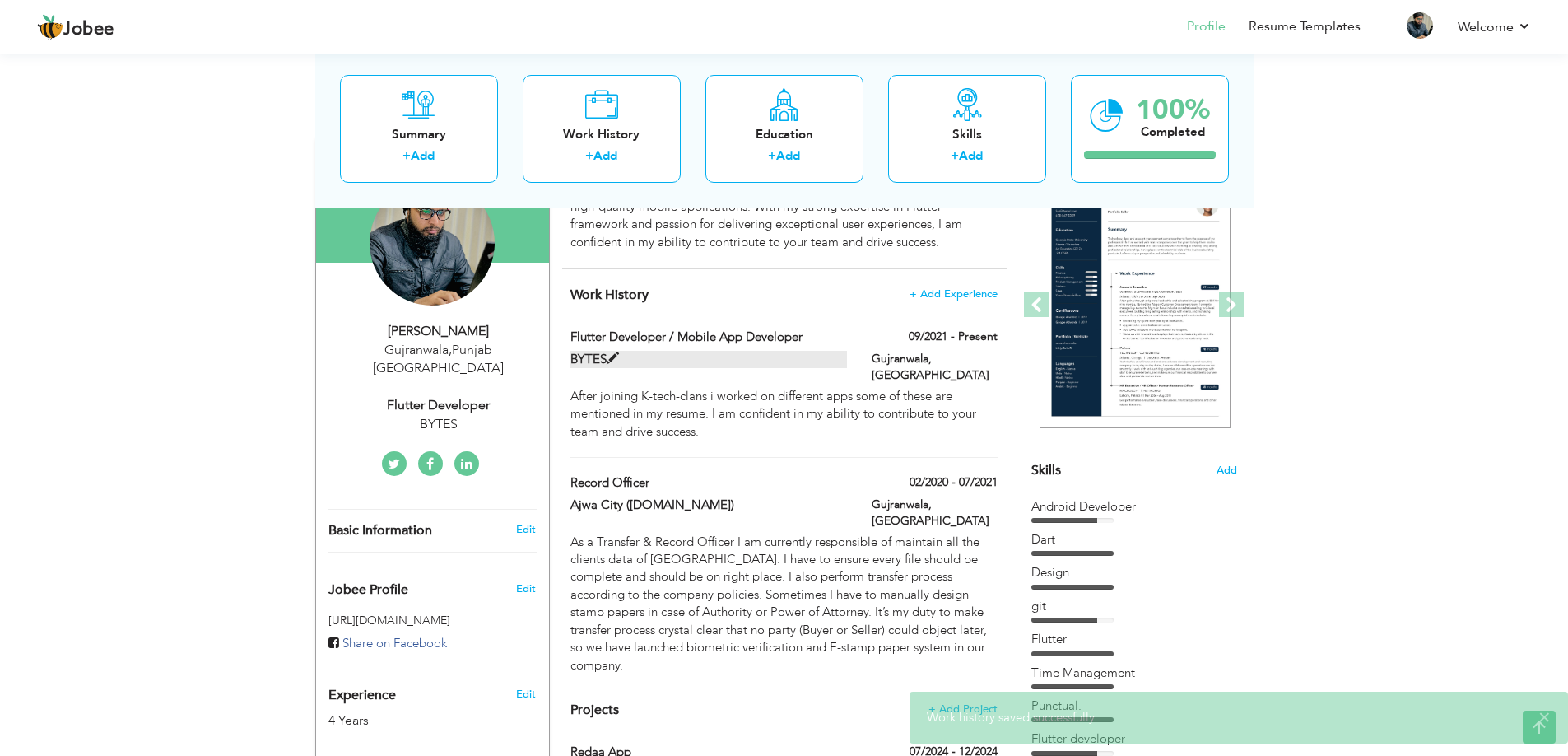
click at [614, 353] on span at bounding box center [613, 358] width 13 height 13
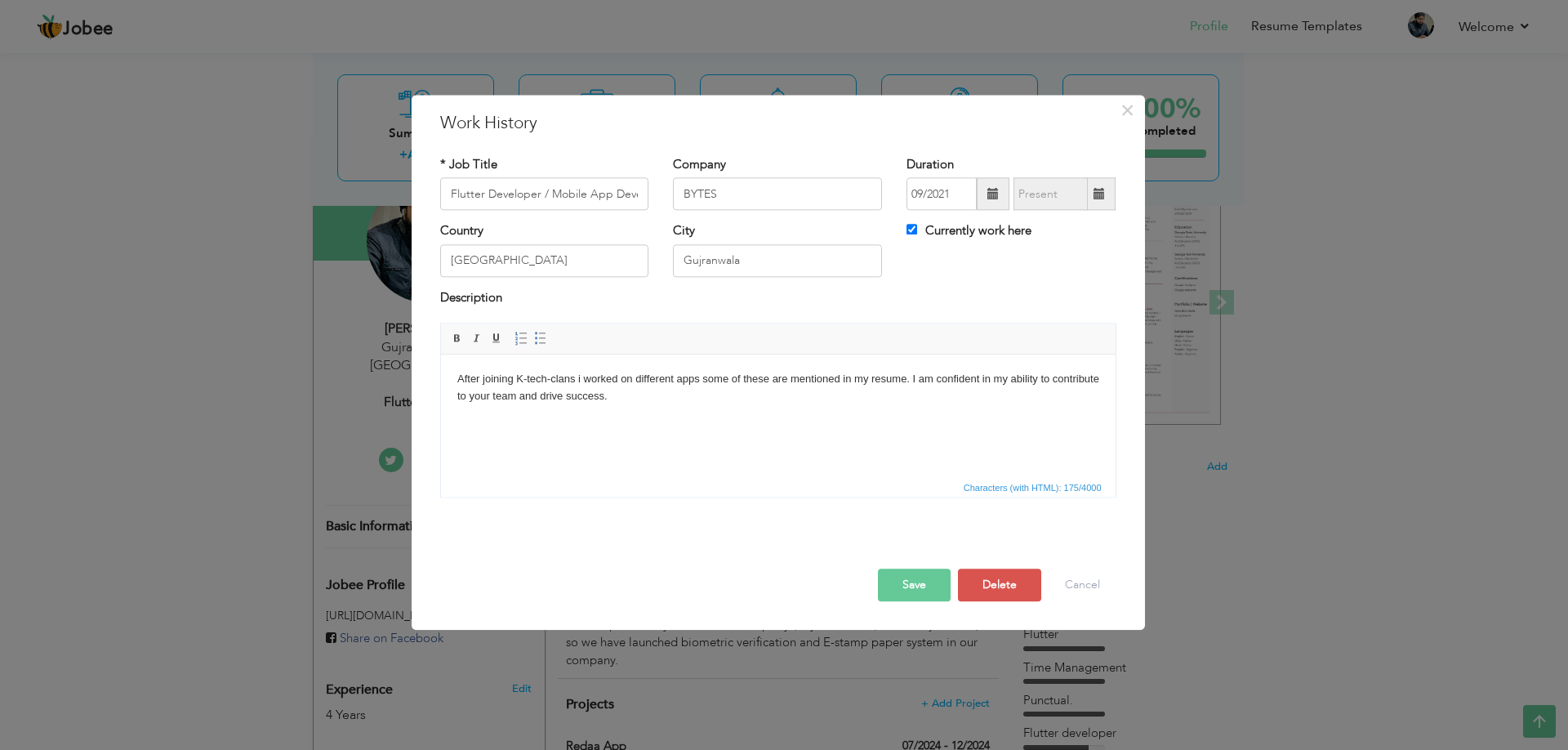
click at [577, 381] on body "After joining K-tech-clans i worked on different apps some of these are mention…" at bounding box center [777, 388] width 642 height 34
click at [1067, 588] on button "Cancel" at bounding box center [1083, 586] width 68 height 33
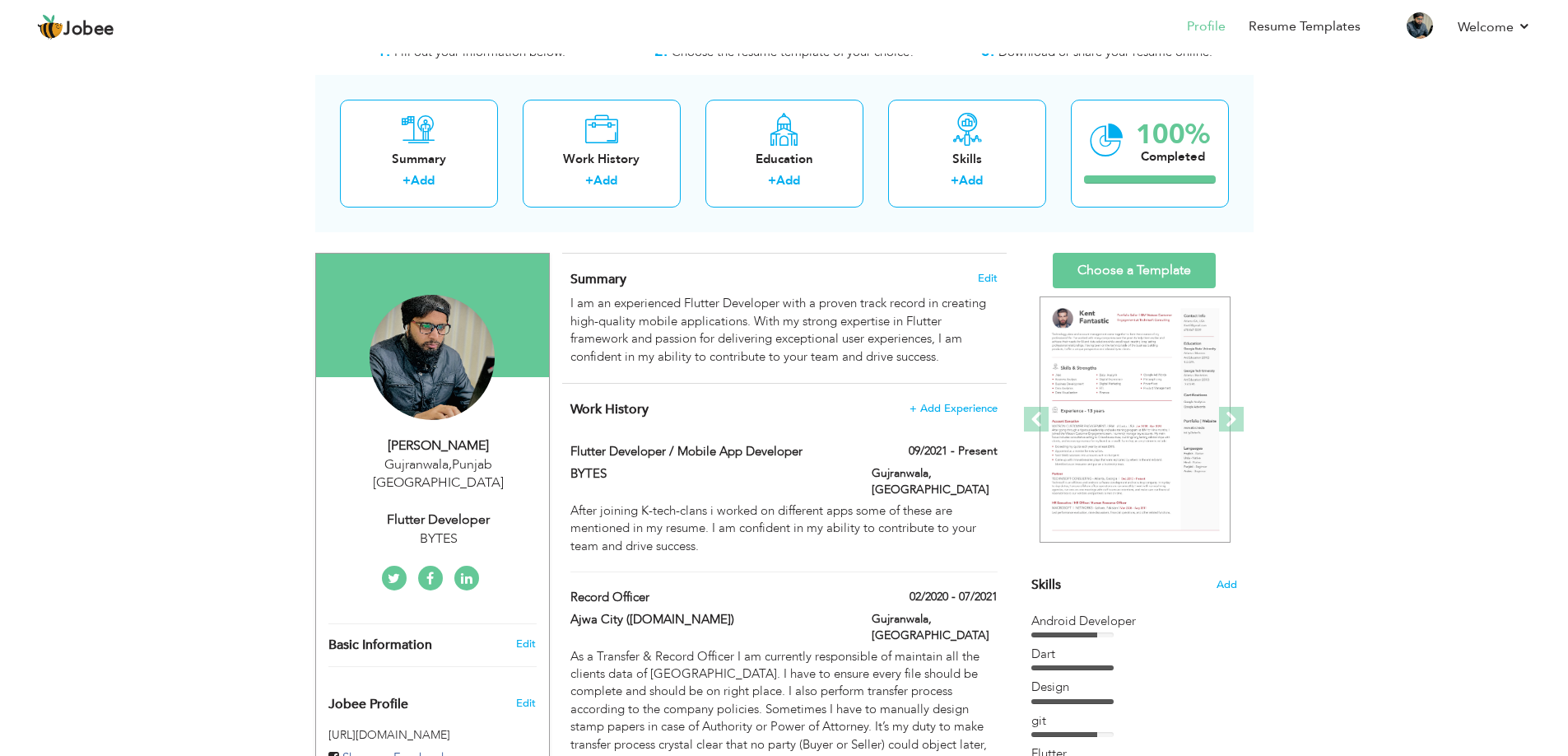
scroll to position [82, 0]
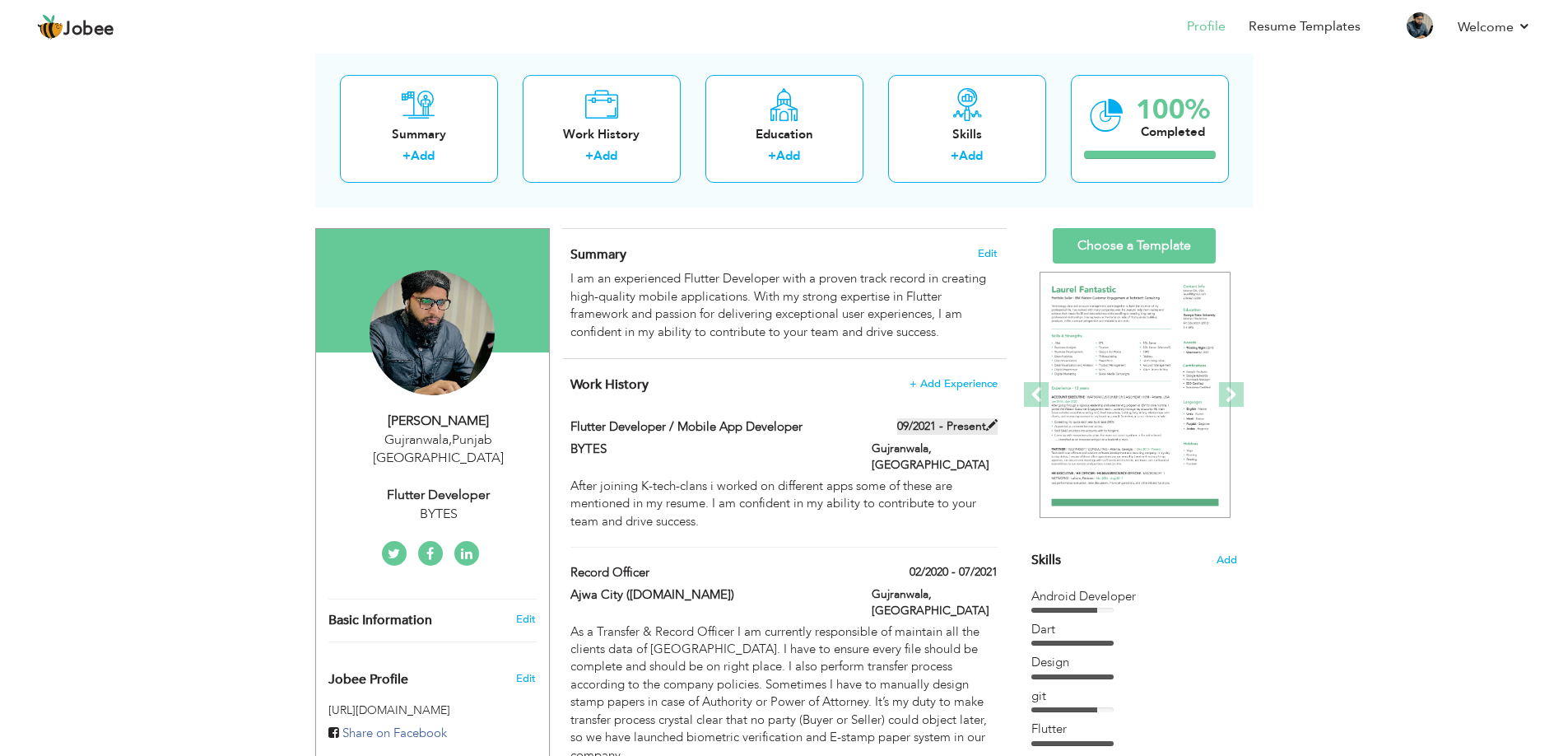
click at [990, 419] on span at bounding box center [992, 425] width 12 height 12
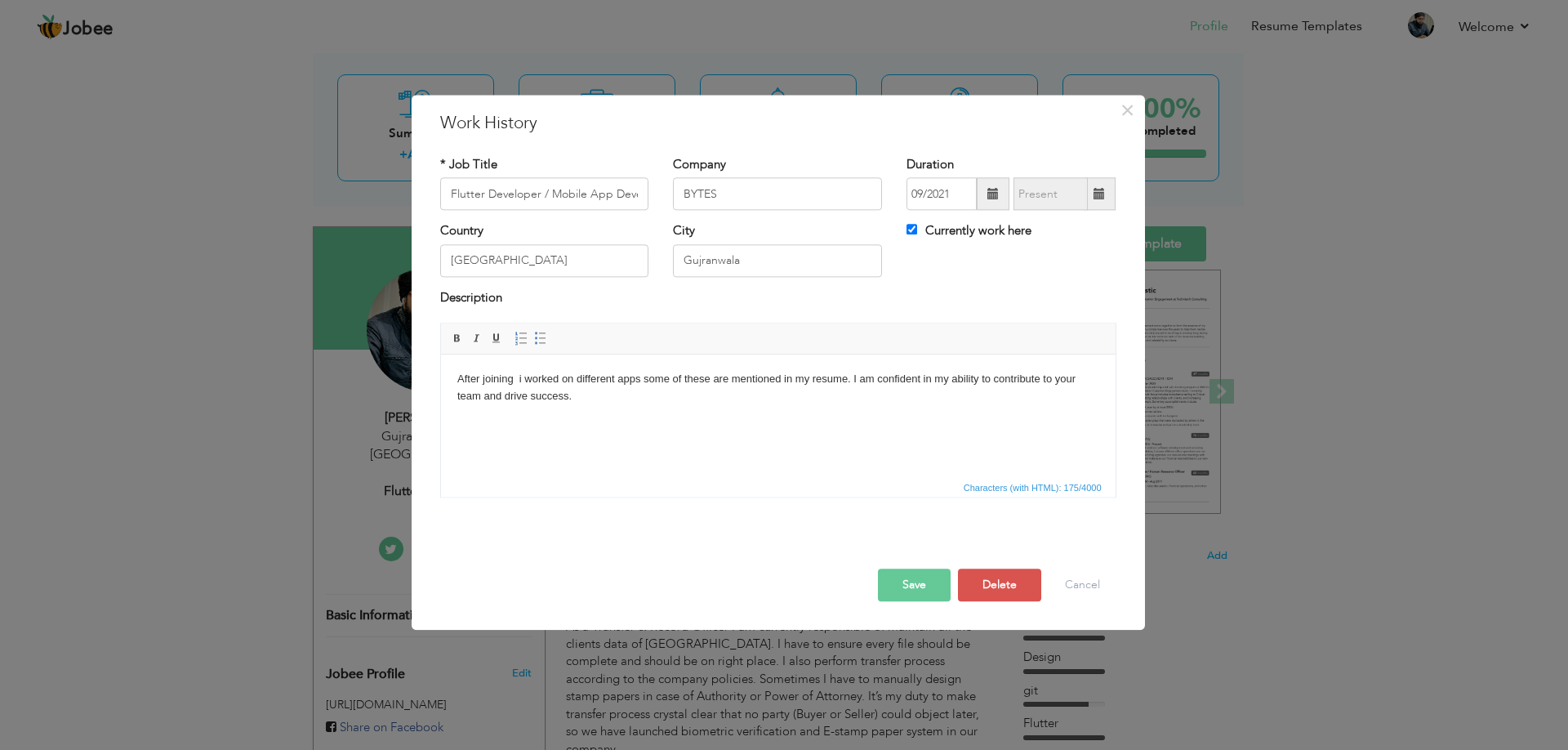
drag, startPoint x: 575, startPoint y: 381, endPoint x: 518, endPoint y: 378, distance: 57.1
click at [518, 378] on body "After joining i worked on different apps some of these are mentioned in my resu…" at bounding box center [777, 388] width 642 height 34
click at [993, 191] on span at bounding box center [993, 193] width 12 height 12
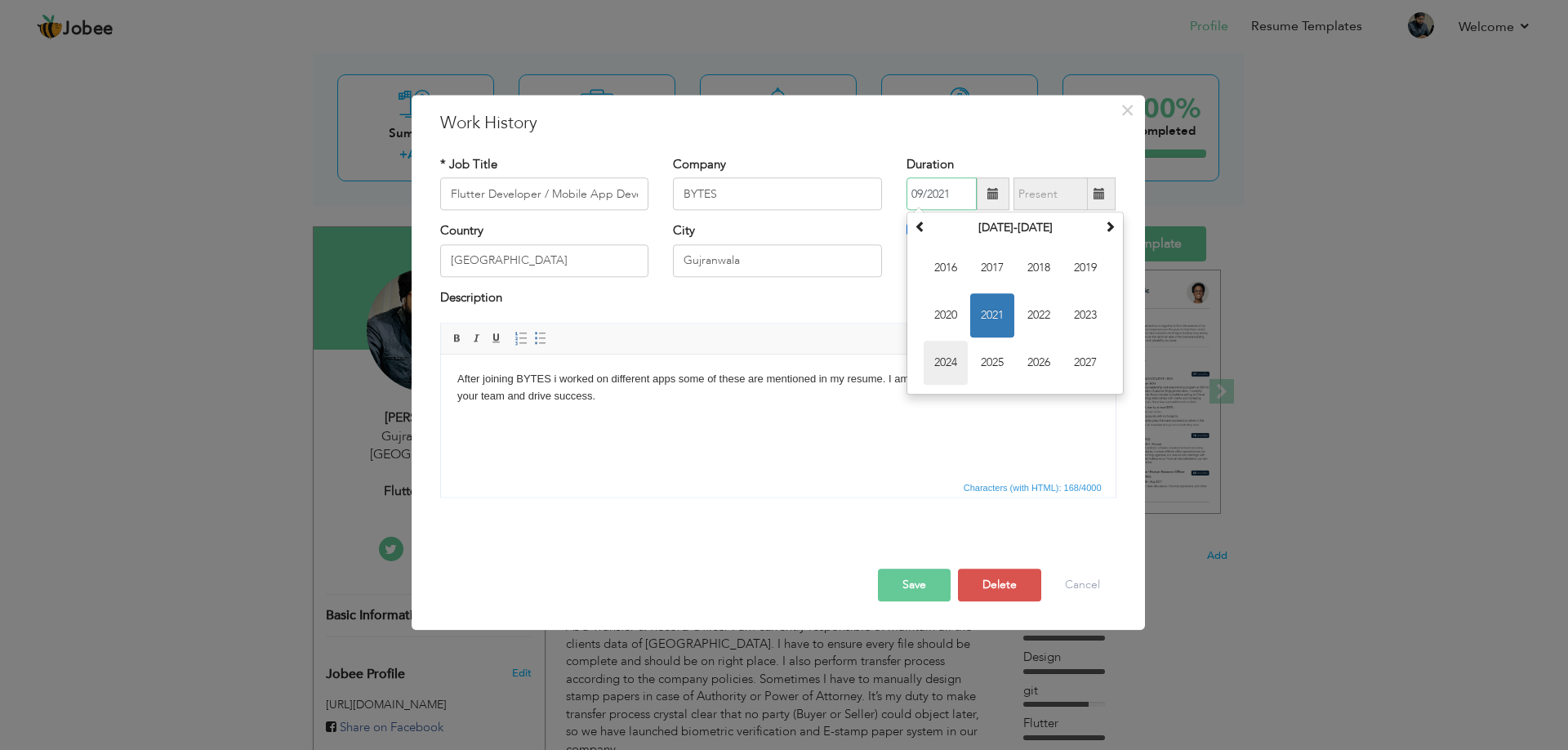
click at [953, 358] on span "2024" at bounding box center [945, 363] width 44 height 44
click at [1077, 360] on span "Dec" at bounding box center [1084, 363] width 44 height 44
type input "12/2024"
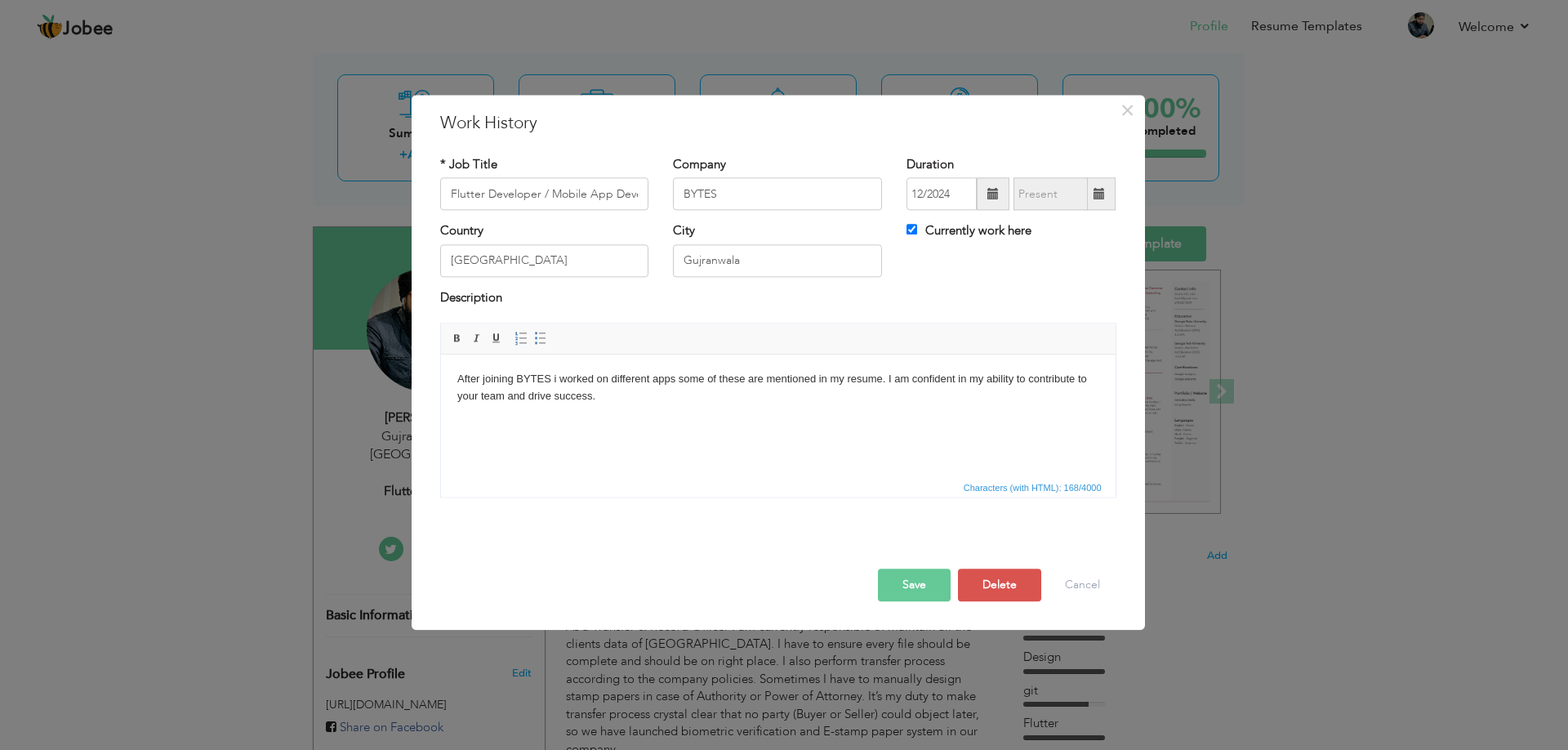
click at [926, 576] on button "Save" at bounding box center [914, 586] width 73 height 33
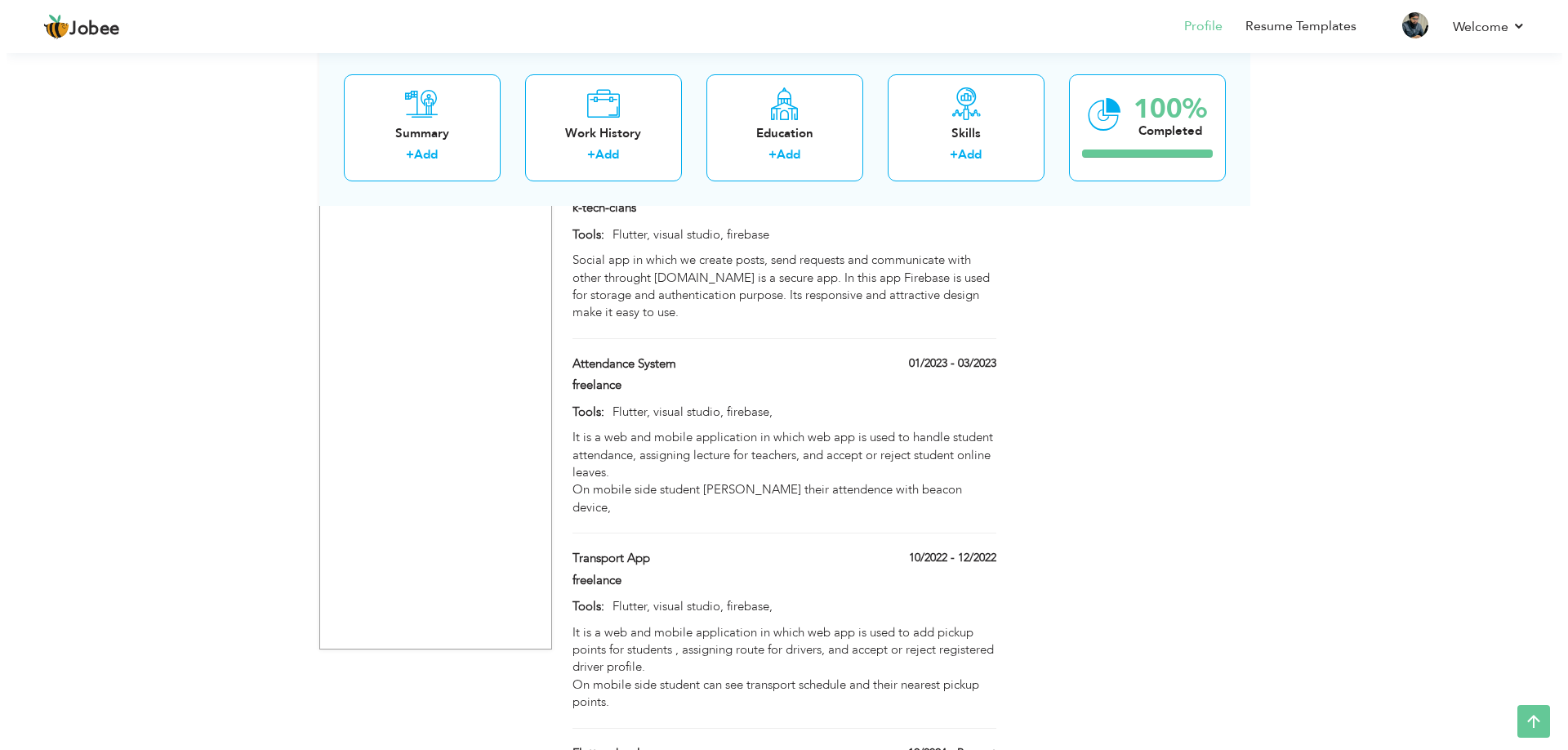
scroll to position [1137, 0]
click at [985, 747] on span at bounding box center [984, 753] width 12 height 12
type input "Flutter developer"
type input "BYTES"
type input "12/2024"
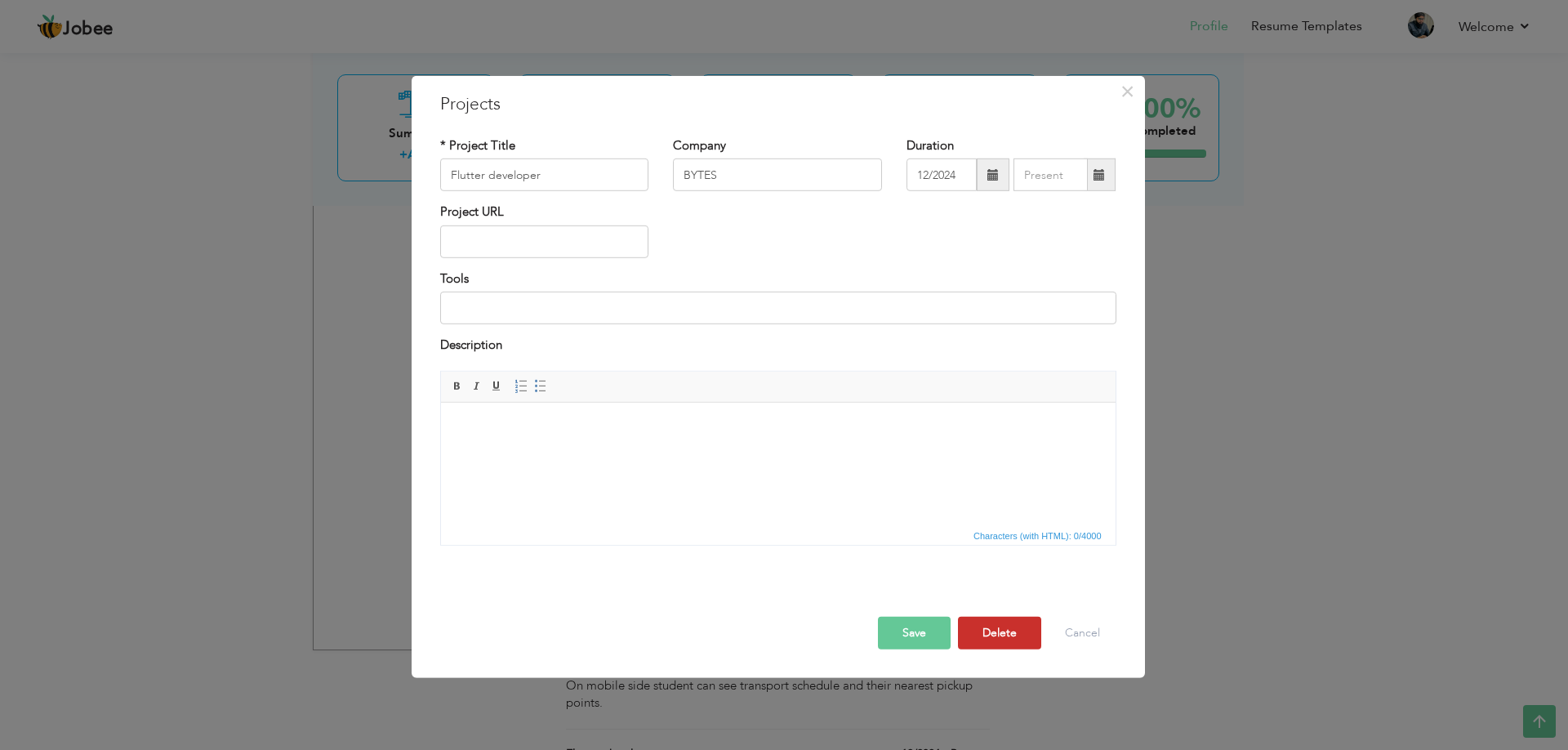
click at [974, 631] on button "Delete" at bounding box center [1000, 632] width 83 height 33
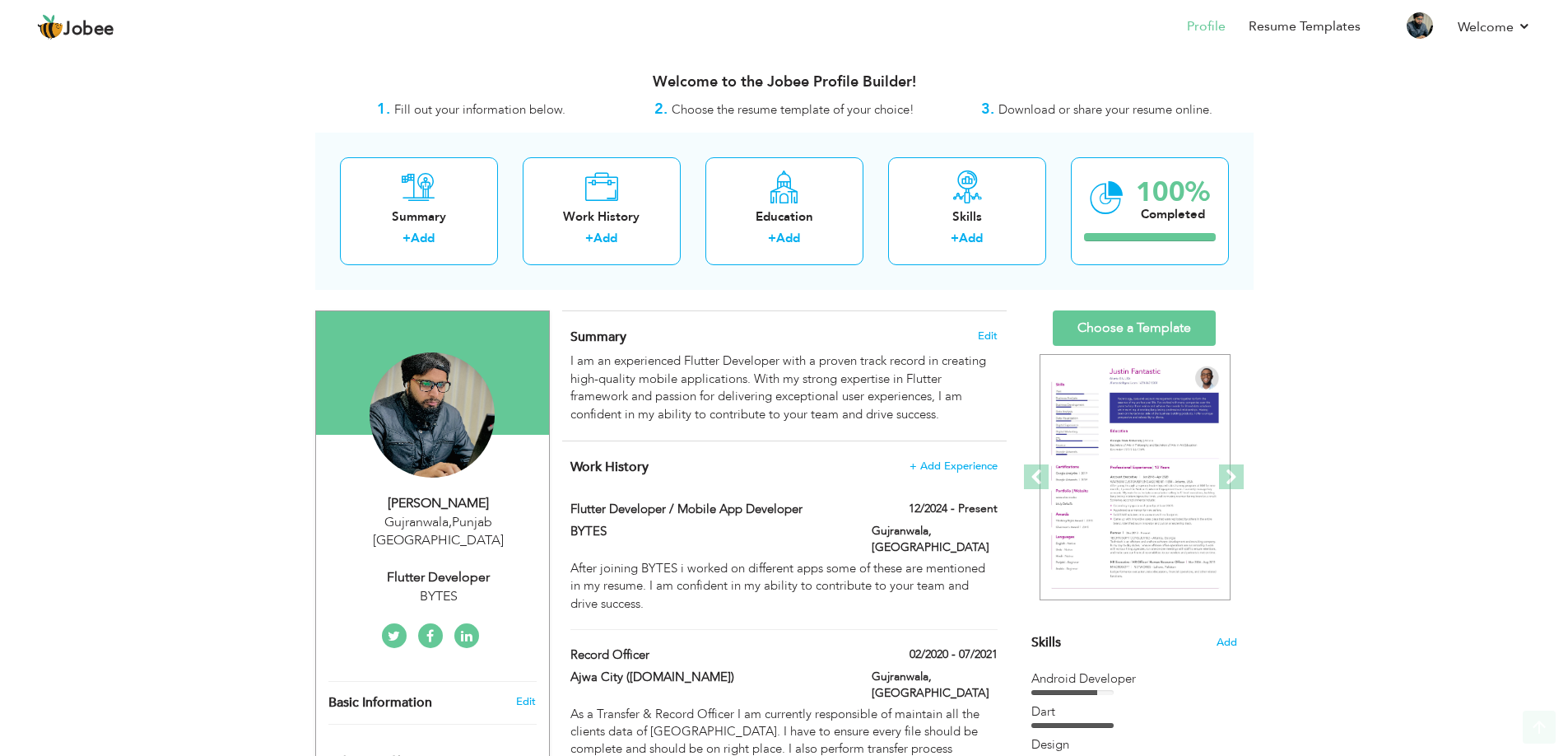
scroll to position [0, 0]
click at [1313, 23] on link "Resume Templates" at bounding box center [1305, 26] width 112 height 19
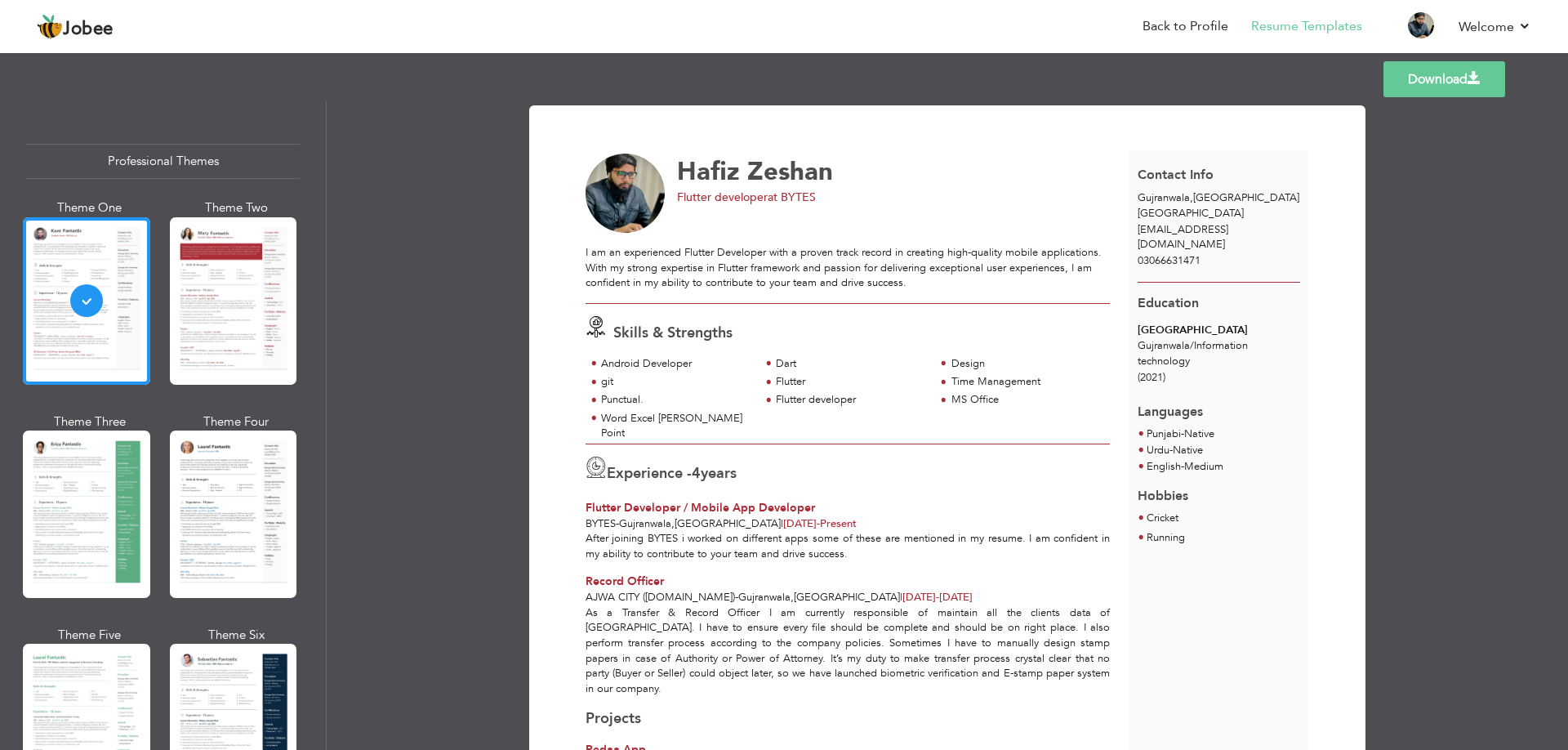
click at [1445, 73] on link "Download" at bounding box center [1444, 79] width 121 height 36
